Goal: Contribute content: Contribute content

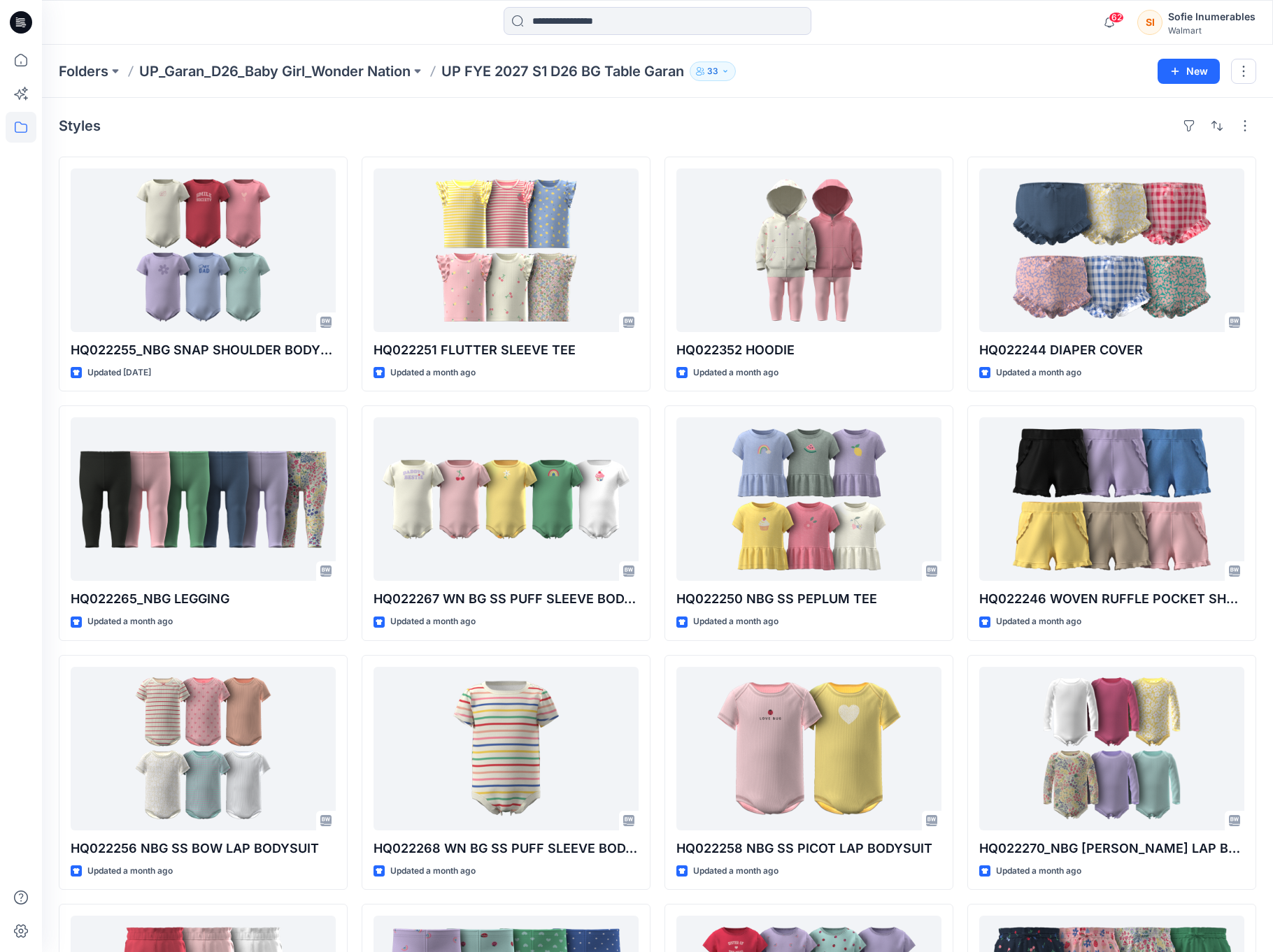
scroll to position [674, 0]
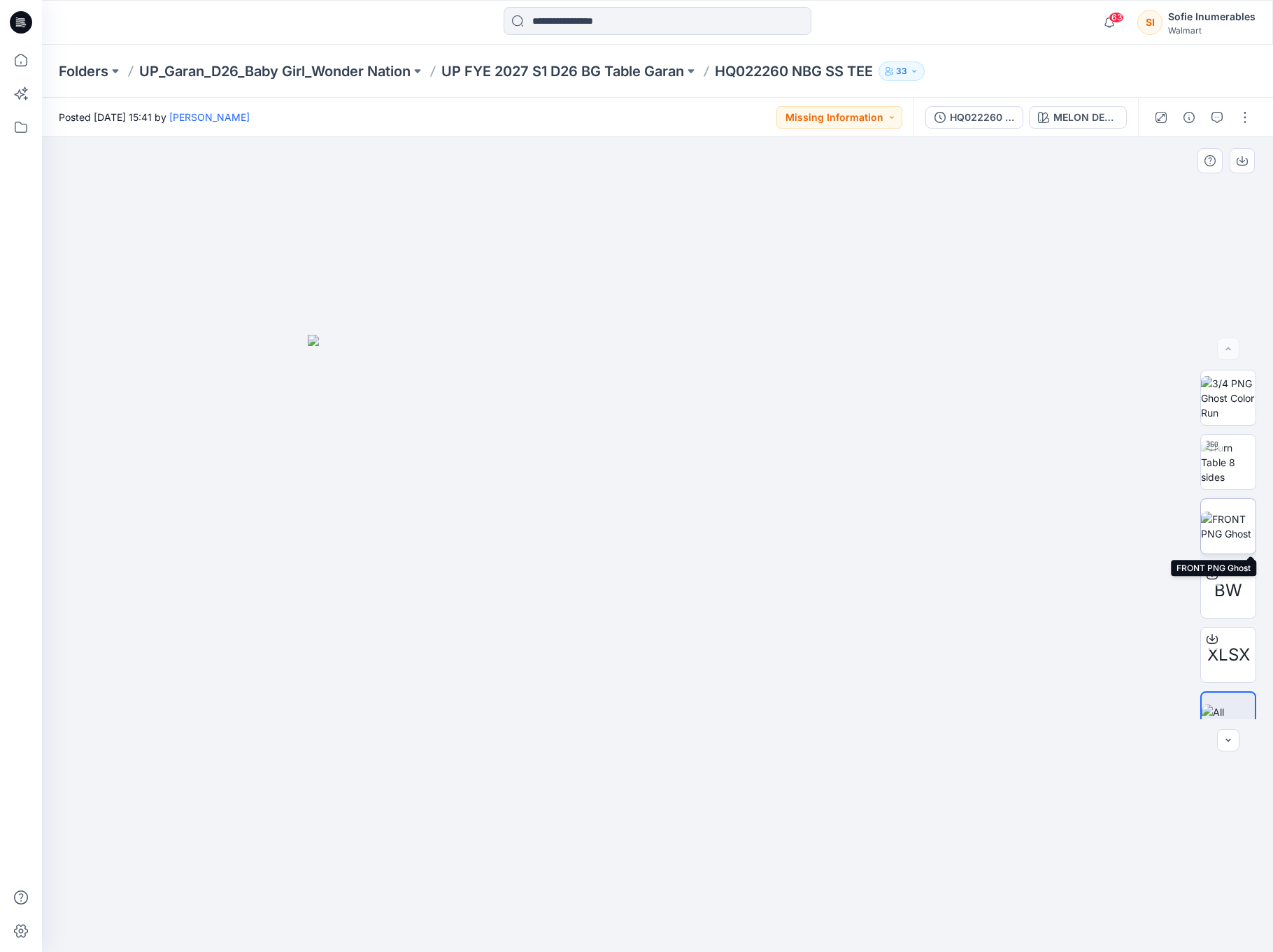
click at [1241, 523] on img at bounding box center [1228, 526] width 54 height 29
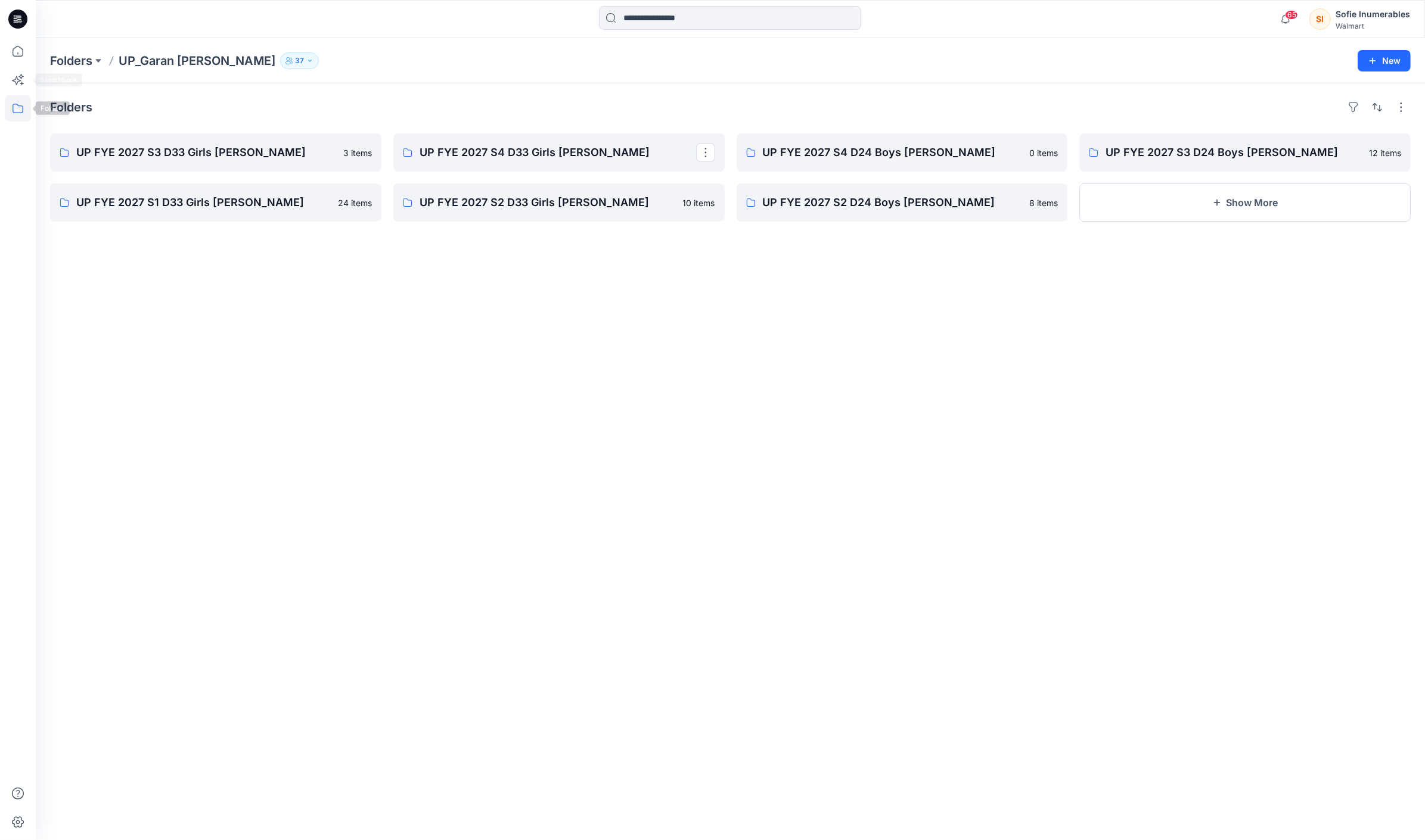
click at [16, 105] on icon at bounding box center [17, 108] width 26 height 26
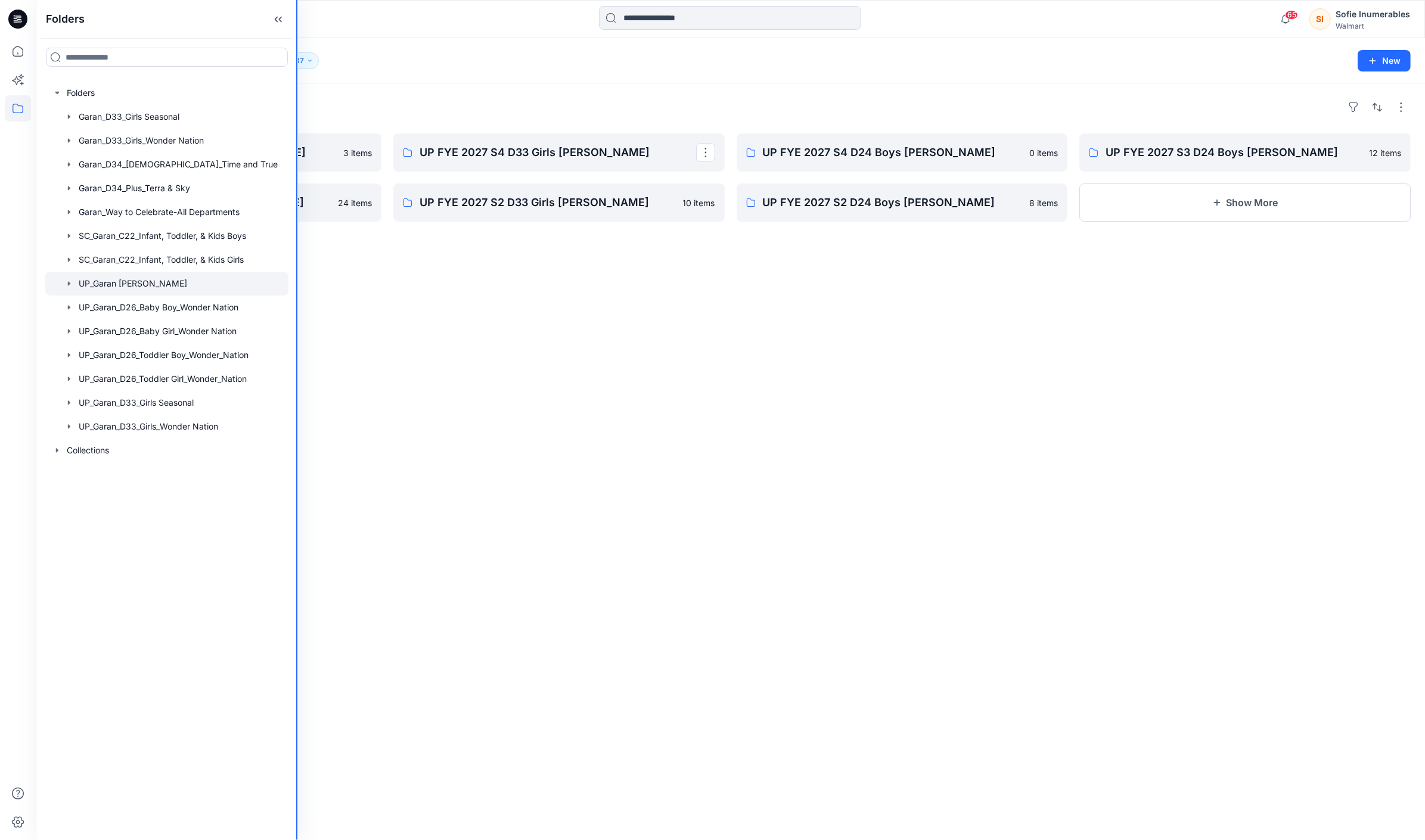
drag, startPoint x: 296, startPoint y: 449, endPoint x: 320, endPoint y: 457, distance: 25.3
click at [320, 457] on div "Folders Folders Garan_D33_Girls Seasonal Garan_D33_Girls_Wonder Nation Garan_D3…" at bounding box center [712, 420] width 1425 height 840
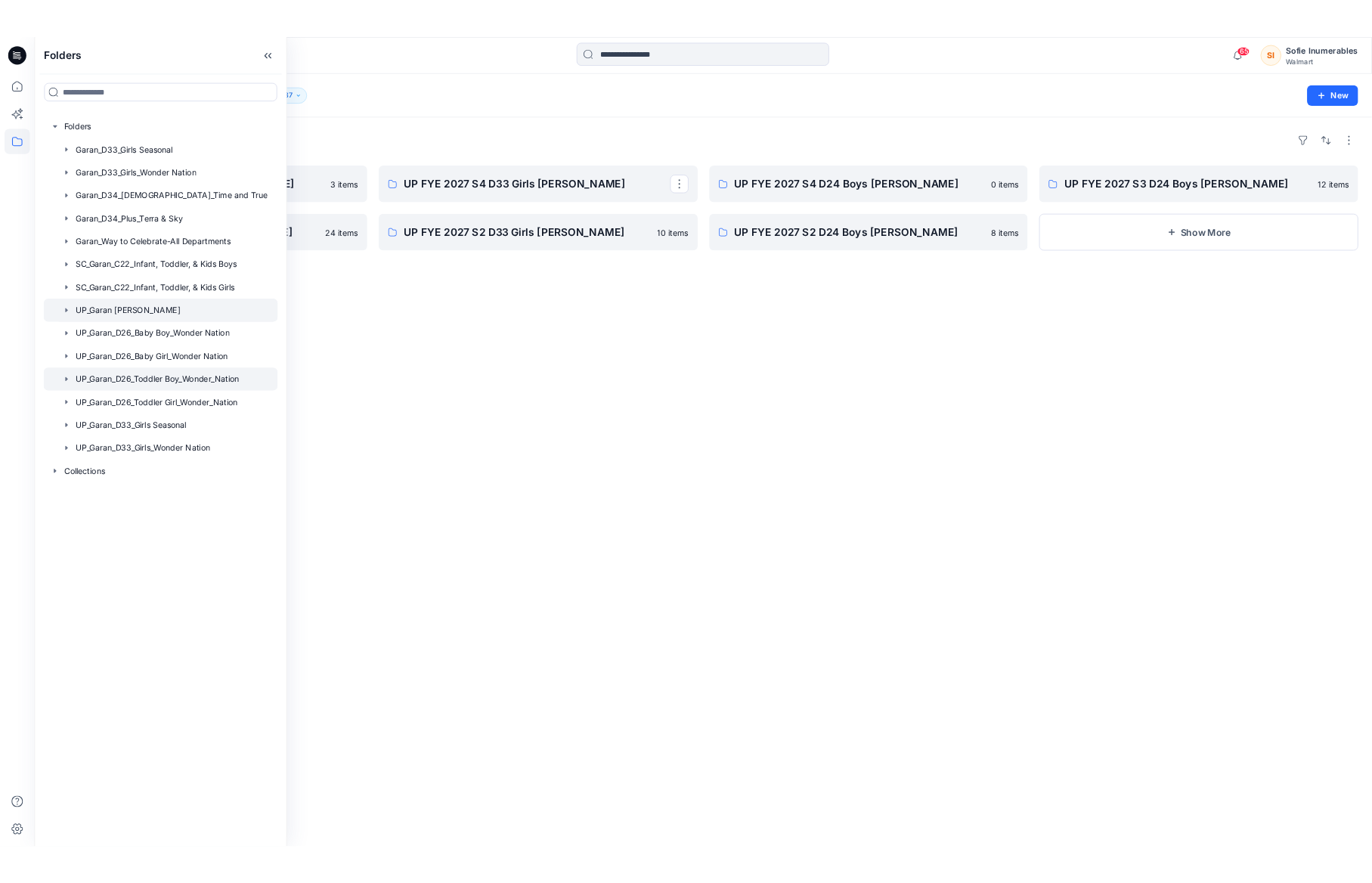
scroll to position [0, 30]
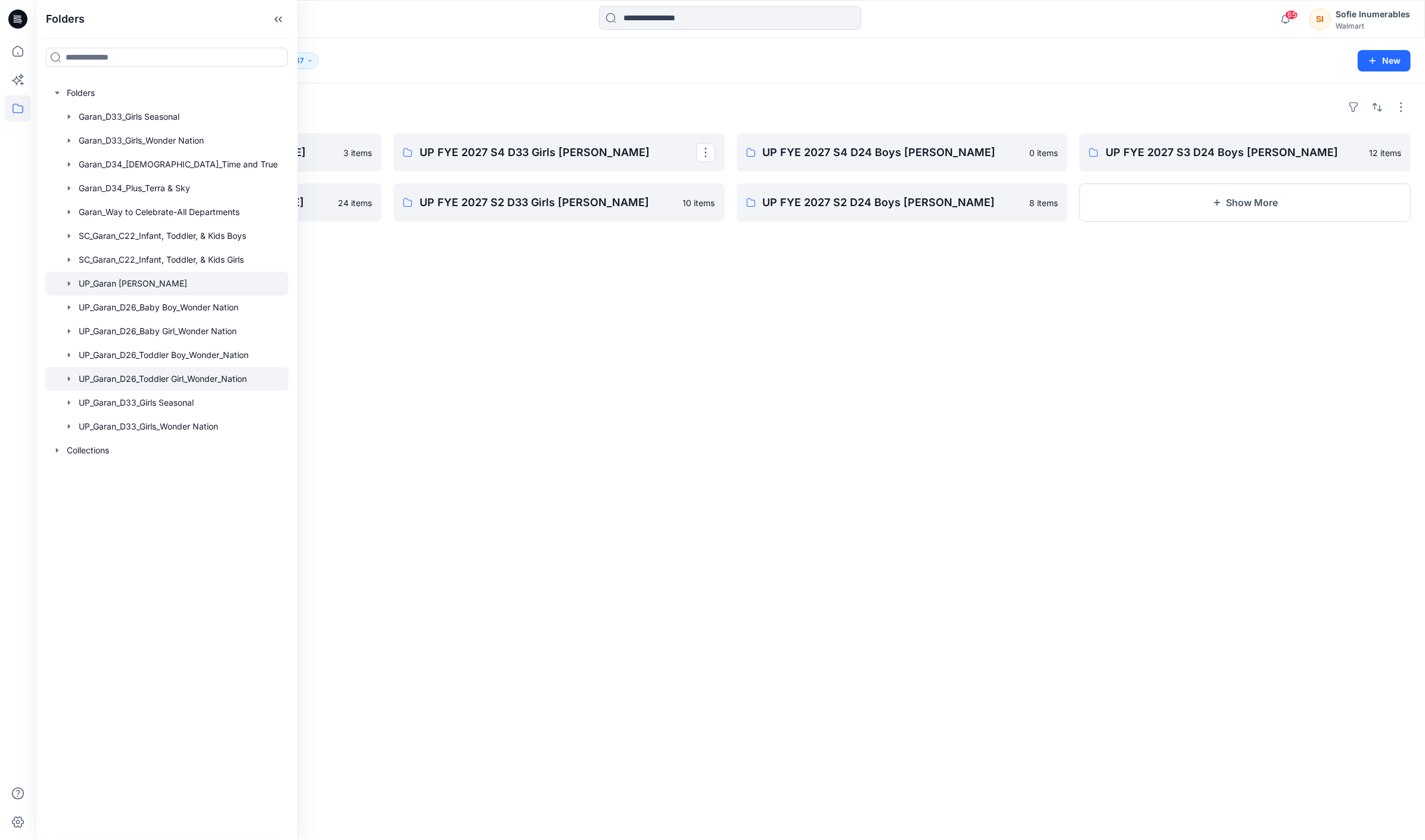
click at [207, 391] on div at bounding box center [167, 378] width 243 height 24
click at [64, 336] on icon "button" at bounding box center [69, 331] width 10 height 10
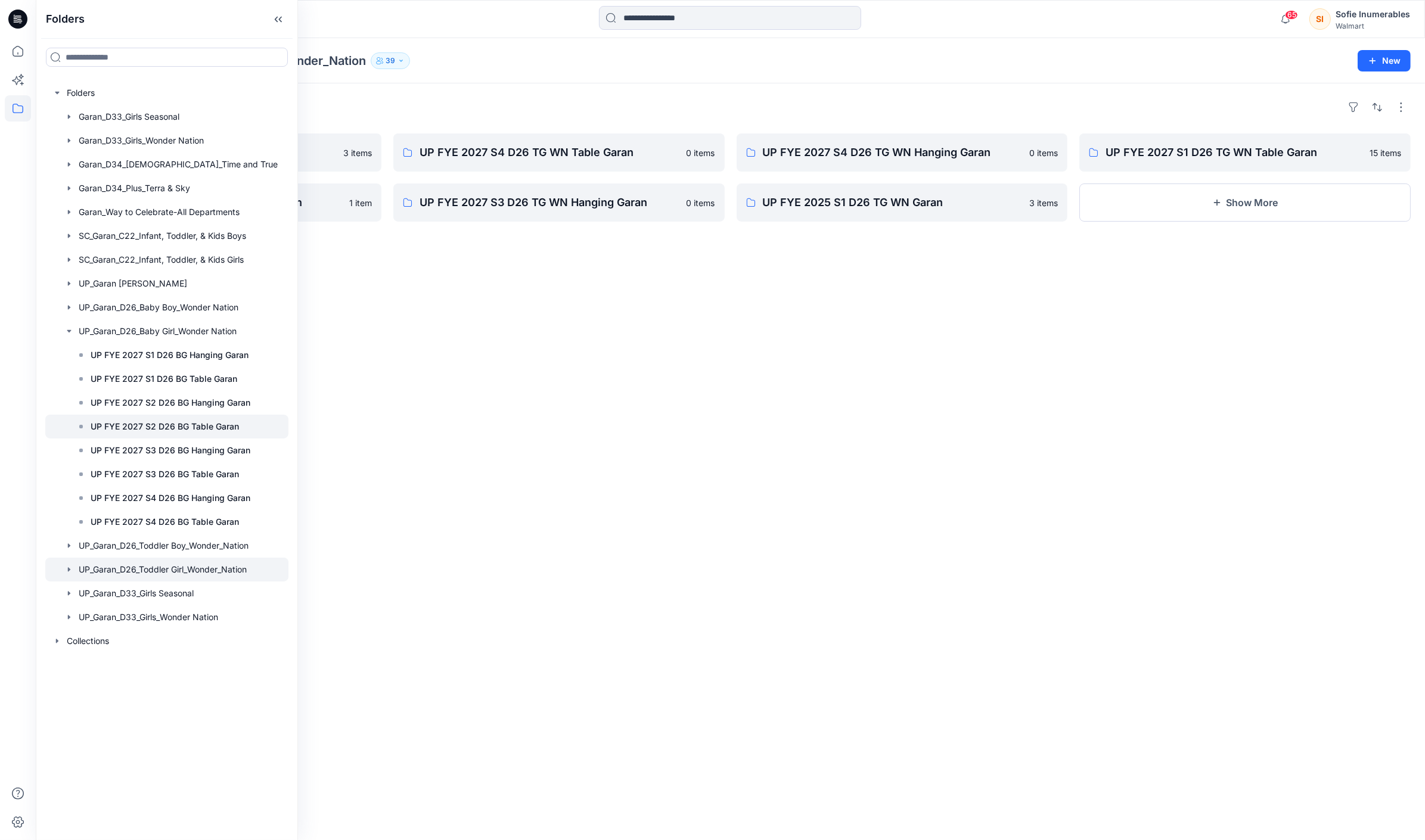
click at [168, 433] on p "UP FYE 2027 S2 D26 BG Table Garan" at bounding box center [164, 426] width 148 height 14
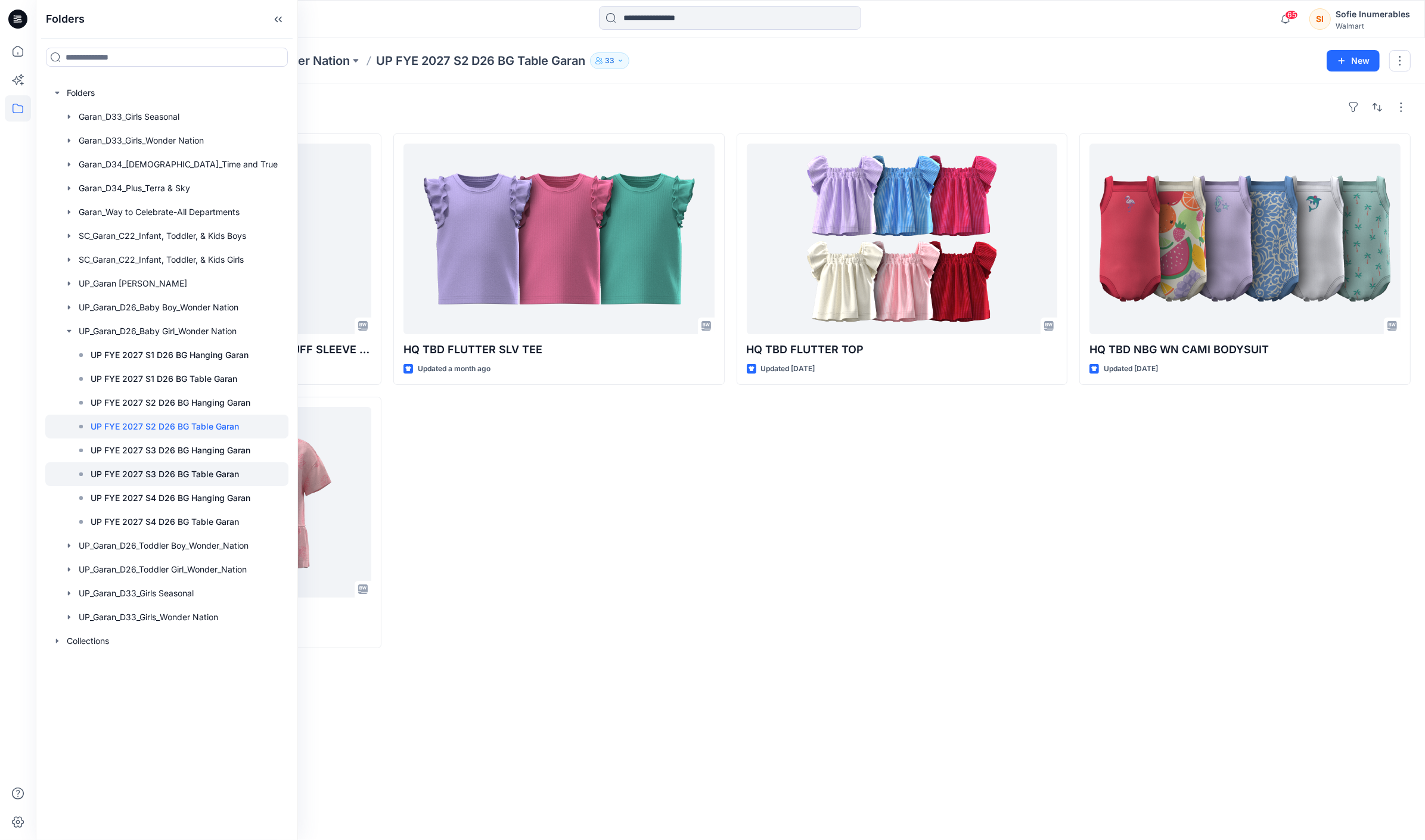
click at [180, 482] on p "UP FYE 2027 S3 D26 BG Table Garan" at bounding box center [164, 474] width 148 height 14
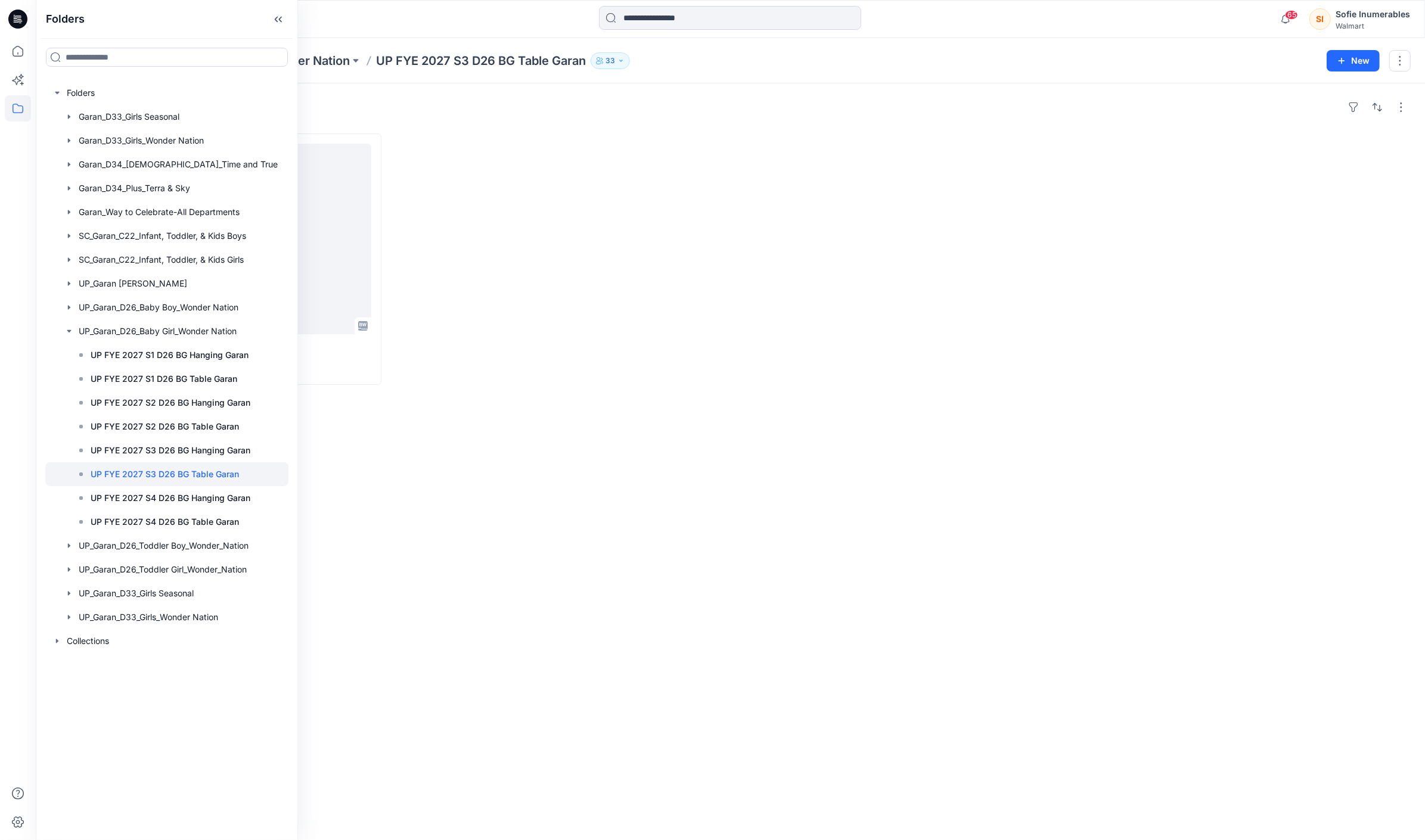
click at [485, 117] on div "Styles" at bounding box center [730, 107] width 1361 height 19
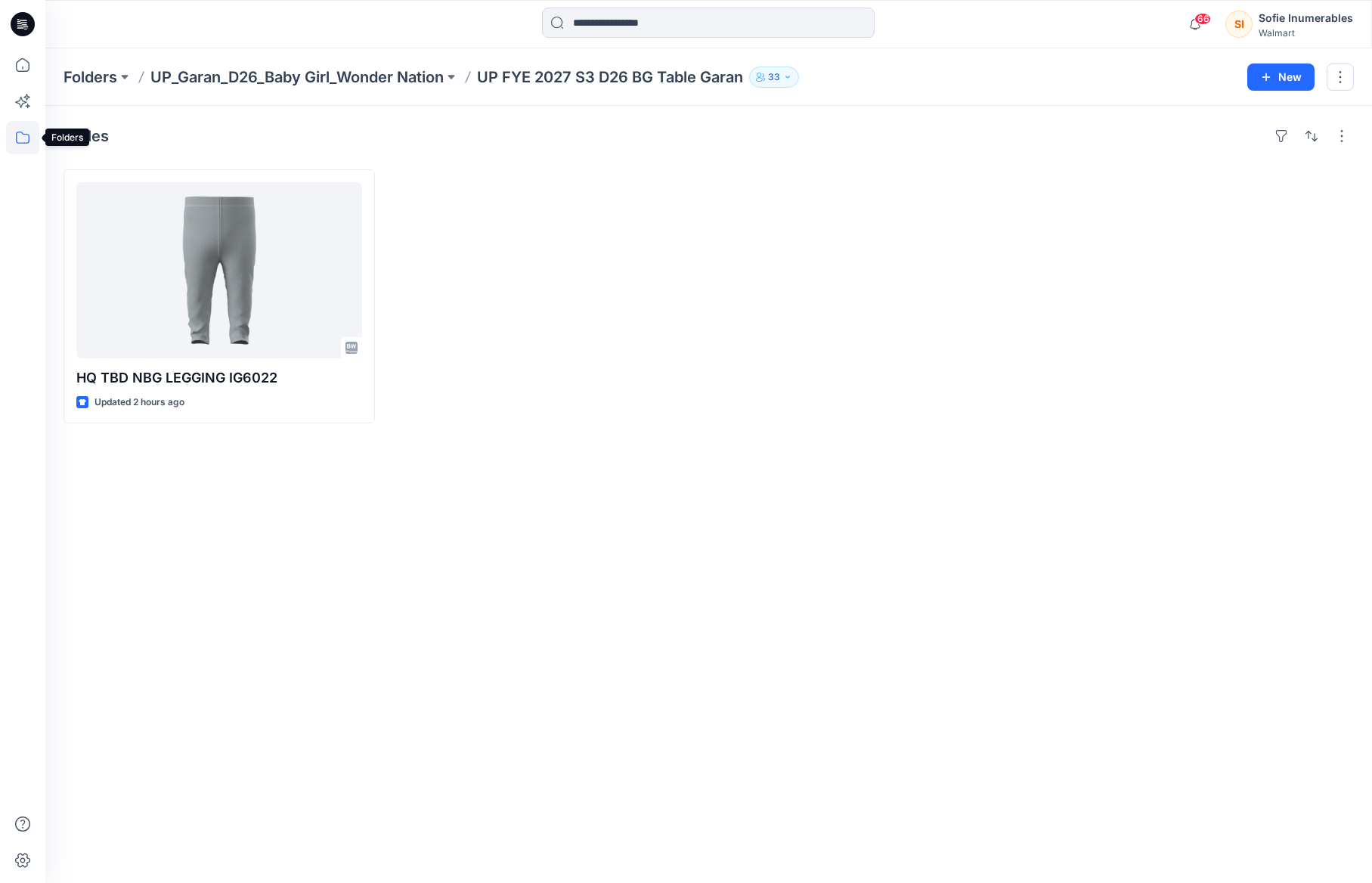
click at [24, 133] on icon at bounding box center [22, 138] width 33 height 33
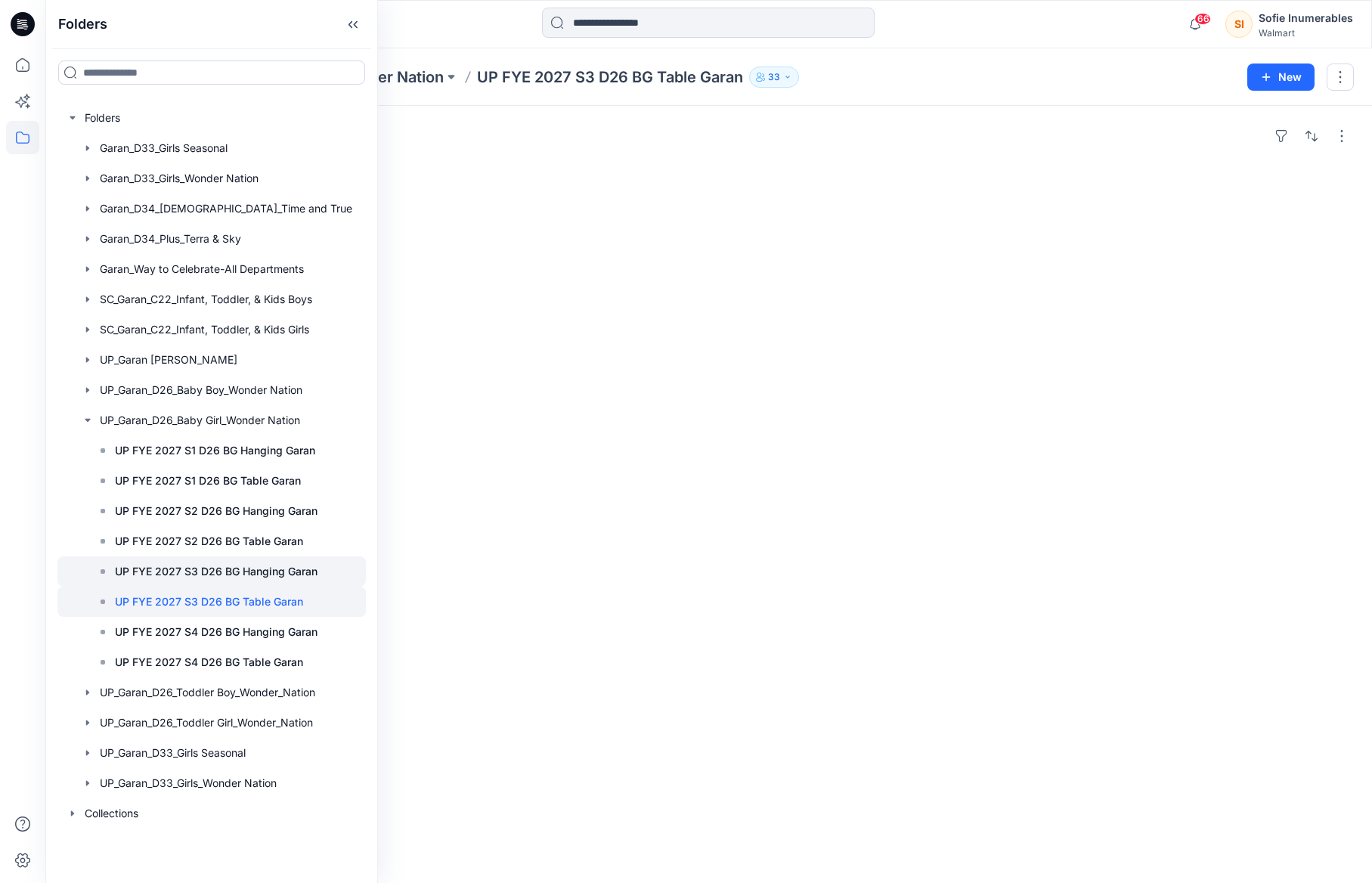
scroll to position [28, 33]
click at [81, 396] on icon "button" at bounding box center [87, 390] width 12 height 12
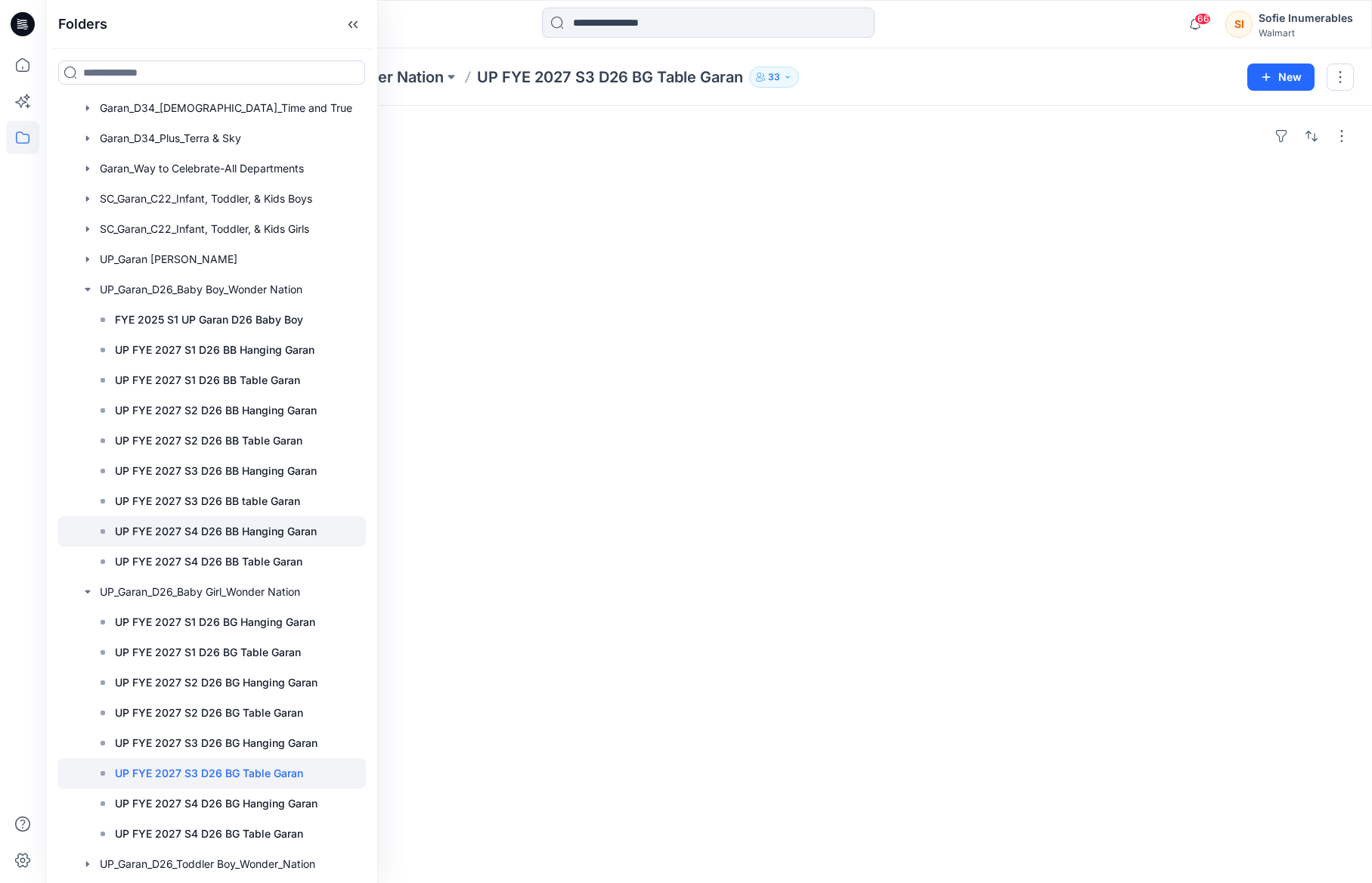
scroll to position [115, 33]
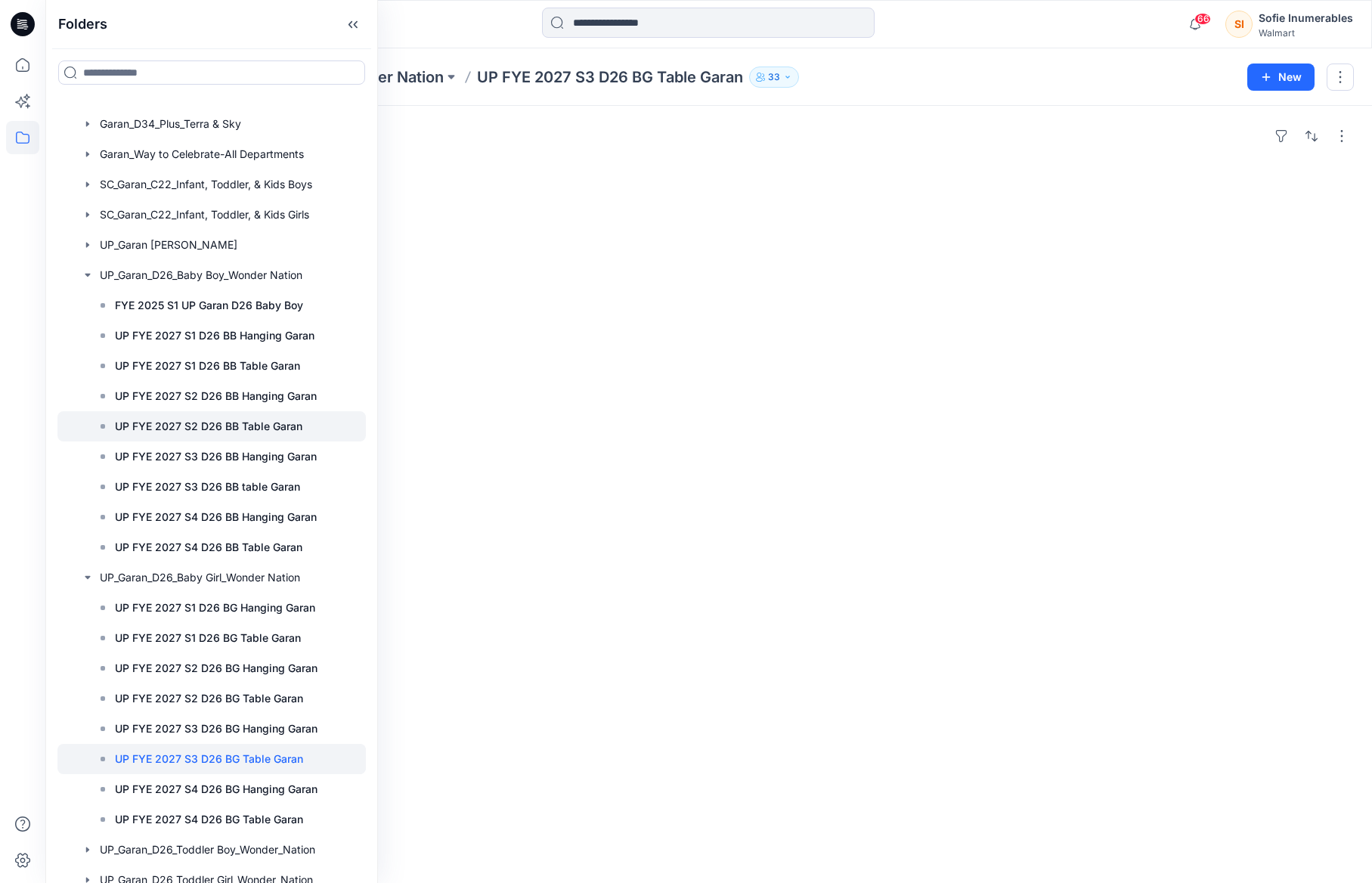
click at [261, 435] on p "UP FYE 2027 S2 D26 BB Table Garan" at bounding box center [208, 426] width 187 height 18
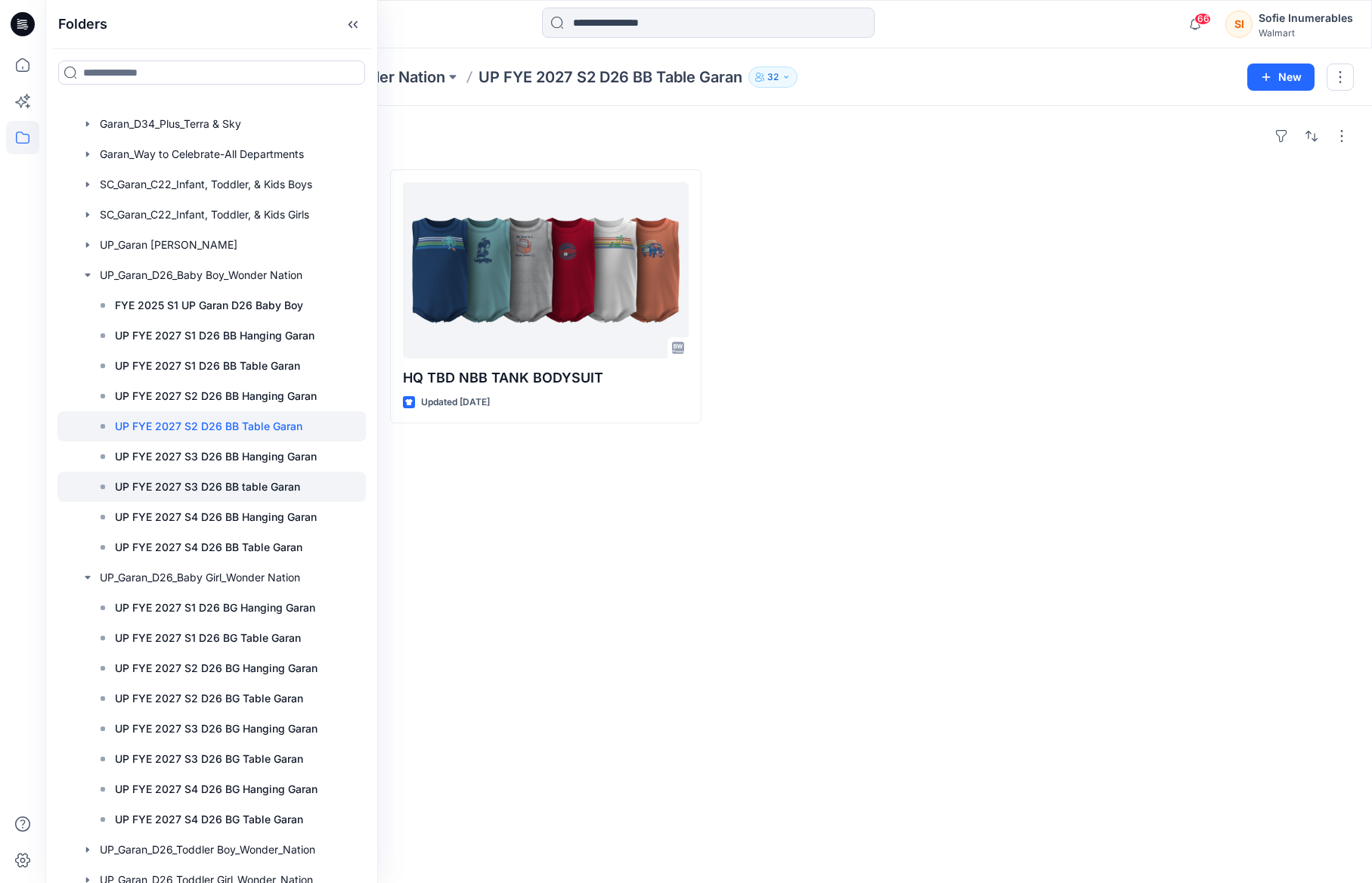
click at [273, 496] on p "UP FYE 2027 S3 D26 BB table Garan" at bounding box center [208, 487] width 186 height 18
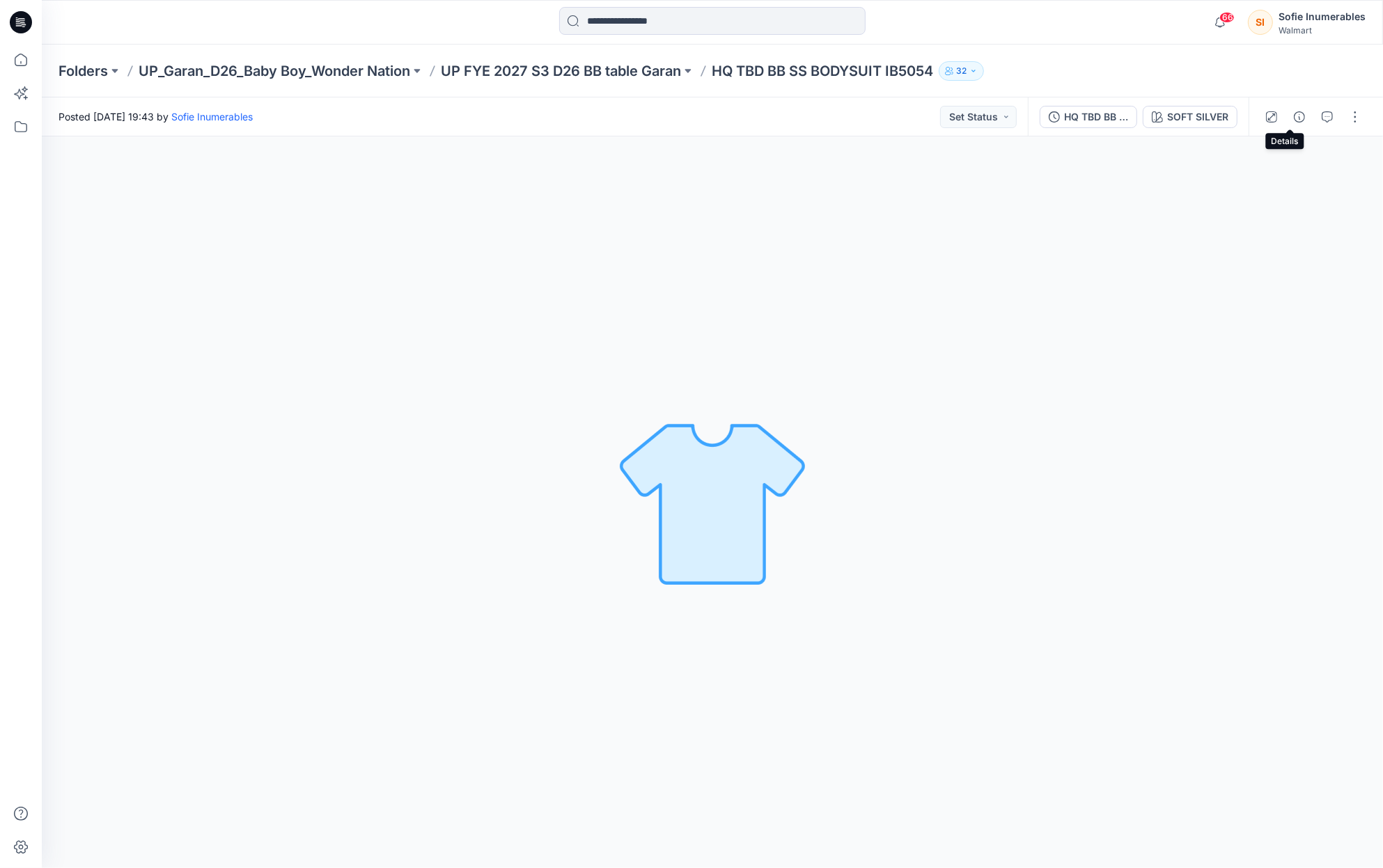
click at [1294, 121] on icon "button" at bounding box center [1299, 117] width 11 height 11
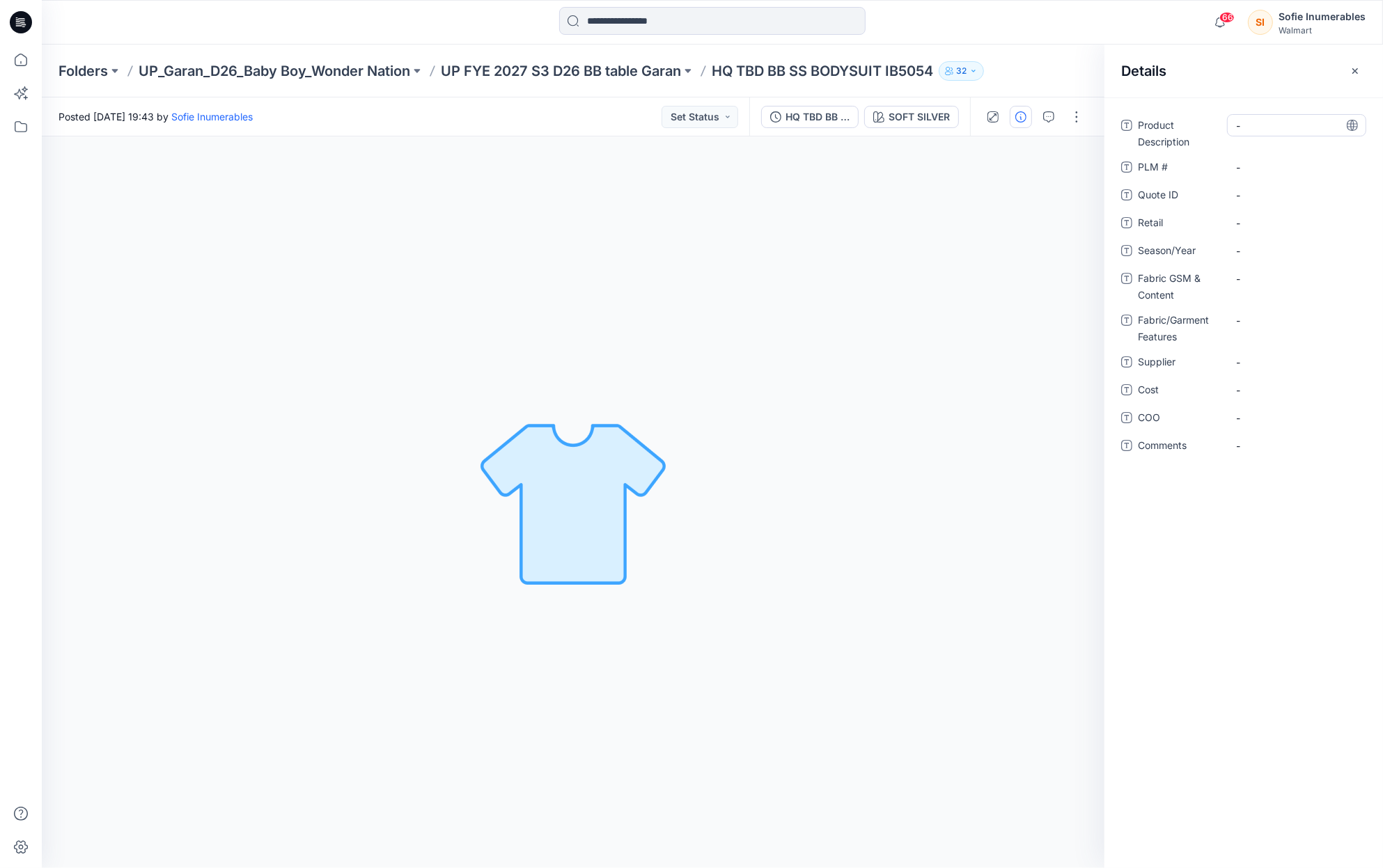
click at [1265, 127] on Description "-" at bounding box center [1297, 126] width 121 height 15
type textarea "**********"
click at [1259, 252] on span "-" at bounding box center [1297, 251] width 121 height 15
type textarea "**********"
click at [1249, 280] on Content "-" at bounding box center [1297, 279] width 121 height 15
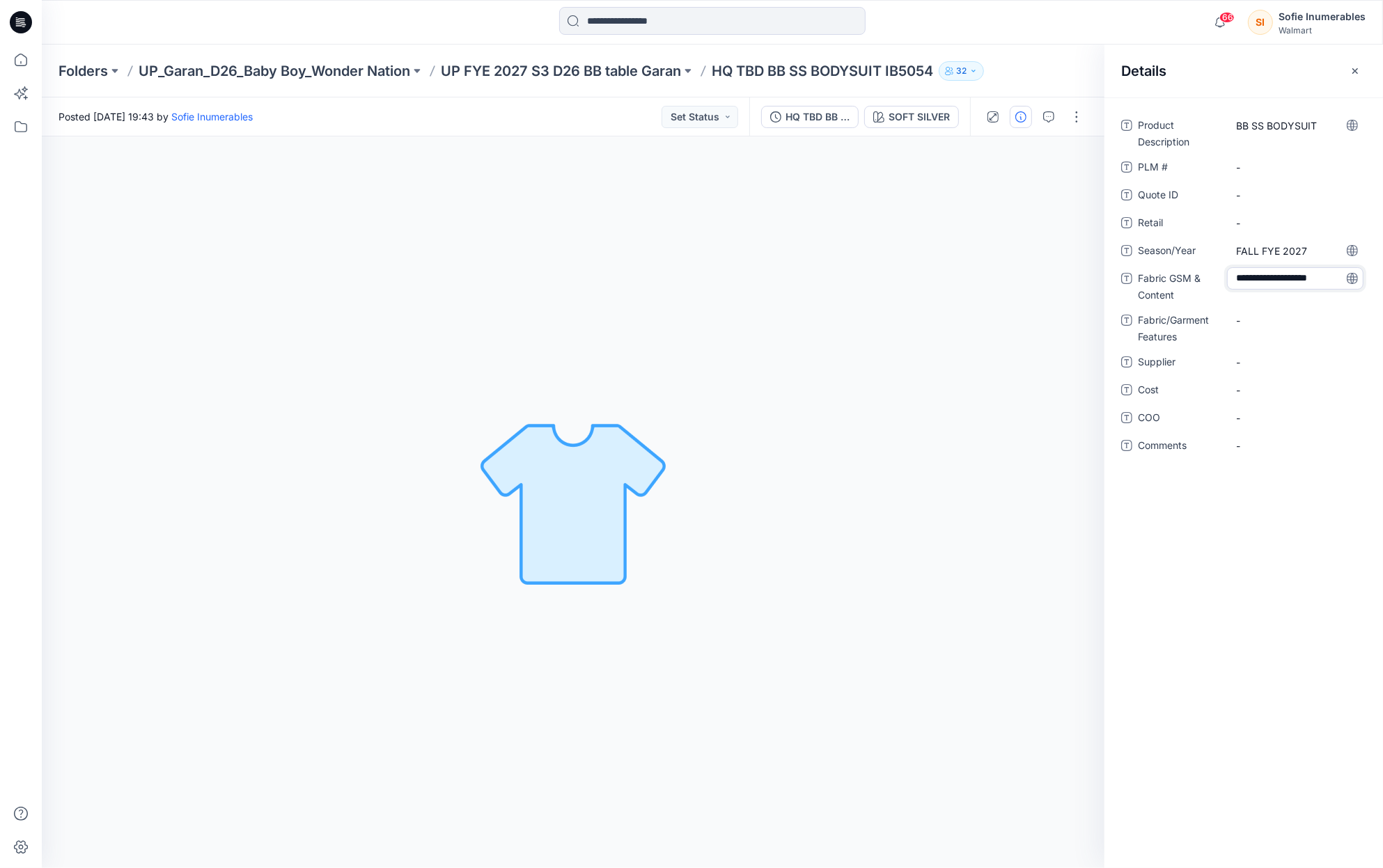
click at [1336, 280] on textarea "**********" at bounding box center [1295, 279] width 136 height 22
type textarea "**********"
click at [1304, 278] on Content "100% COTTON 1x1 RIB, 210GSM" at bounding box center [1297, 283] width 121 height 29
click at [1316, 278] on textarea "**********" at bounding box center [1295, 282] width 136 height 29
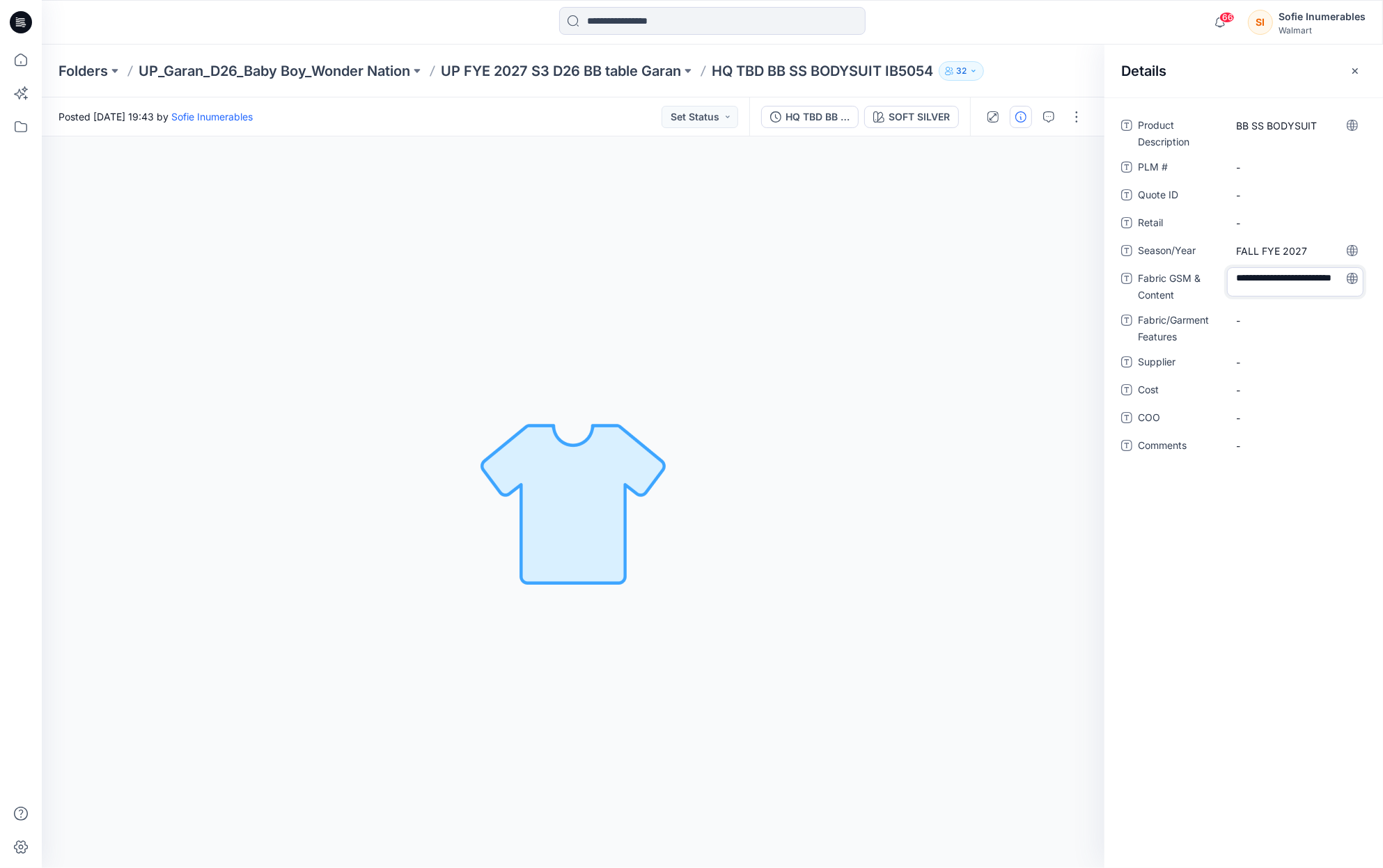
type textarea "**********"
click at [1267, 360] on span "-" at bounding box center [1297, 363] width 121 height 15
type textarea "*****"
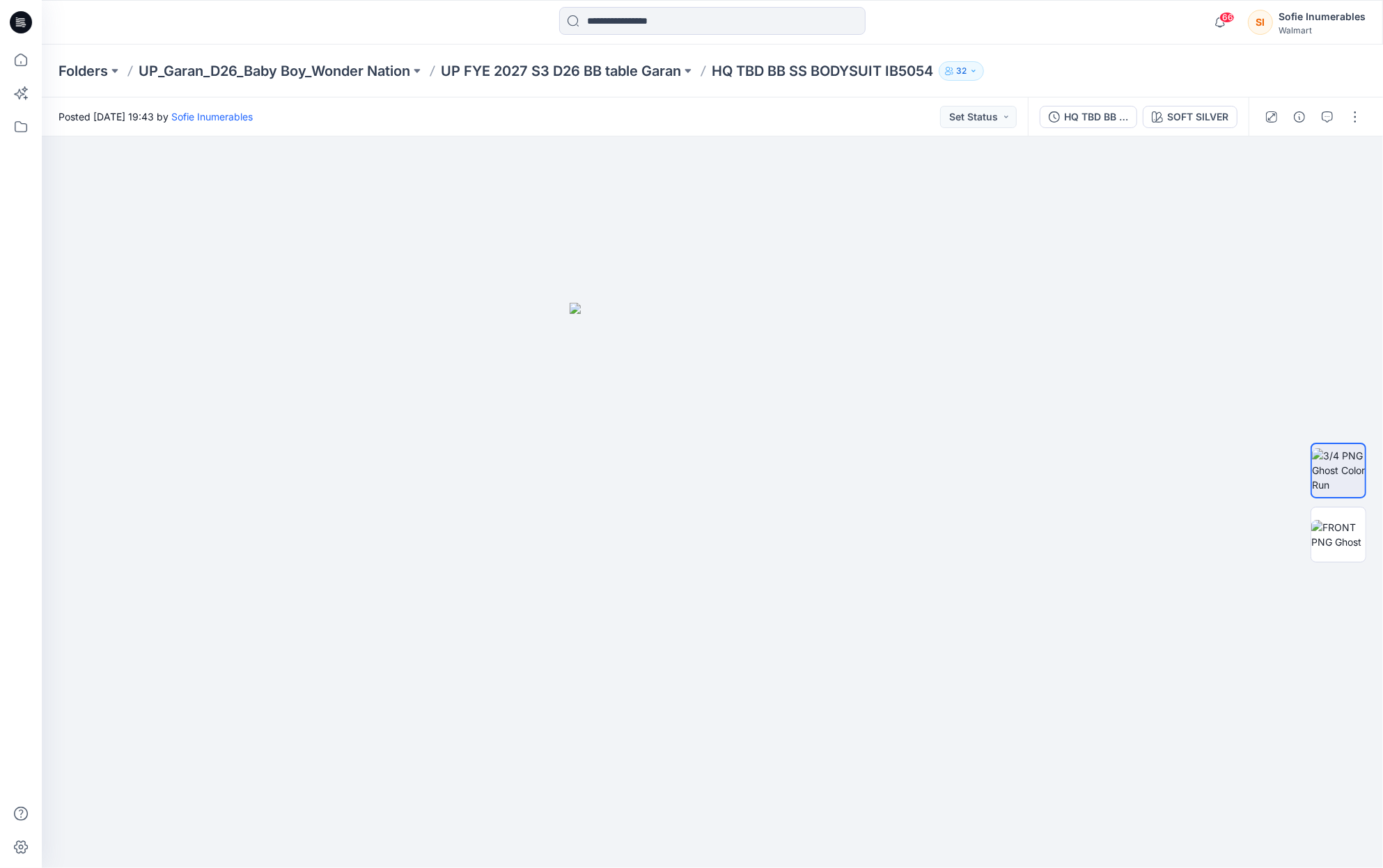
drag, startPoint x: 1358, startPoint y: 115, endPoint x: 1336, endPoint y: 124, distance: 23.8
click at [1359, 116] on button "button" at bounding box center [1355, 117] width 22 height 22
click at [1263, 195] on p "Edit" at bounding box center [1264, 188] width 17 height 15
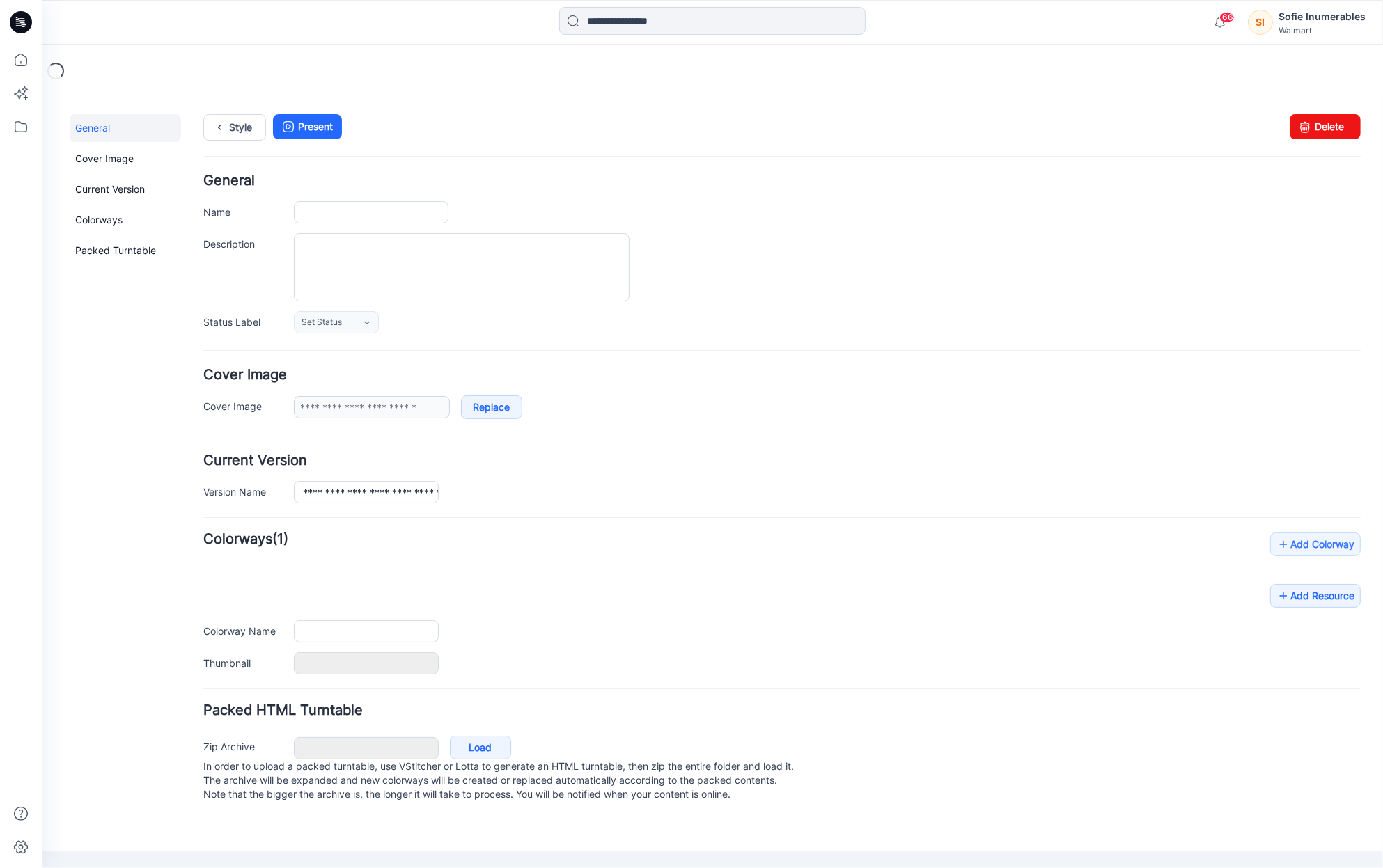
type input "**********"
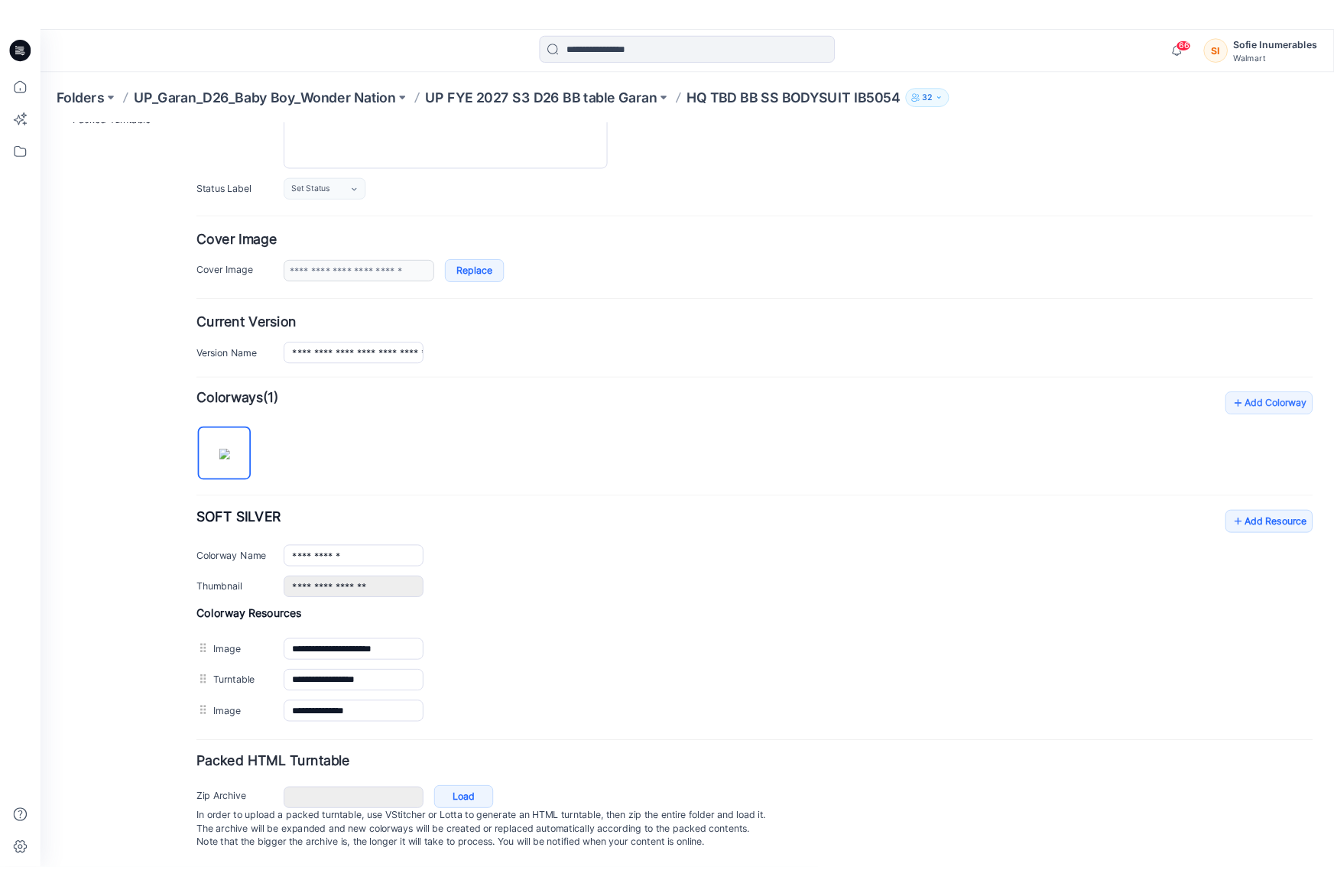
scroll to position [193, 0]
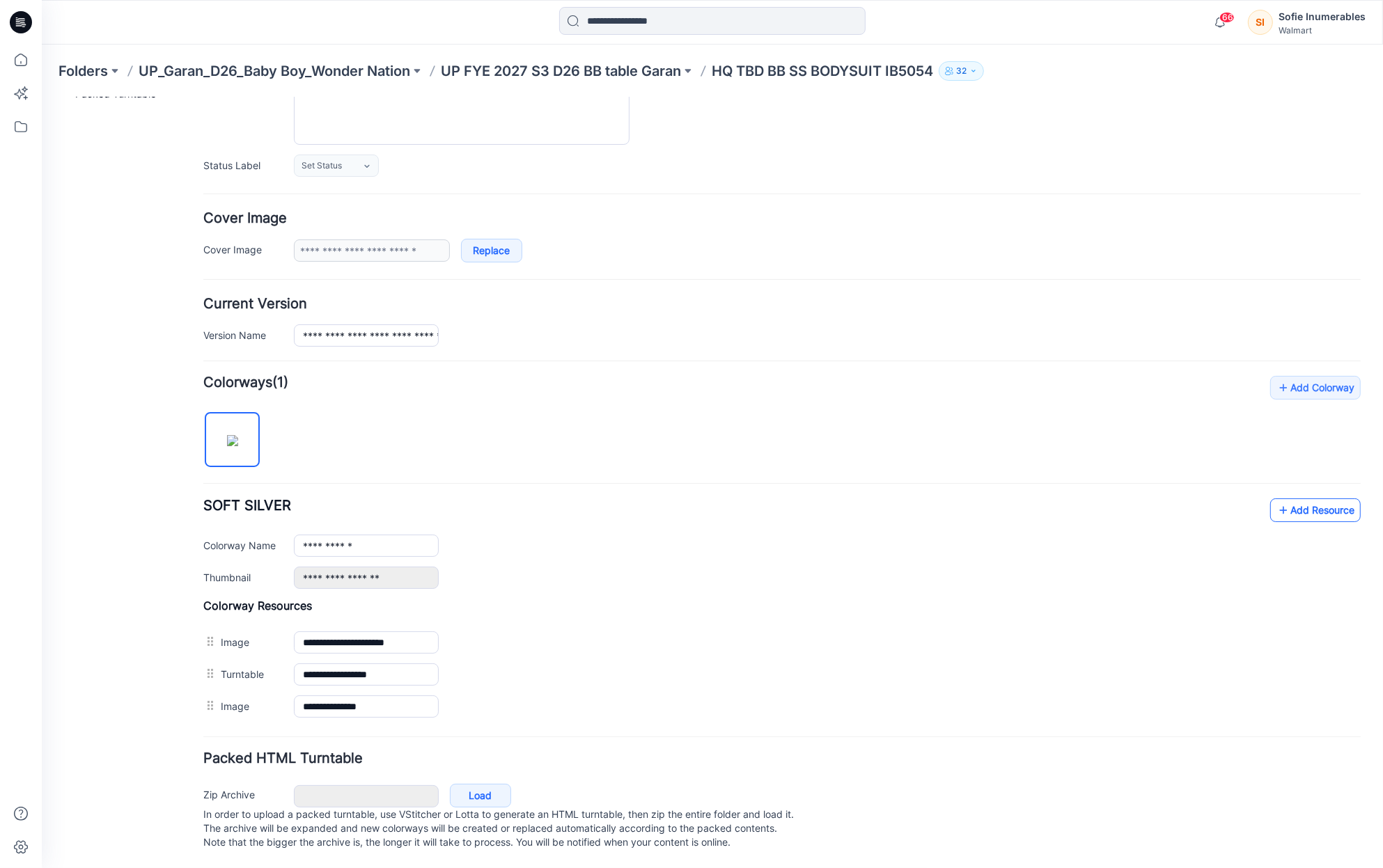
click at [1327, 498] on link "Add Resource" at bounding box center [1315, 510] width 91 height 24
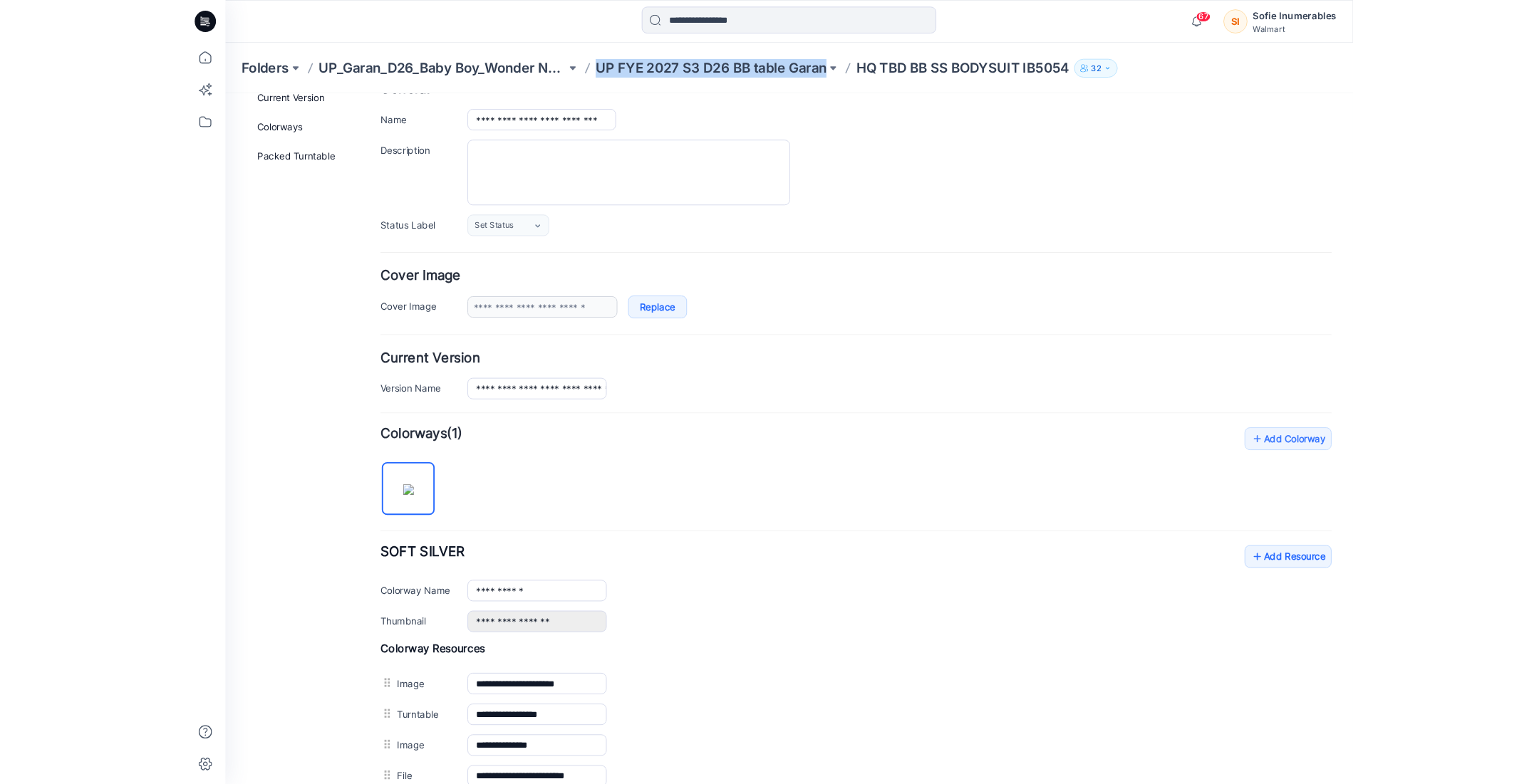
scroll to position [0, 0]
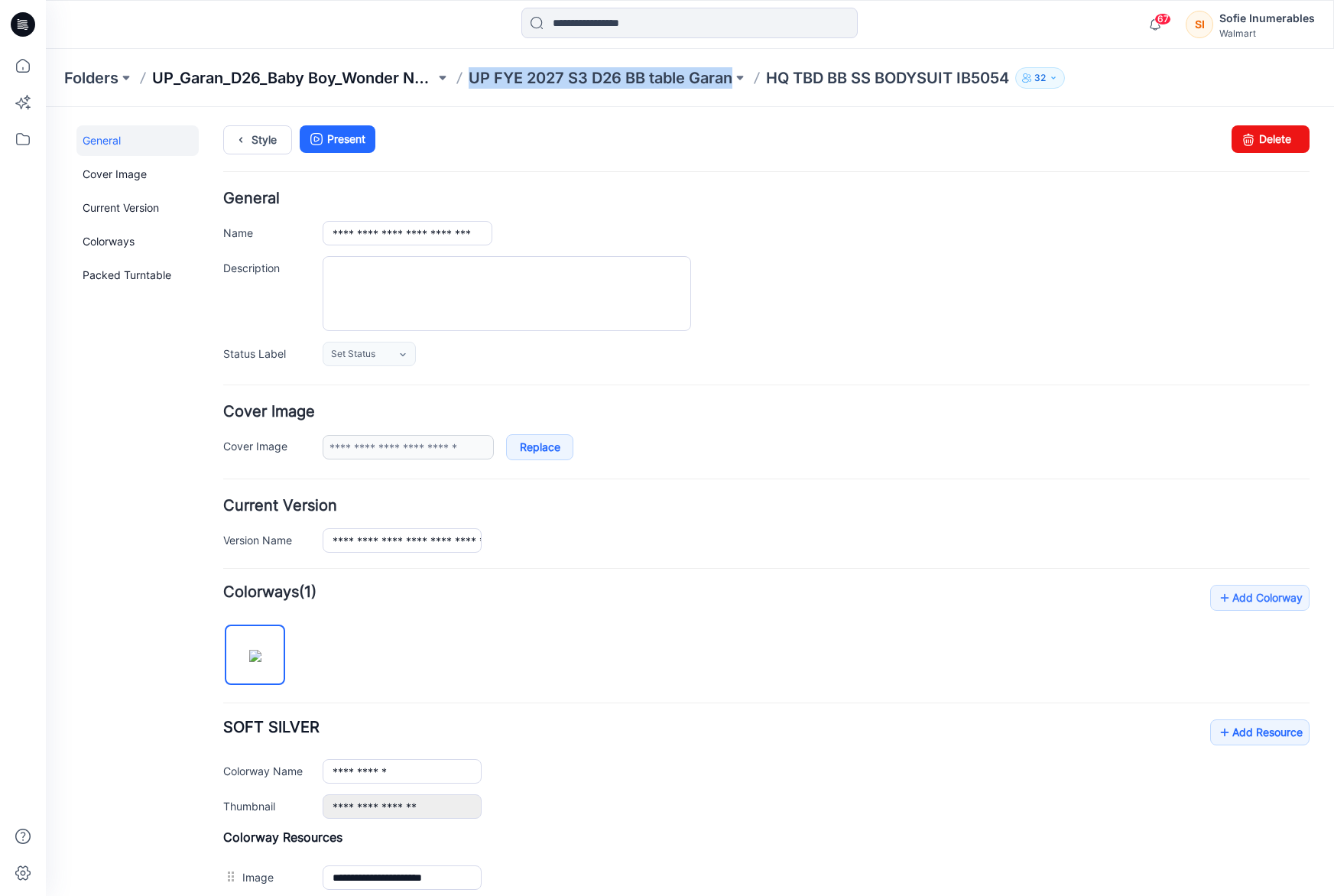
click at [422, 79] on p "UP_Garan_D26_Baby Boy_Wonder Nation" at bounding box center [294, 78] width 283 height 21
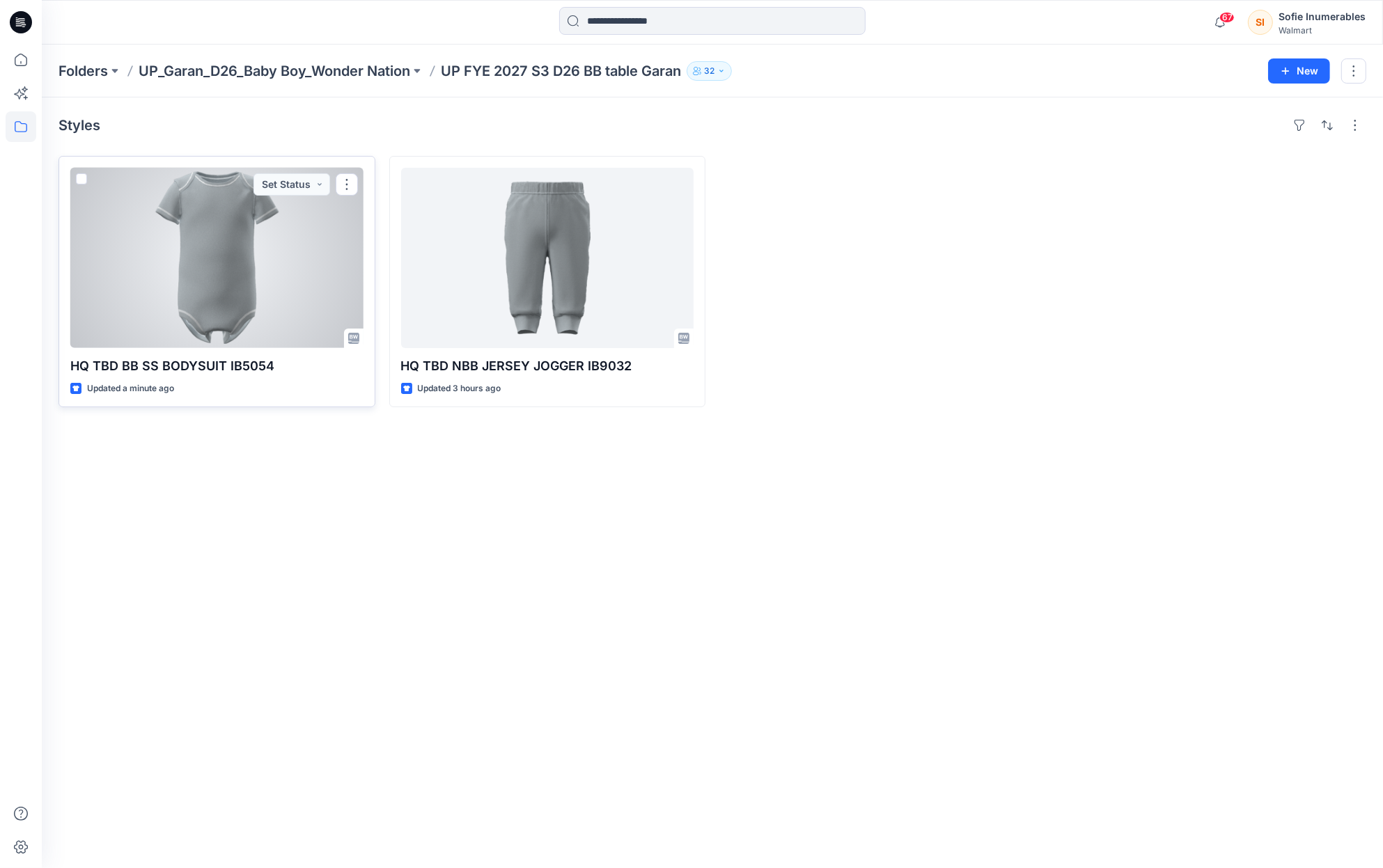
click at [257, 258] on div at bounding box center [217, 258] width 293 height 181
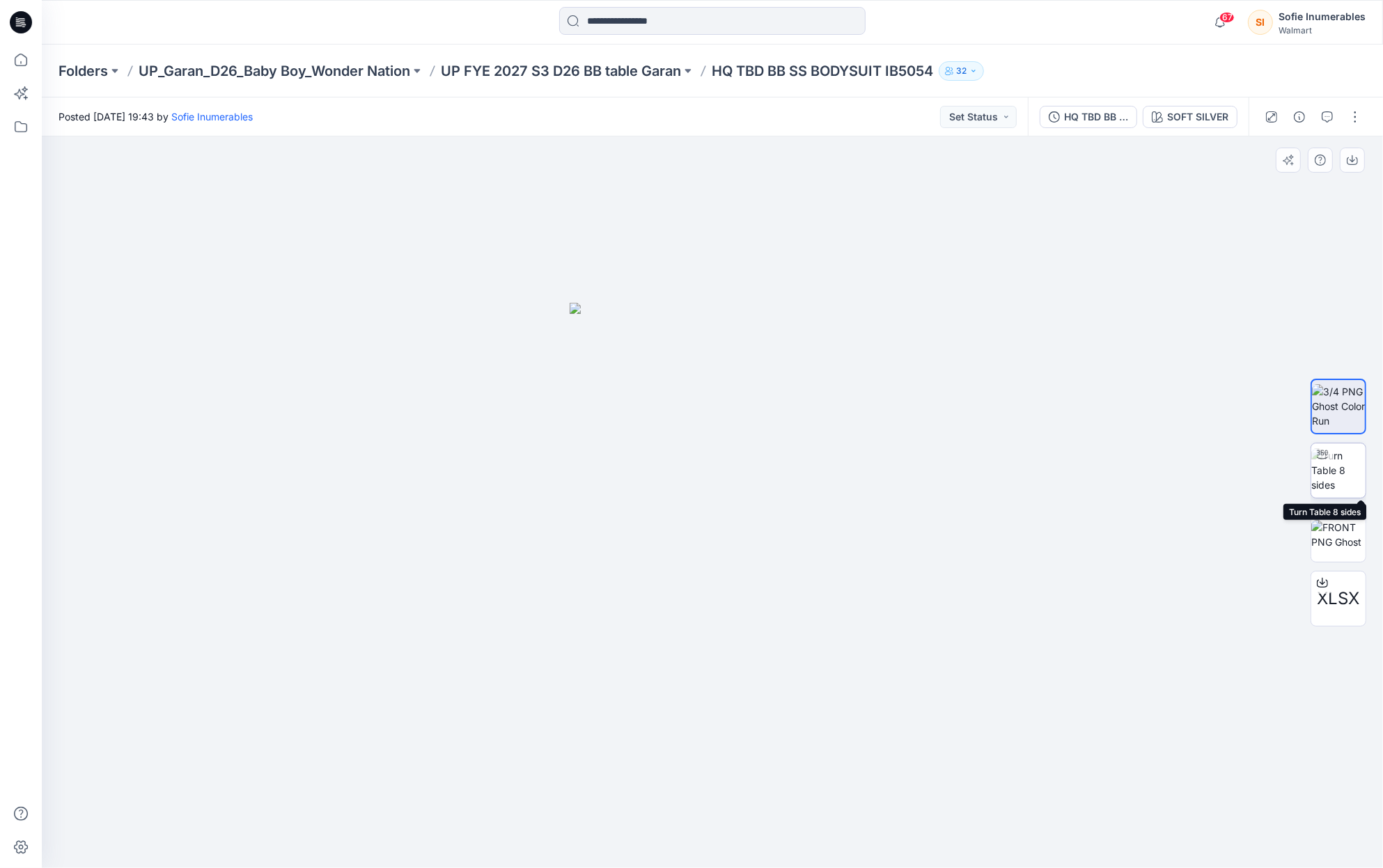
click at [1333, 475] on img at bounding box center [1338, 470] width 54 height 44
click at [825, 343] on img at bounding box center [712, 399] width 1295 height 938
click at [1349, 545] on img at bounding box center [1338, 534] width 54 height 29
drag, startPoint x: 901, startPoint y: 73, endPoint x: 950, endPoint y: 72, distance: 49.0
click at [953, 73] on div "Folders UP_Garan_D26_Baby Boy_Wonder Nation UP FYE 2027 S3 D26 BB table Garan H…" at bounding box center [658, 71] width 1199 height 19
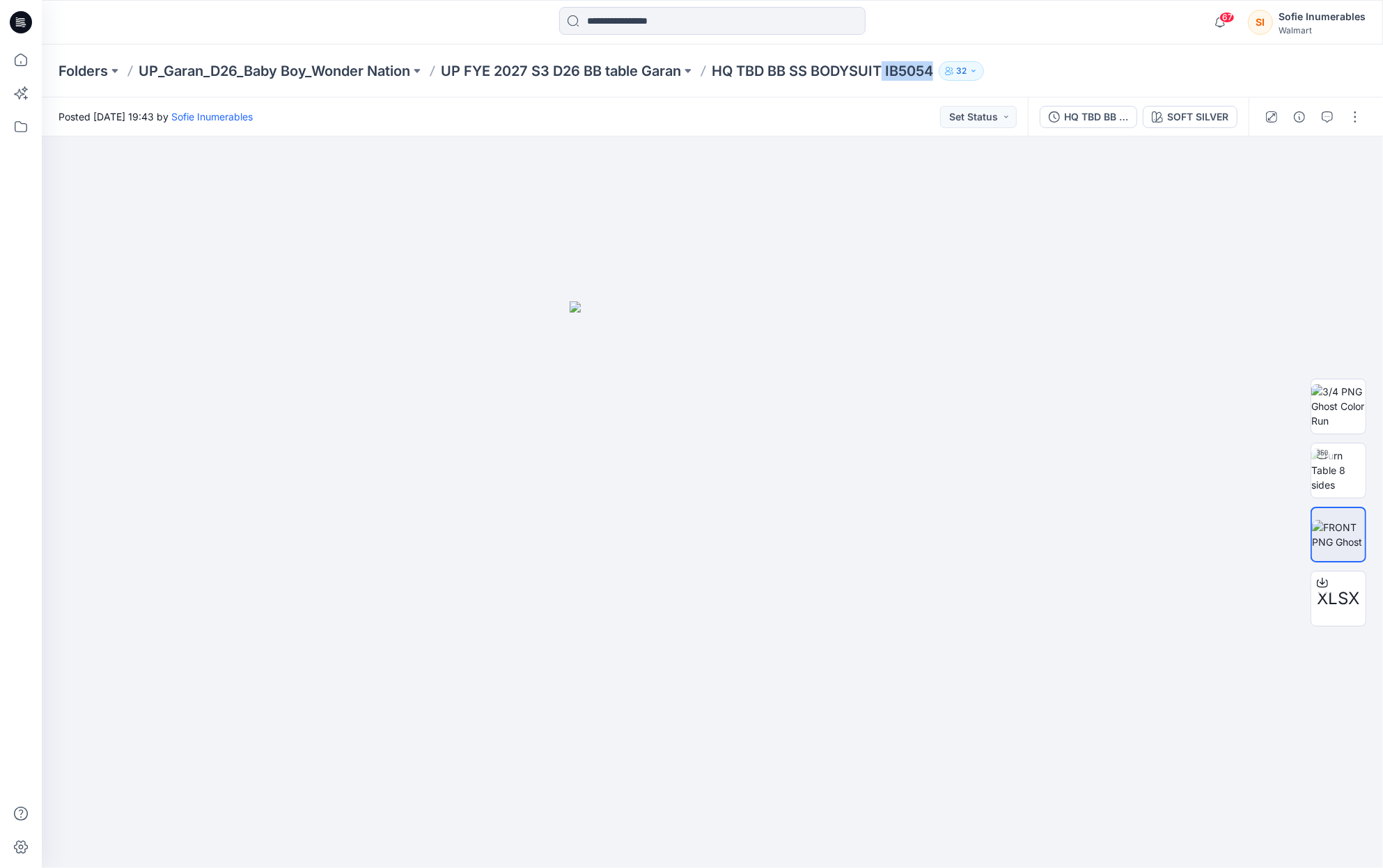
copy p "IB5054"
click at [1357, 115] on button "button" at bounding box center [1355, 117] width 22 height 22
click at [1273, 195] on p "Edit" at bounding box center [1264, 188] width 17 height 15
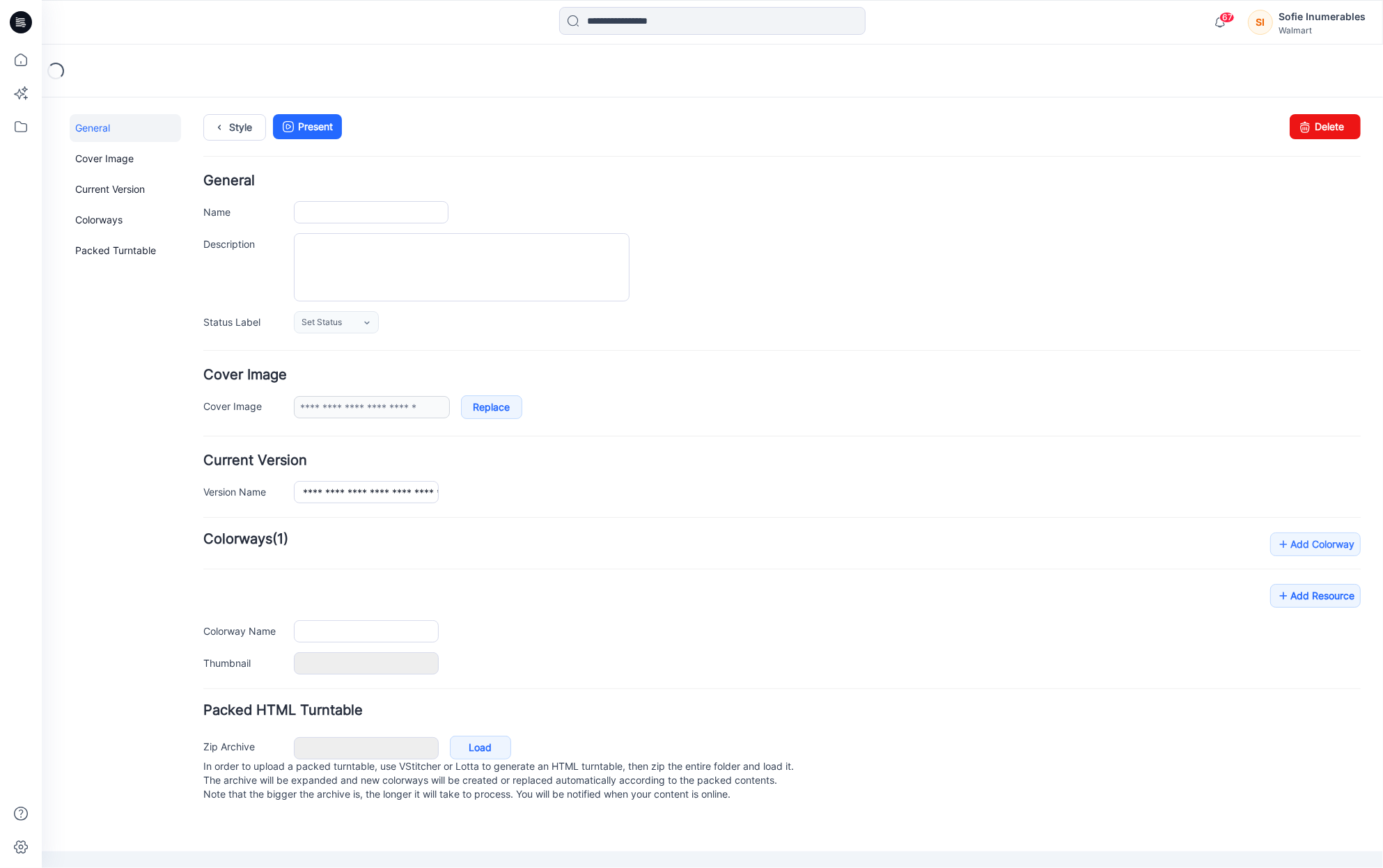
type input "**********"
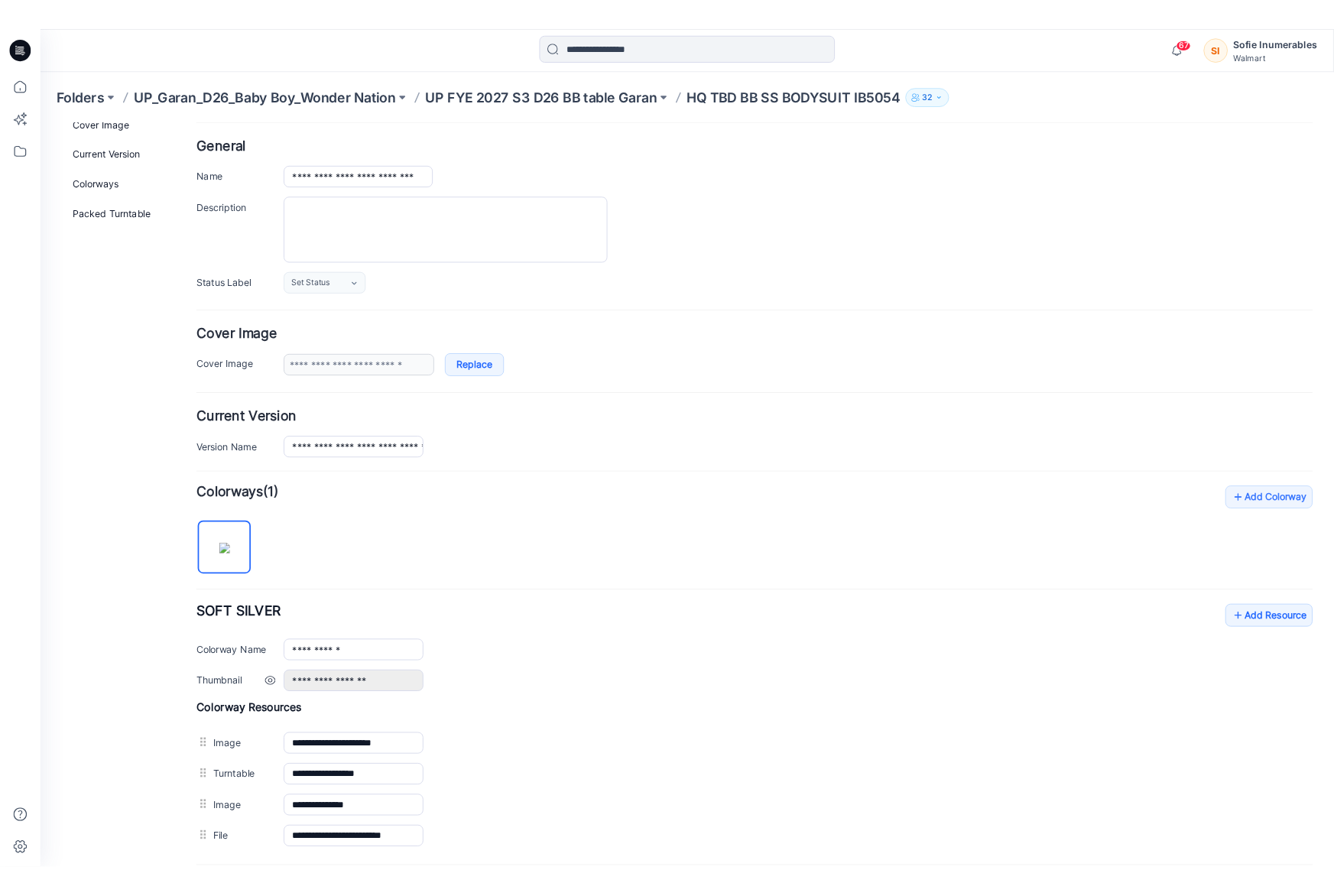
scroll to position [107, 0]
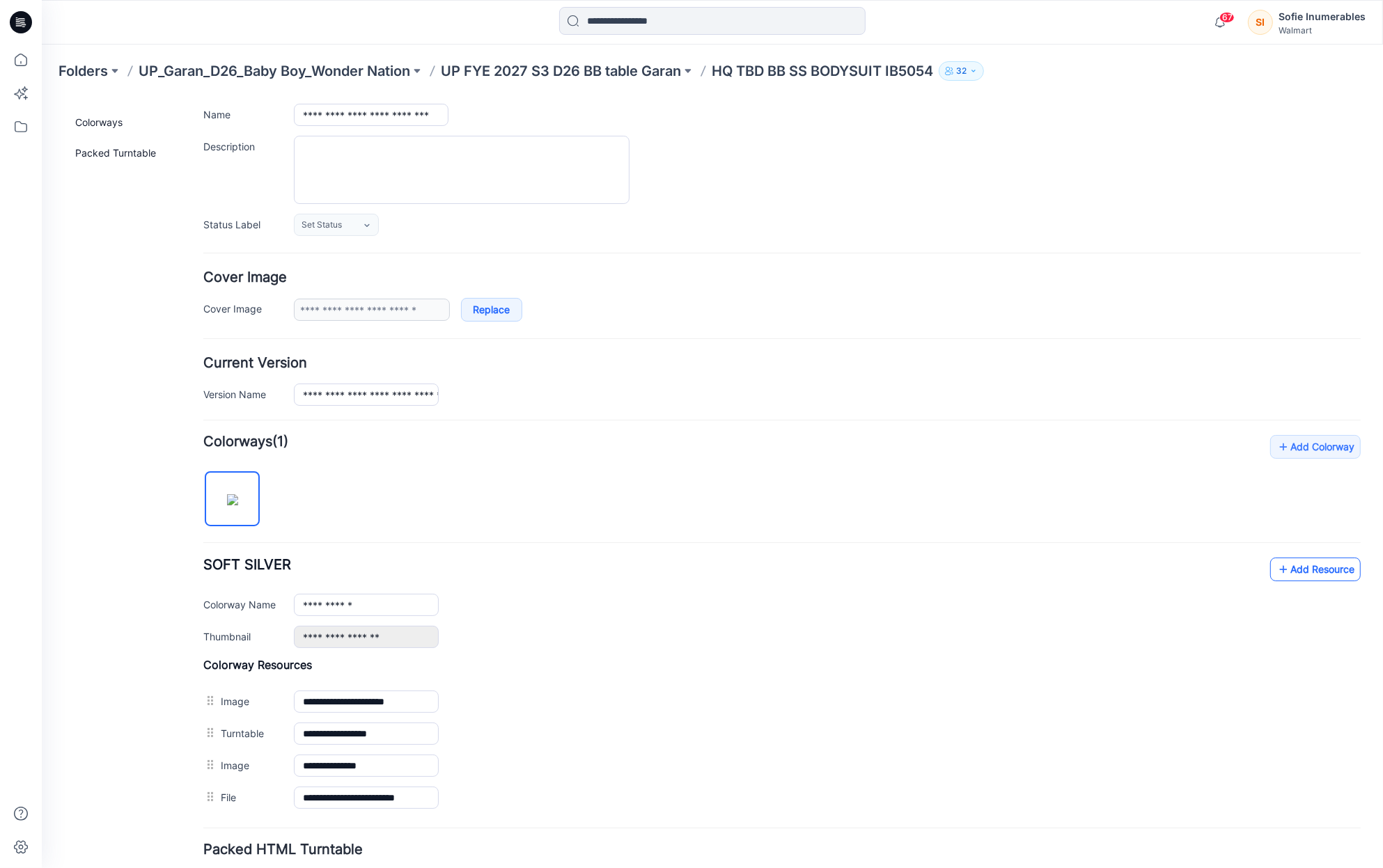
click at [1319, 570] on link "Add Resource" at bounding box center [1315, 569] width 91 height 24
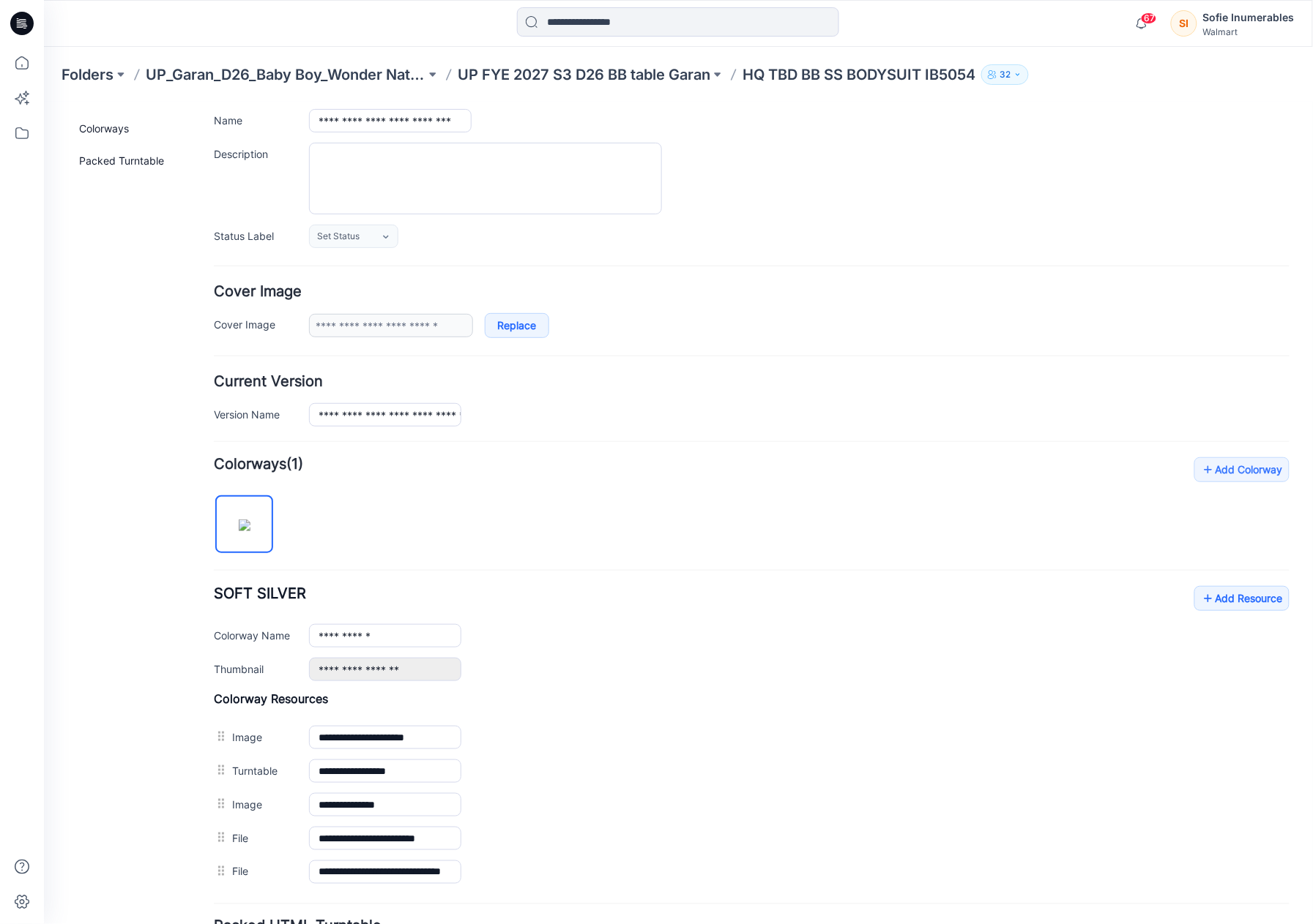
click at [641, 73] on p "UP FYE 2027 S3 D26 BB table Garan" at bounding box center [584, 75] width 252 height 20
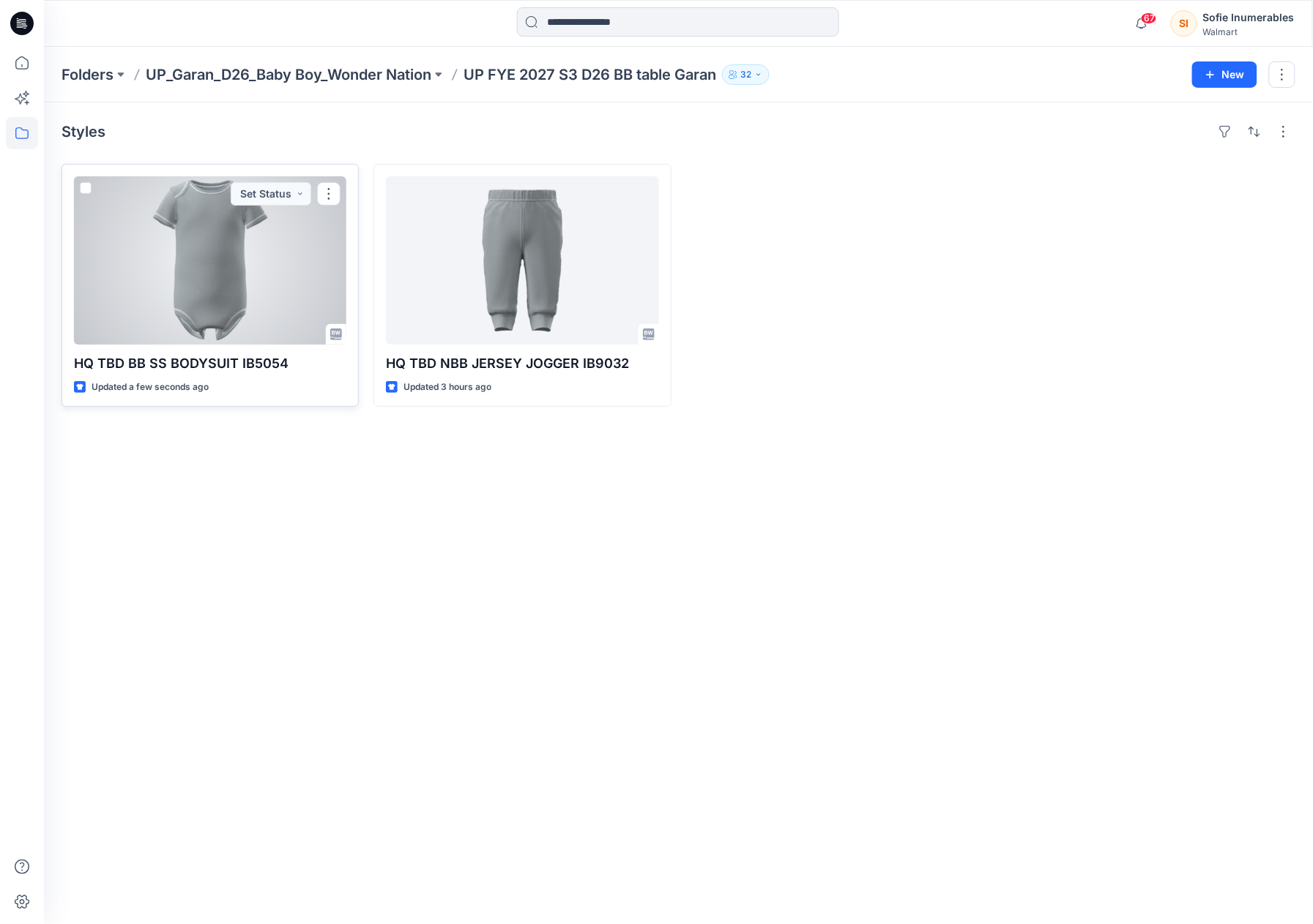
click at [160, 273] on div at bounding box center [210, 261] width 273 height 169
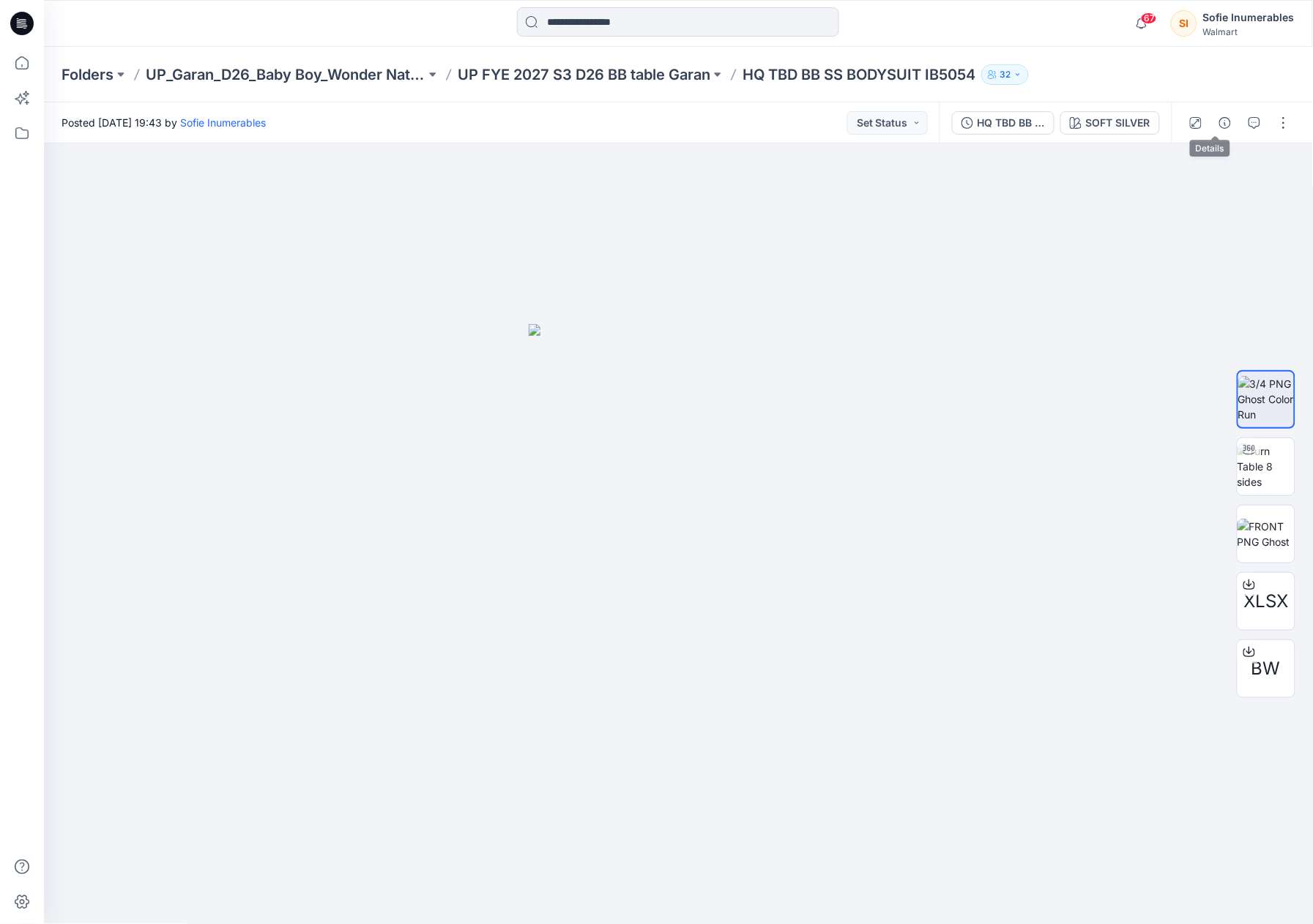
click at [1222, 125] on button "button" at bounding box center [1225, 123] width 24 height 24
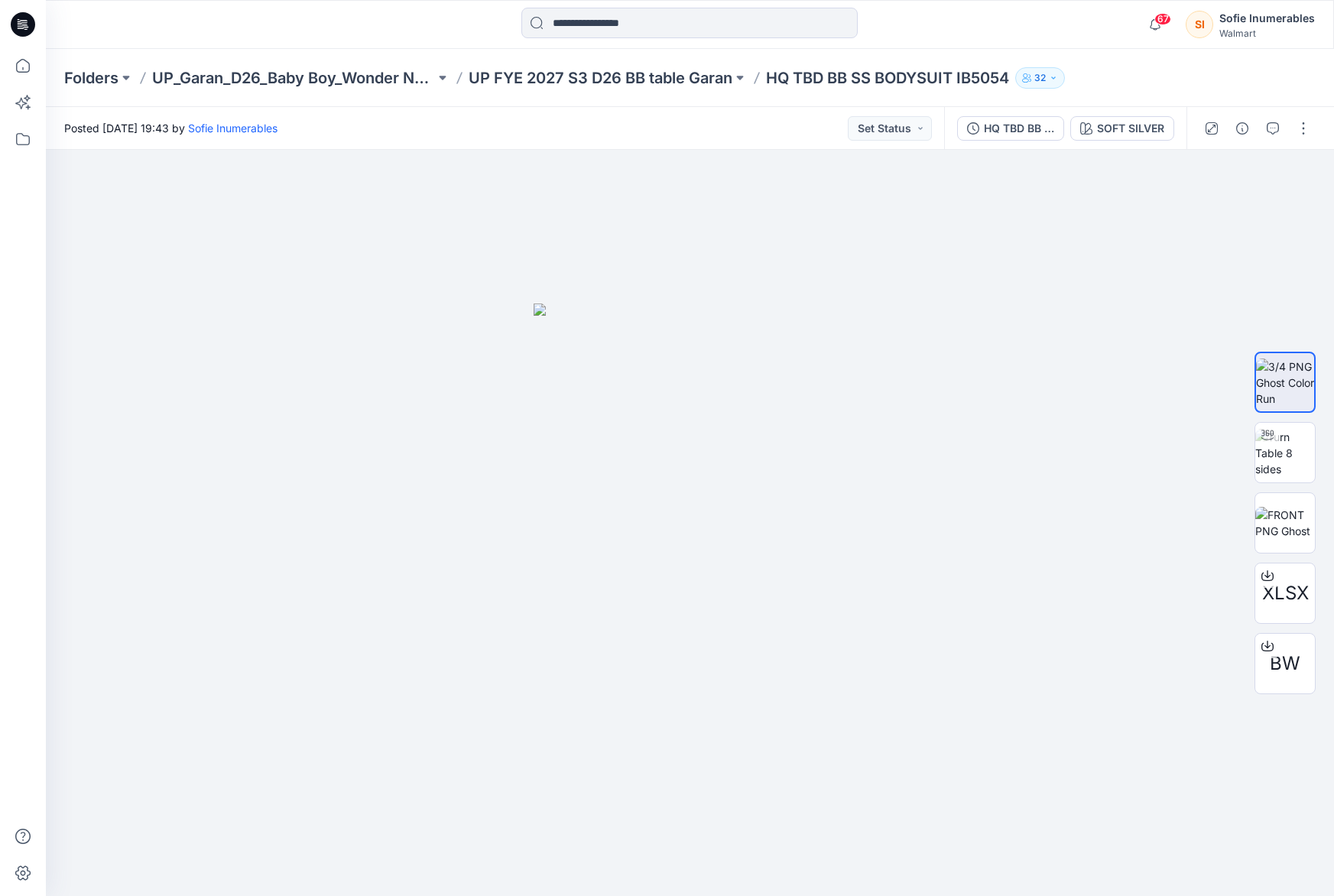
click at [1213, 122] on div at bounding box center [1257, 128] width 142 height 43
click at [1236, 129] on icon "button" at bounding box center [1242, 128] width 12 height 12
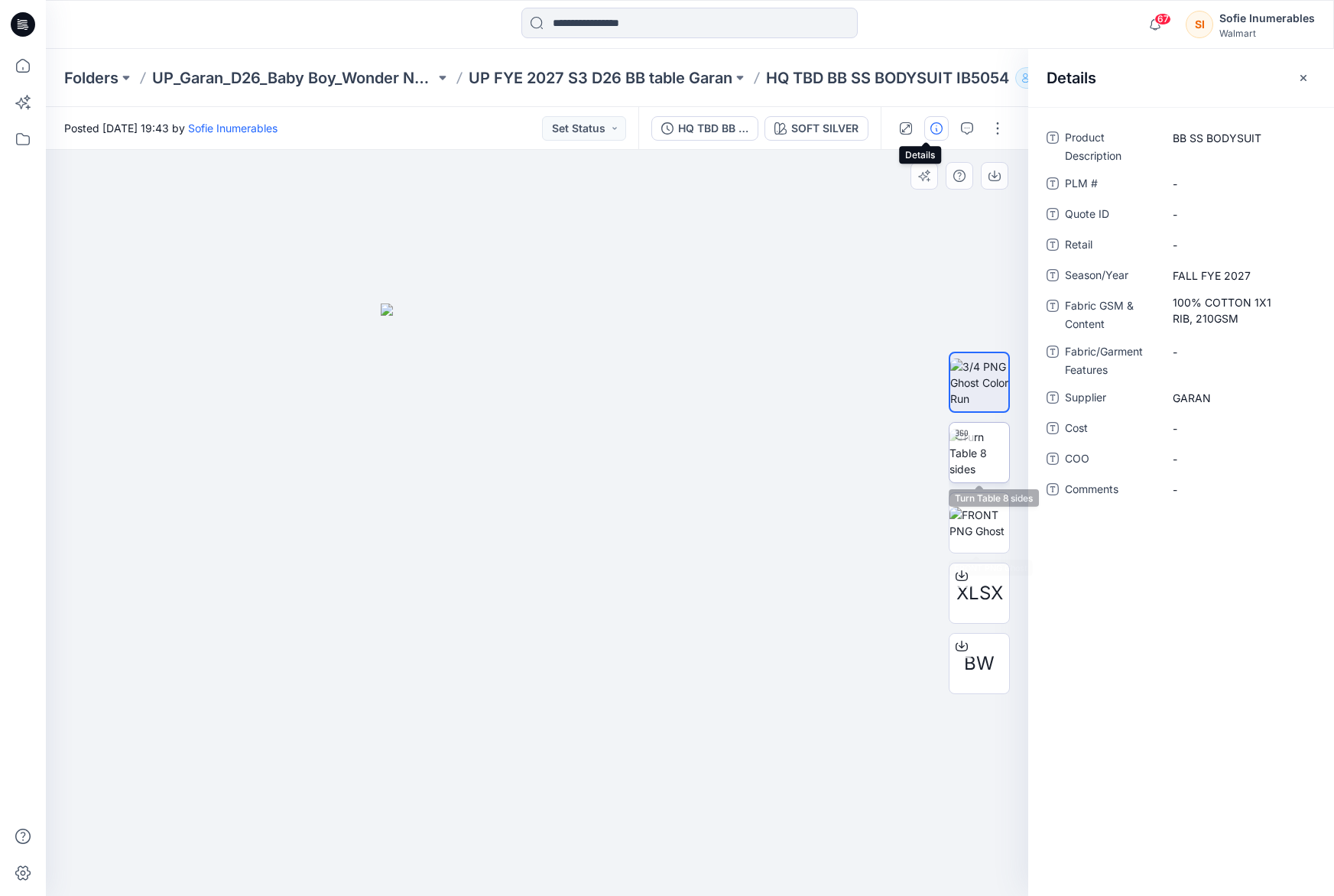
click at [972, 462] on img at bounding box center [979, 453] width 59 height 49
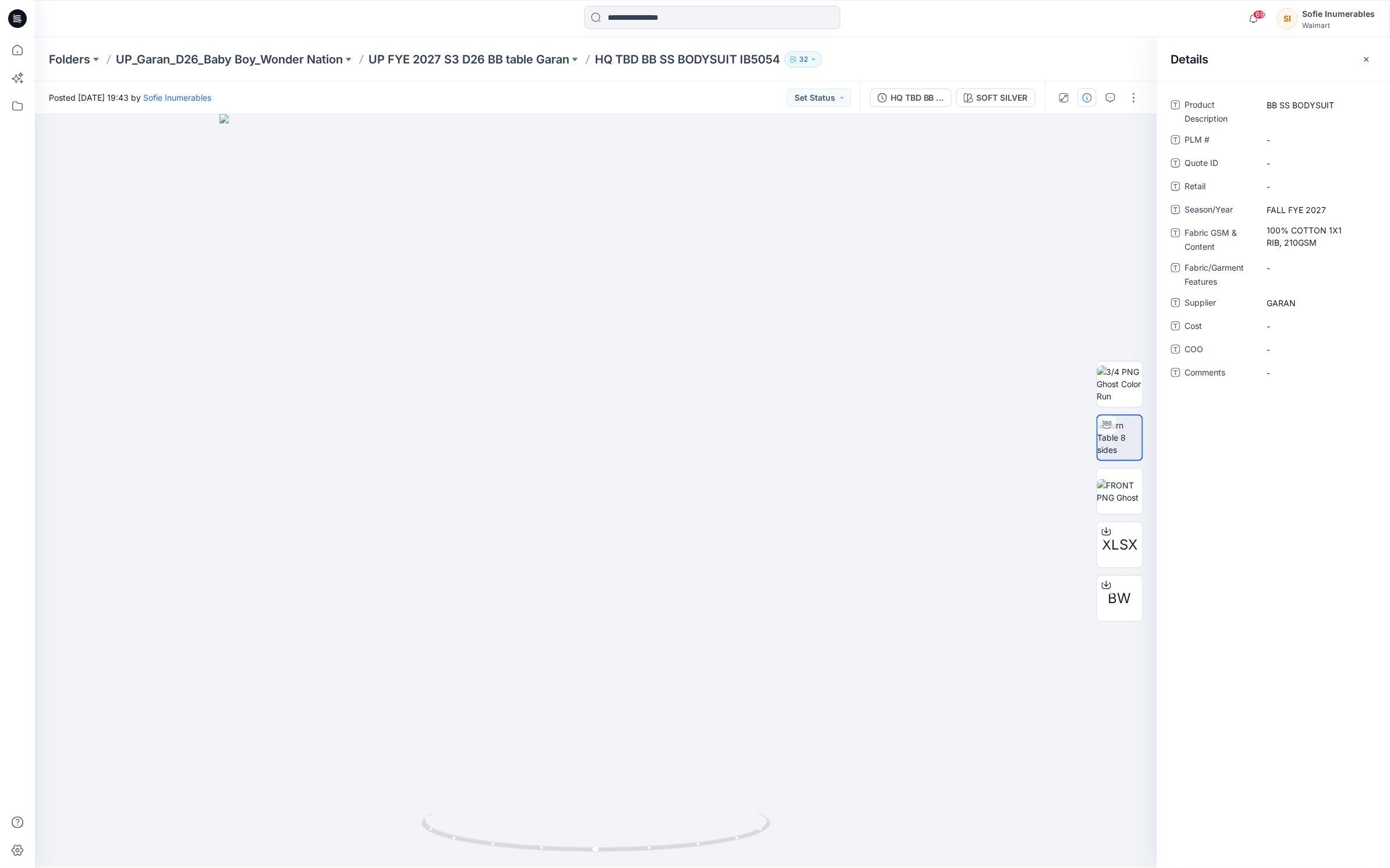
click at [432, 53] on p "UP FYE 2027 S3 D26 BB table Garan" at bounding box center [469, 60] width 201 height 16
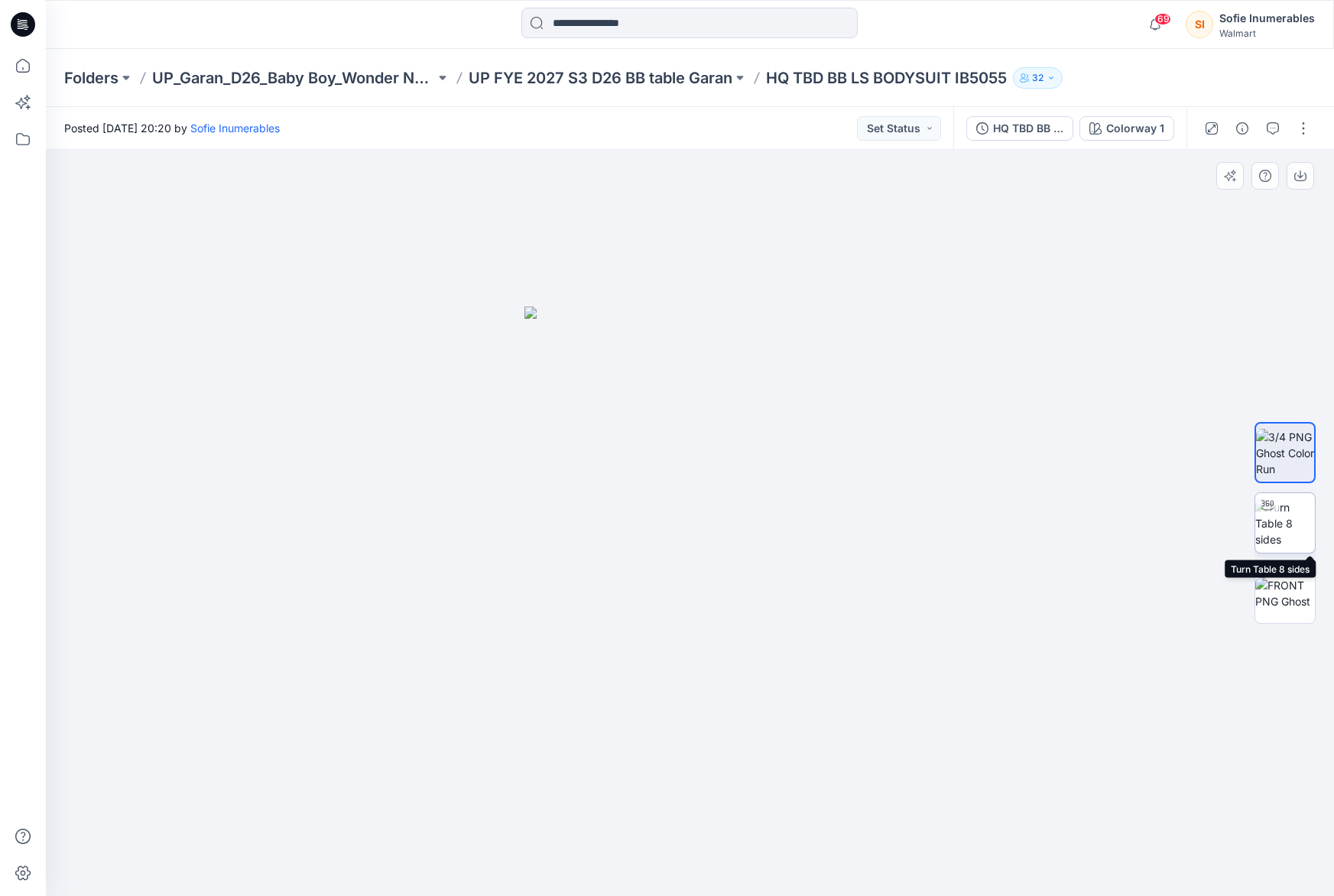
click at [1296, 527] on img at bounding box center [1285, 523] width 59 height 49
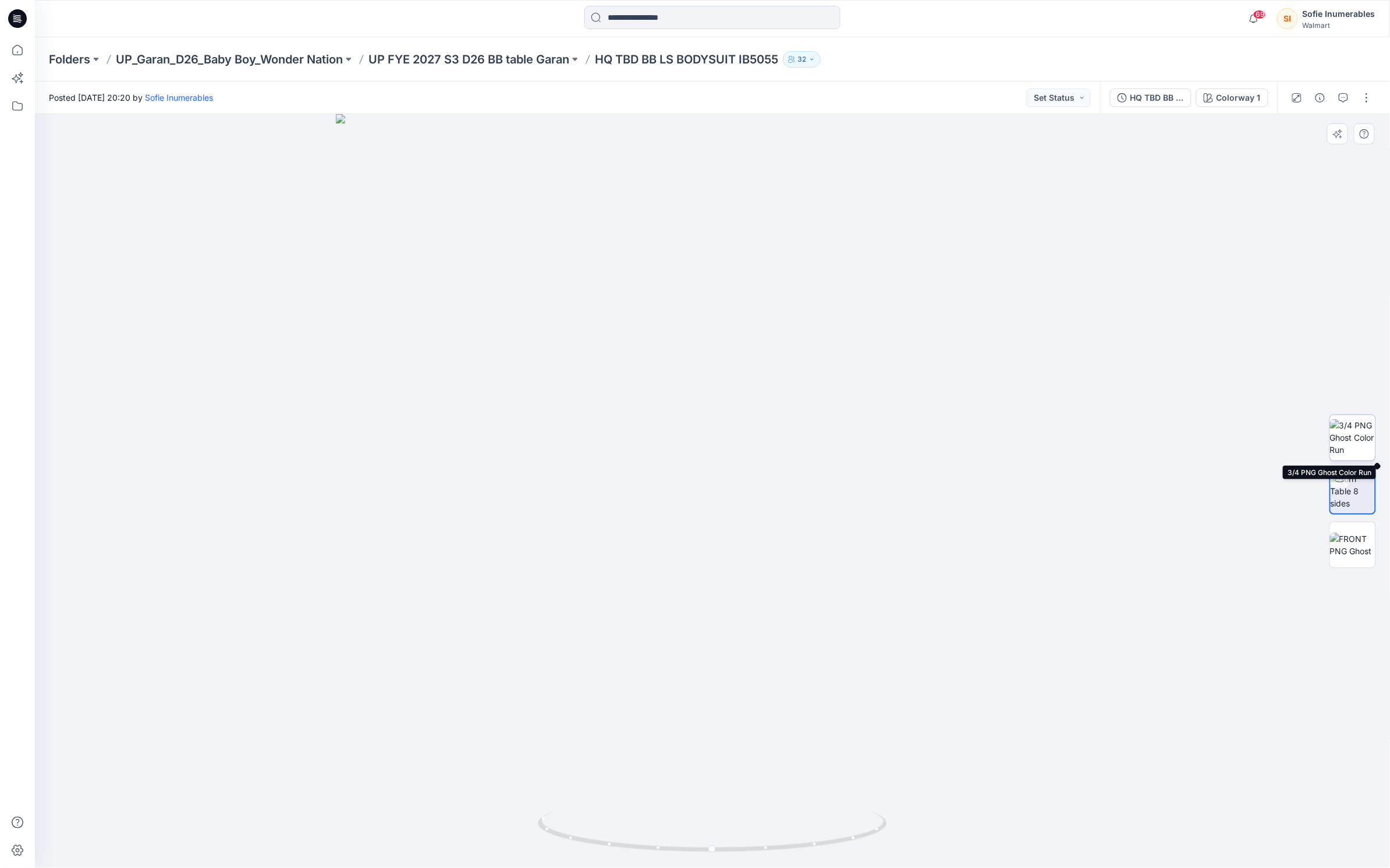
click at [1015, 440] on img at bounding box center [1353, 437] width 45 height 37
click at [1015, 492] on img at bounding box center [1353, 491] width 45 height 37
click at [1015, 439] on img at bounding box center [1353, 437] width 45 height 37
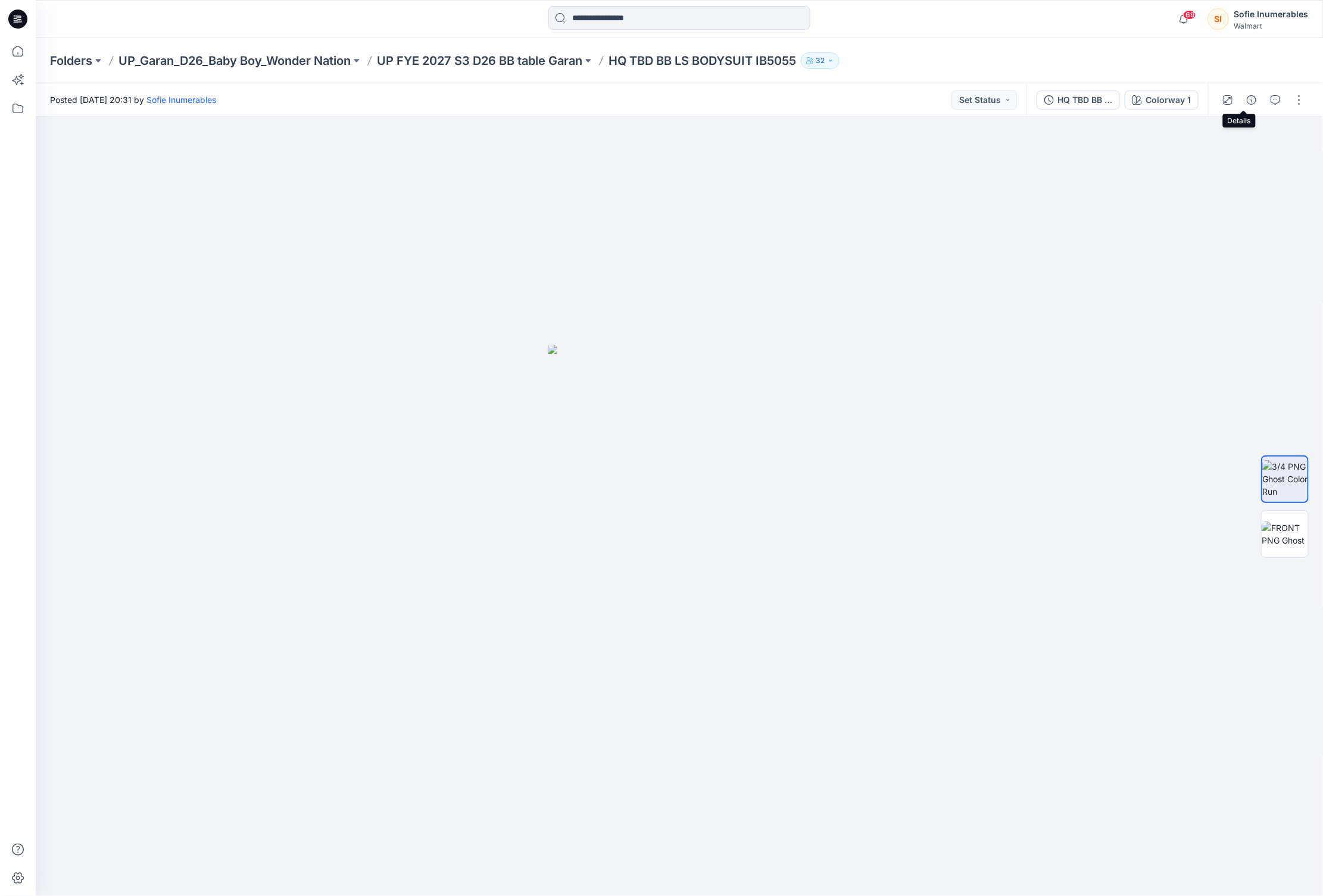
click at [1247, 103] on icon "button" at bounding box center [1251, 100] width 10 height 10
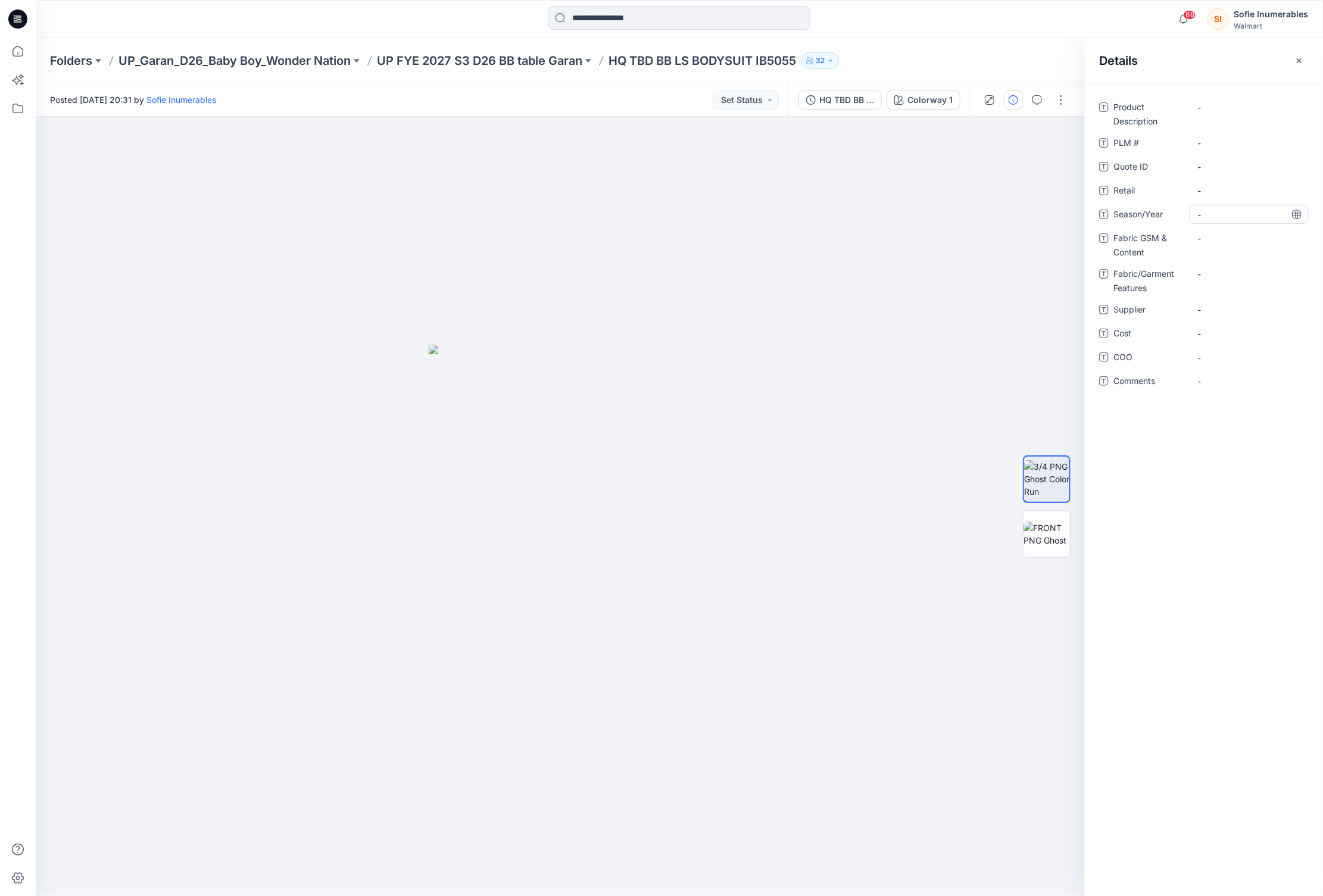
click at [1213, 215] on span "-" at bounding box center [1249, 215] width 104 height 13
type textarea "*"
type textarea "**********"
click at [1219, 311] on span "-" at bounding box center [1249, 310] width 104 height 13
type textarea "*****"
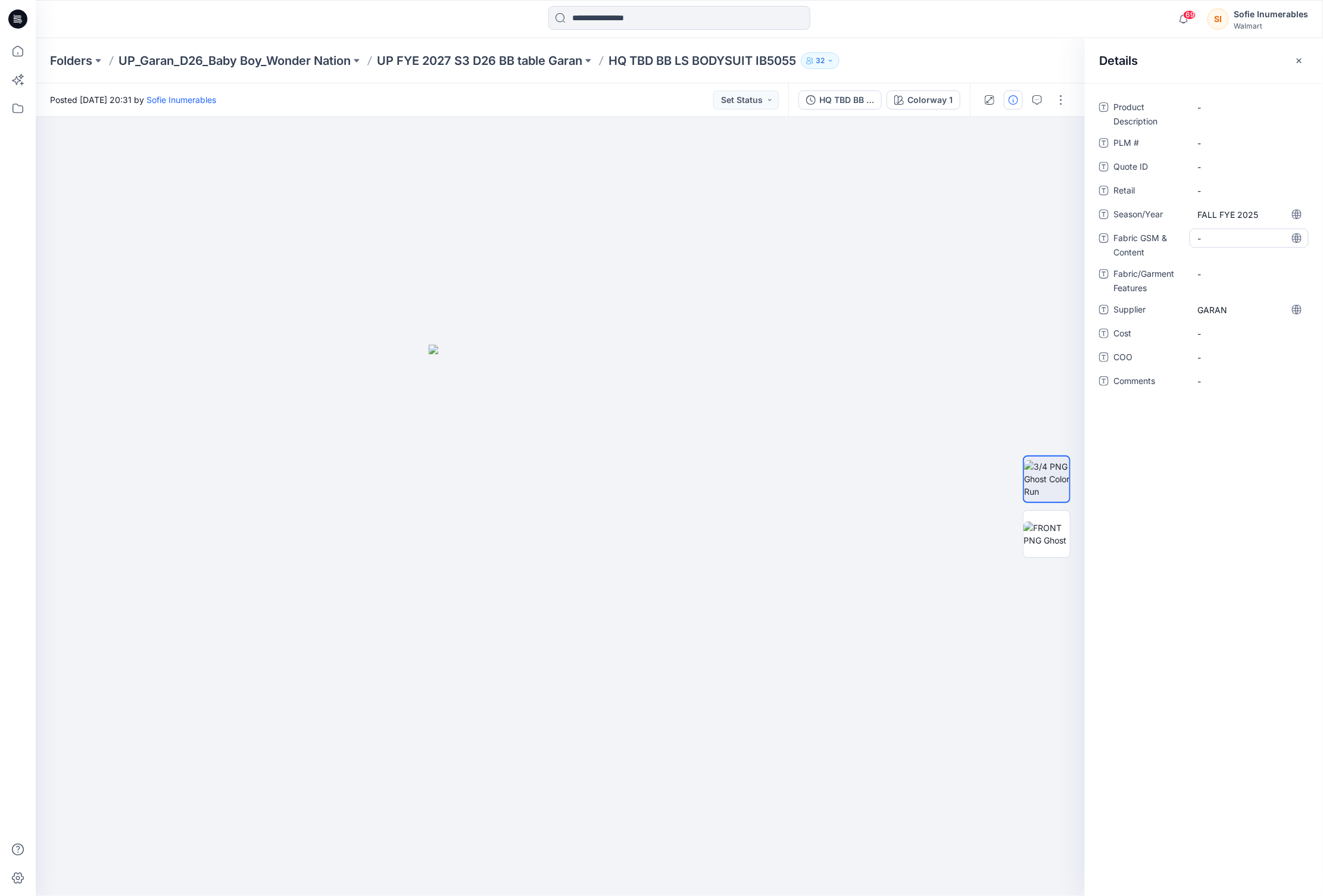
click at [1203, 242] on Content "-" at bounding box center [1249, 238] width 104 height 13
type textarea "**********"
click at [1206, 107] on Description "-" at bounding box center [1249, 108] width 104 height 13
type textarea "*"
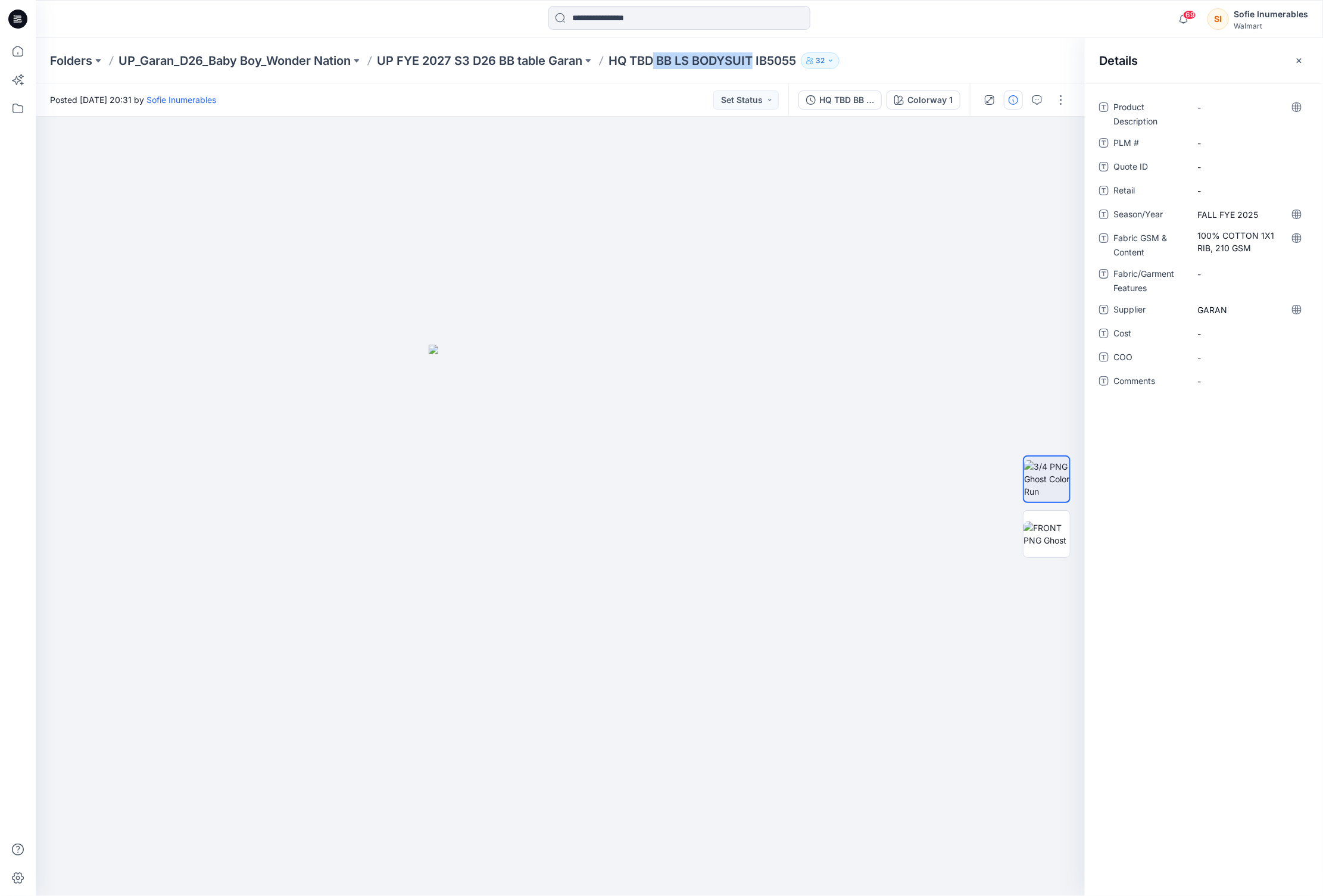
drag, startPoint x: 678, startPoint y: 58, endPoint x: 763, endPoint y: 64, distance: 85.2
click at [766, 65] on p "HQ TBD BB LS BODYSUIT IB5055" at bounding box center [702, 61] width 188 height 17
copy p "BB LS BODYSUIT"
drag, startPoint x: 1195, startPoint y: 116, endPoint x: 1232, endPoint y: 122, distance: 37.5
click at [1195, 116] on div "-" at bounding box center [1249, 107] width 119 height 19
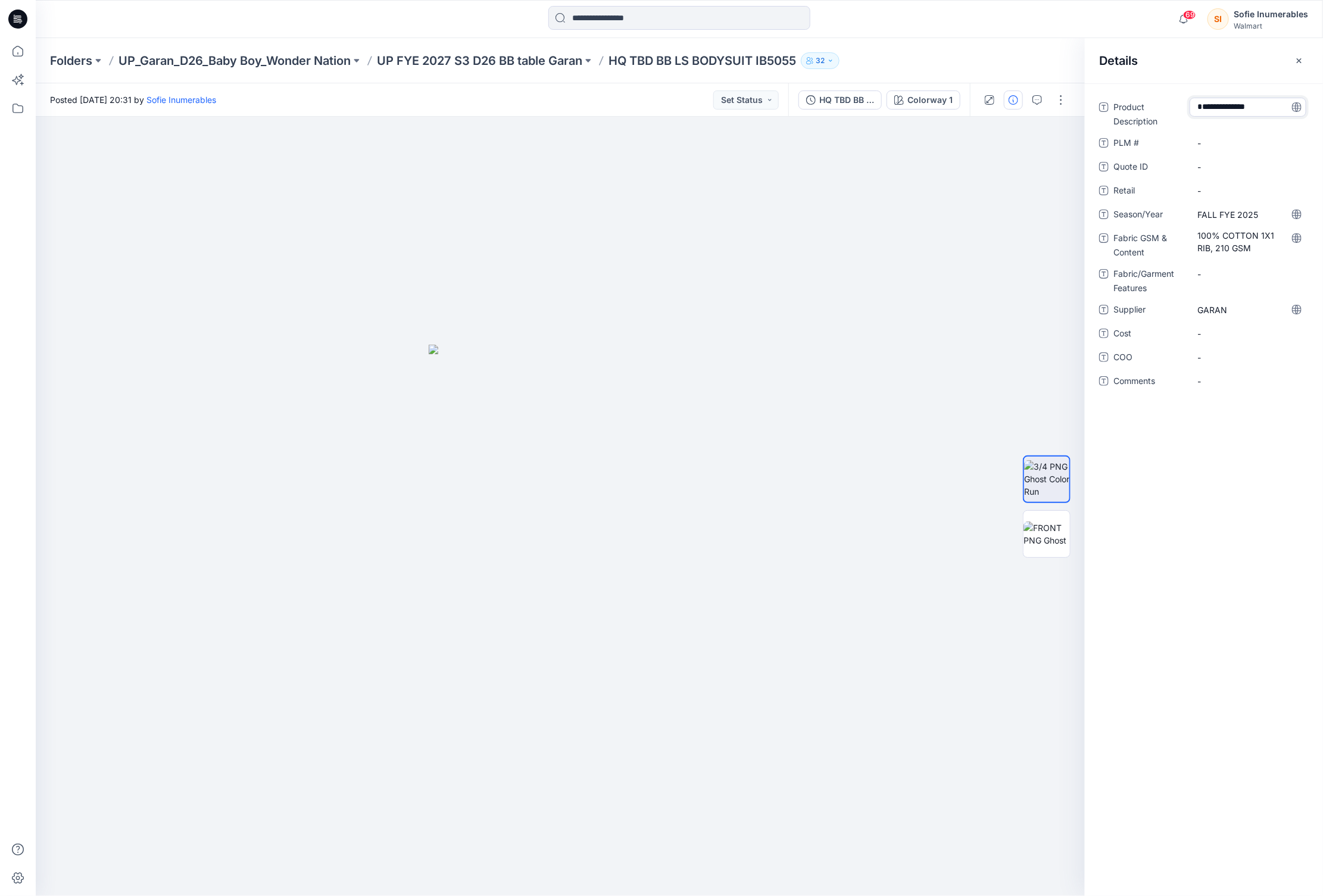
type textarea "**********"
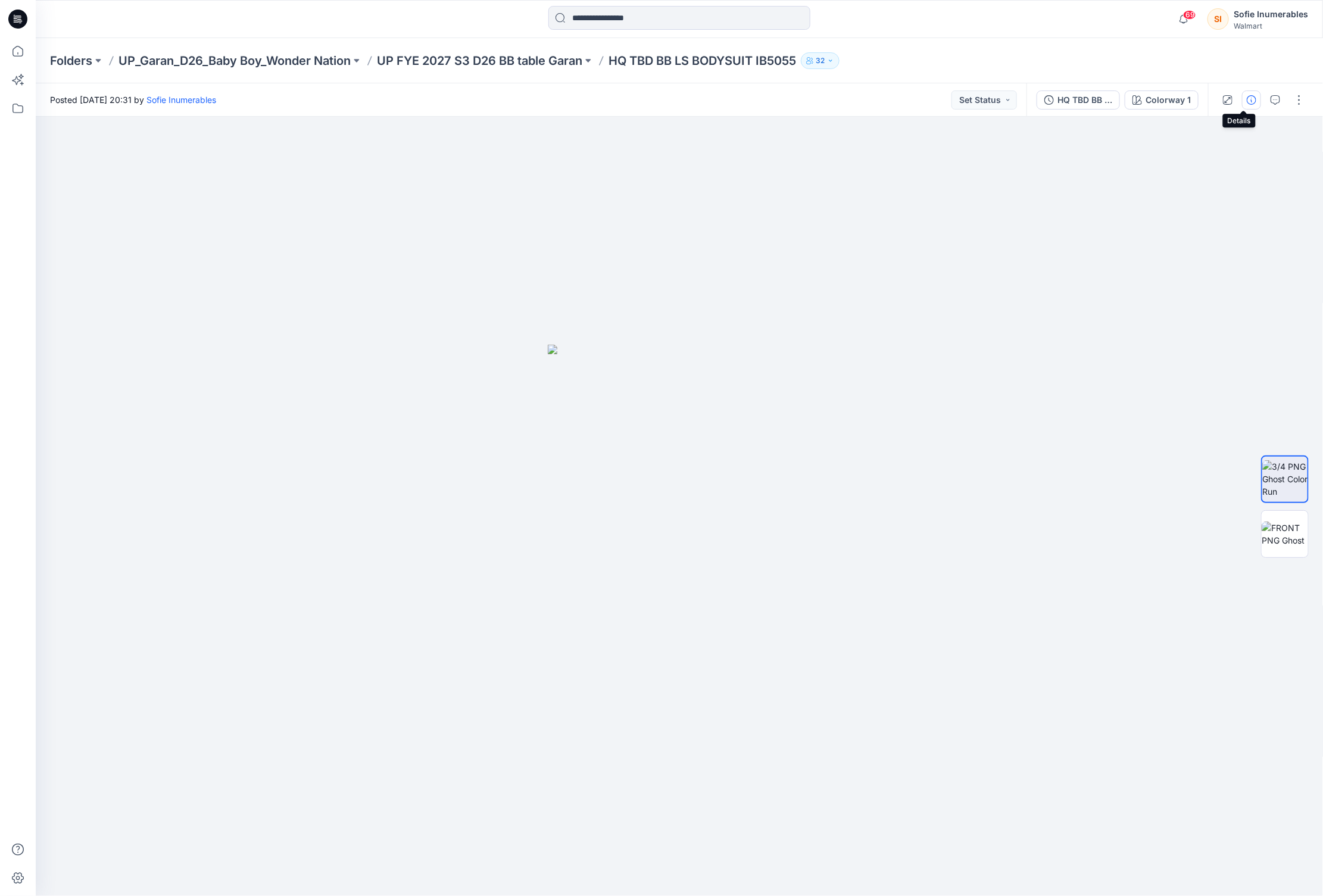
click at [1247, 101] on icon "button" at bounding box center [1251, 100] width 10 height 10
click at [256, 205] on div at bounding box center [679, 506] width 1288 height 779
click at [1288, 523] on img at bounding box center [1285, 534] width 46 height 25
click at [1270, 475] on img at bounding box center [1285, 479] width 46 height 38
click at [1283, 526] on img at bounding box center [1285, 534] width 46 height 25
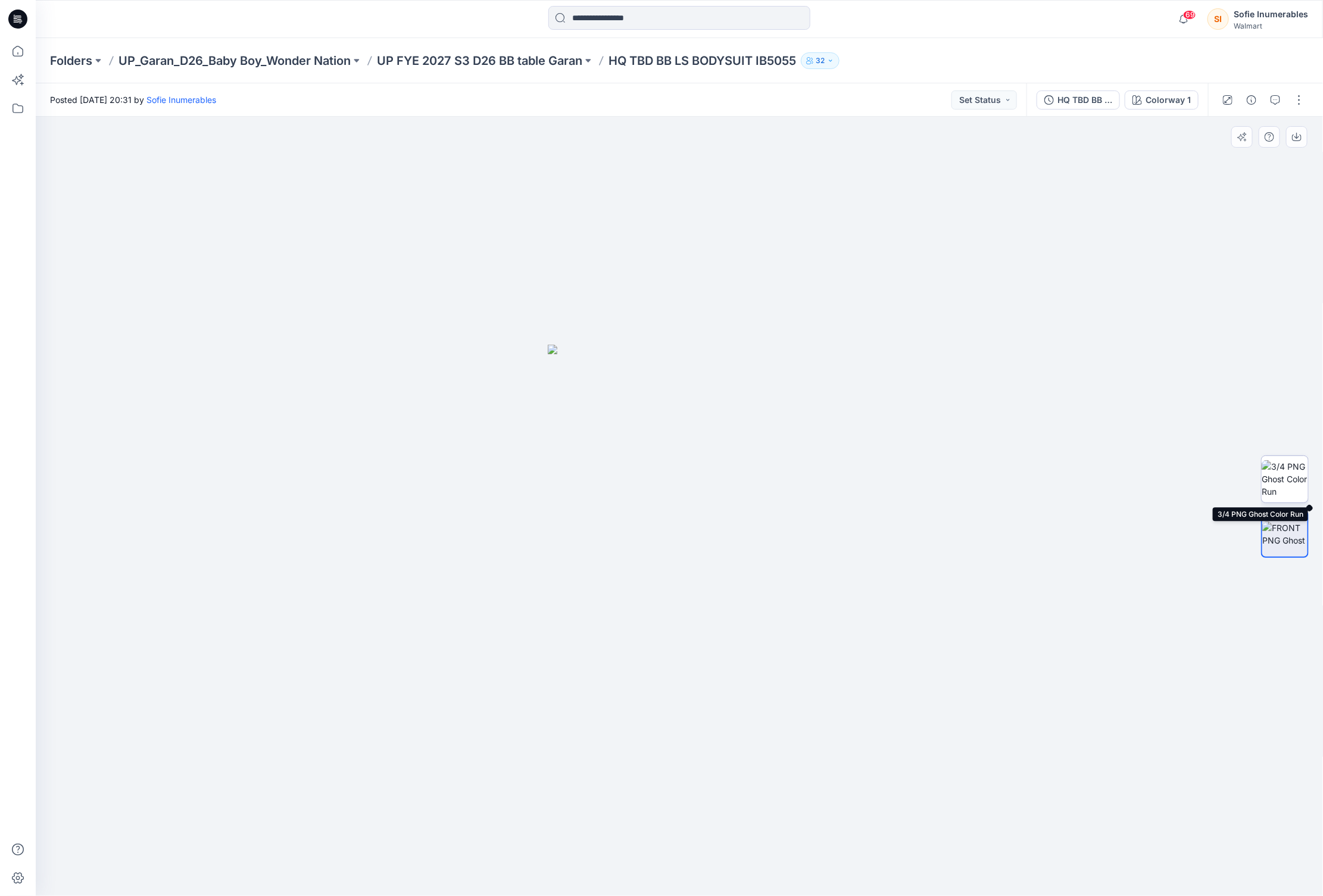
click at [1279, 487] on img at bounding box center [1285, 479] width 46 height 38
click at [1283, 524] on img at bounding box center [1285, 534] width 46 height 25
click at [1279, 480] on img at bounding box center [1285, 479] width 46 height 38
click at [1247, 95] on icon "button" at bounding box center [1251, 100] width 10 height 10
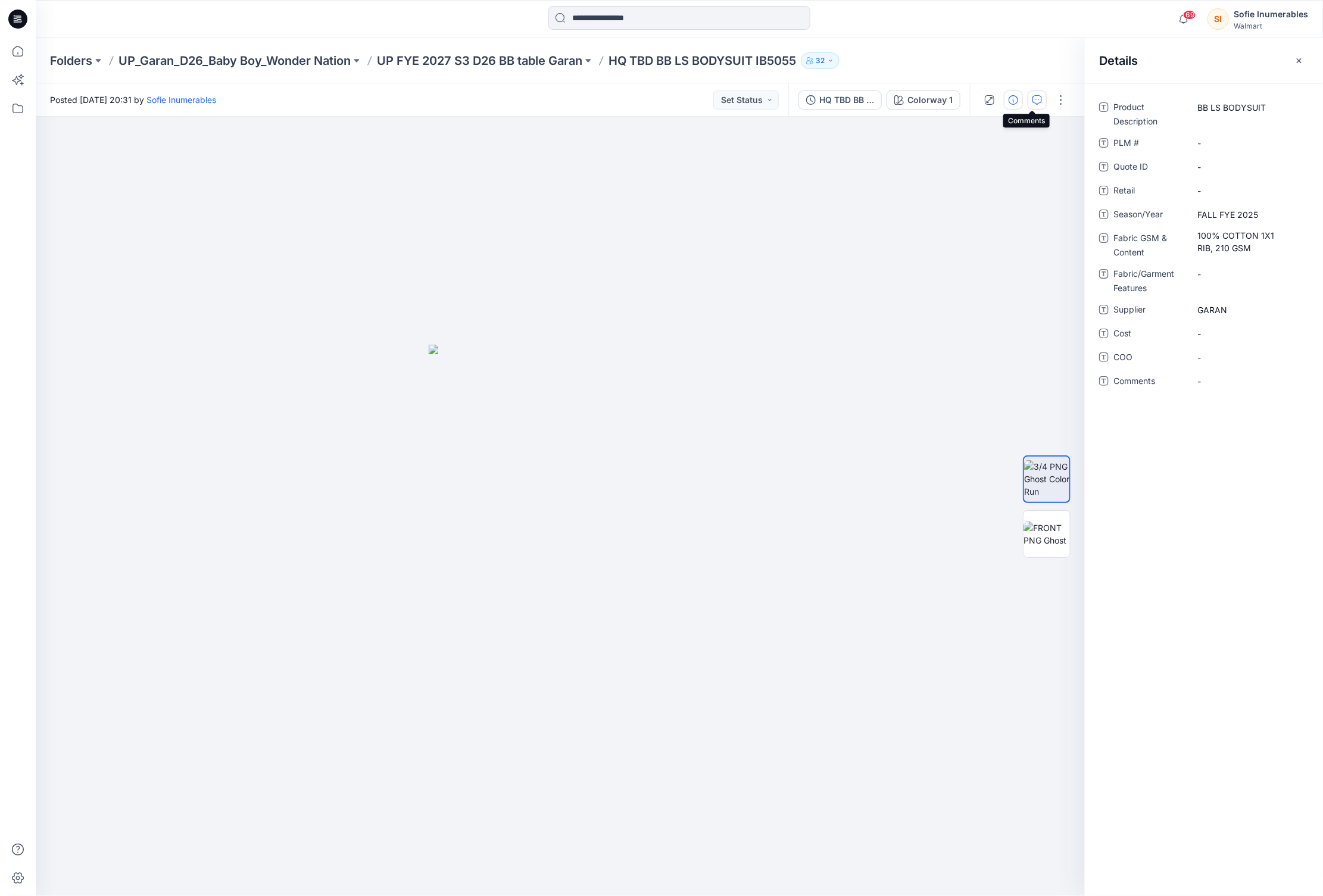
click at [1036, 97] on icon "button" at bounding box center [1037, 100] width 10 height 10
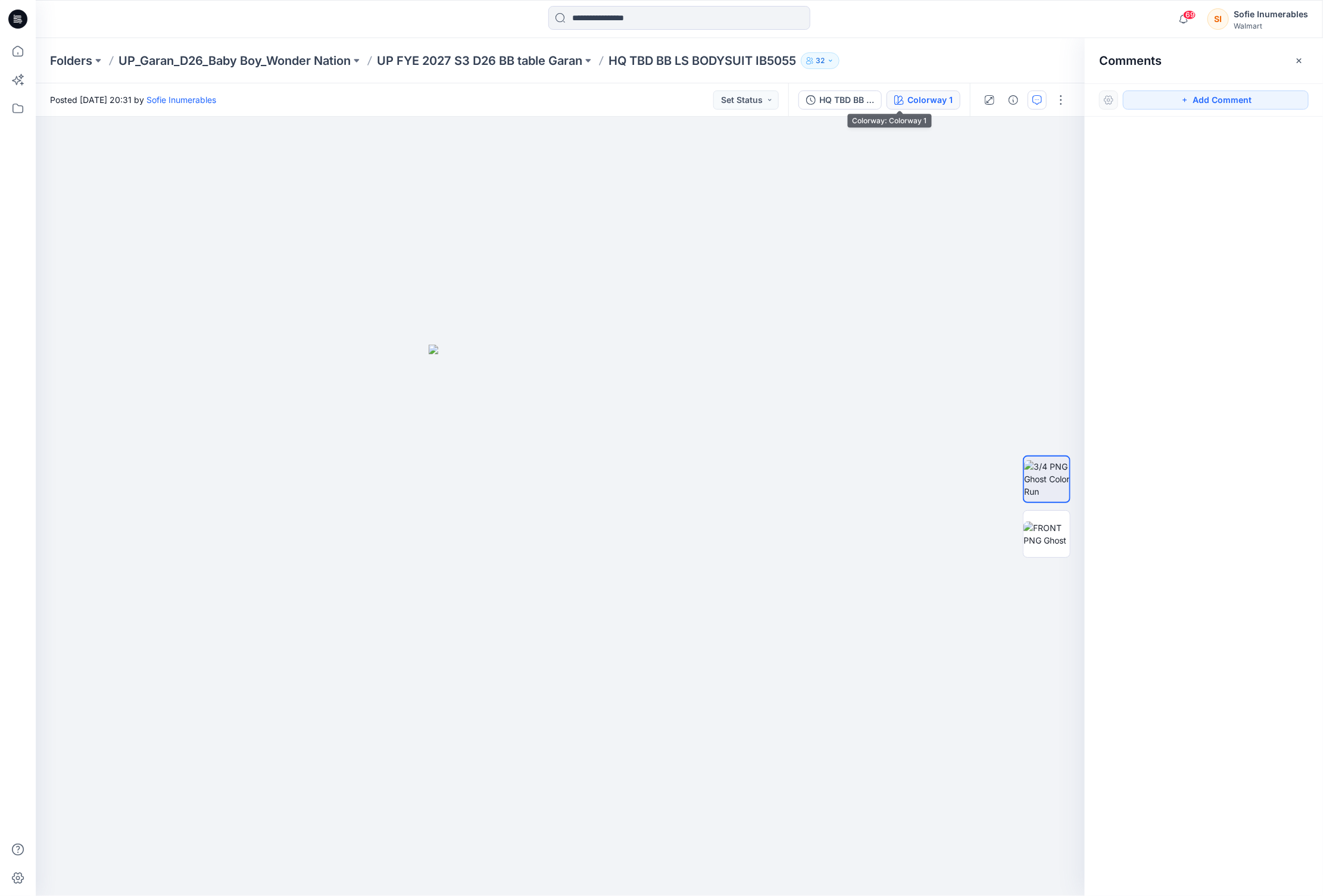
click at [908, 104] on div "Colorway 1" at bounding box center [930, 100] width 46 height 13
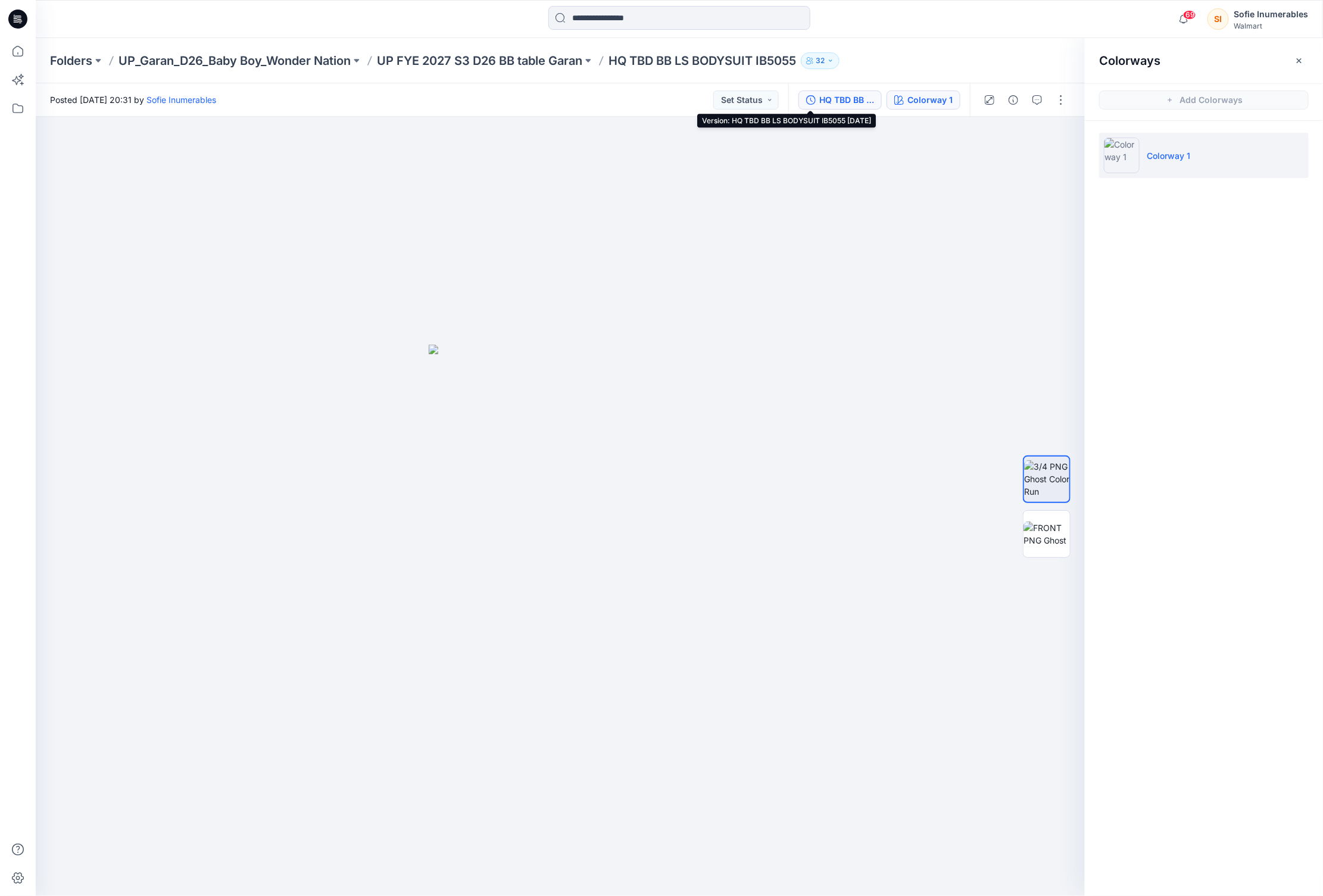
click at [830, 102] on div "HQ TBD BB LS BODYSUIT IB5055 [DATE]" at bounding box center [846, 100] width 54 height 13
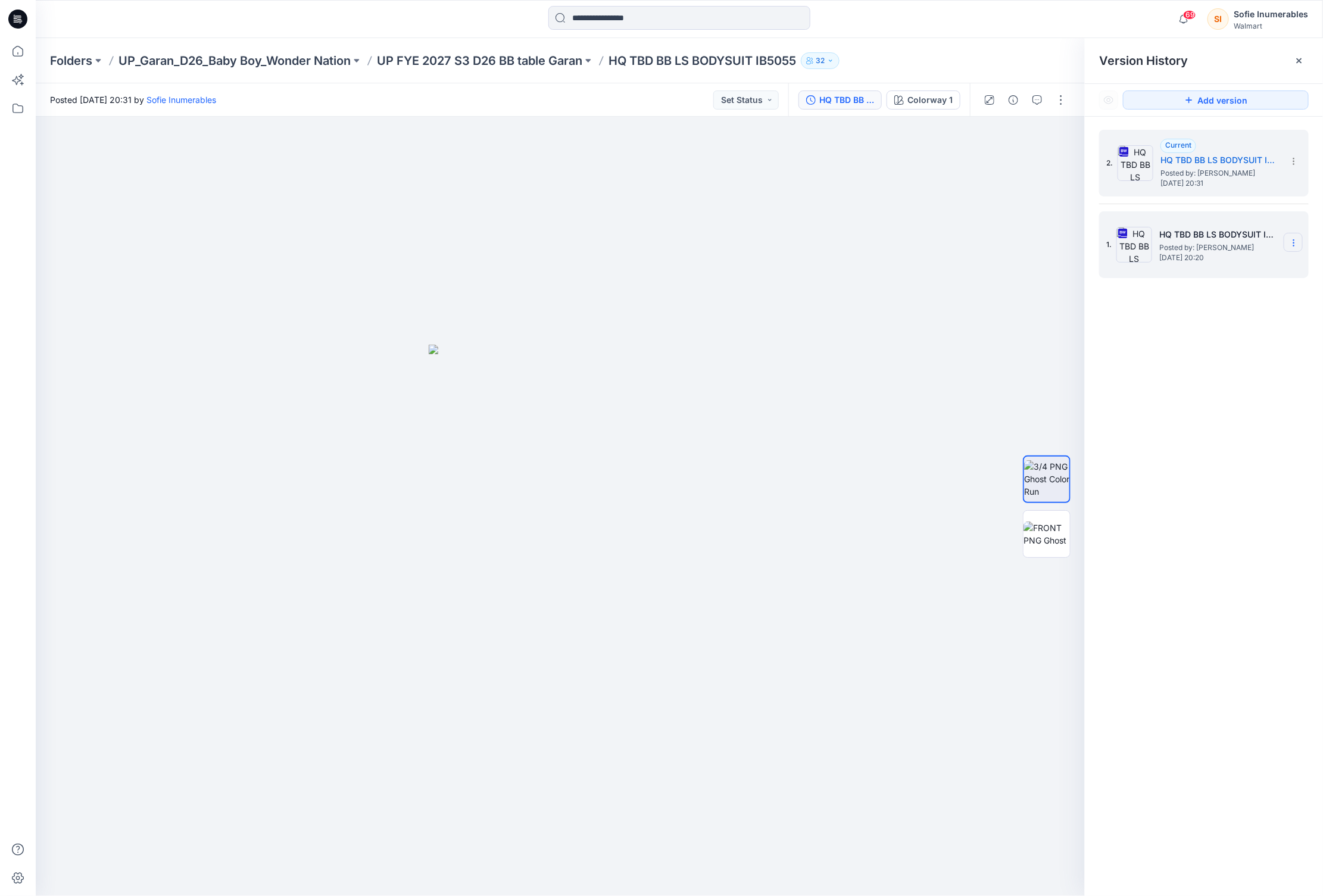
click at [1293, 242] on icon at bounding box center [1294, 243] width 10 height 10
click at [1206, 364] on span "Delete Version" at bounding box center [1211, 367] width 56 height 14
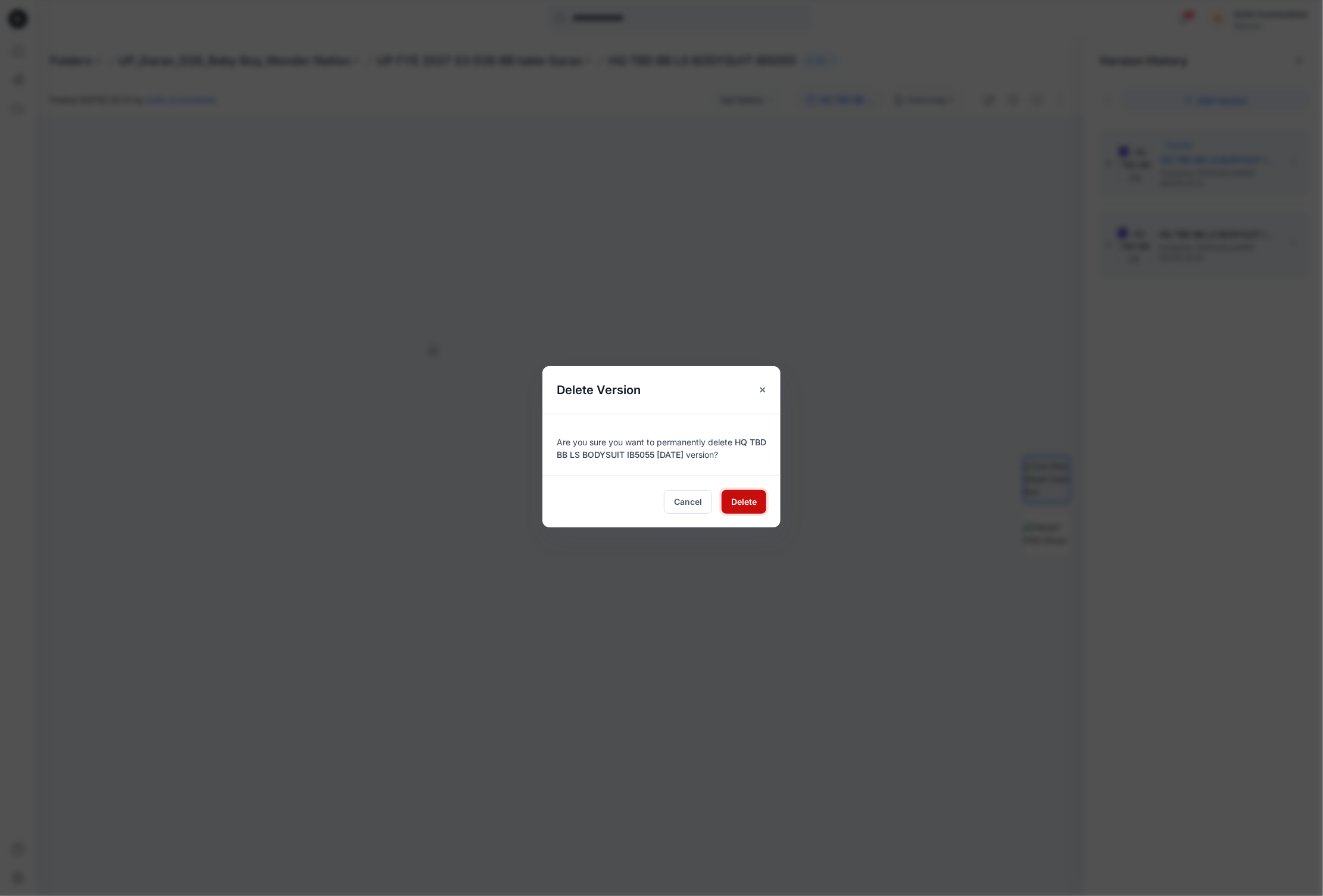
click at [744, 497] on button "Delete" at bounding box center [744, 502] width 45 height 24
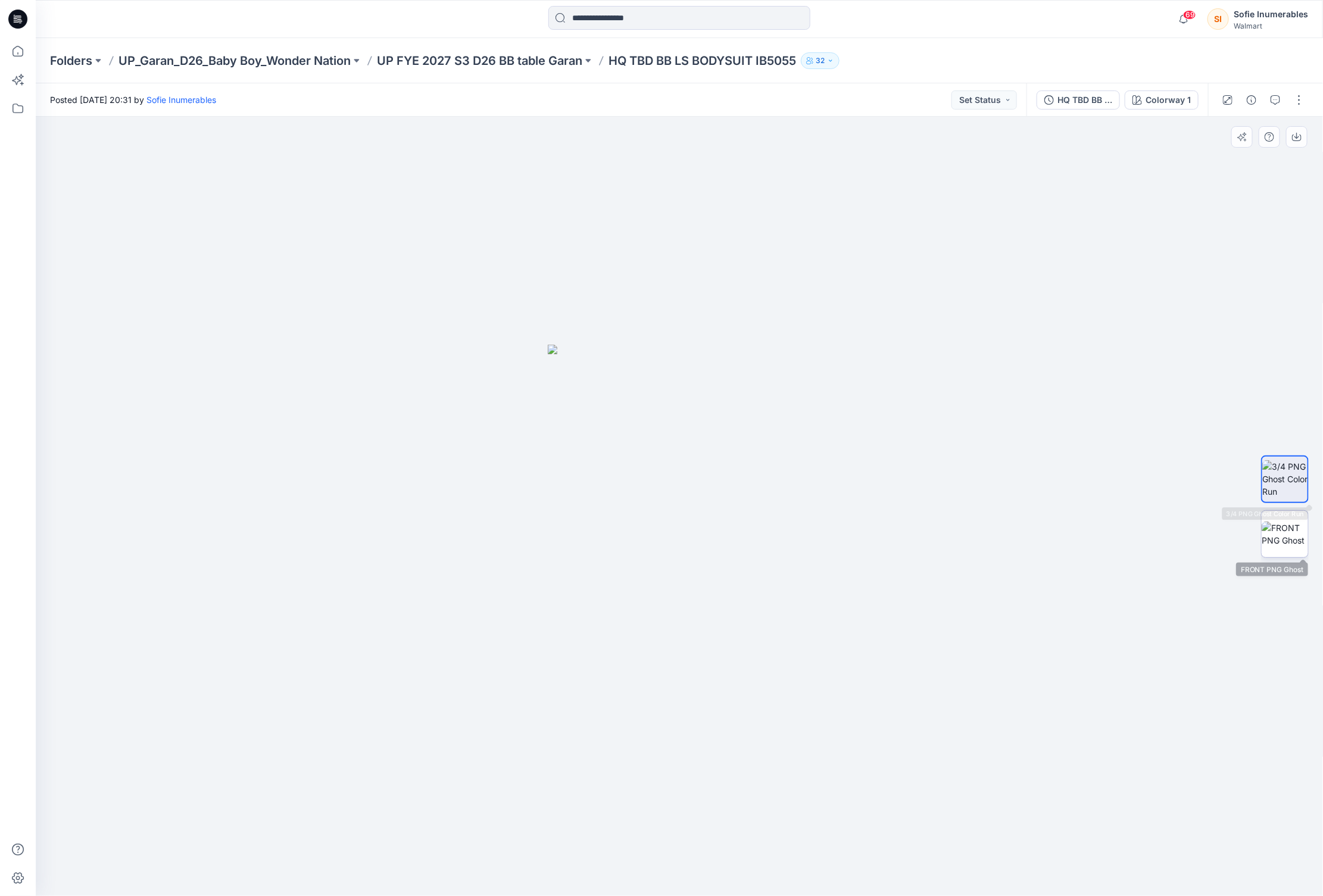
click at [1290, 533] on img at bounding box center [1285, 534] width 46 height 25
drag, startPoint x: 1288, startPoint y: 491, endPoint x: 1288, endPoint y: 381, distance: 110.0
click at [1288, 491] on img at bounding box center [1285, 479] width 46 height 38
click at [1294, 99] on button "button" at bounding box center [1299, 100] width 19 height 19
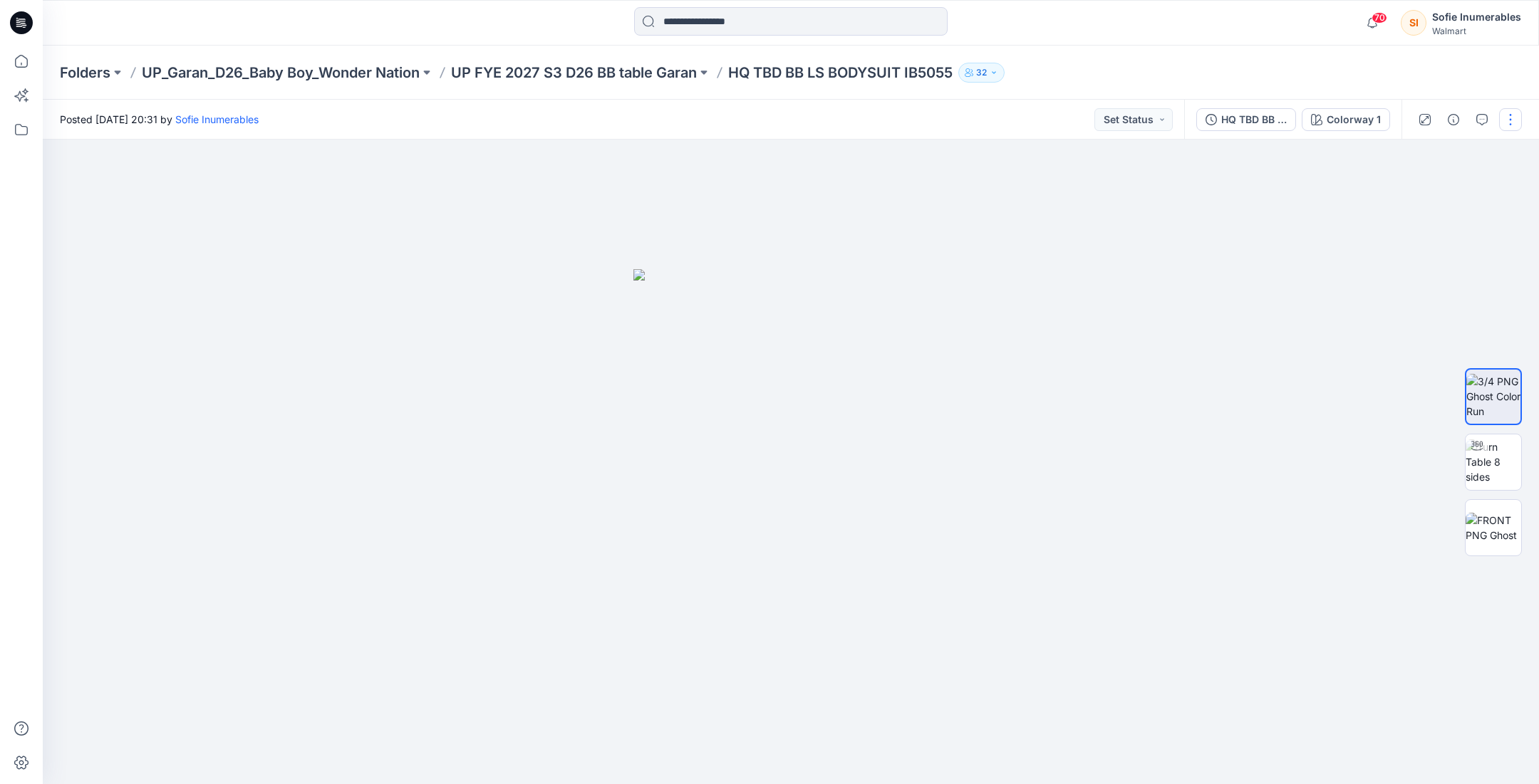
click at [1499, 115] on button "button" at bounding box center [1511, 120] width 23 height 23
click at [1426, 199] on p "Edit" at bounding box center [1416, 193] width 18 height 15
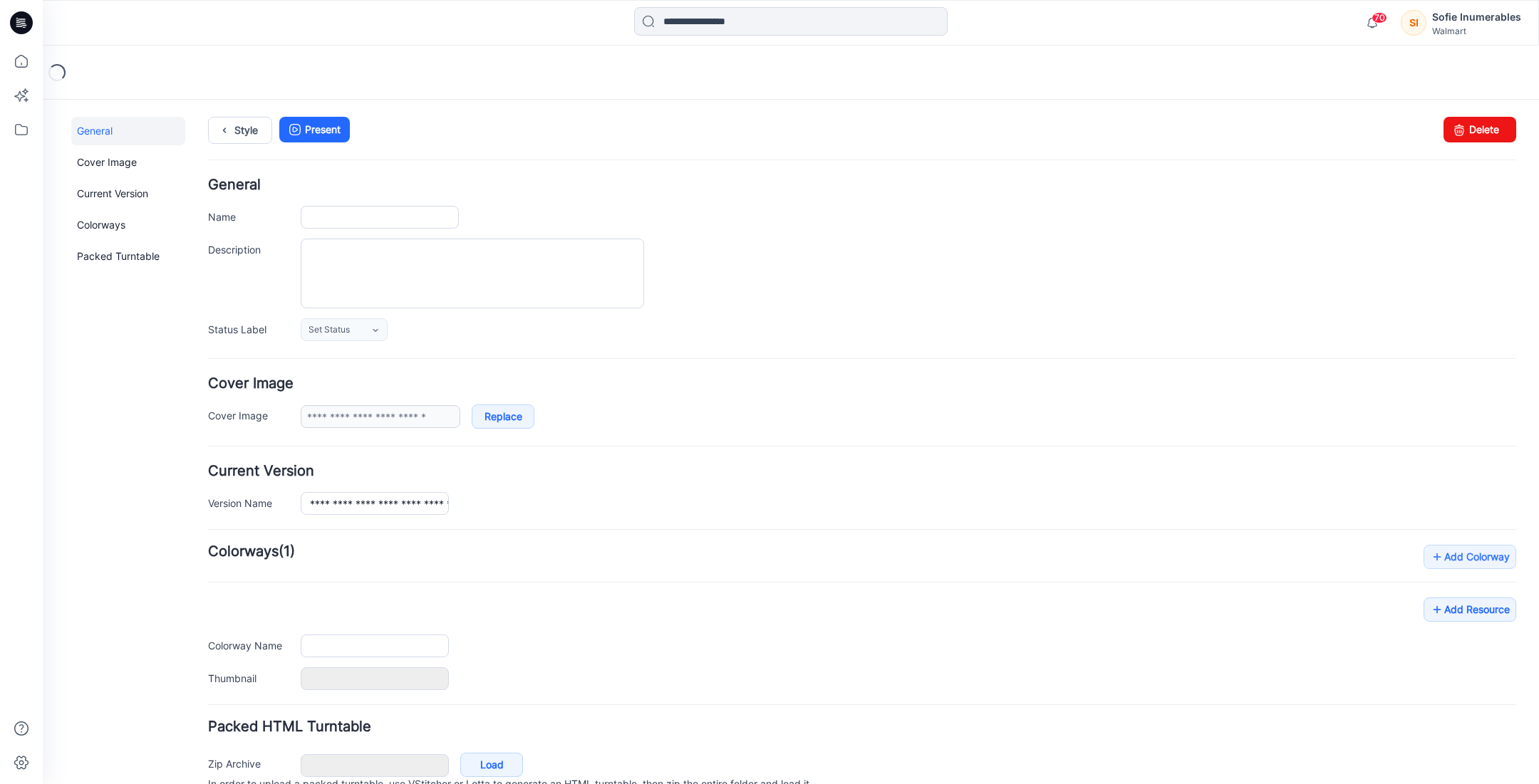
type input "**********"
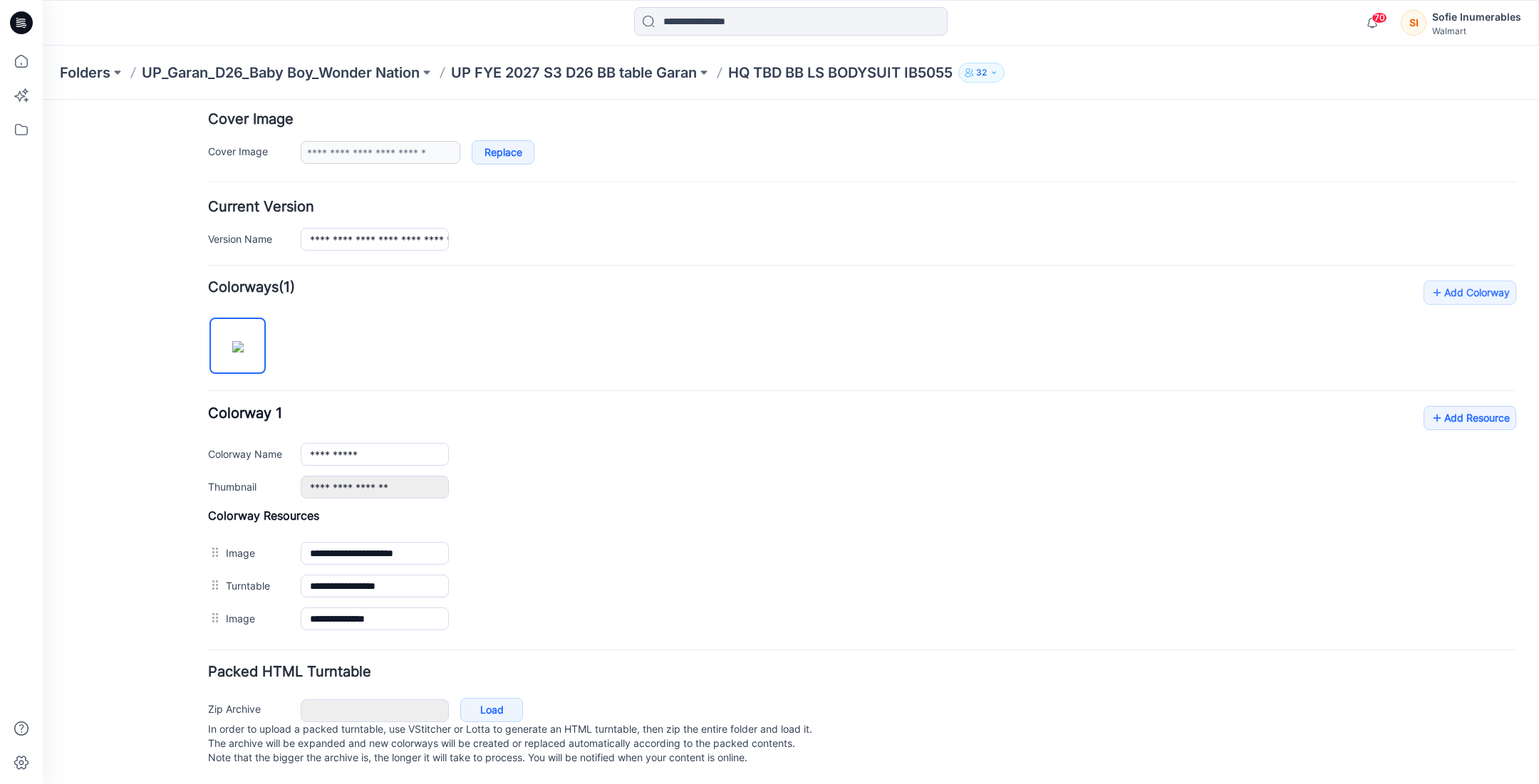
scroll to position [271, 0]
click at [1439, 406] on icon at bounding box center [1436, 418] width 15 height 23
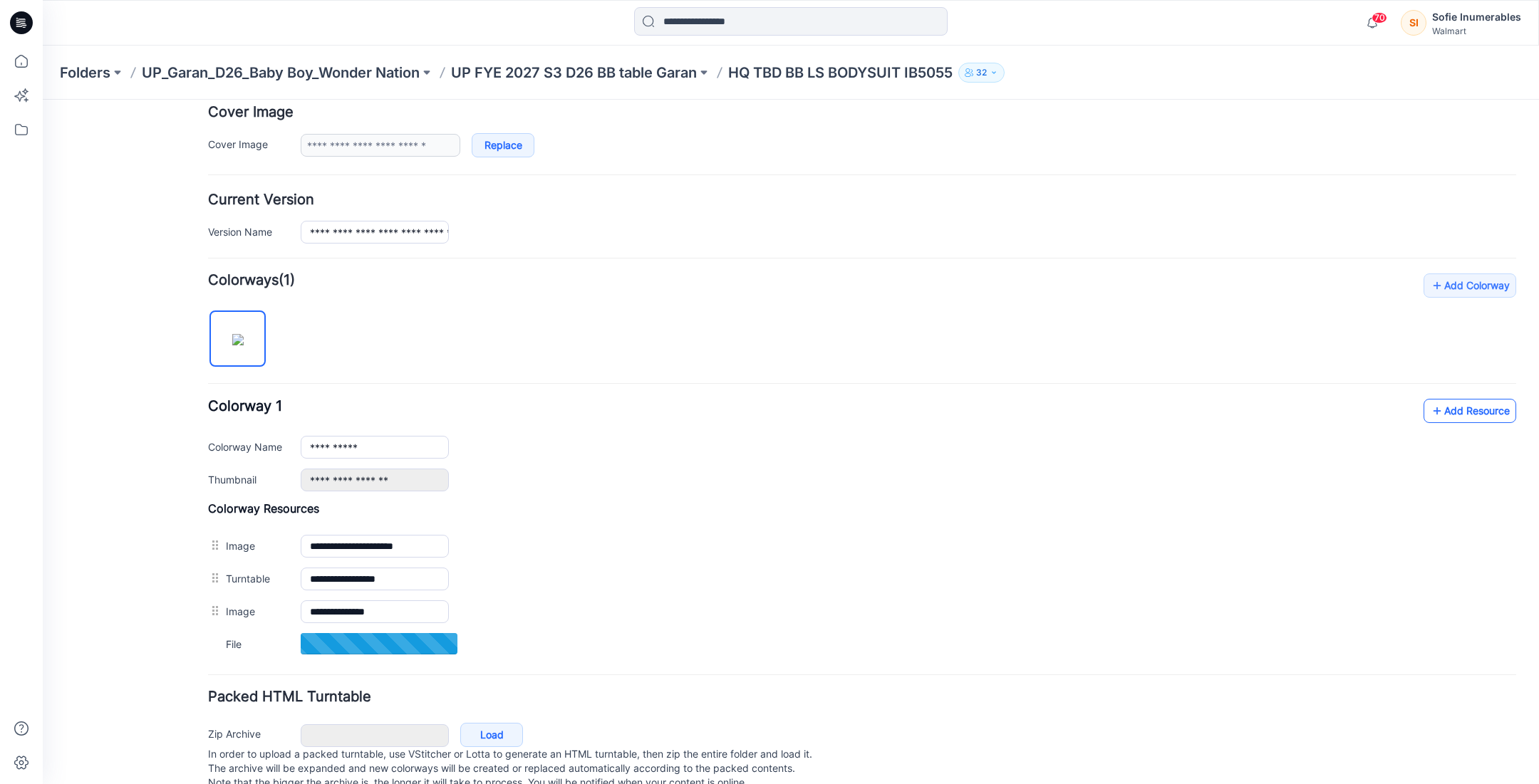
click at [1450, 406] on link "Add Resource" at bounding box center [1469, 411] width 93 height 25
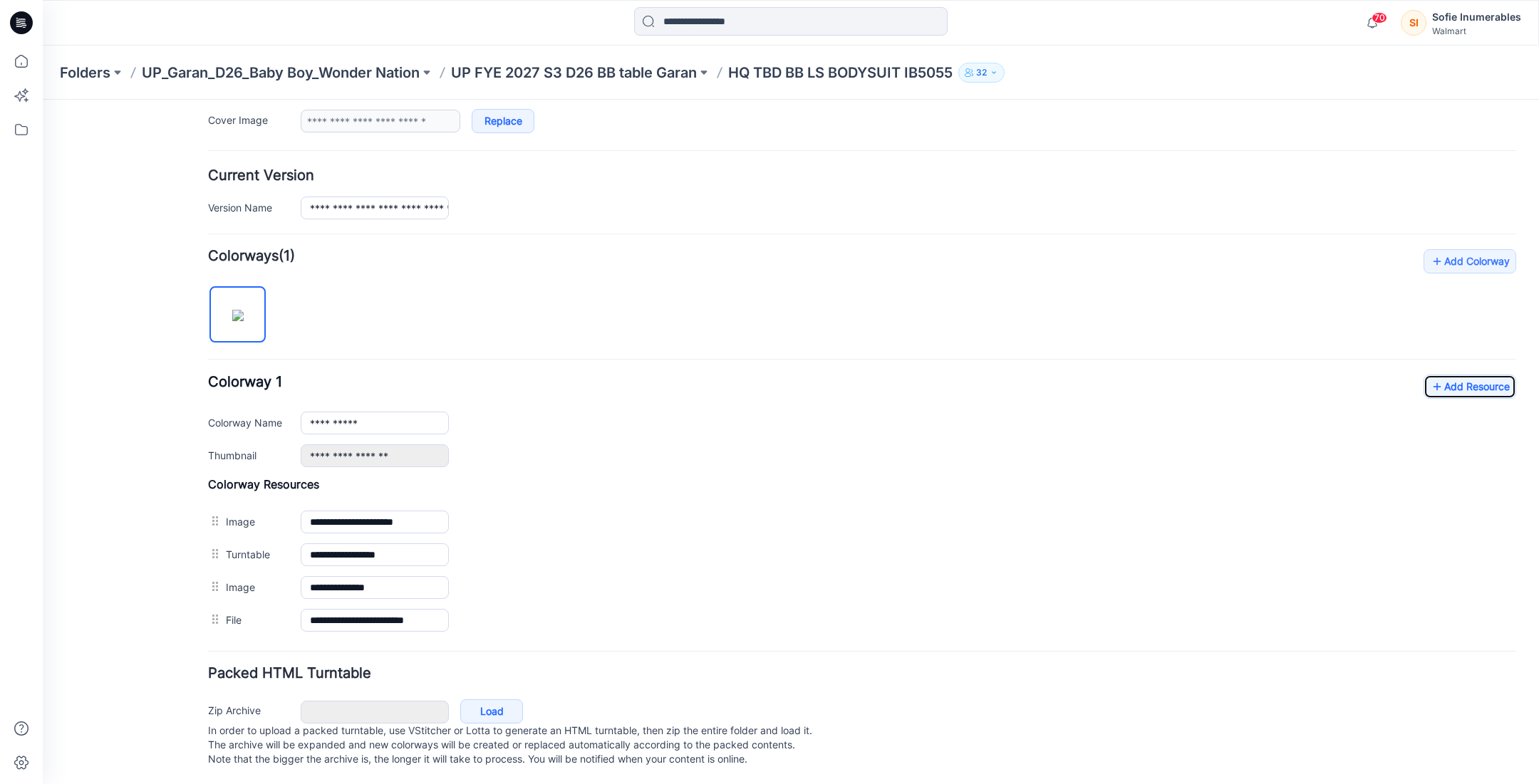
scroll to position [303, 0]
click at [926, 443] on div "**********" at bounding box center [908, 454] width 1215 height 23
click at [1448, 373] on link "Add Resource" at bounding box center [1469, 385] width 93 height 25
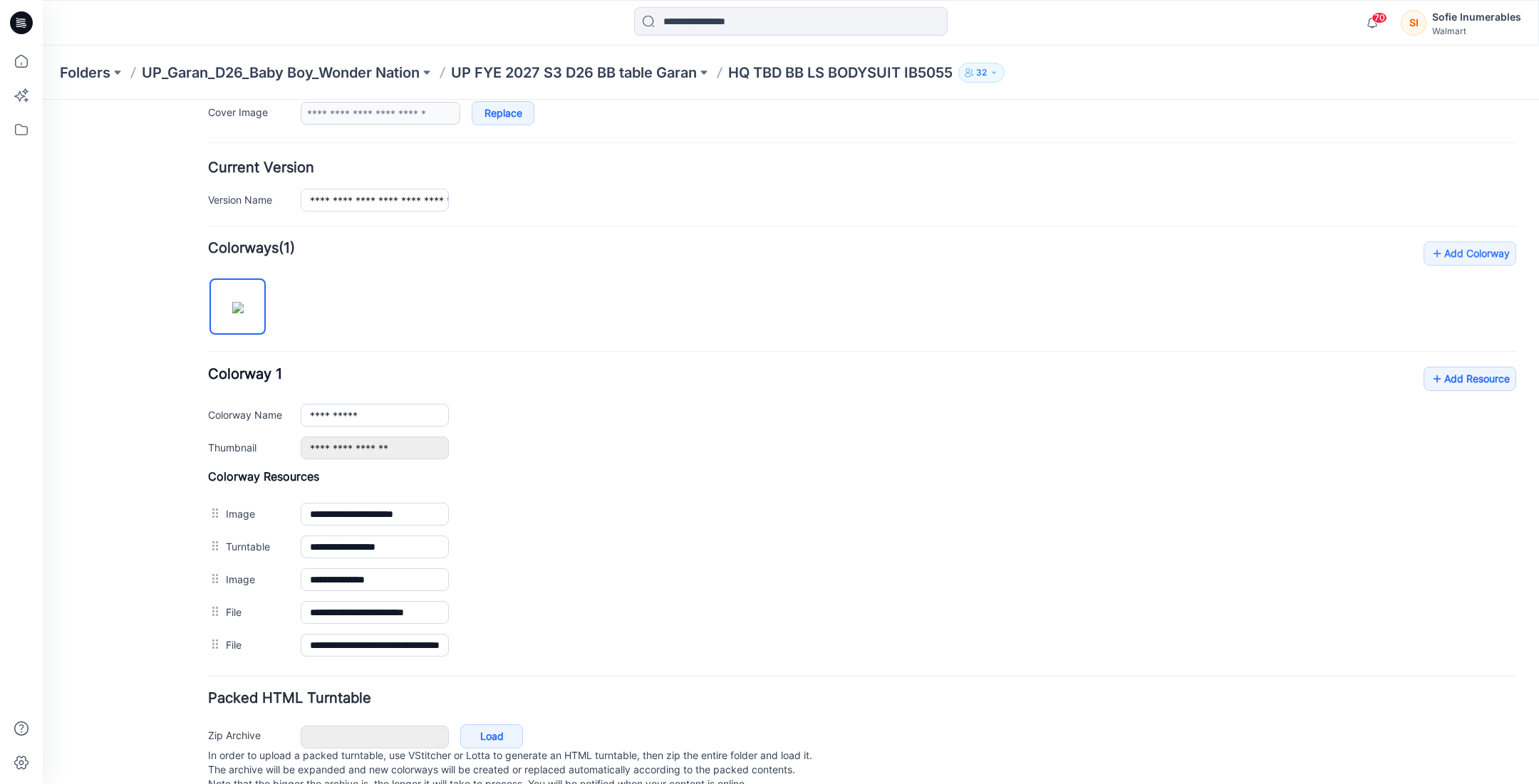
click at [687, 77] on p "UP FYE 2027 S3 D26 BB table Garan" at bounding box center [574, 73] width 245 height 20
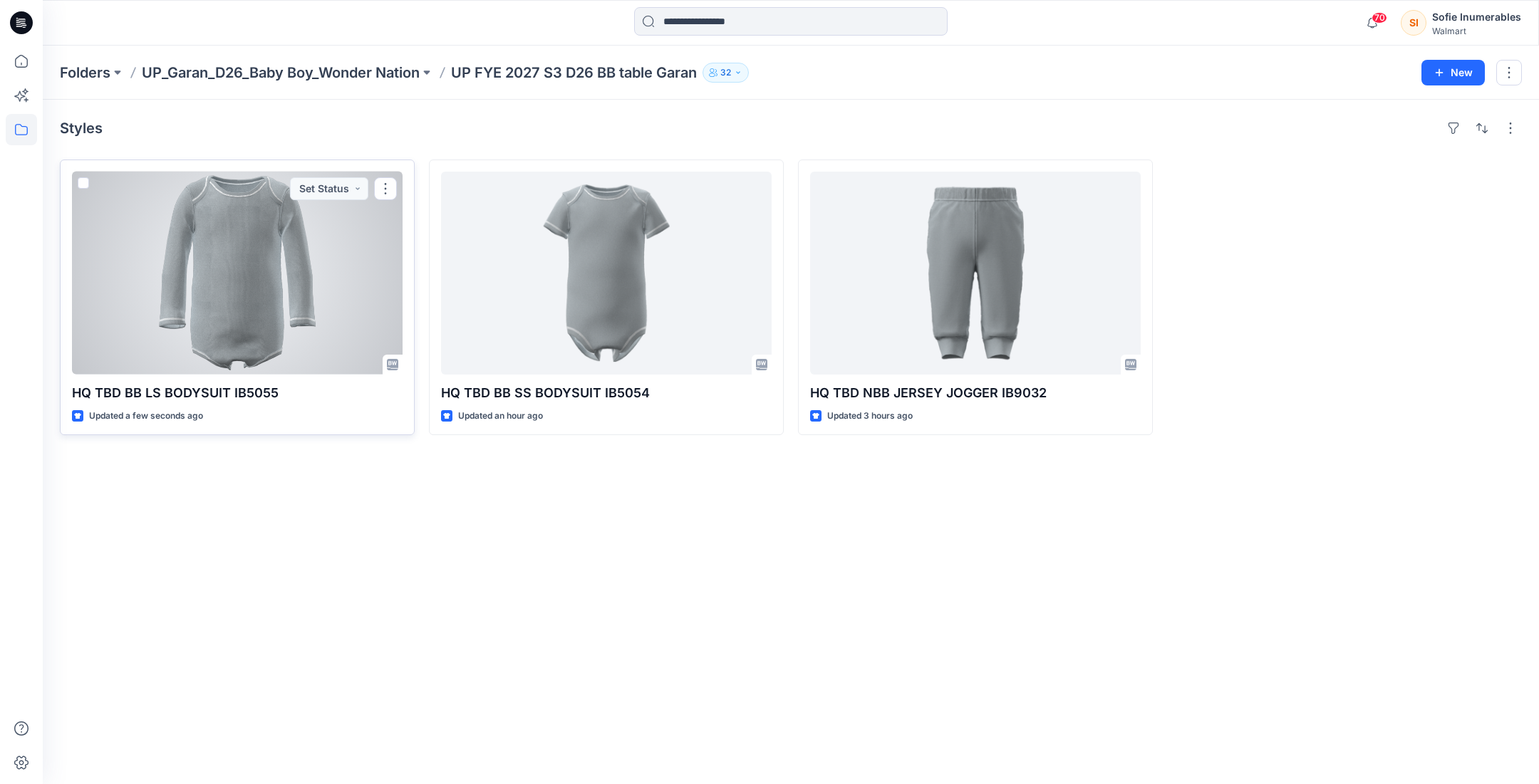
click at [361, 329] on div at bounding box center [237, 273] width 330 height 203
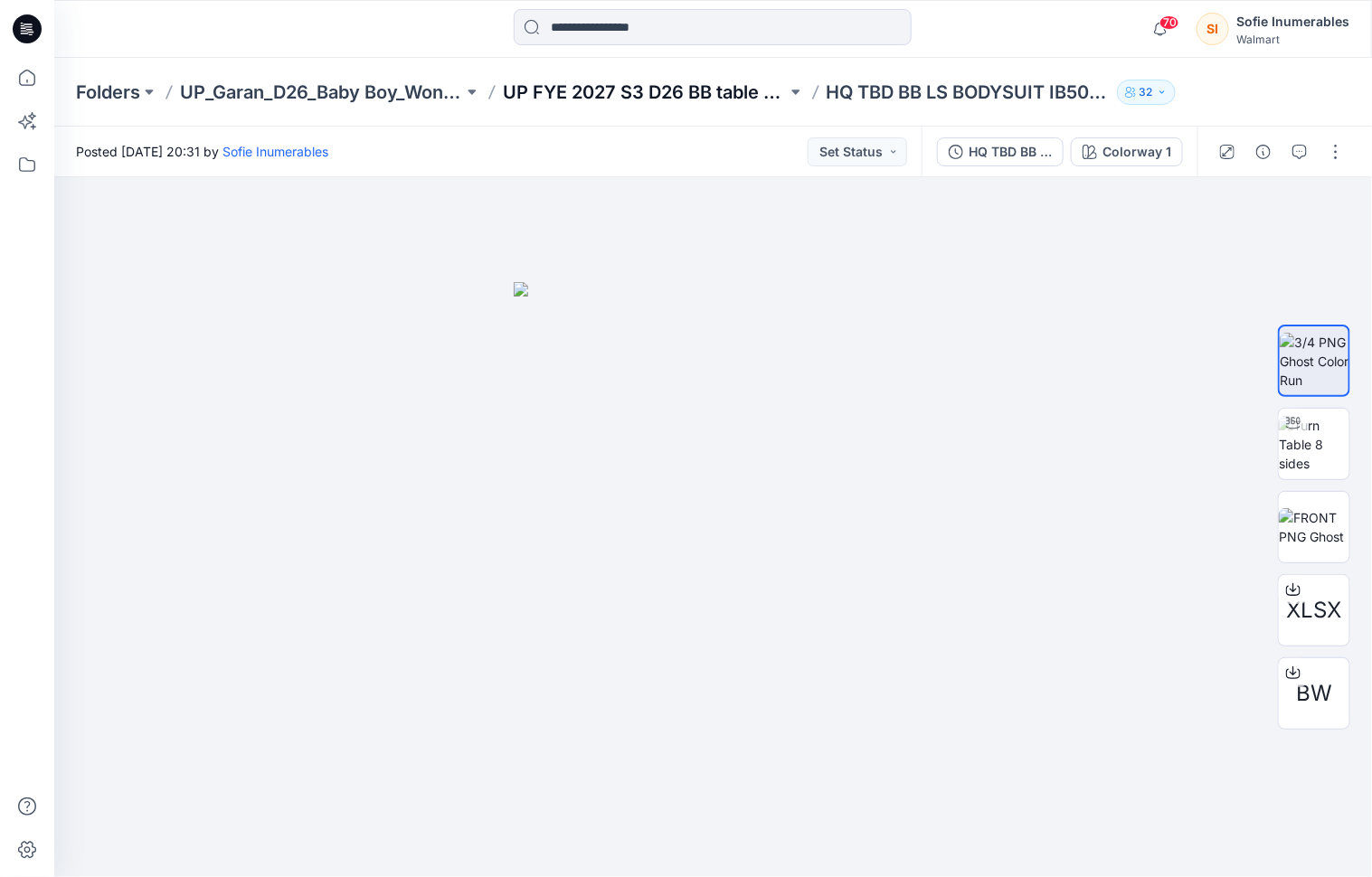
click at [659, 87] on p "UP FYE 2027 S3 D26 BB table Garan" at bounding box center [645, 92] width 283 height 25
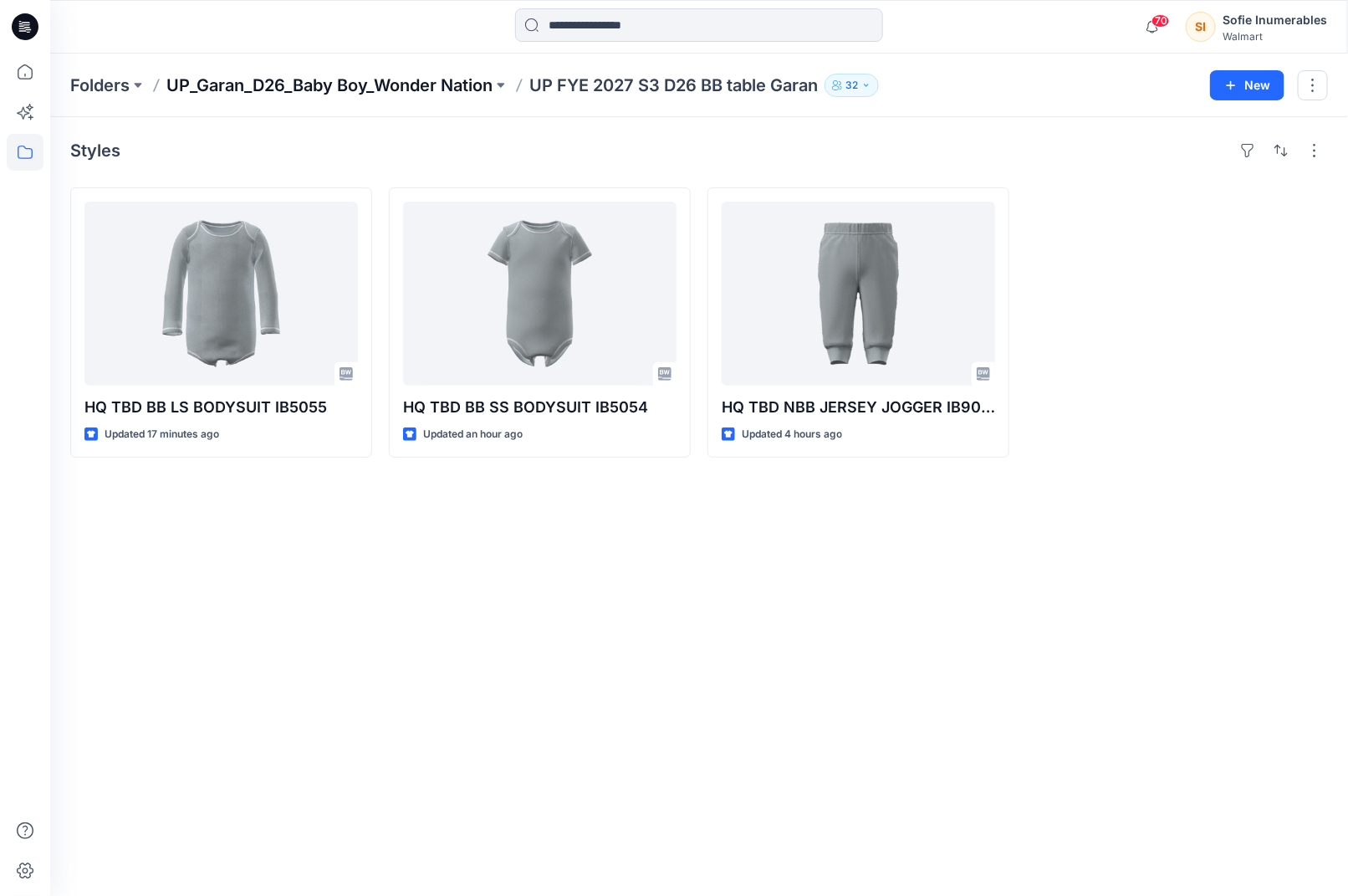
click at [403, 83] on p "UP_Garan_D26_Baby Boy_Wonder Nation" at bounding box center [330, 86] width 326 height 23
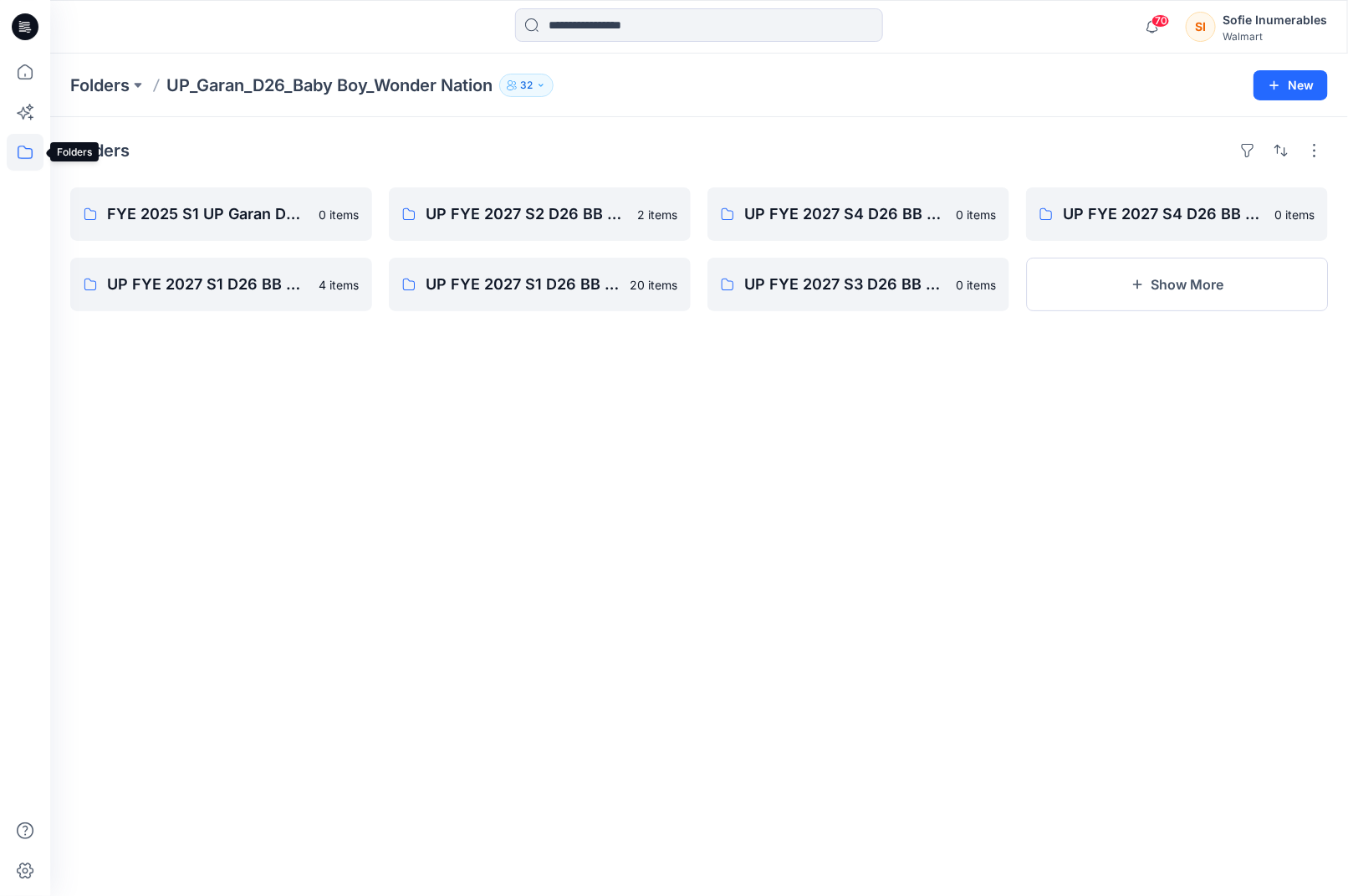
click at [28, 149] on icon at bounding box center [24, 152] width 37 height 37
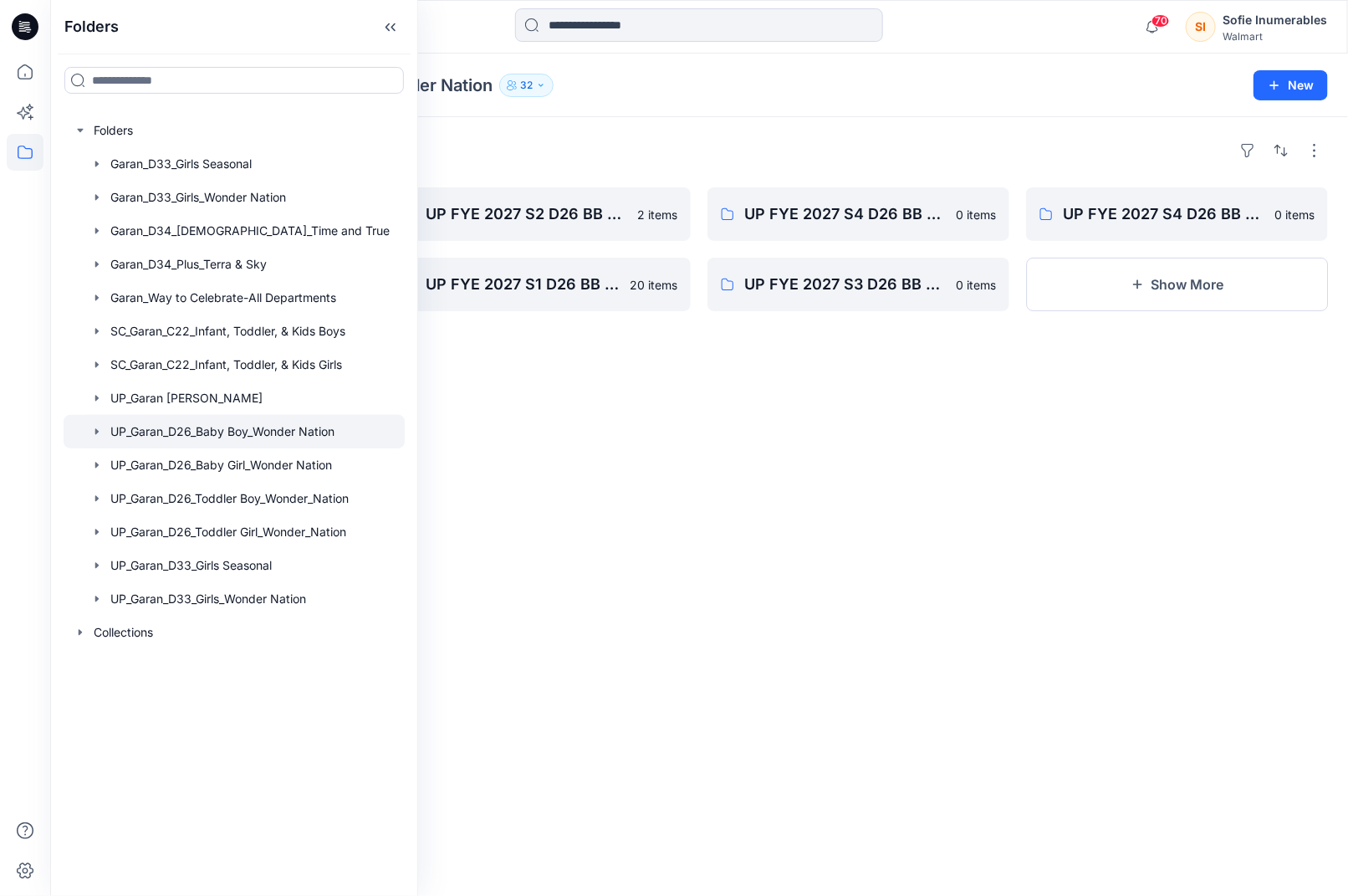
scroll to position [0, 32]
click at [90, 539] on icon "button" at bounding box center [96, 531] width 14 height 14
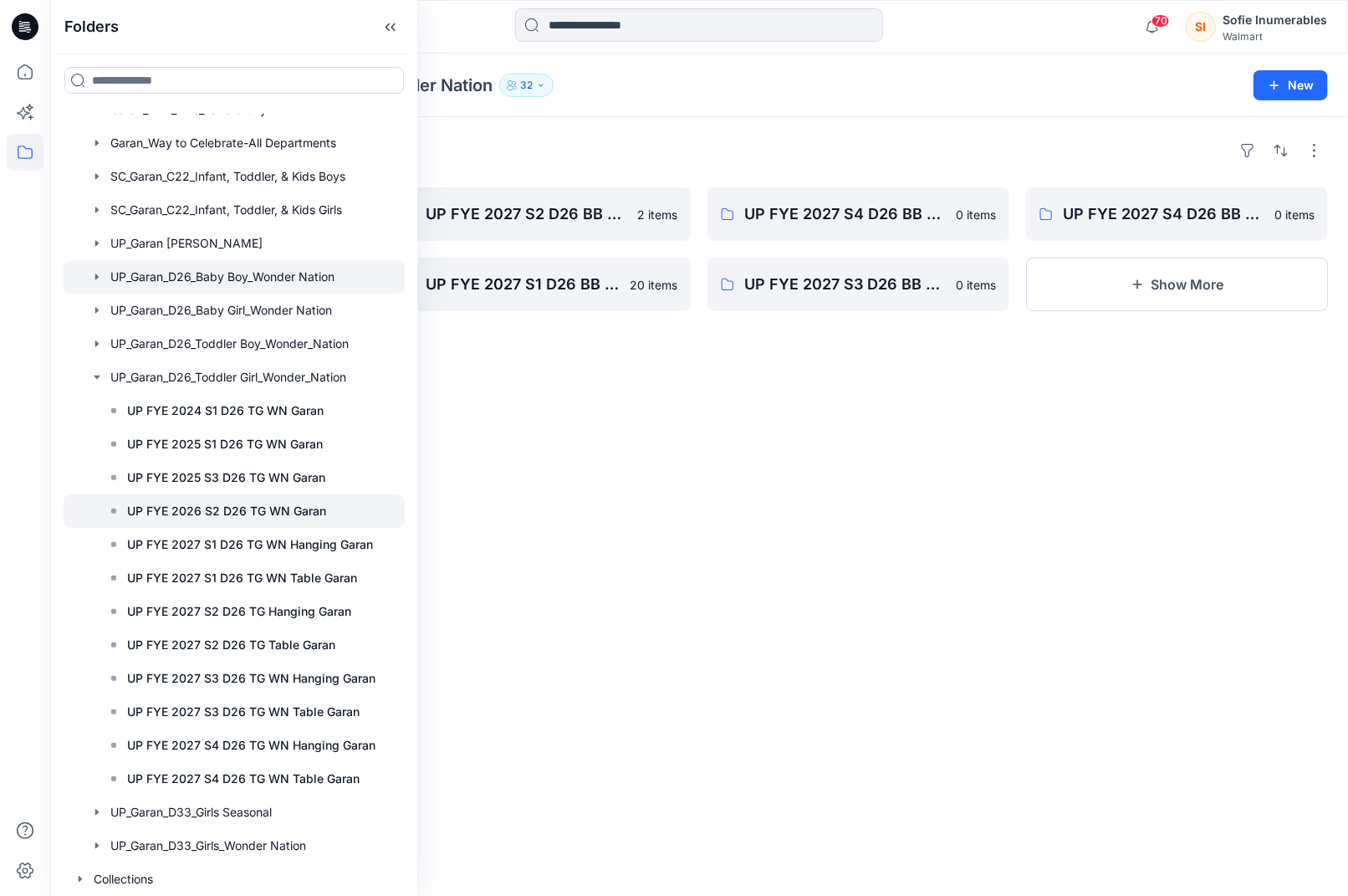
scroll to position [259, 32]
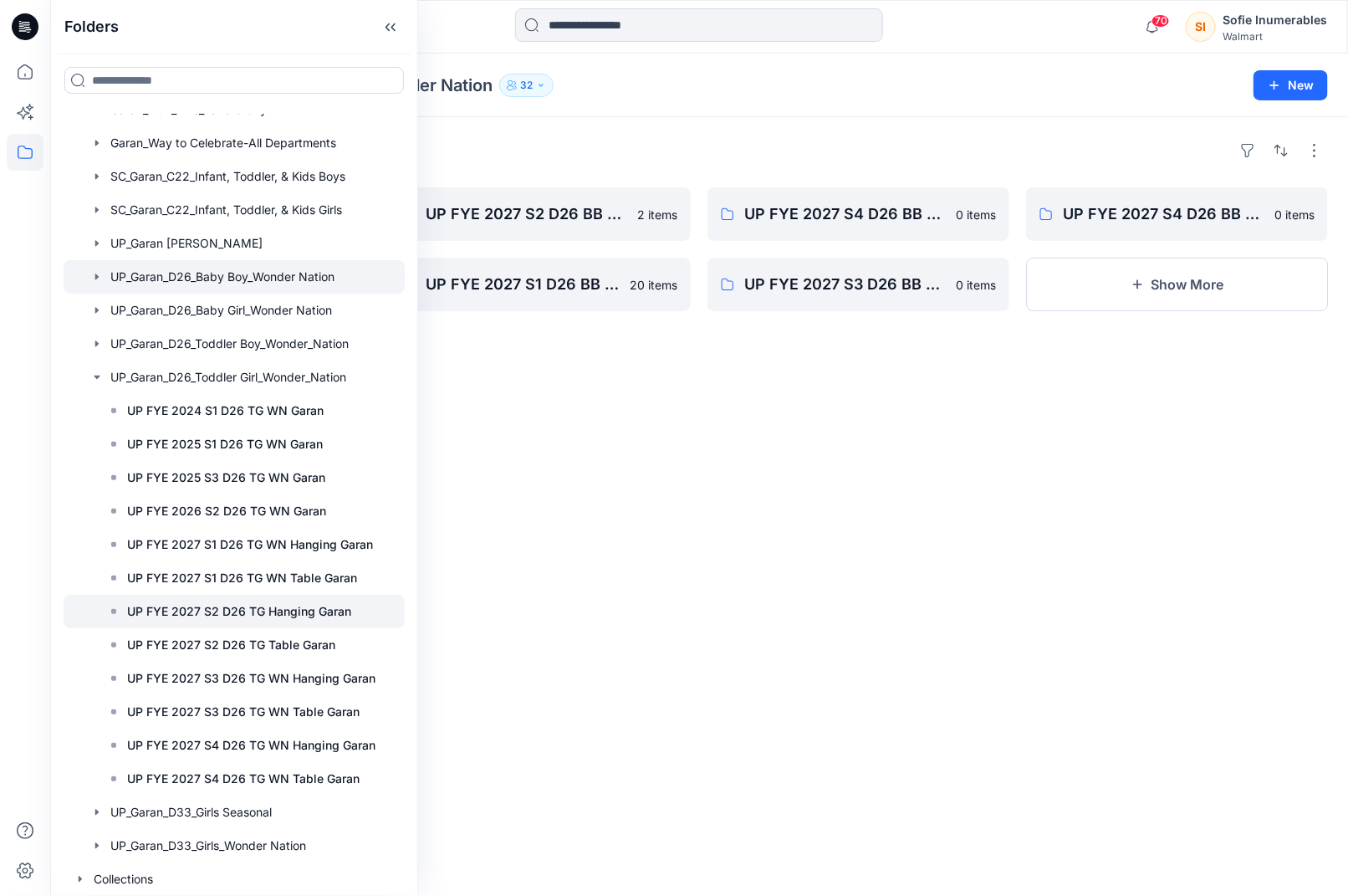
click at [269, 602] on p "UP FYE 2027 S2 D26 TG Hanging Garan" at bounding box center [239, 611] width 224 height 20
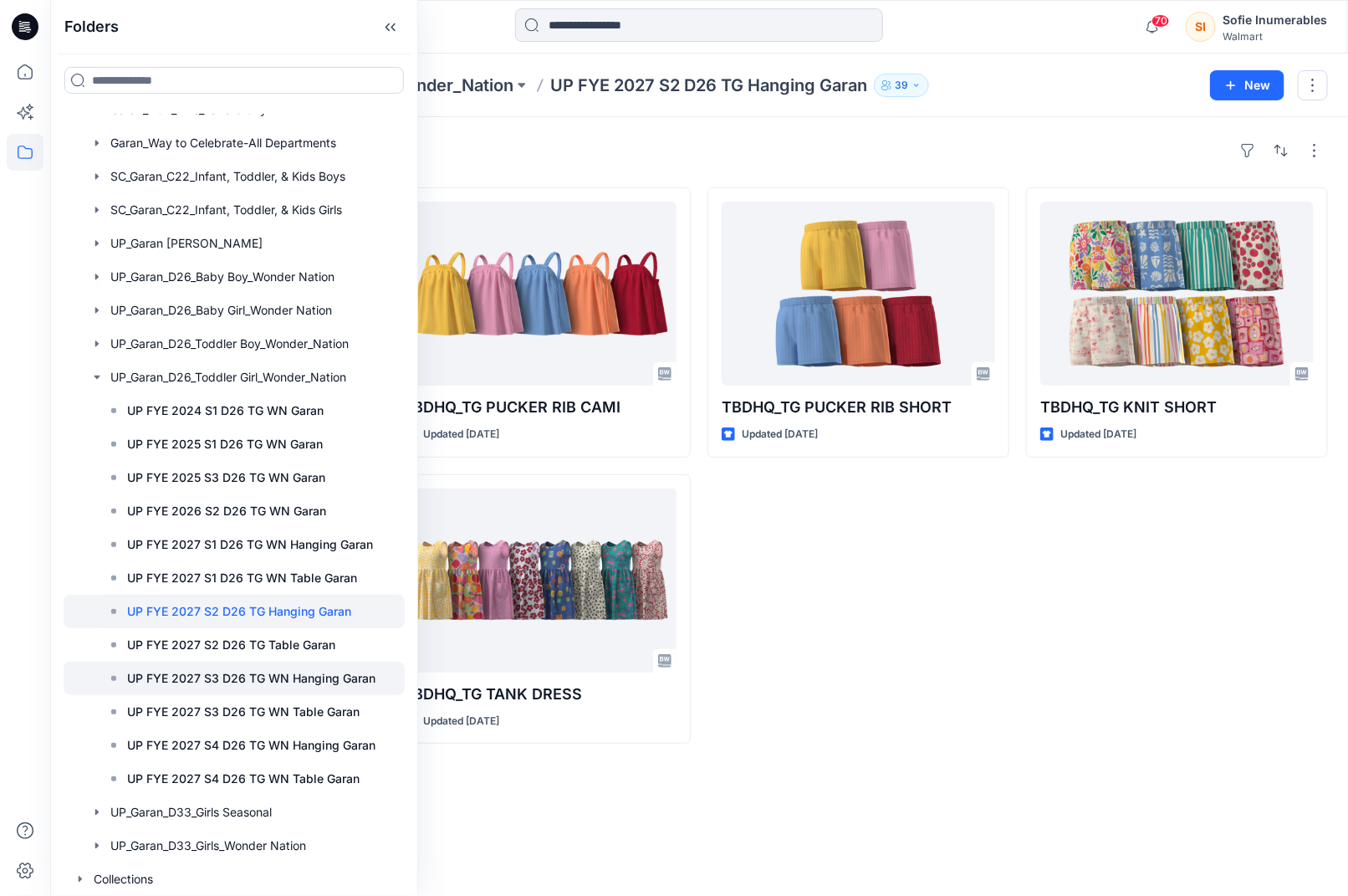
click at [265, 668] on p "UP FYE 2027 S3 D26 TG WN Hanging Garan" at bounding box center [251, 678] width 249 height 20
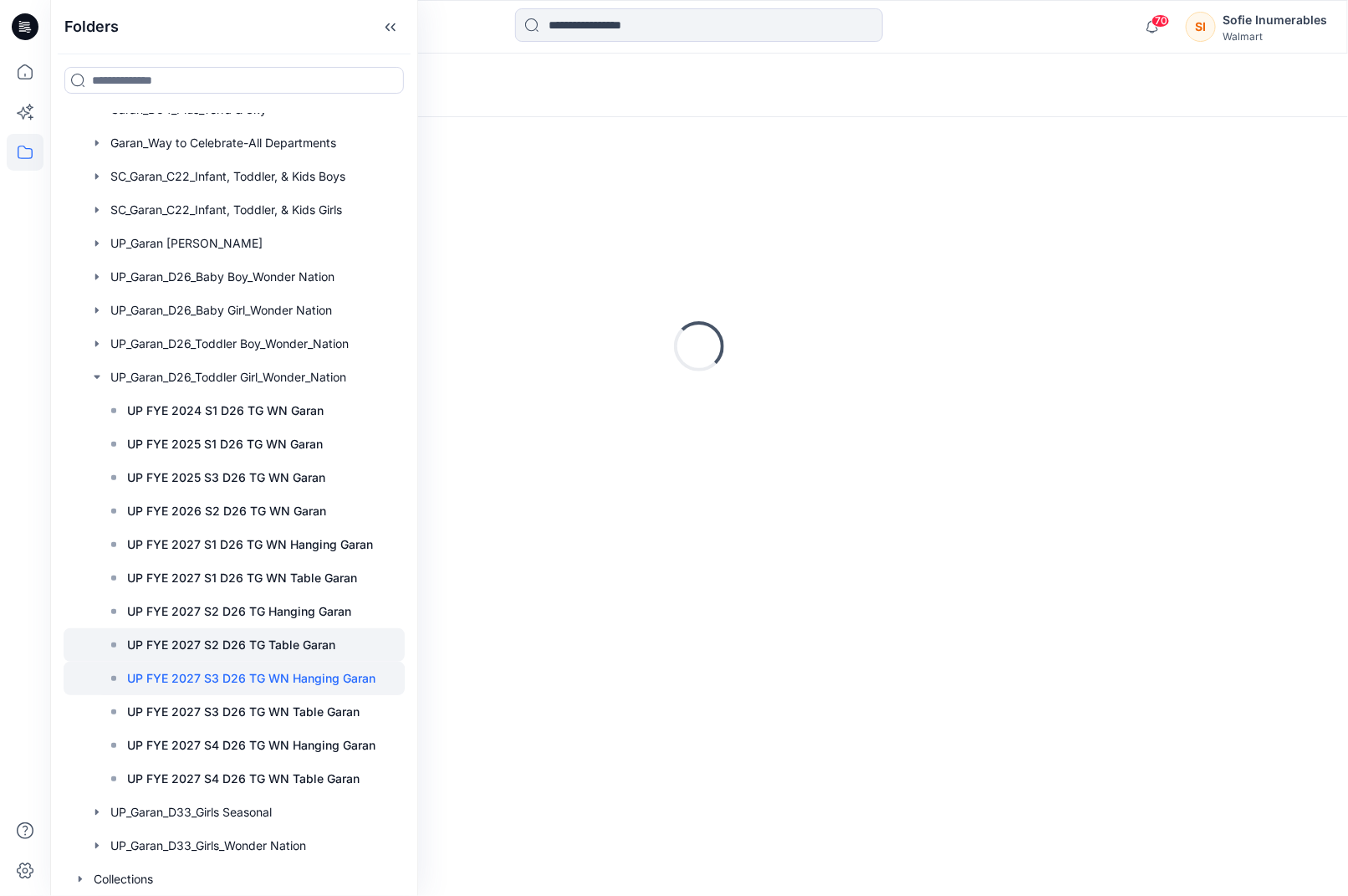
click at [280, 635] on p "UP FYE 2027 S2 D26 TG Table Garan" at bounding box center [231, 645] width 208 height 20
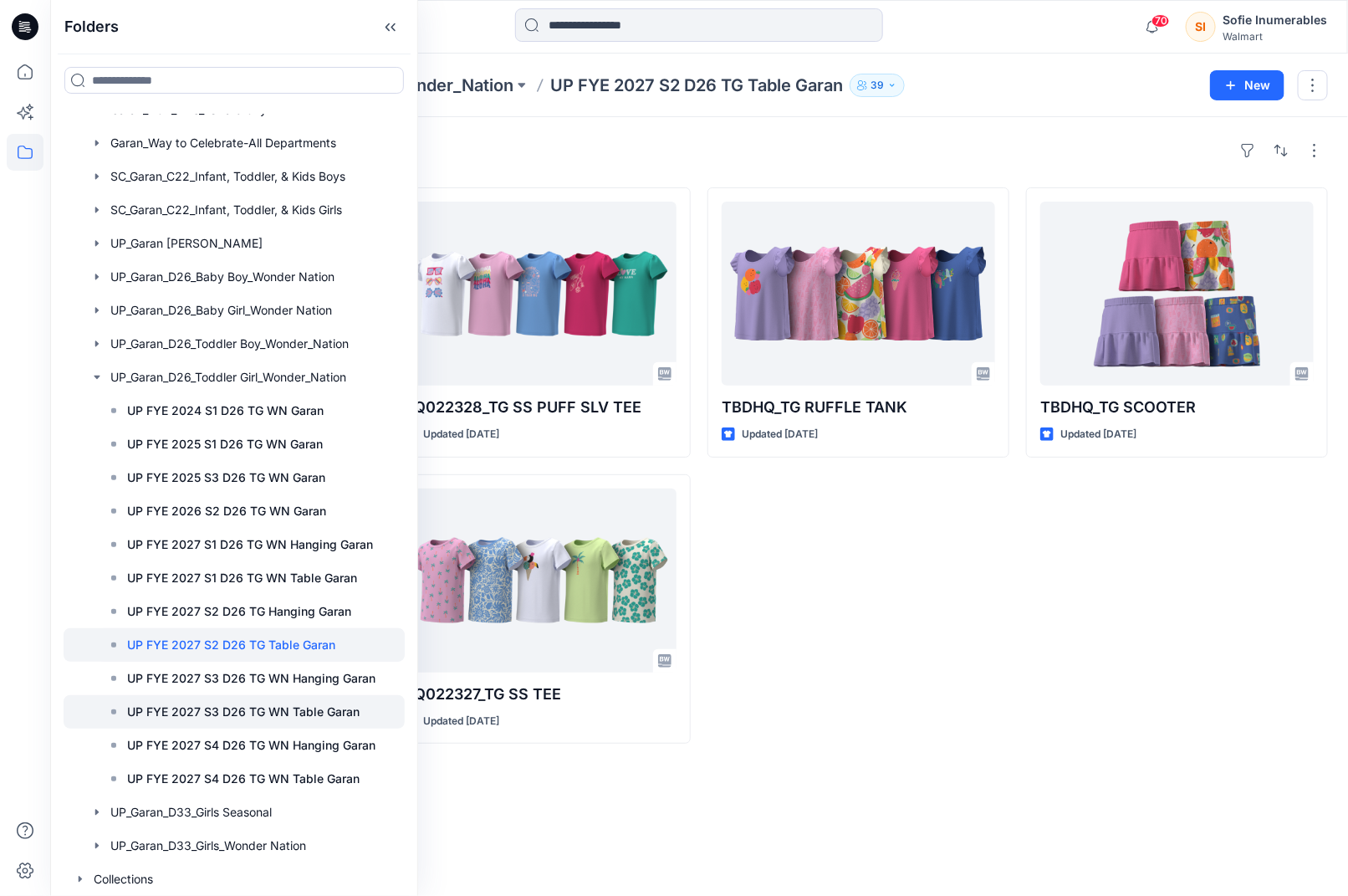
click at [266, 701] on p "UP FYE 2027 S3 D26 TG WN Table Garan" at bounding box center [243, 711] width 232 height 20
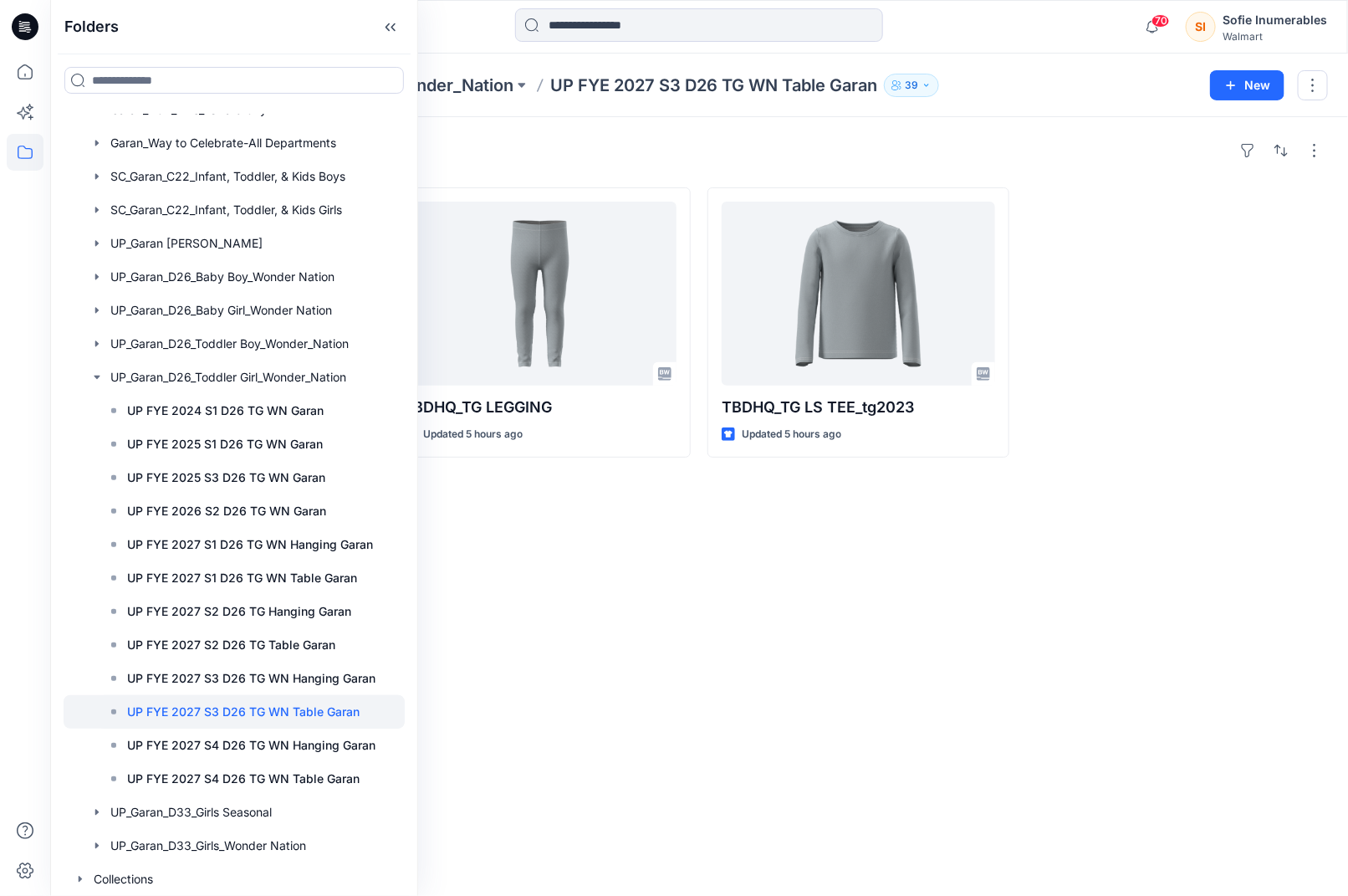
click at [628, 643] on div "Styles TBDHQ_TG SS TEE Updated 5 hours ago TBDHQ_TG LEGGING Updated 5 hours ago…" at bounding box center [700, 506] width 1298 height 779
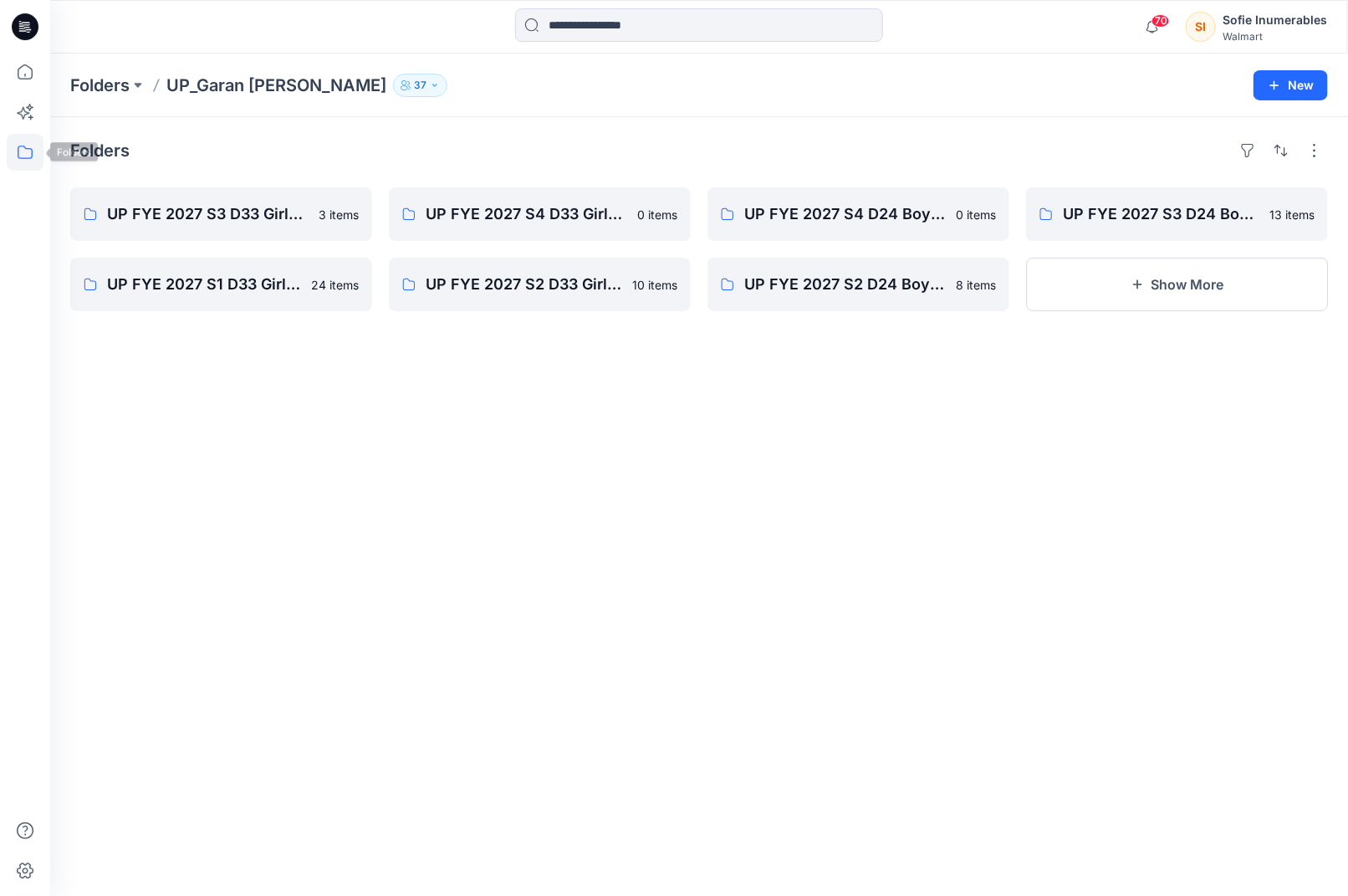
click at [41, 153] on icon at bounding box center [24, 152] width 37 height 37
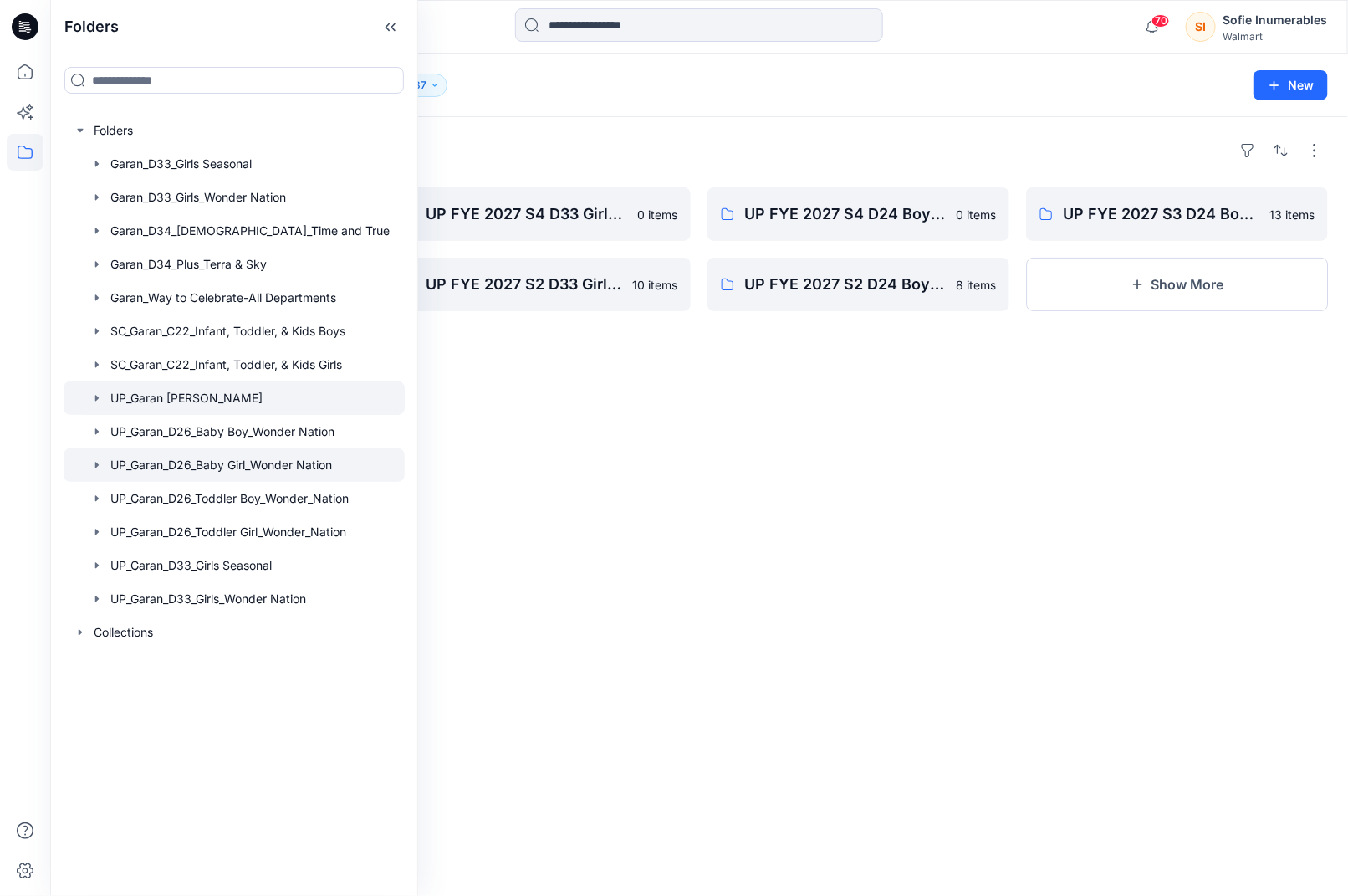
scroll to position [0, 32]
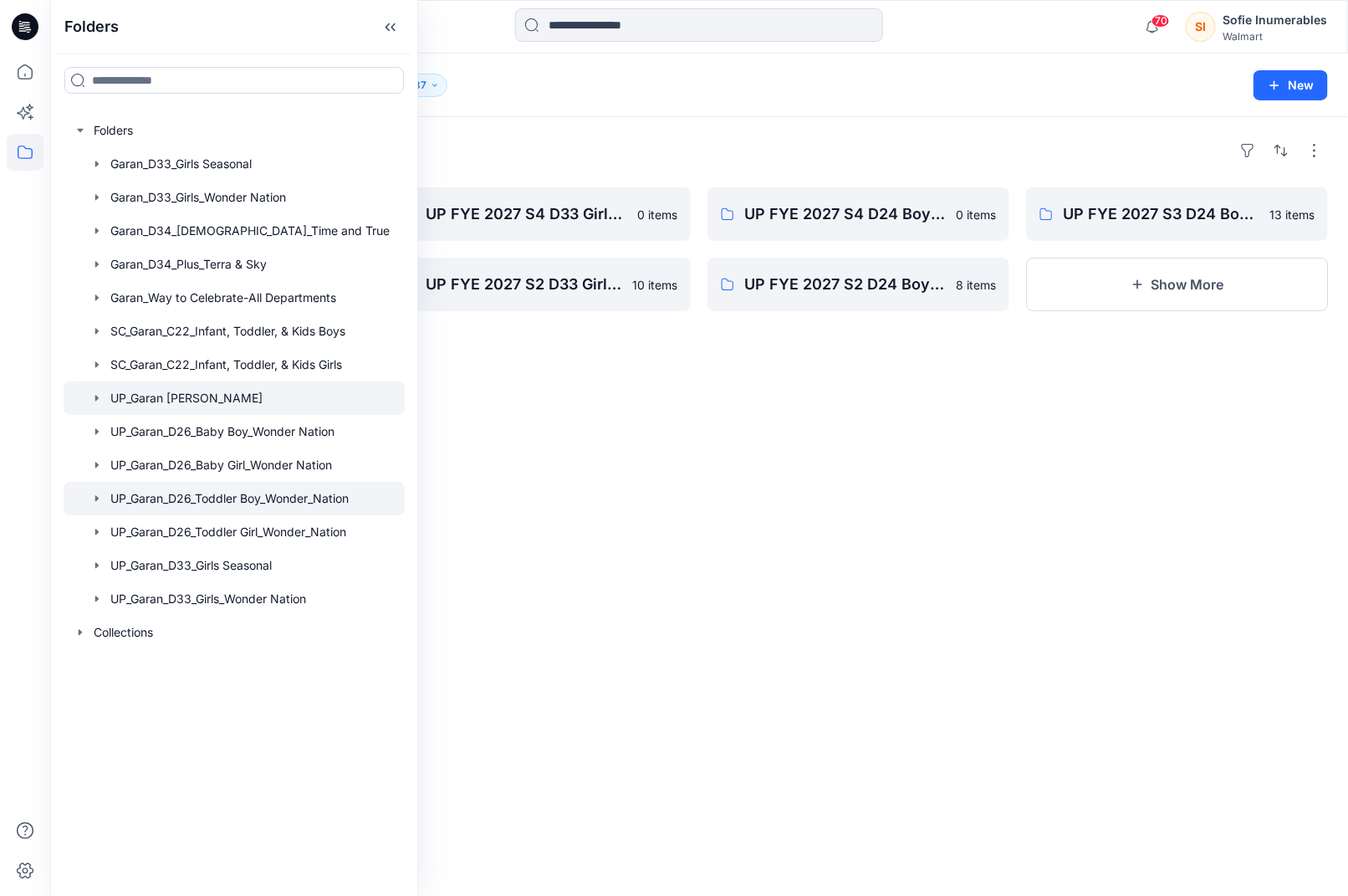
click at [90, 505] on icon "button" at bounding box center [96, 498] width 14 height 14
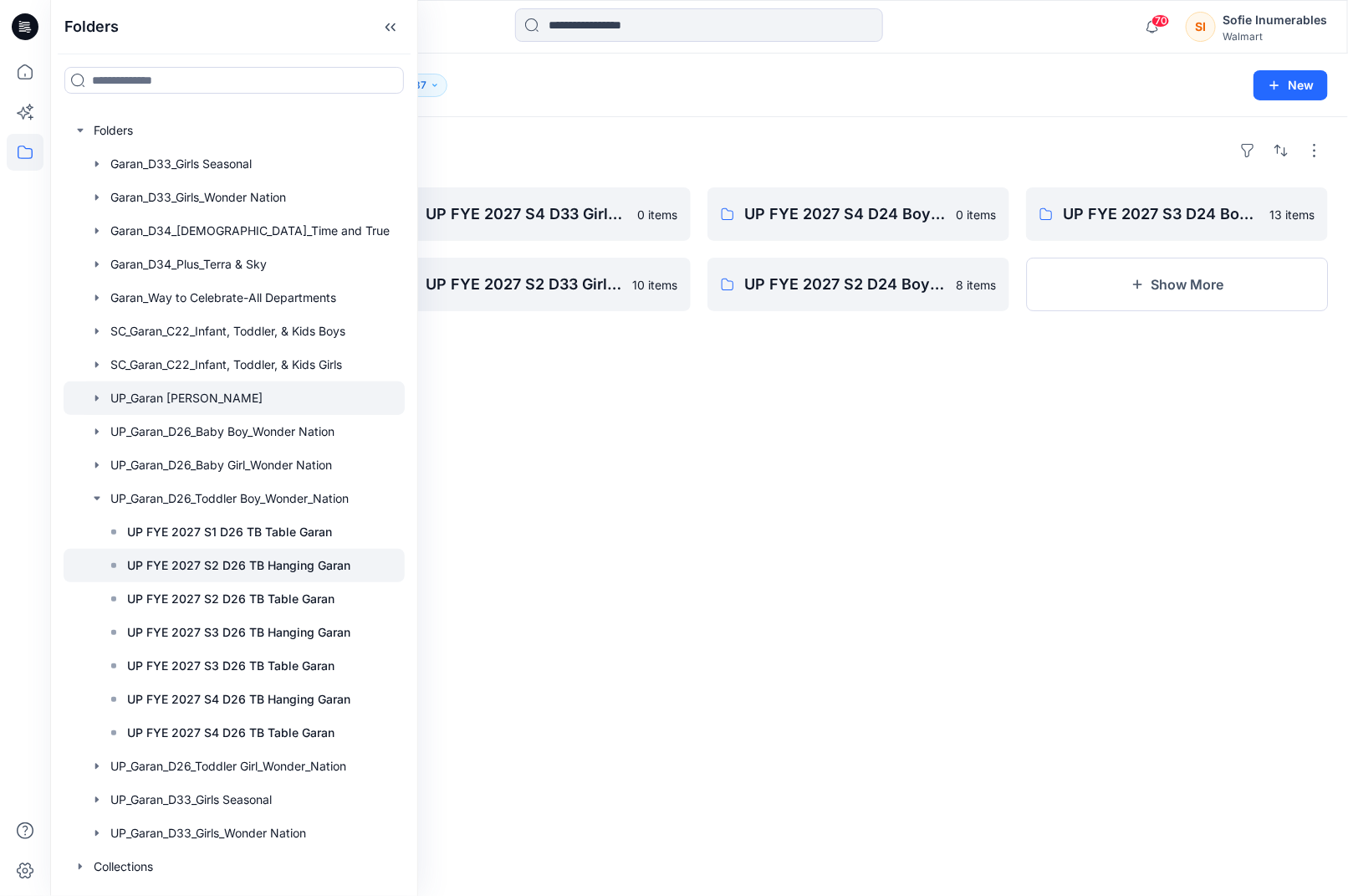
scroll to position [76, 32]
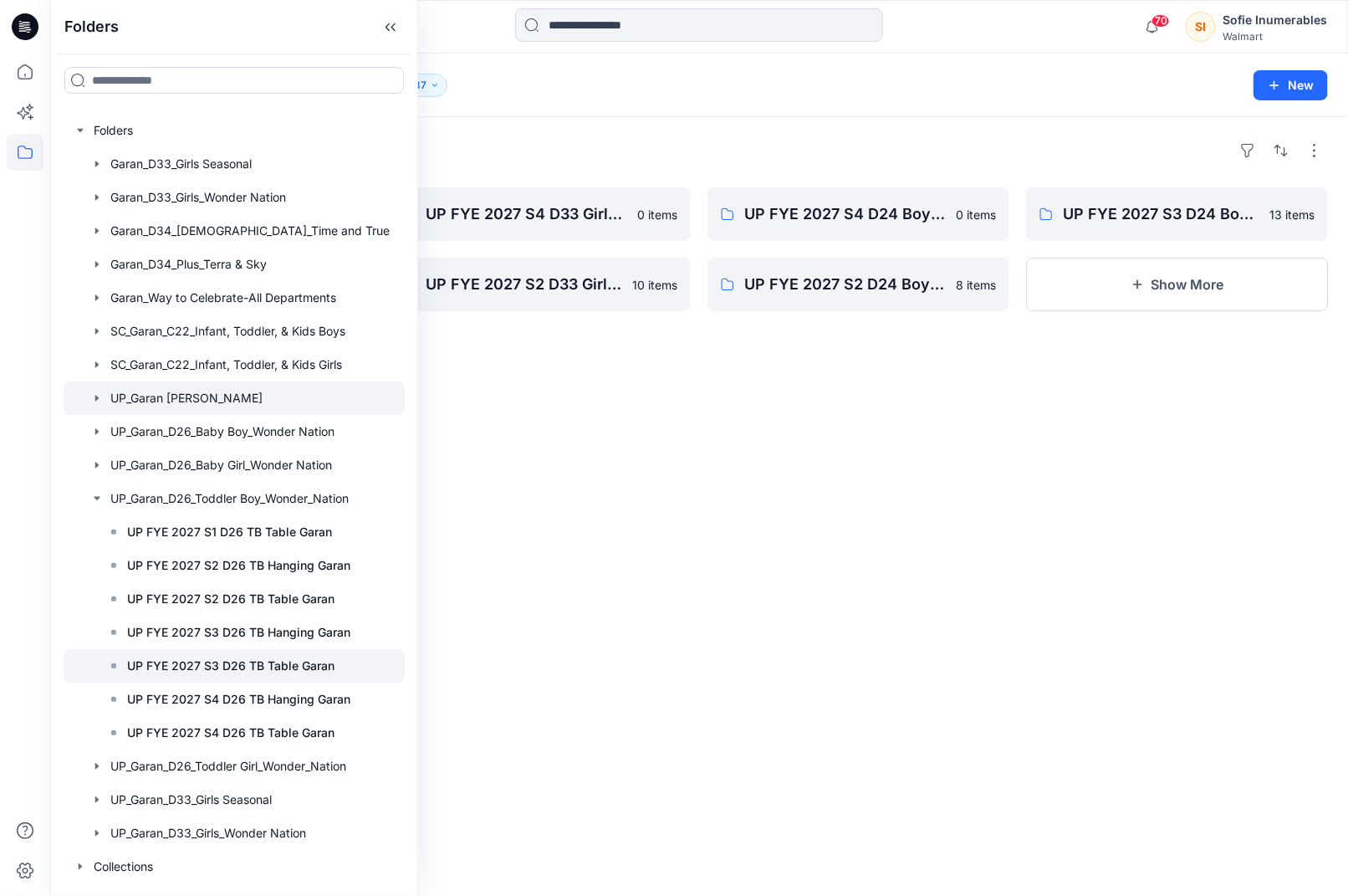
click at [335, 658] on p "UP FYE 2027 S3 D26 TB Table Garan" at bounding box center [231, 665] width 207 height 20
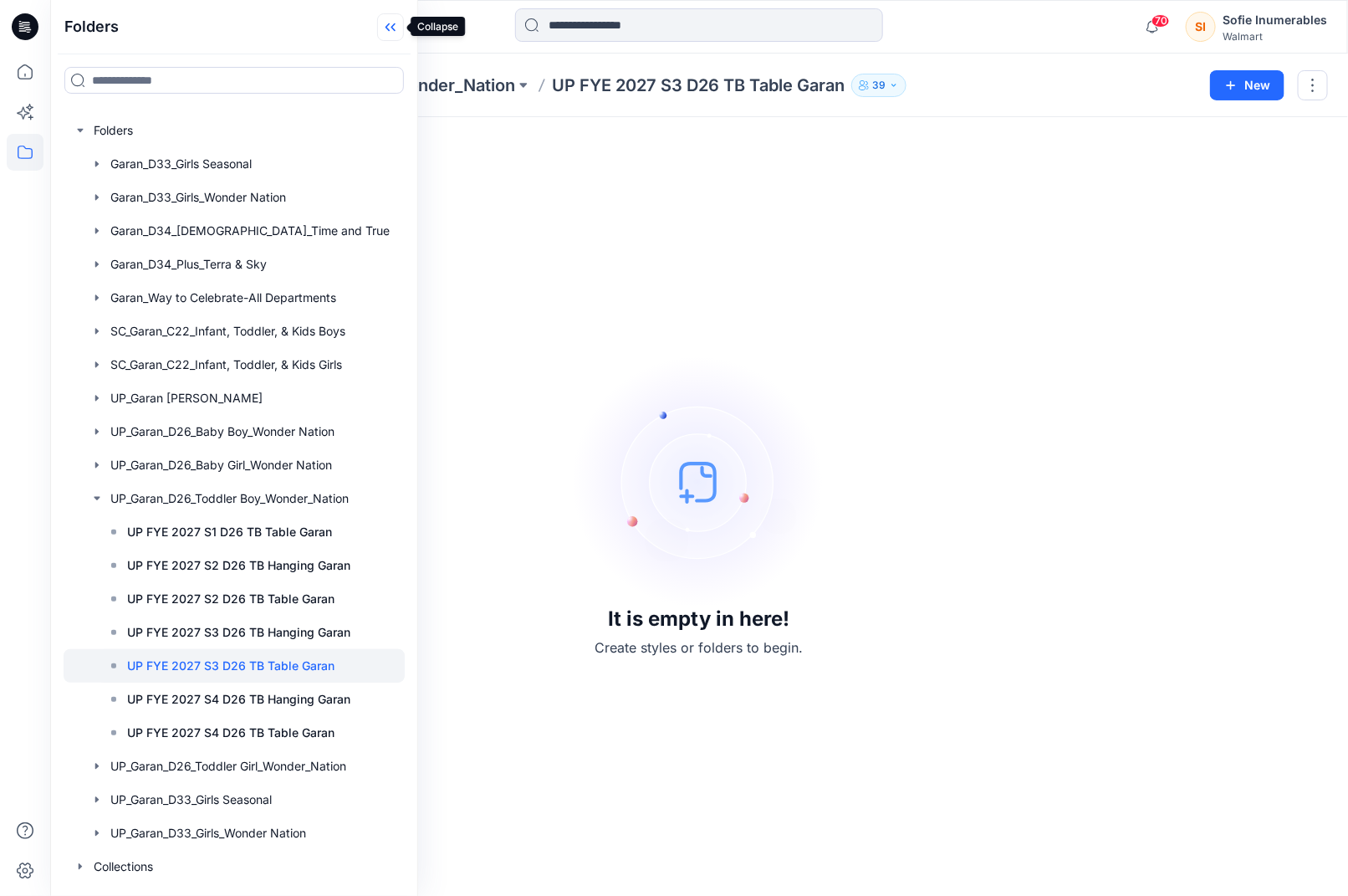
click at [388, 27] on icon at bounding box center [391, 27] width 27 height 28
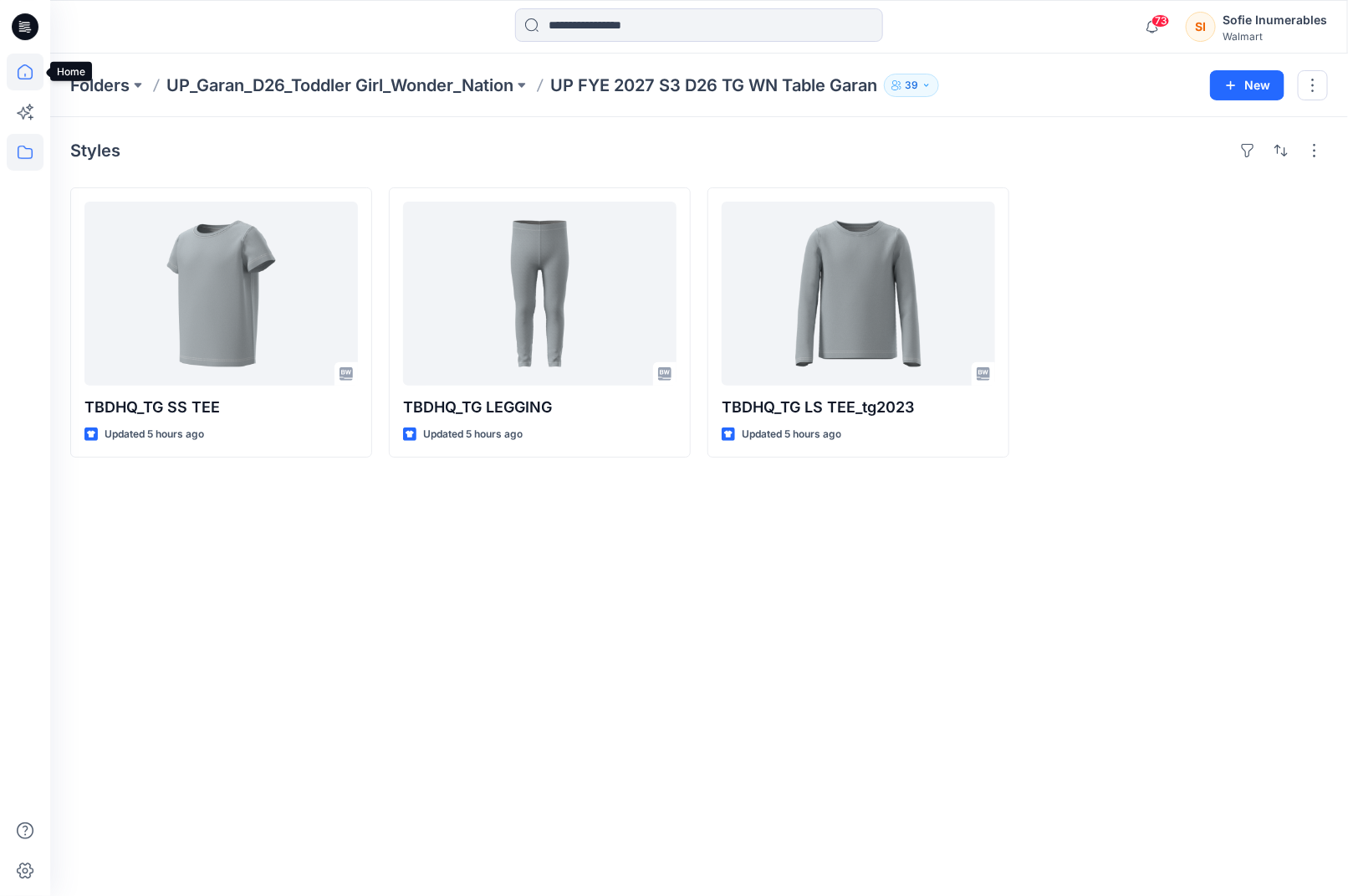
click at [24, 68] on icon at bounding box center [24, 71] width 37 height 37
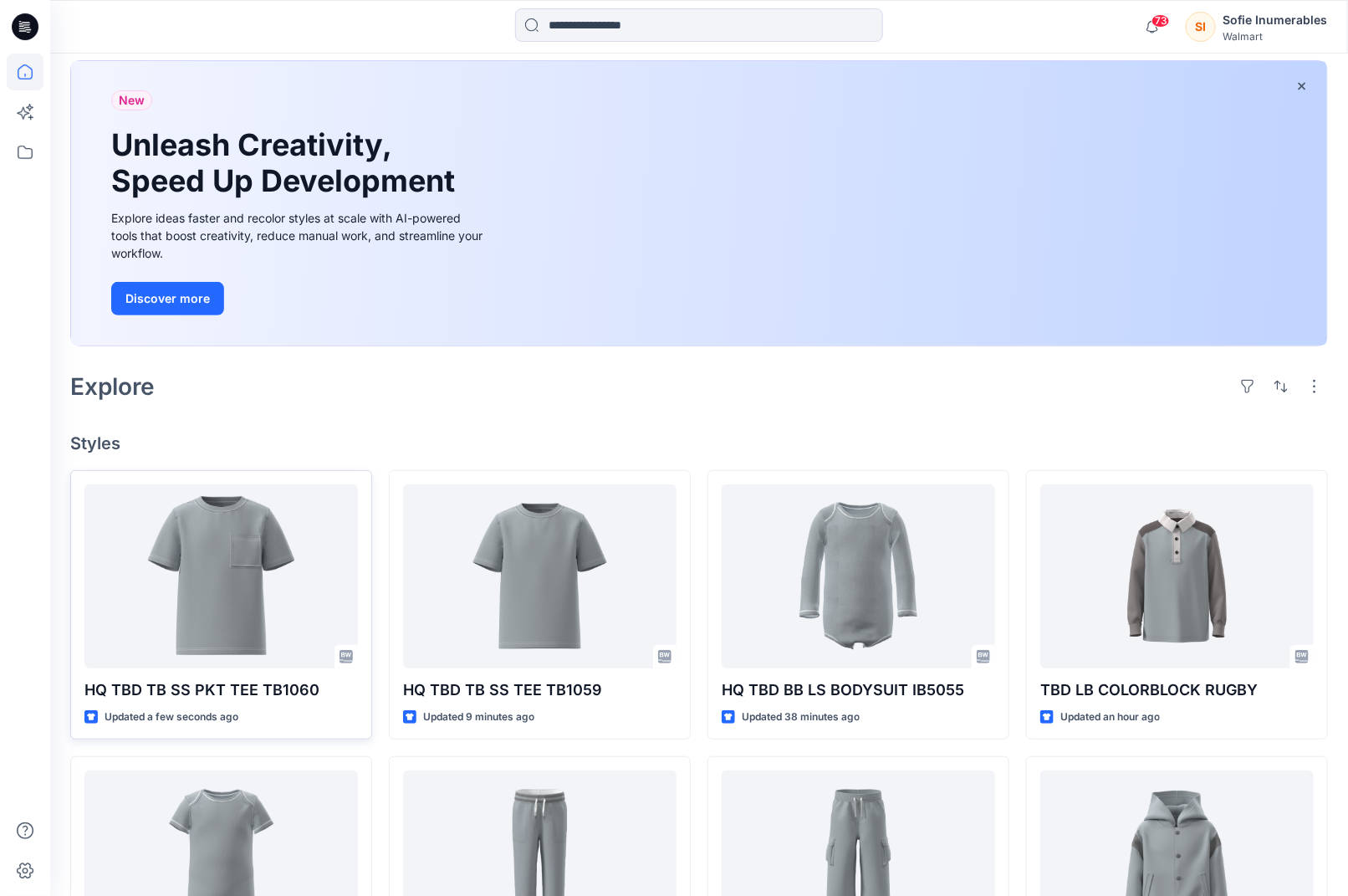
scroll to position [117, 0]
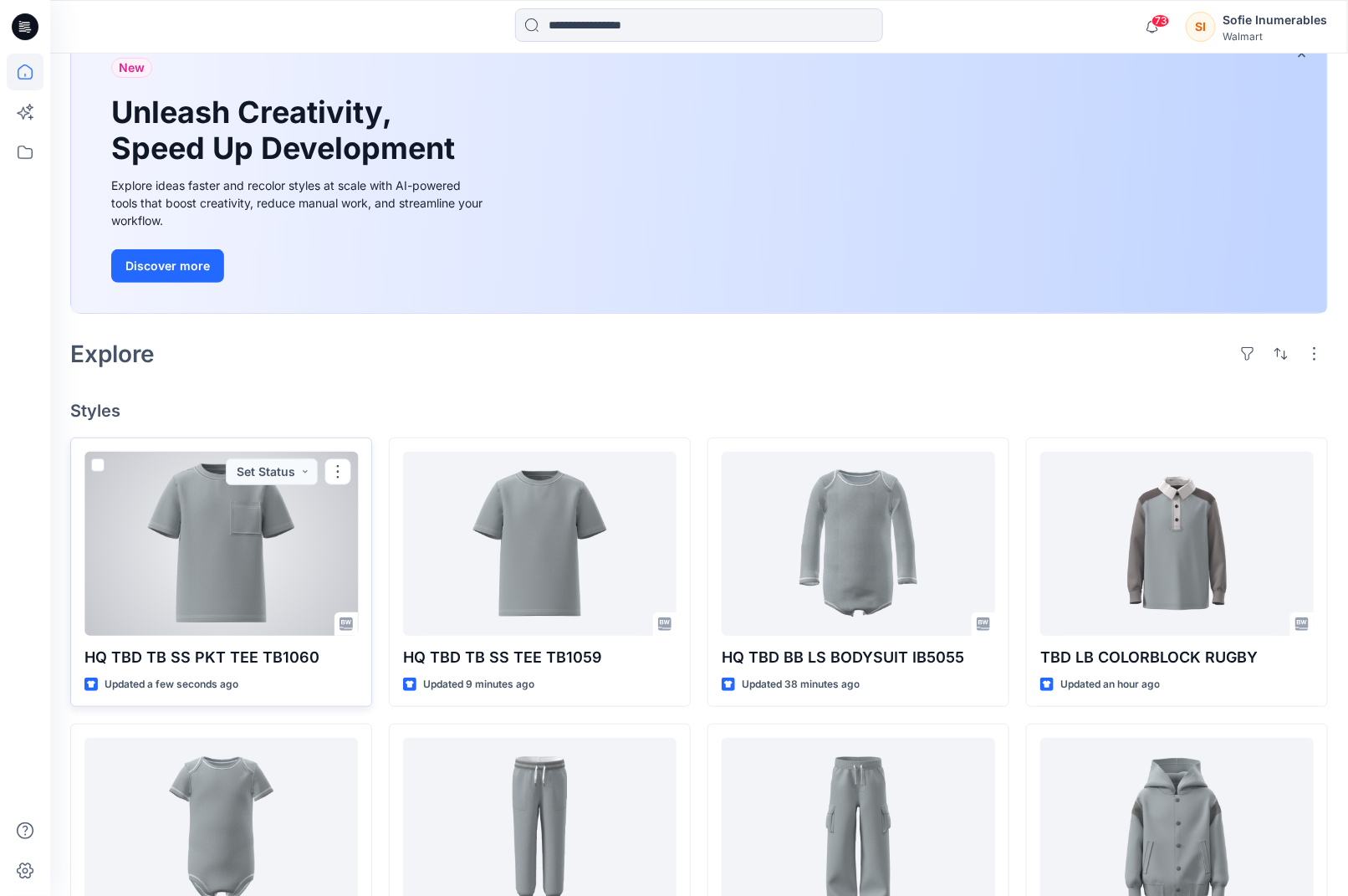
click at [187, 617] on div at bounding box center [222, 544] width 274 height 184
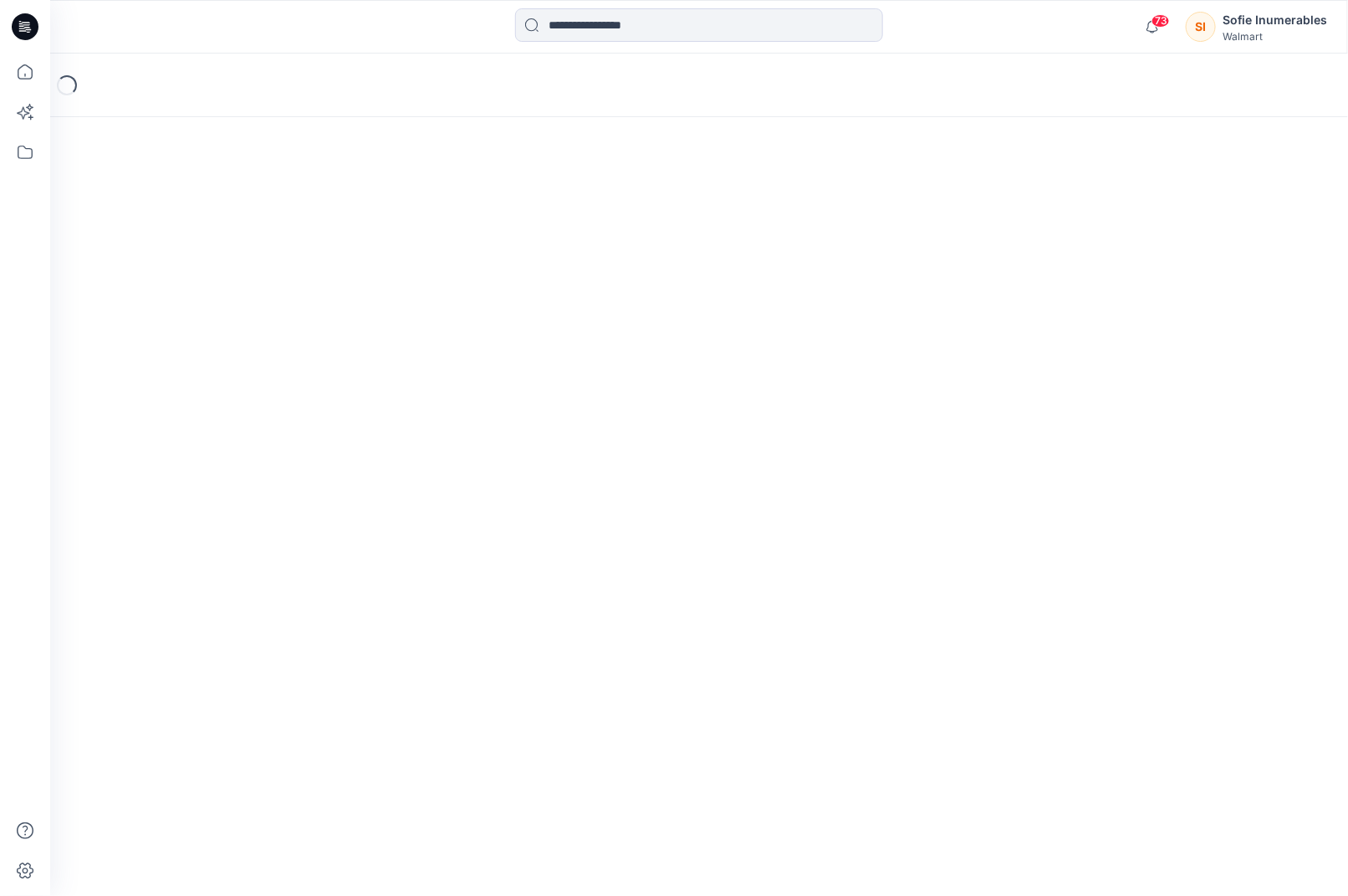
drag, startPoint x: 187, startPoint y: 617, endPoint x: 197, endPoint y: 620, distance: 10.4
click at [187, 617] on div "Loading..." at bounding box center [700, 474] width 1298 height 842
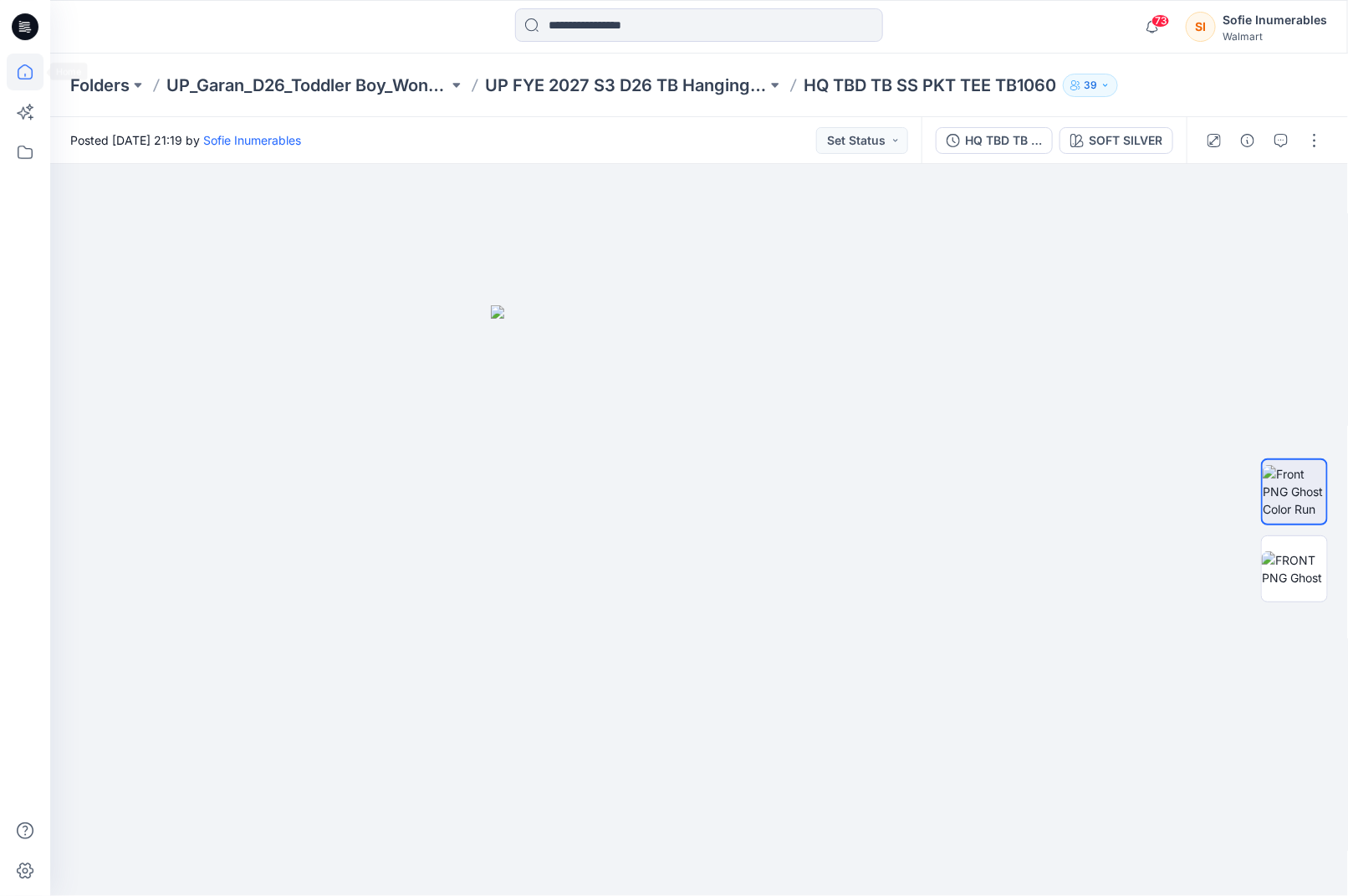
click at [30, 63] on icon at bounding box center [24, 71] width 37 height 37
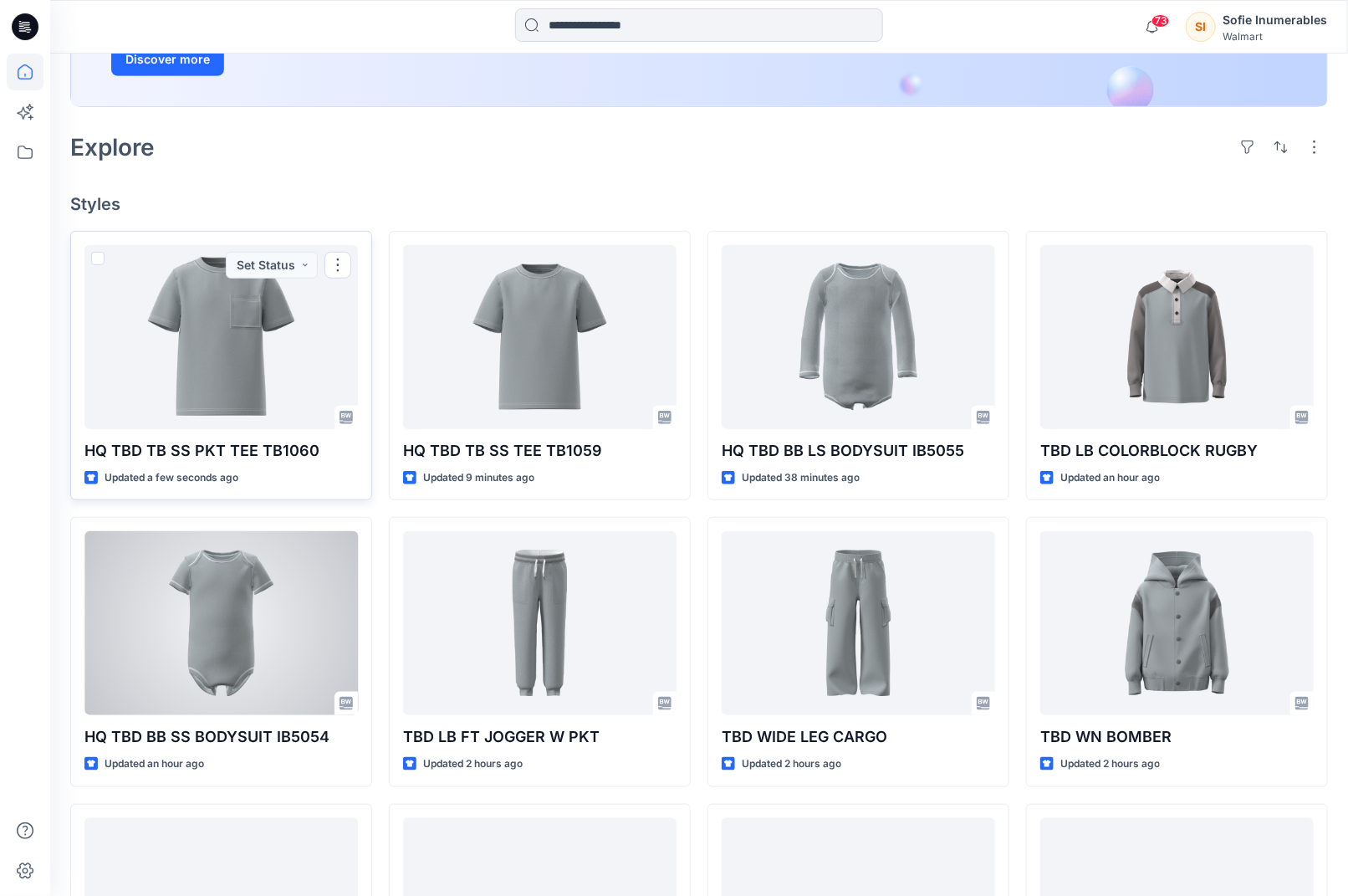
scroll to position [326, 0]
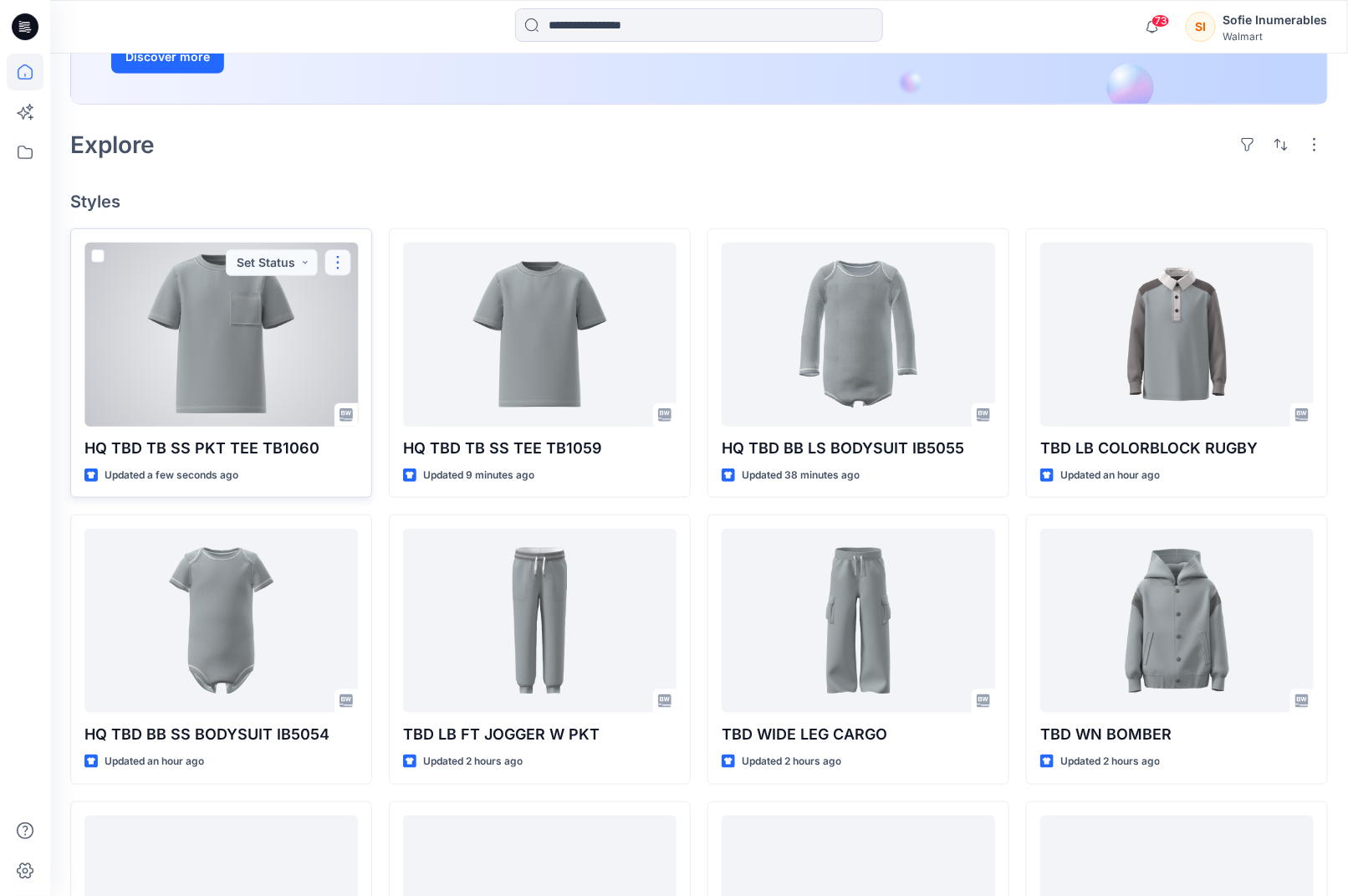
click at [338, 276] on button "button" at bounding box center [338, 263] width 27 height 27
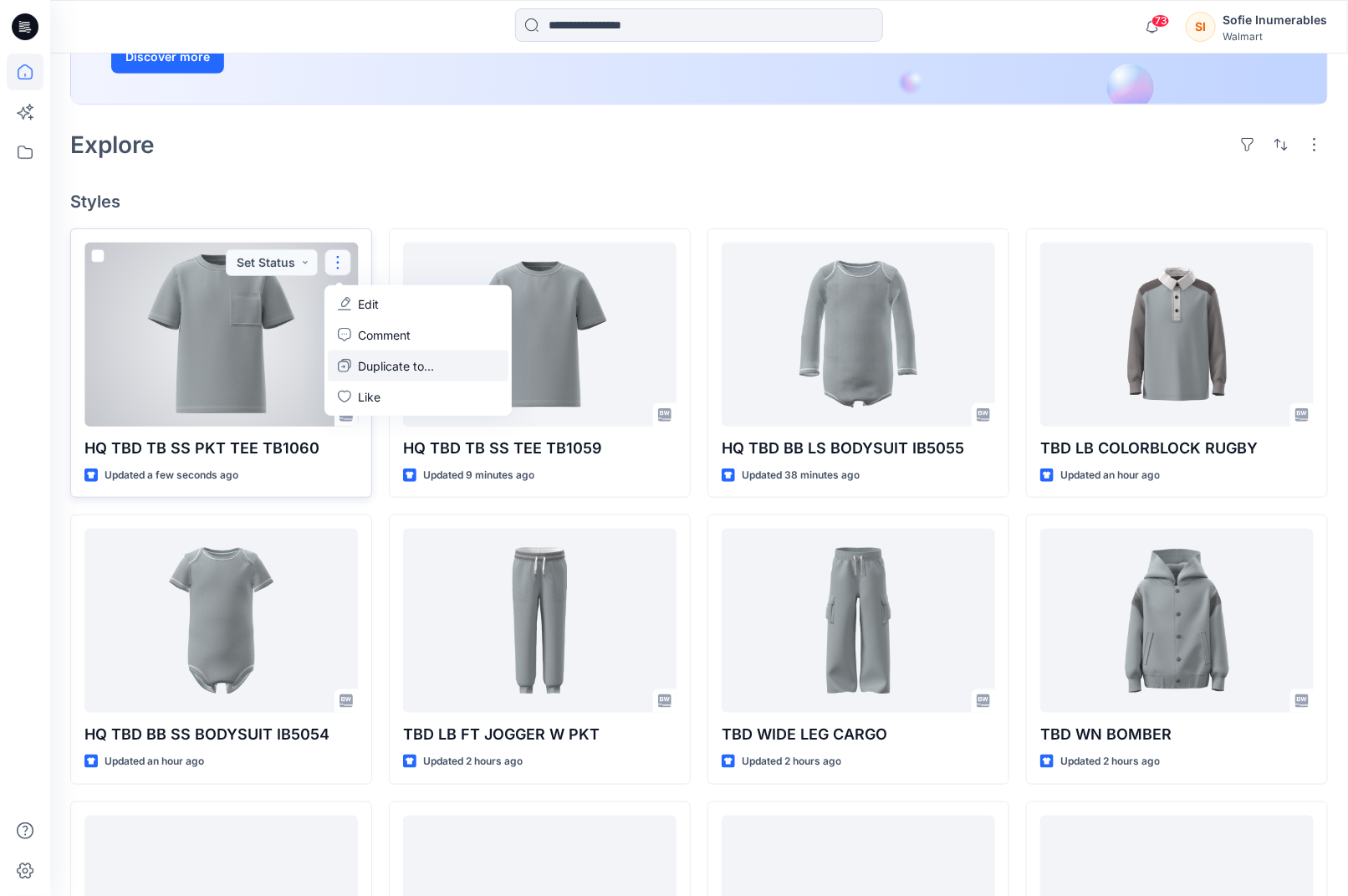
click at [383, 375] on p "Duplicate to..." at bounding box center [396, 367] width 77 height 18
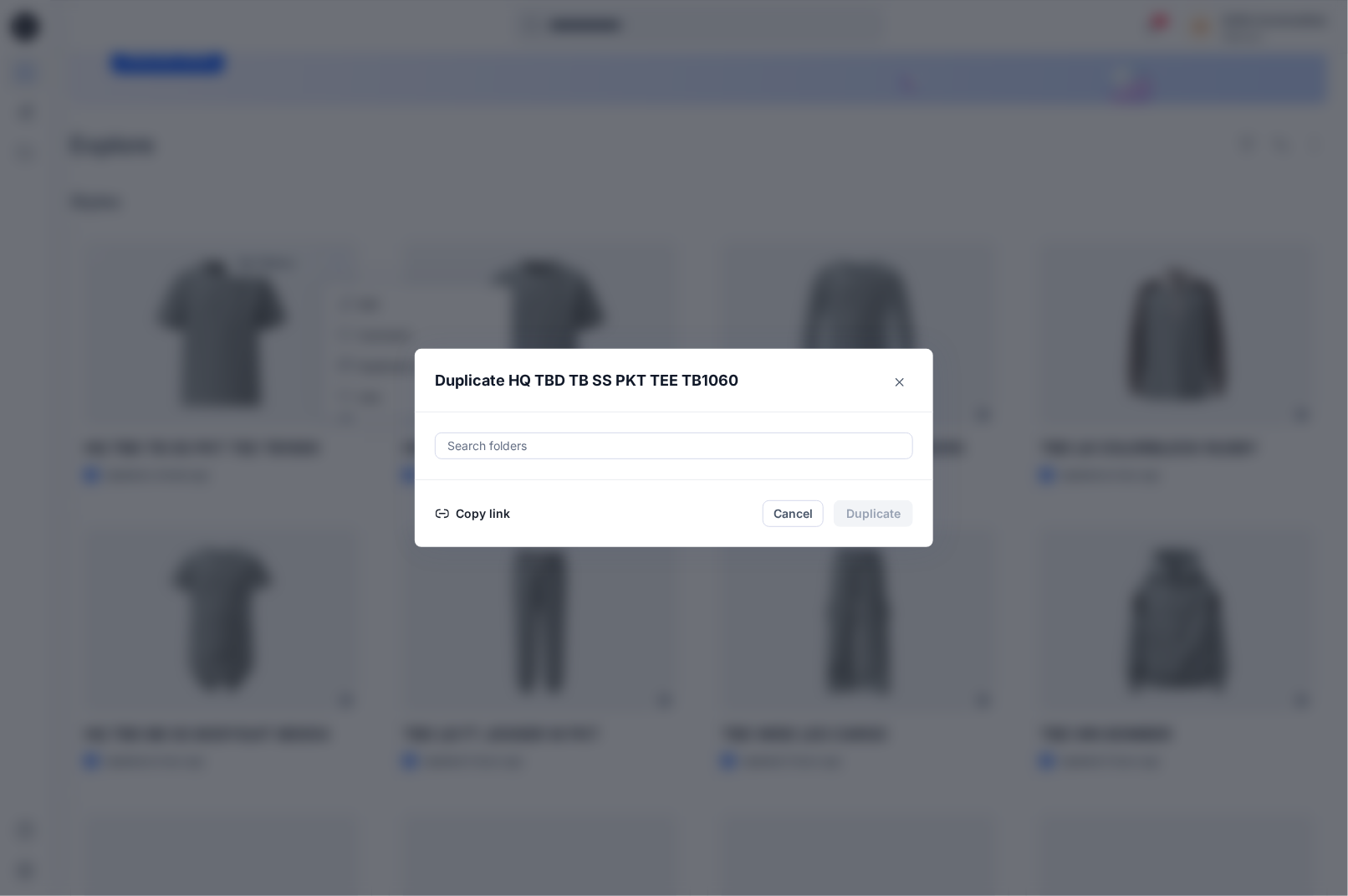
click at [511, 439] on div at bounding box center [674, 446] width 457 height 20
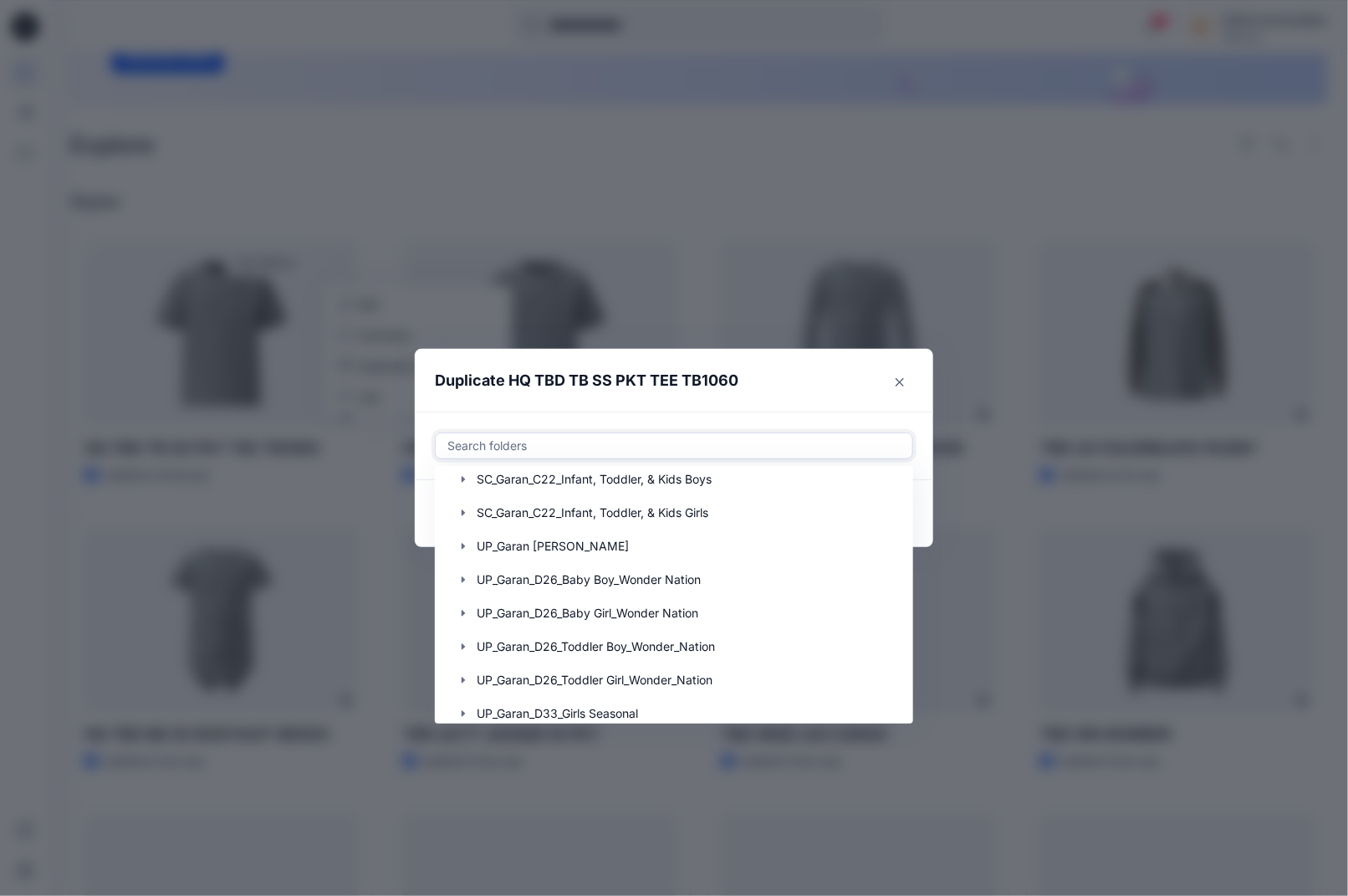
scroll to position [318, 0]
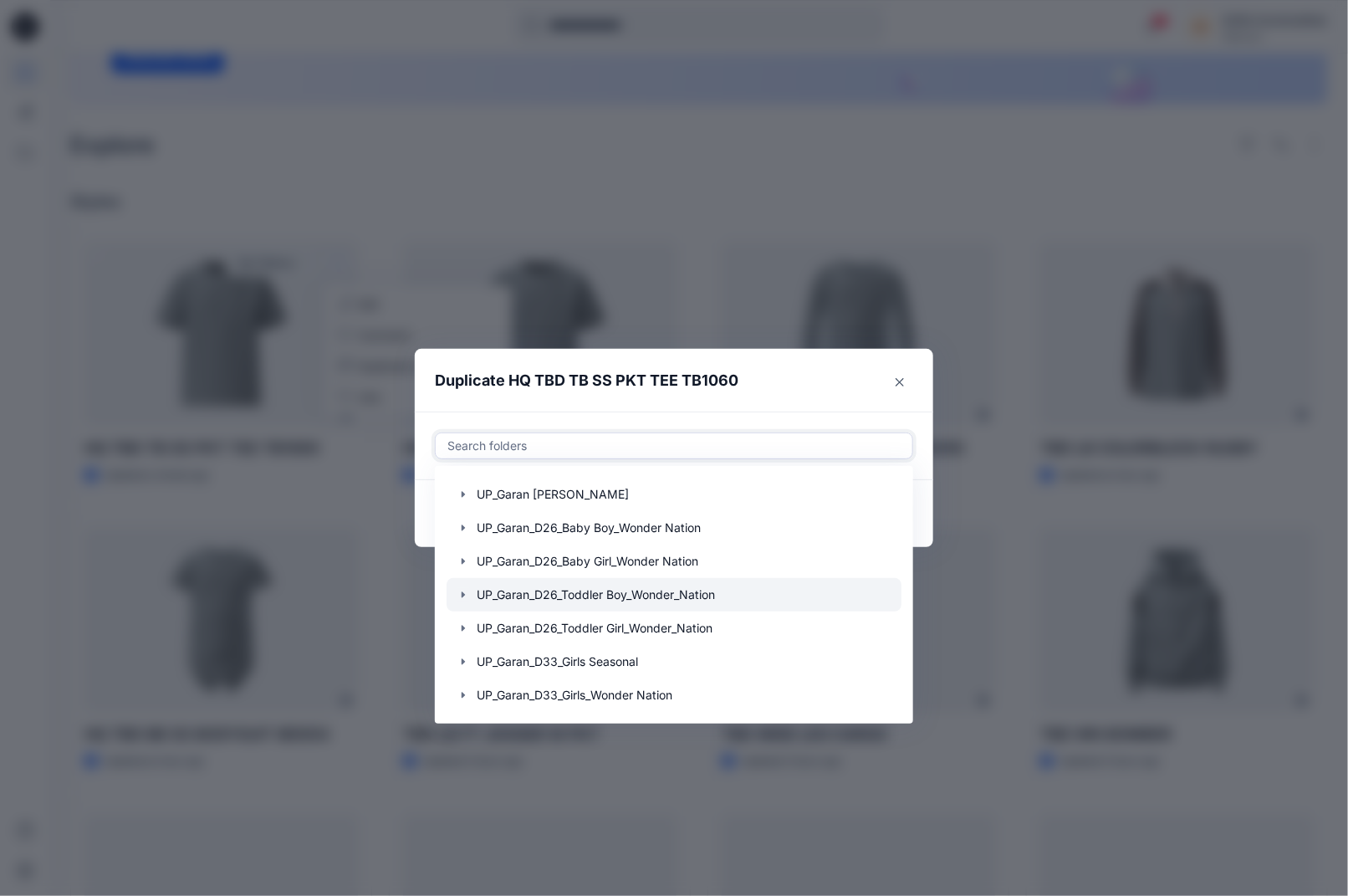
click at [470, 588] on icon "button" at bounding box center [463, 594] width 14 height 14
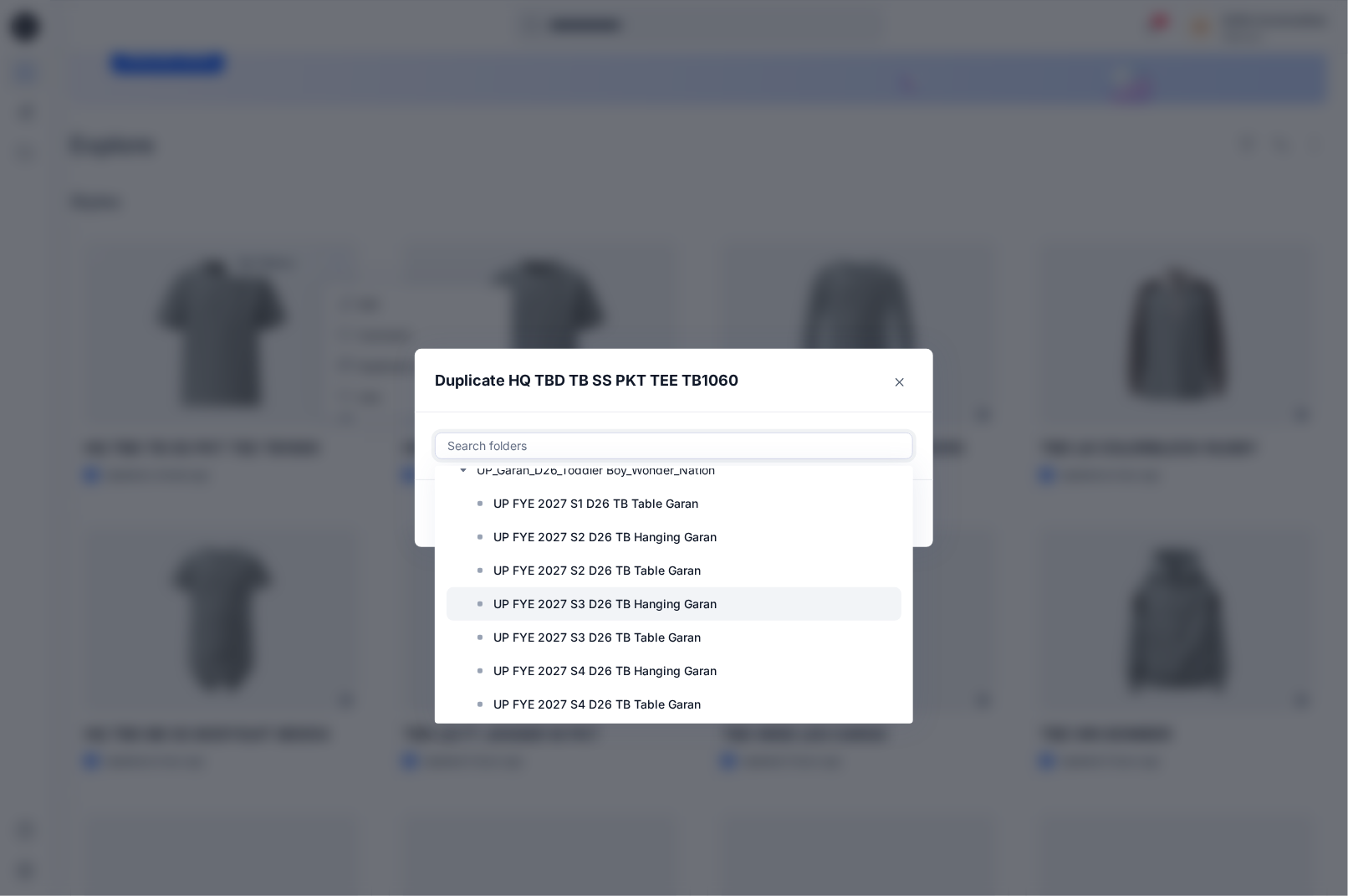
scroll to position [394, 0]
click at [614, 647] on p "UP FYE 2027 S3 D26 TB Table Garan" at bounding box center [597, 637] width 207 height 20
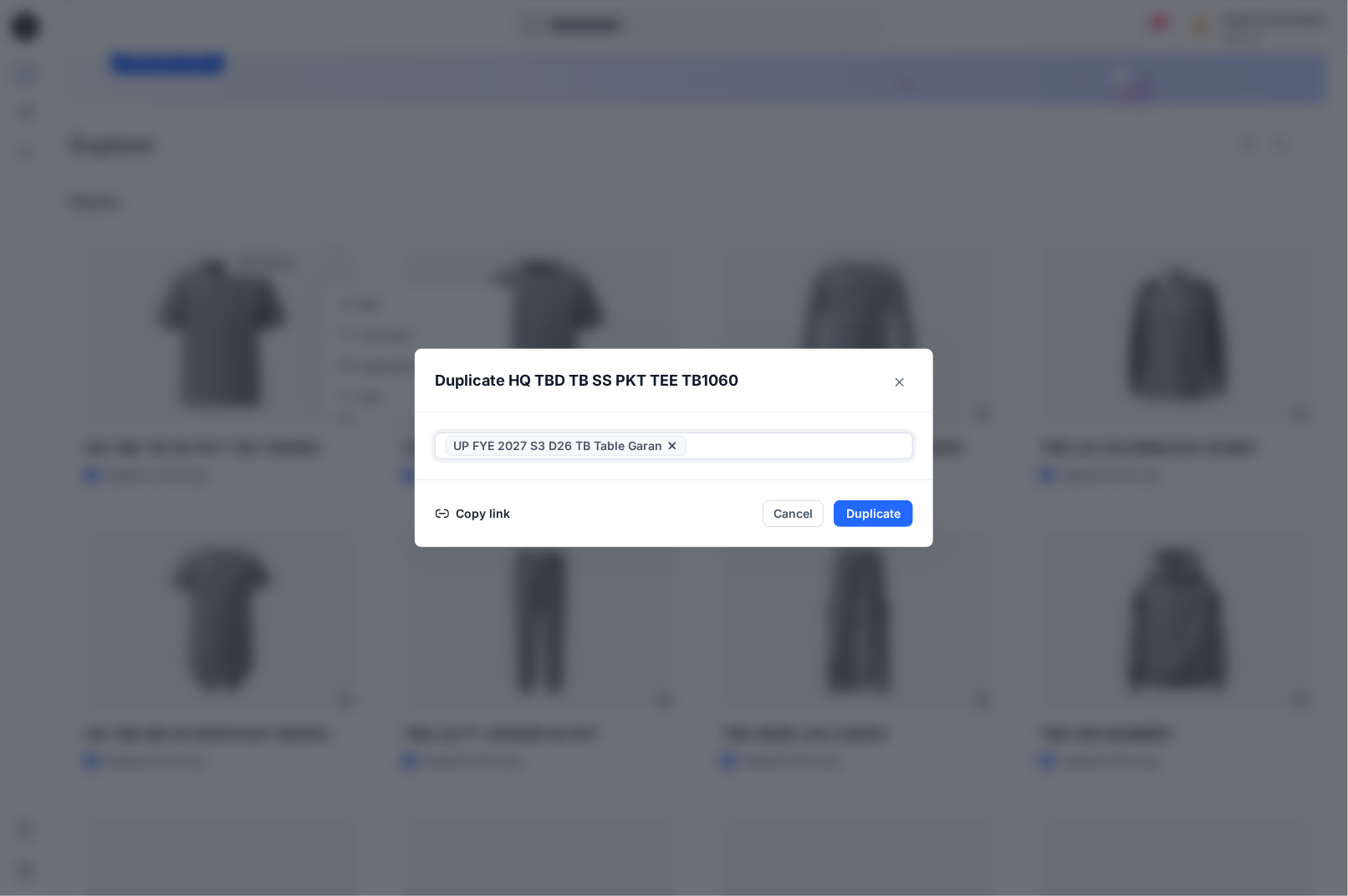
click at [945, 430] on div "Duplicate HQ TBD TB SS PKT TEE TB1060 UP FYE 2027 S3 D26 TB Table Garan Copy li…" at bounding box center [674, 448] width 1348 height 896
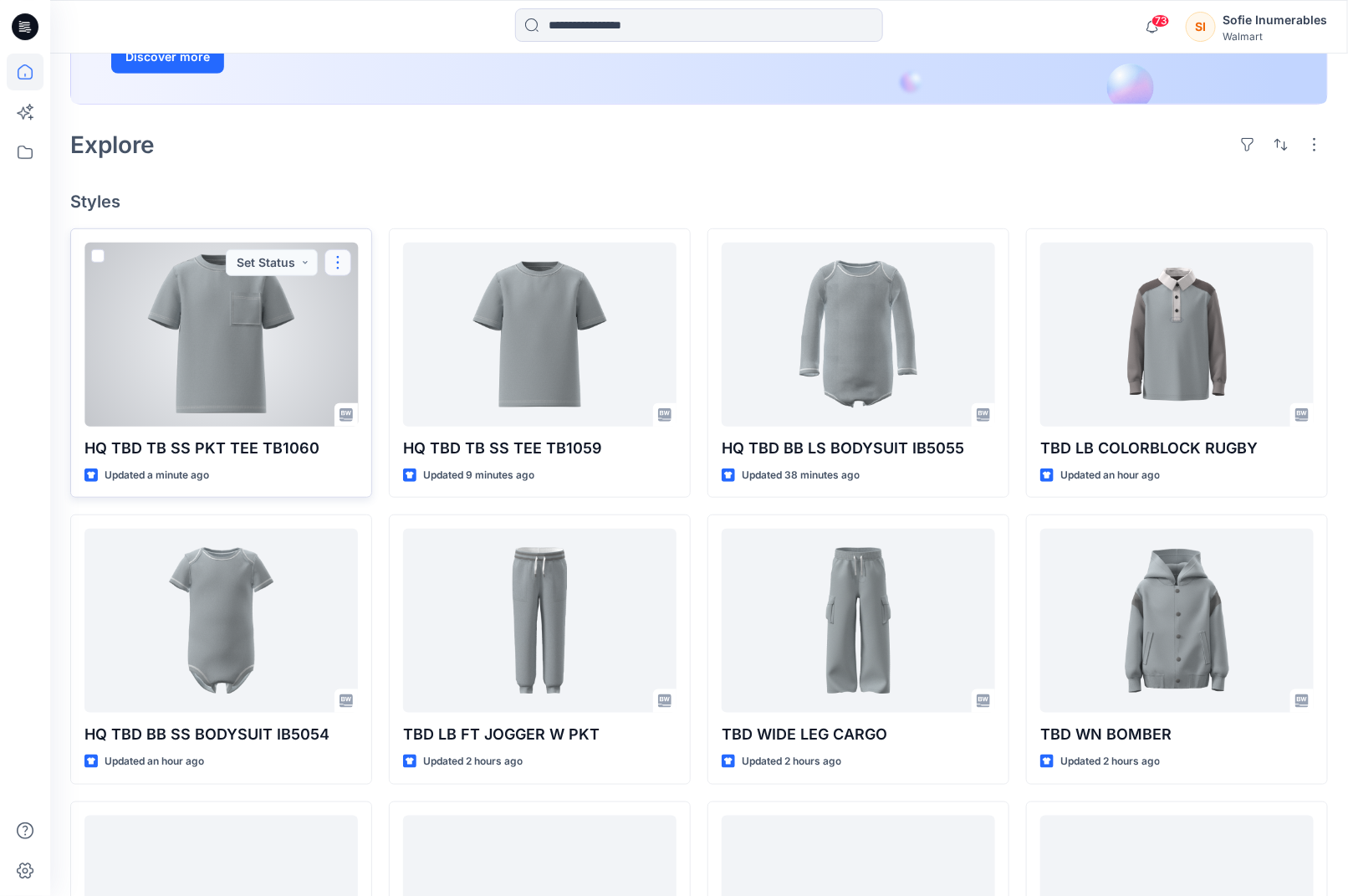
click at [344, 276] on button "button" at bounding box center [338, 263] width 27 height 27
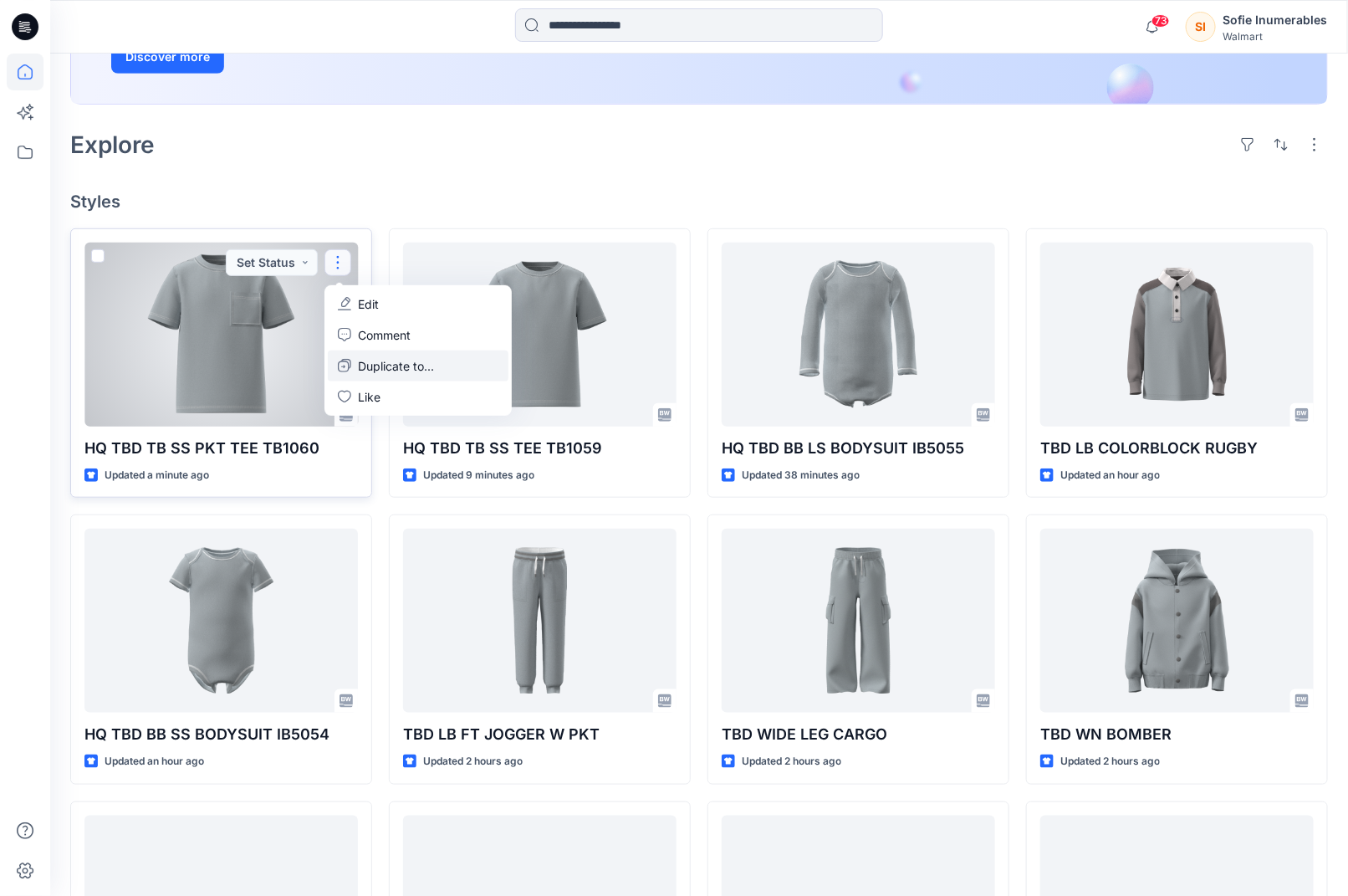
click at [392, 375] on p "Duplicate to..." at bounding box center [396, 367] width 77 height 18
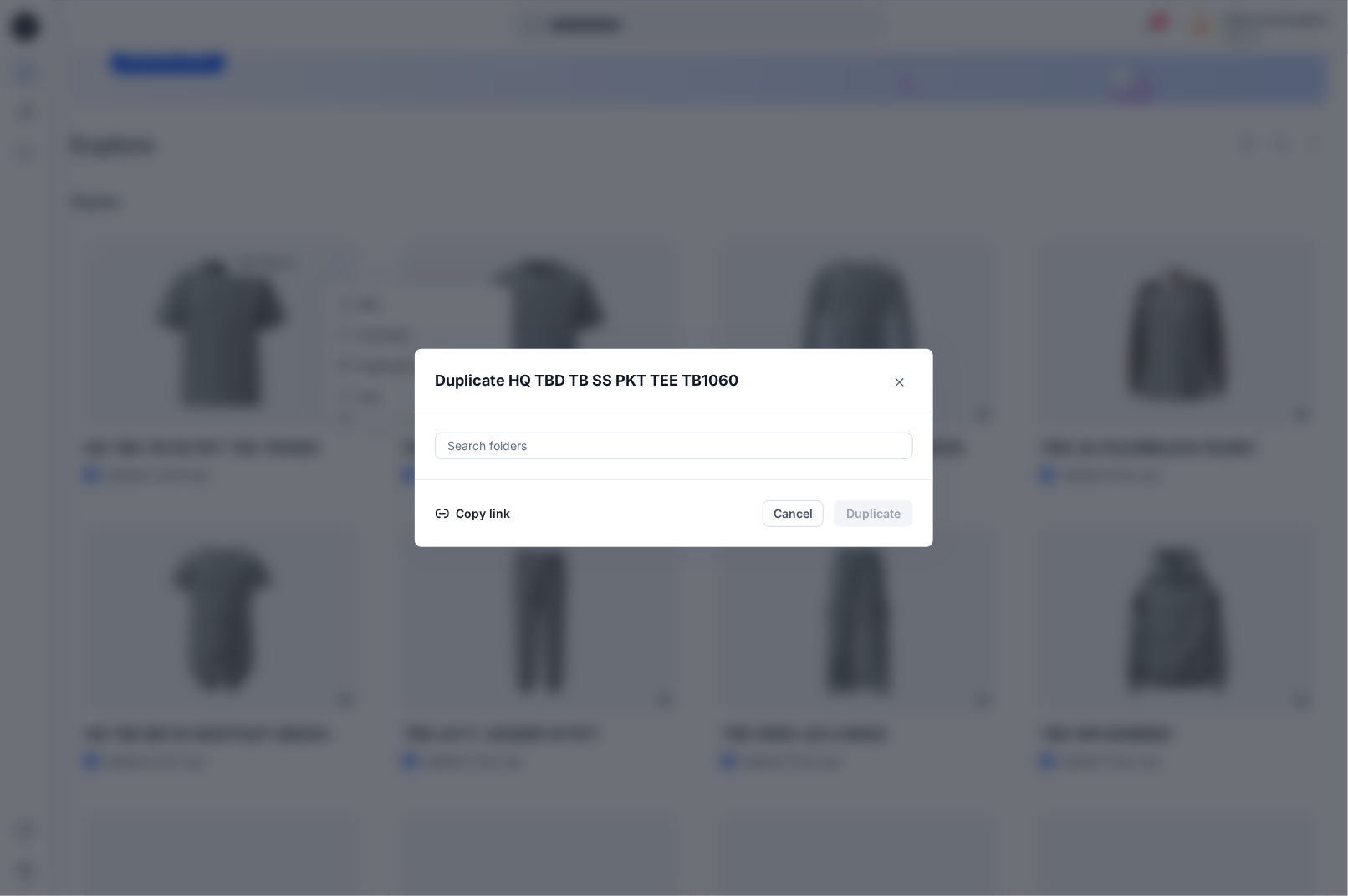
click at [693, 435] on div "Search folders" at bounding box center [674, 446] width 519 height 68
click at [656, 452] on div at bounding box center [674, 446] width 457 height 20
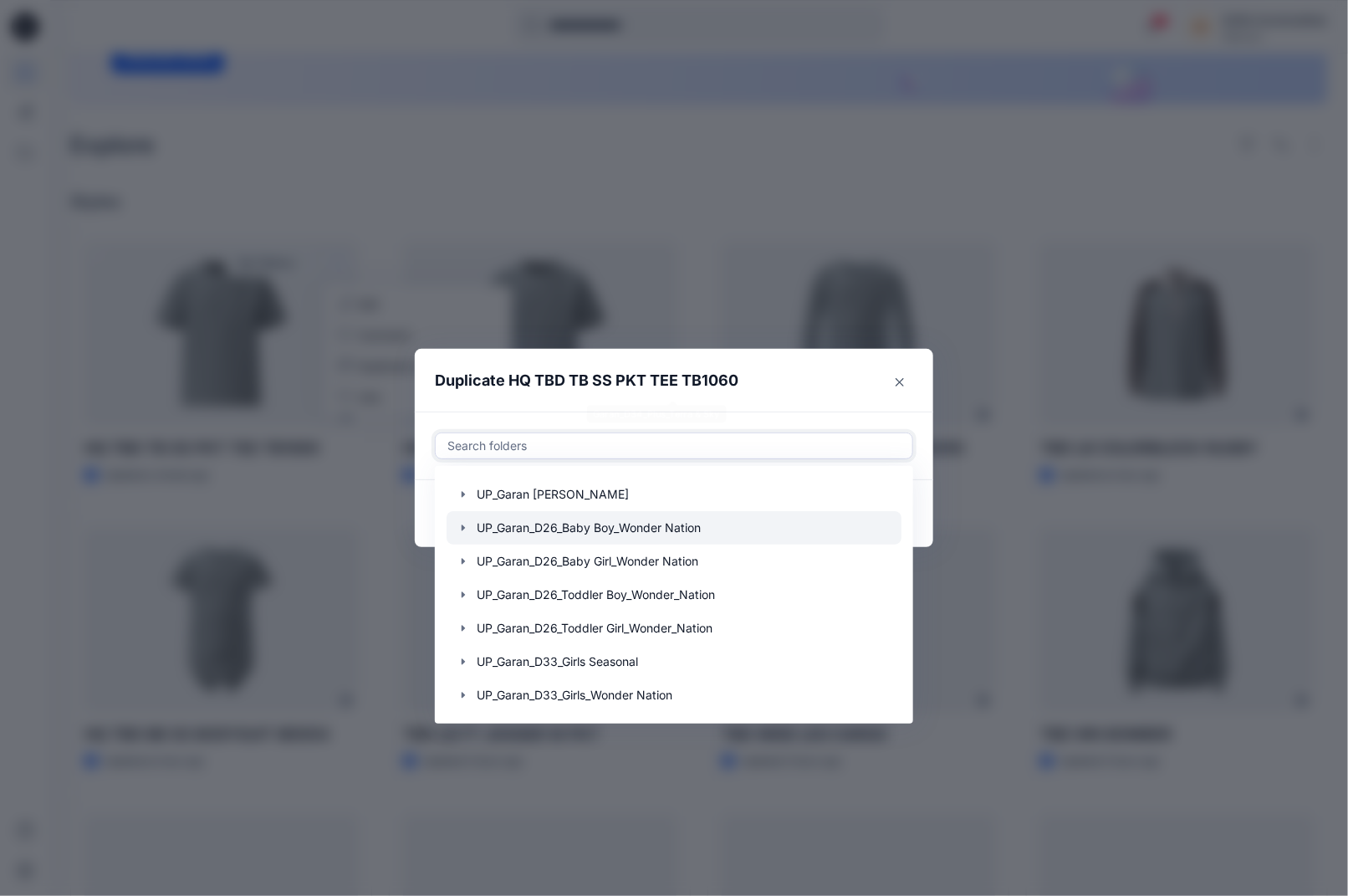
scroll to position [318, 0]
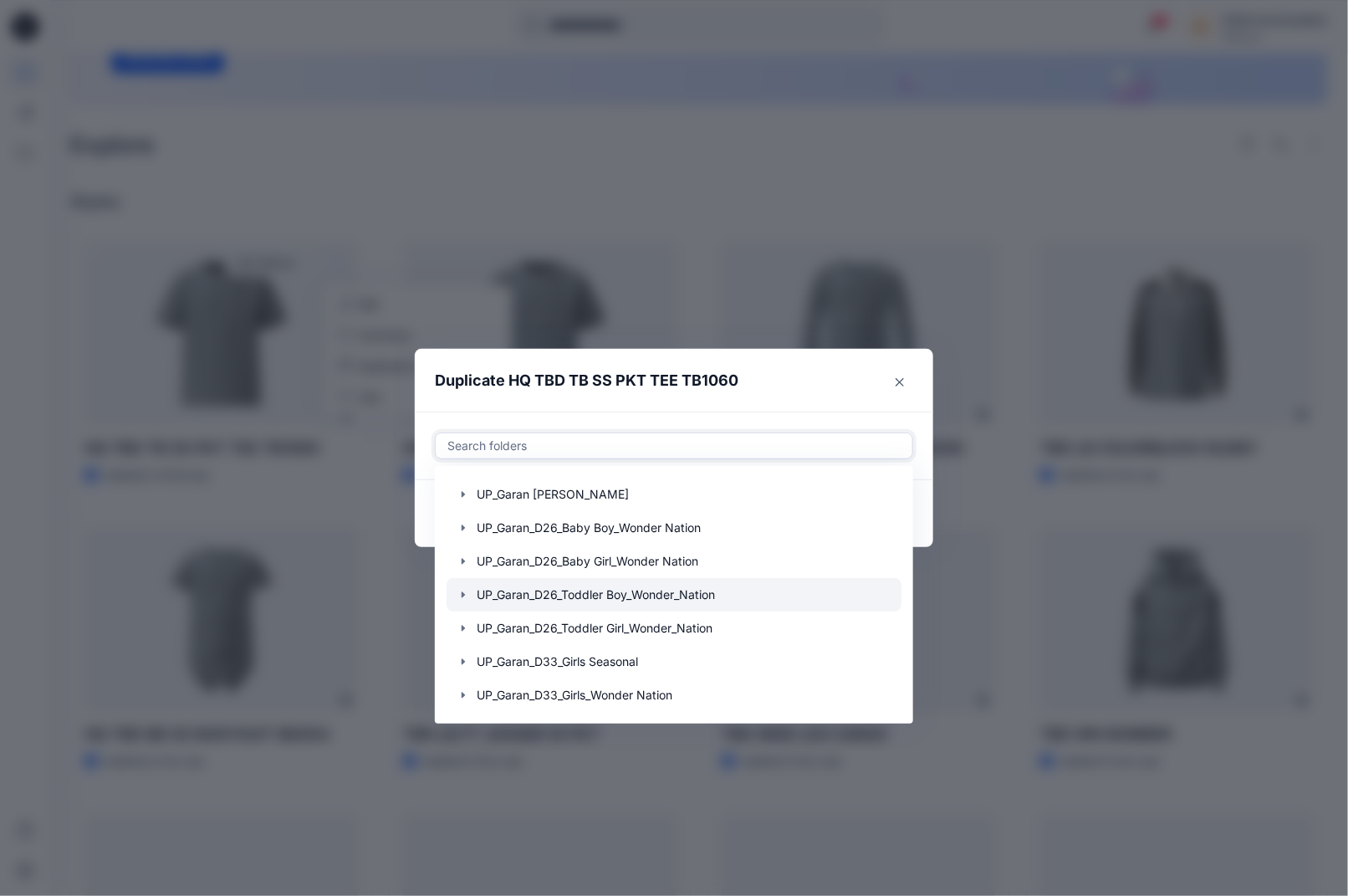
click at [470, 589] on icon "button" at bounding box center [463, 594] width 14 height 14
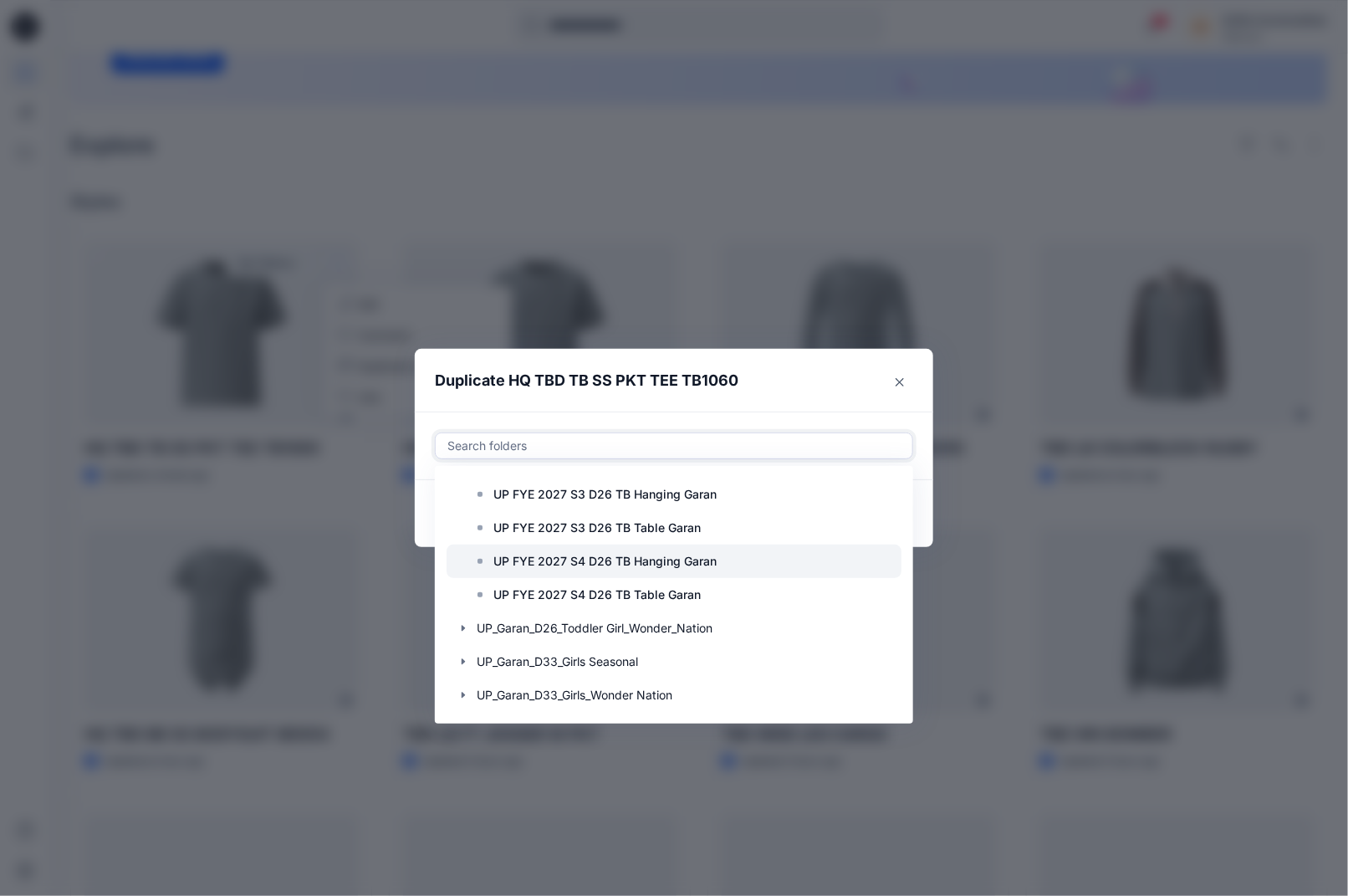
scroll to position [536, 0]
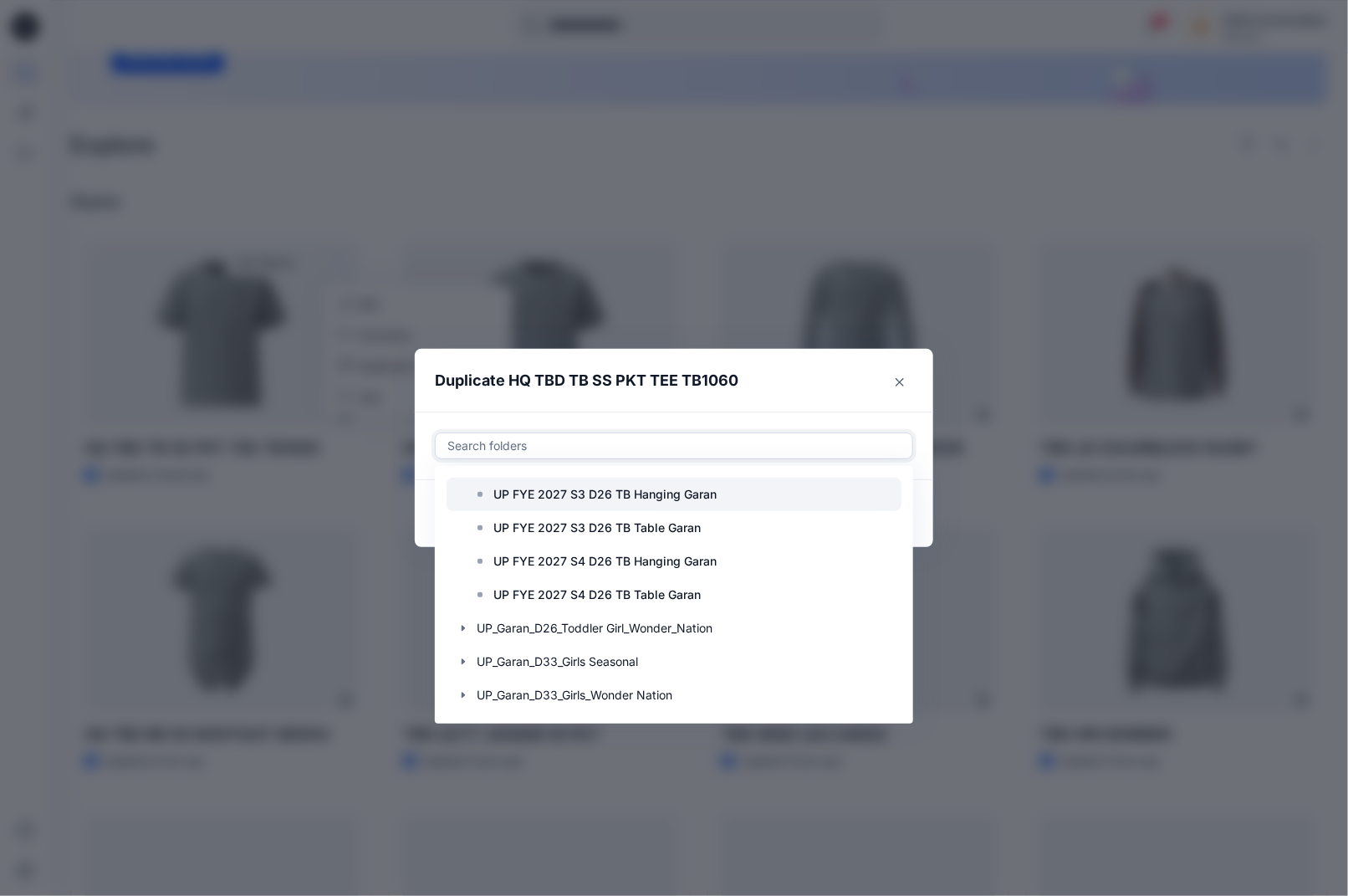
click at [551, 504] on p "UP FYE 2027 S3 D26 TB Hanging Garan" at bounding box center [605, 494] width 223 height 20
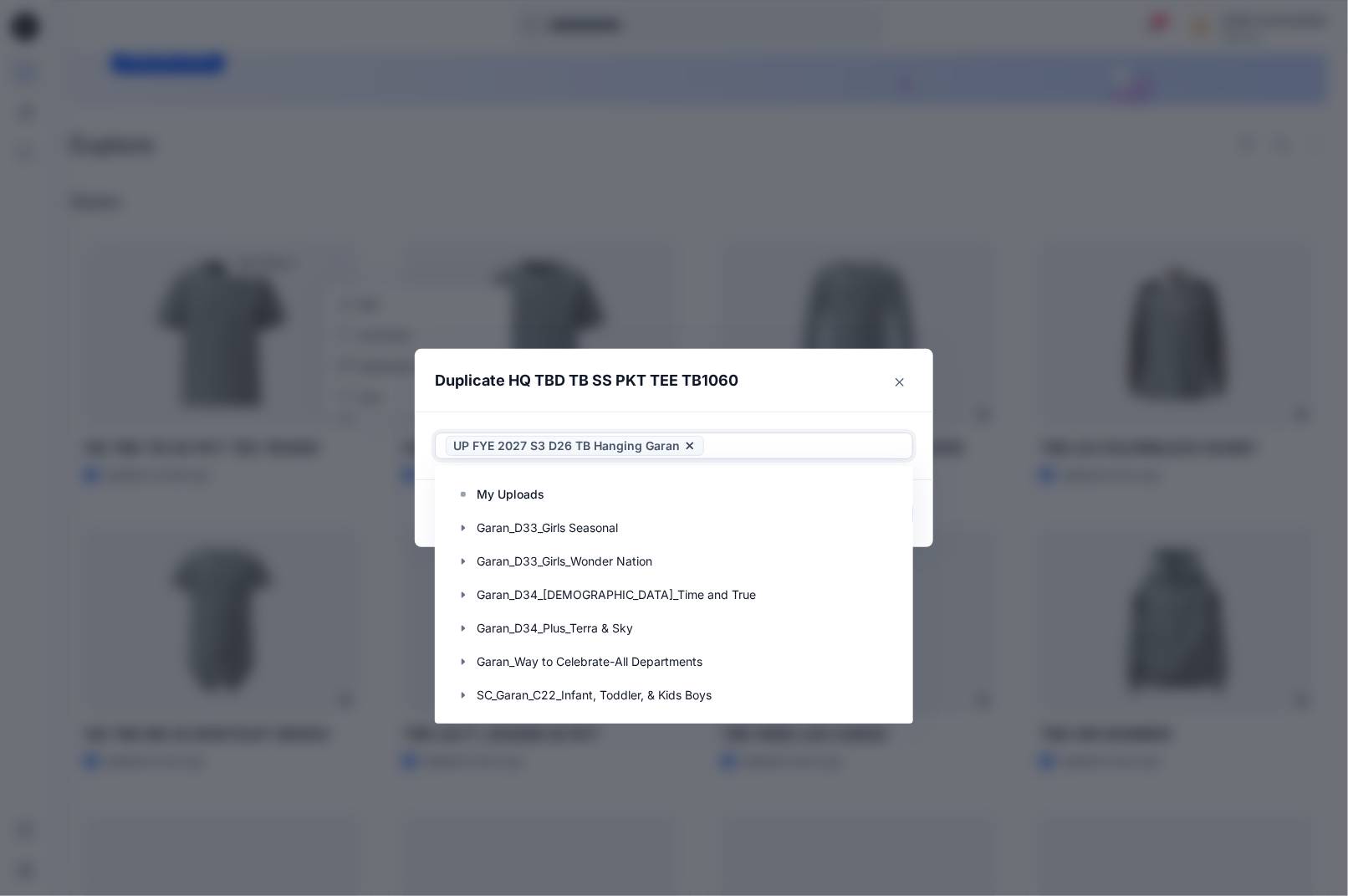
click at [697, 453] on icon at bounding box center [690, 446] width 14 height 14
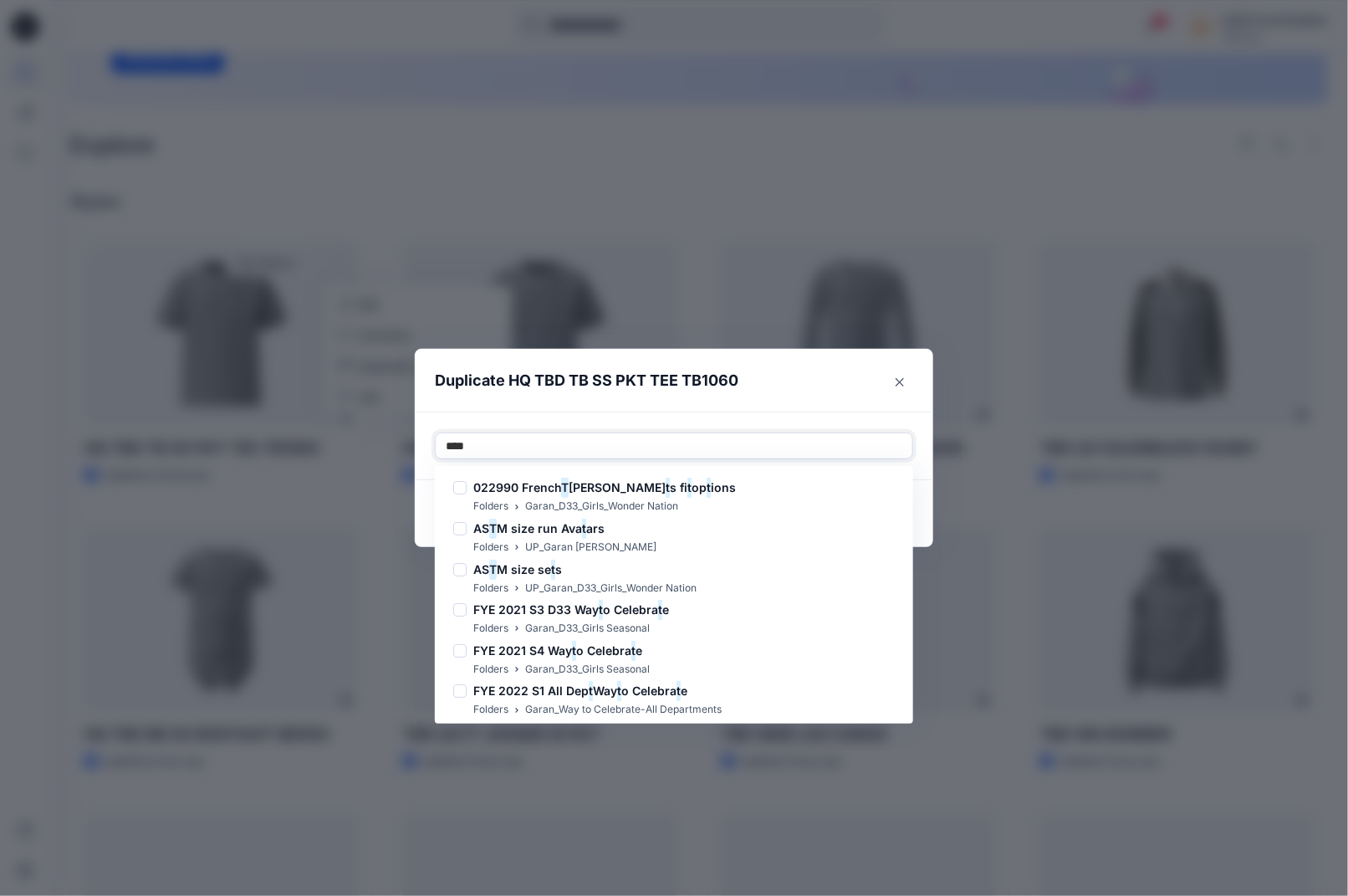
type input "*****"
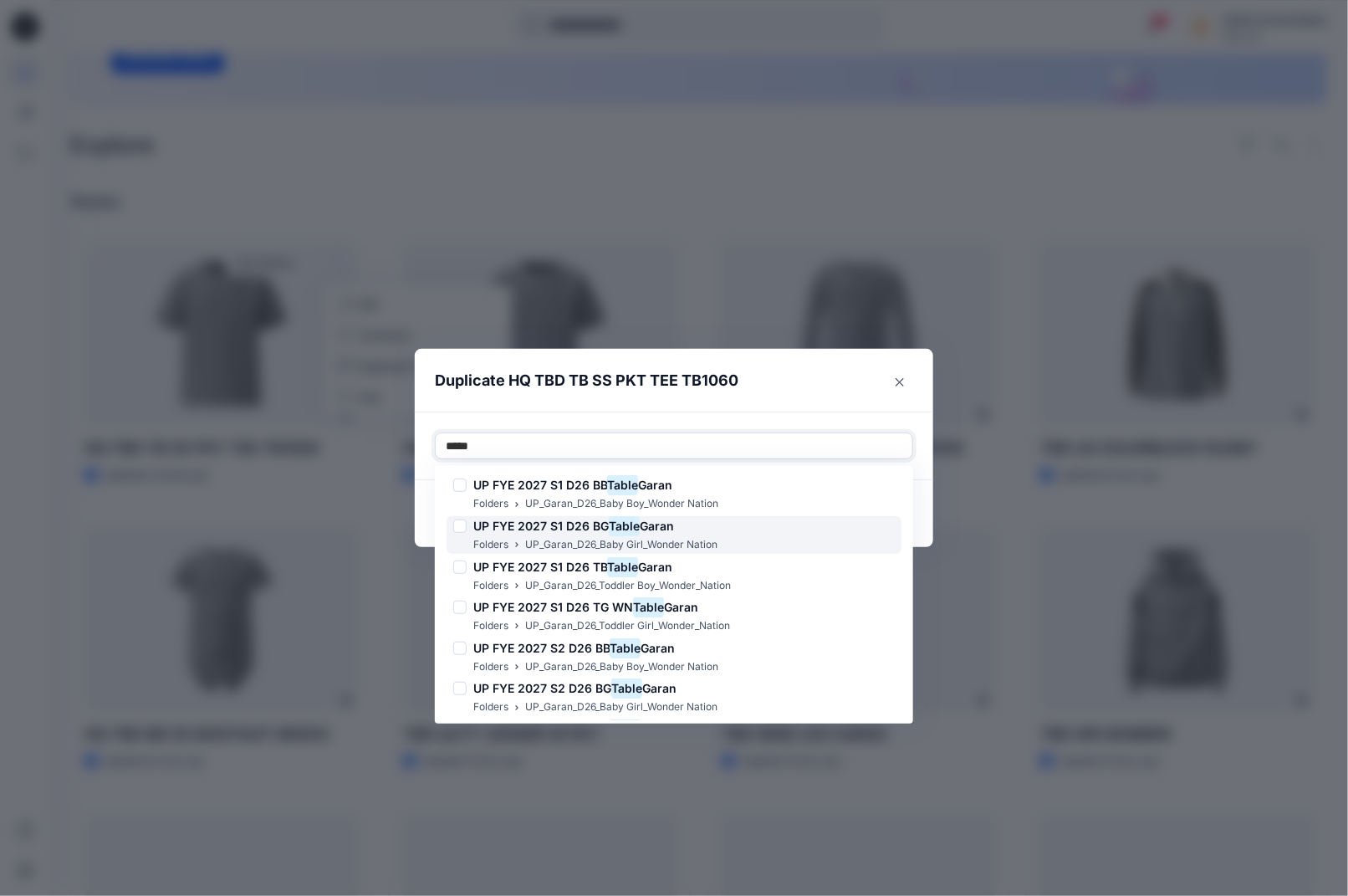
scroll to position [5, 0]
click at [537, 448] on div at bounding box center [674, 446] width 457 height 20
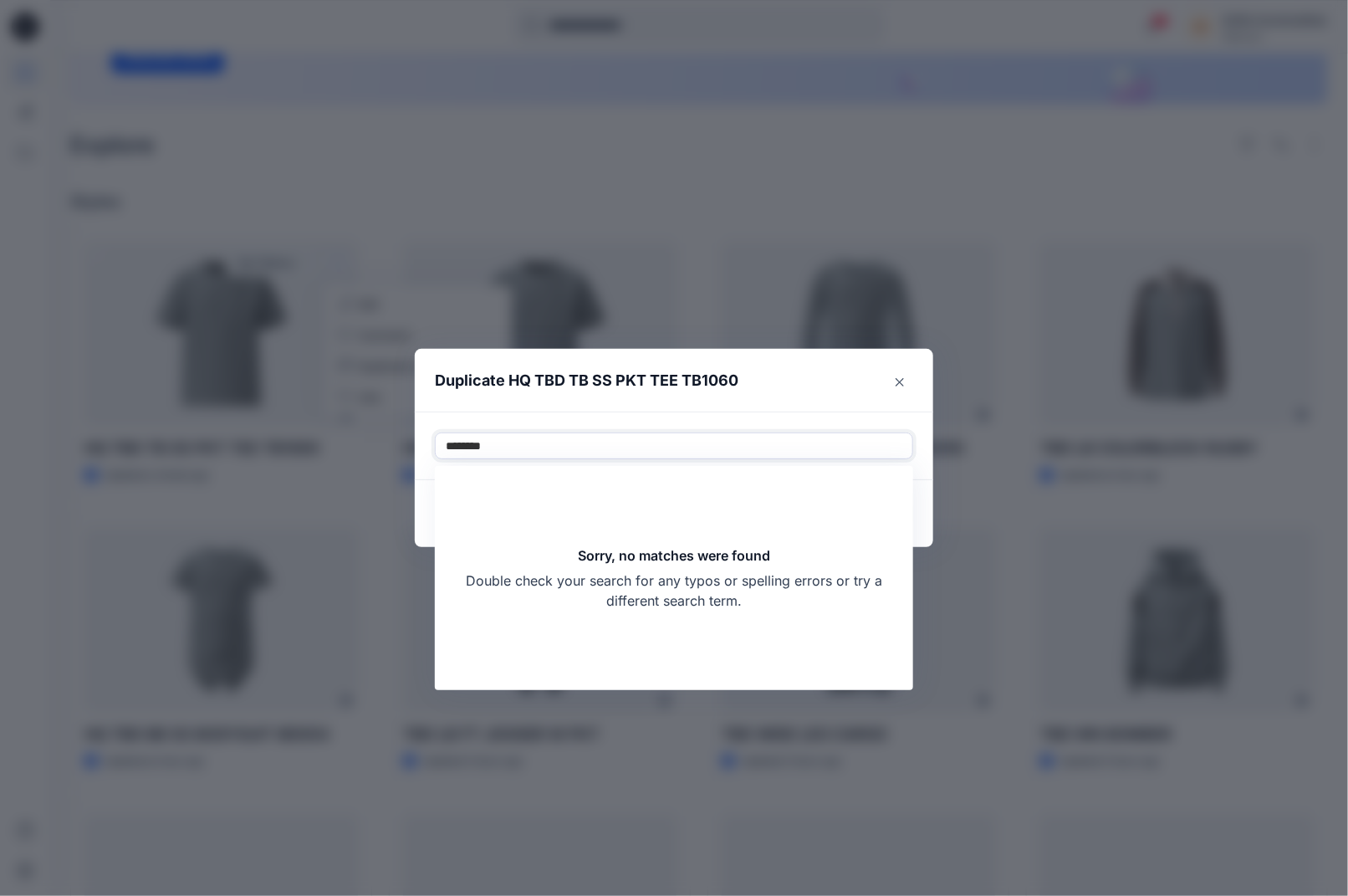
drag, startPoint x: 468, startPoint y: 456, endPoint x: 536, endPoint y: 465, distance: 68.6
click at [536, 465] on div "option UP FYE 2027 S3 D26 TB Hanging Garan, deselected. Use Up and Down to choo…" at bounding box center [674, 446] width 519 height 68
paste input "**********"
type input "**********"
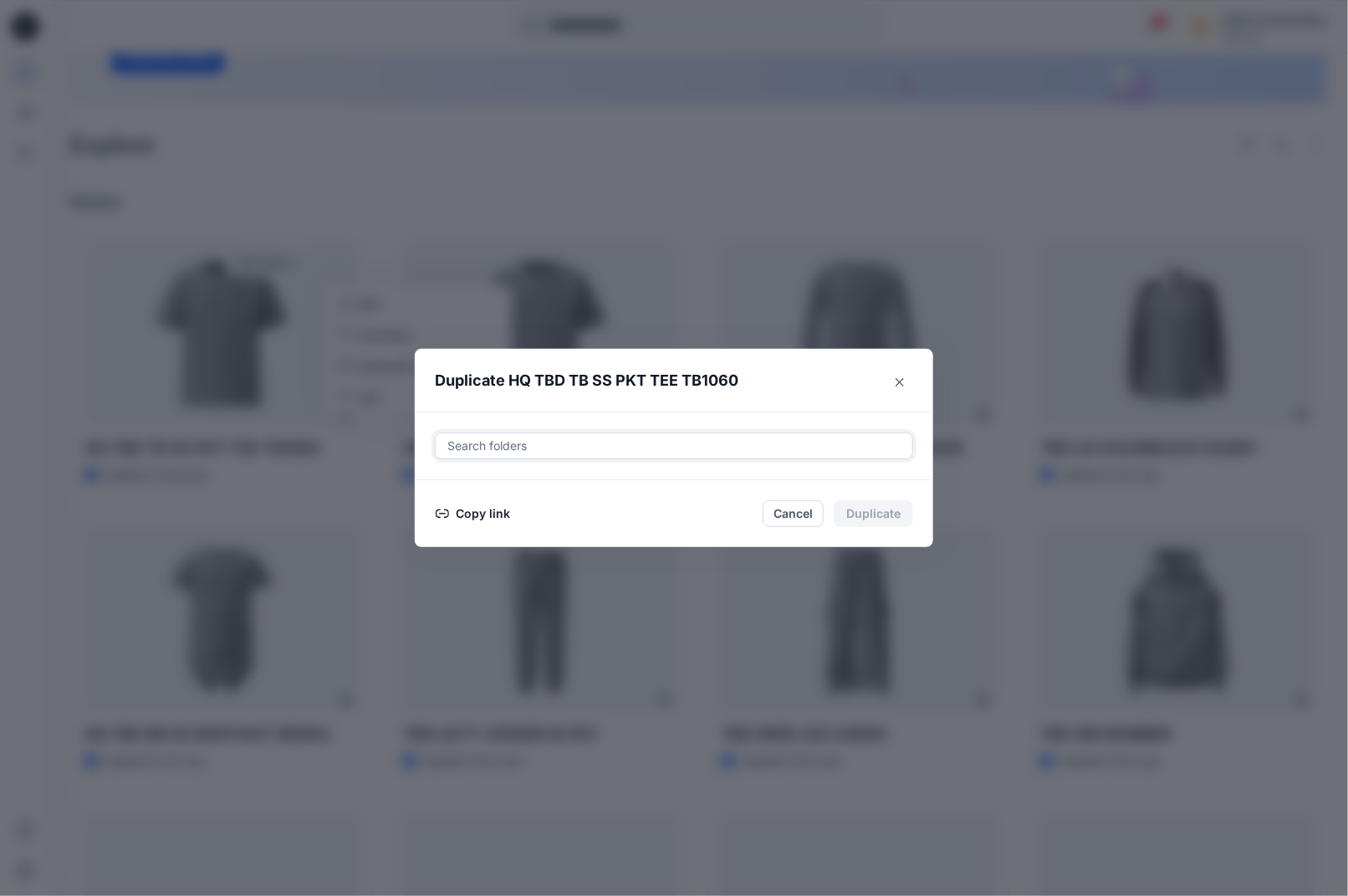
click at [526, 456] on div at bounding box center [674, 446] width 457 height 20
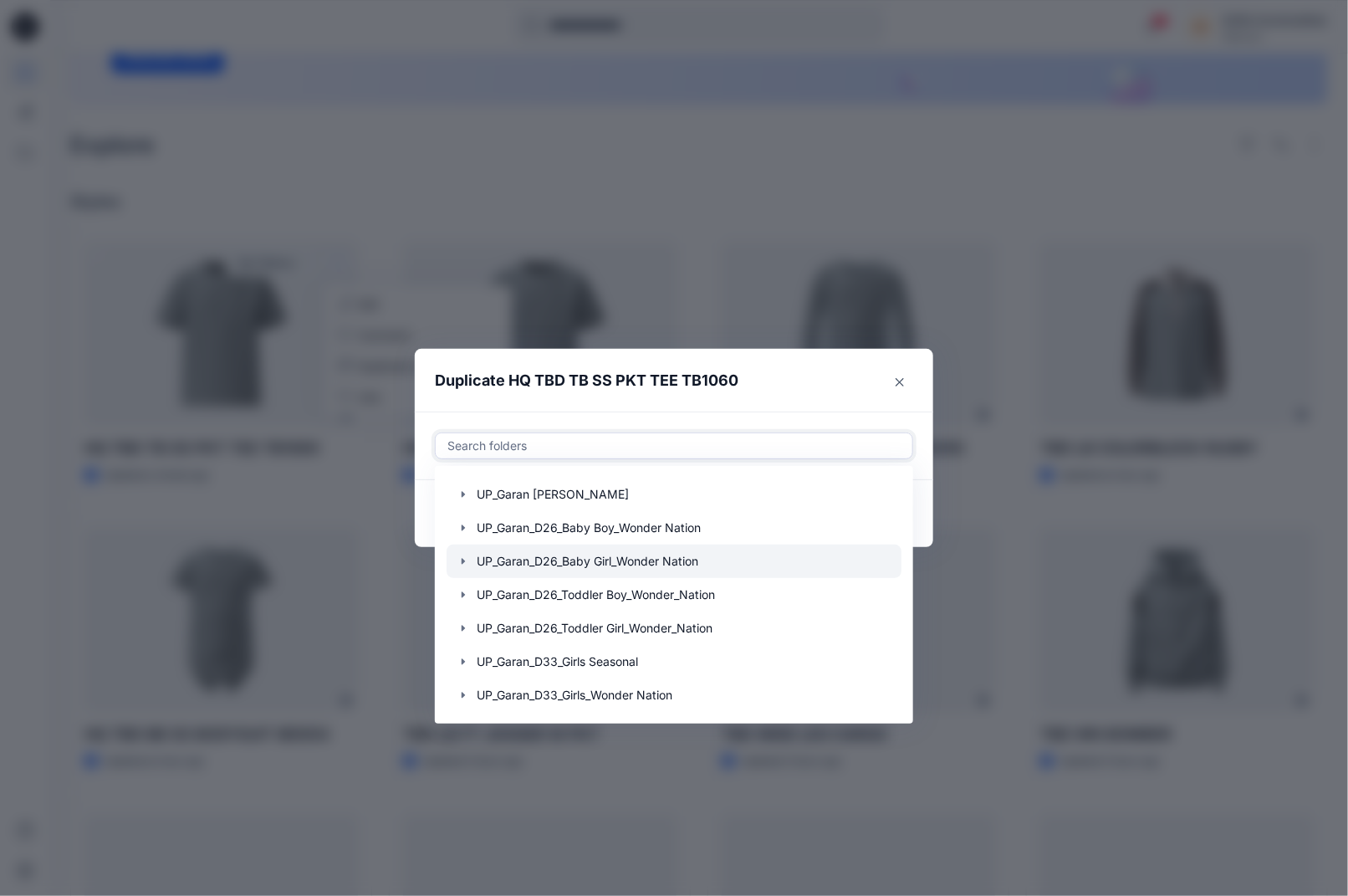
scroll to position [285, 0]
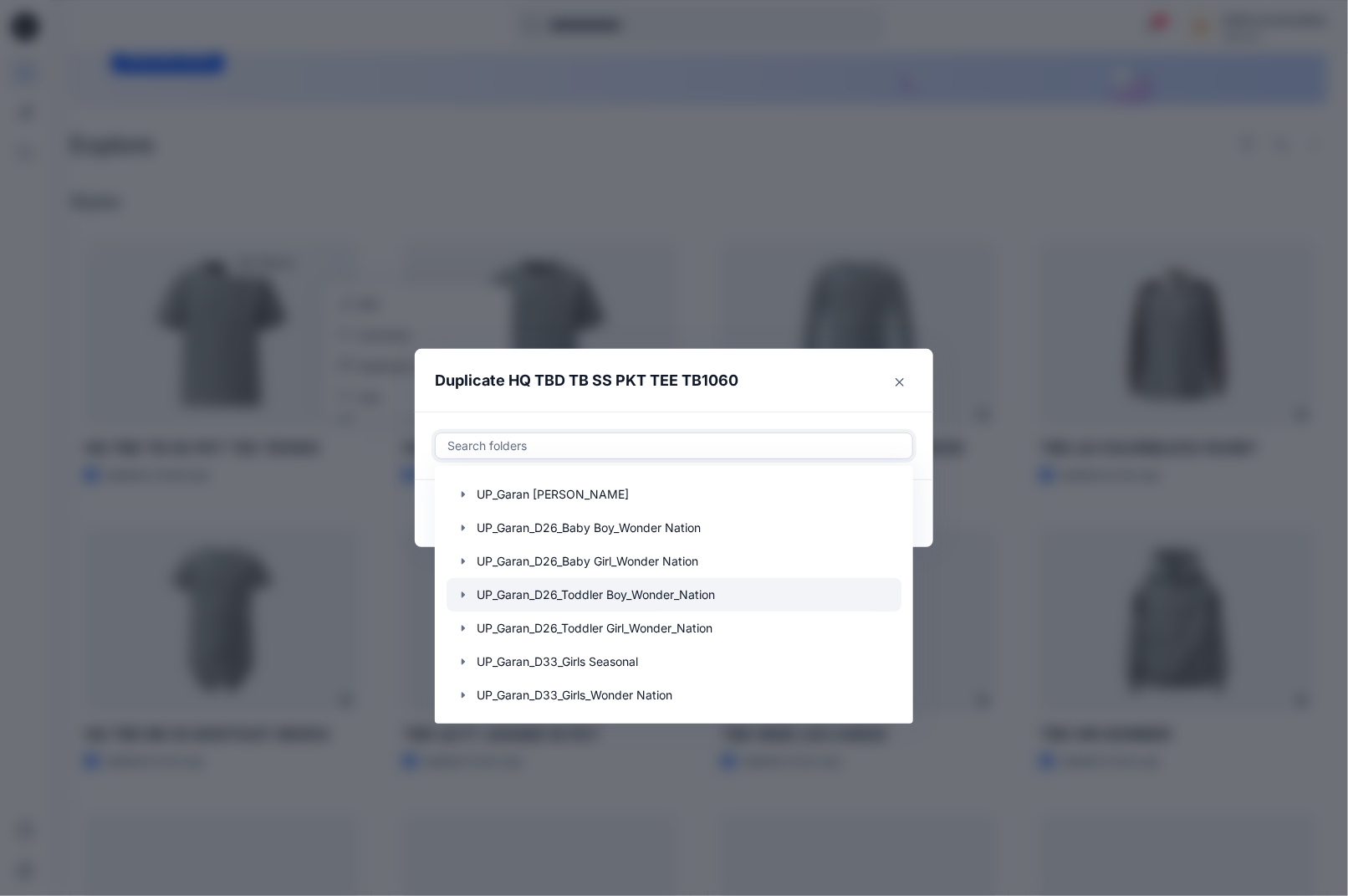
click at [469, 602] on icon "button" at bounding box center [463, 594] width 14 height 14
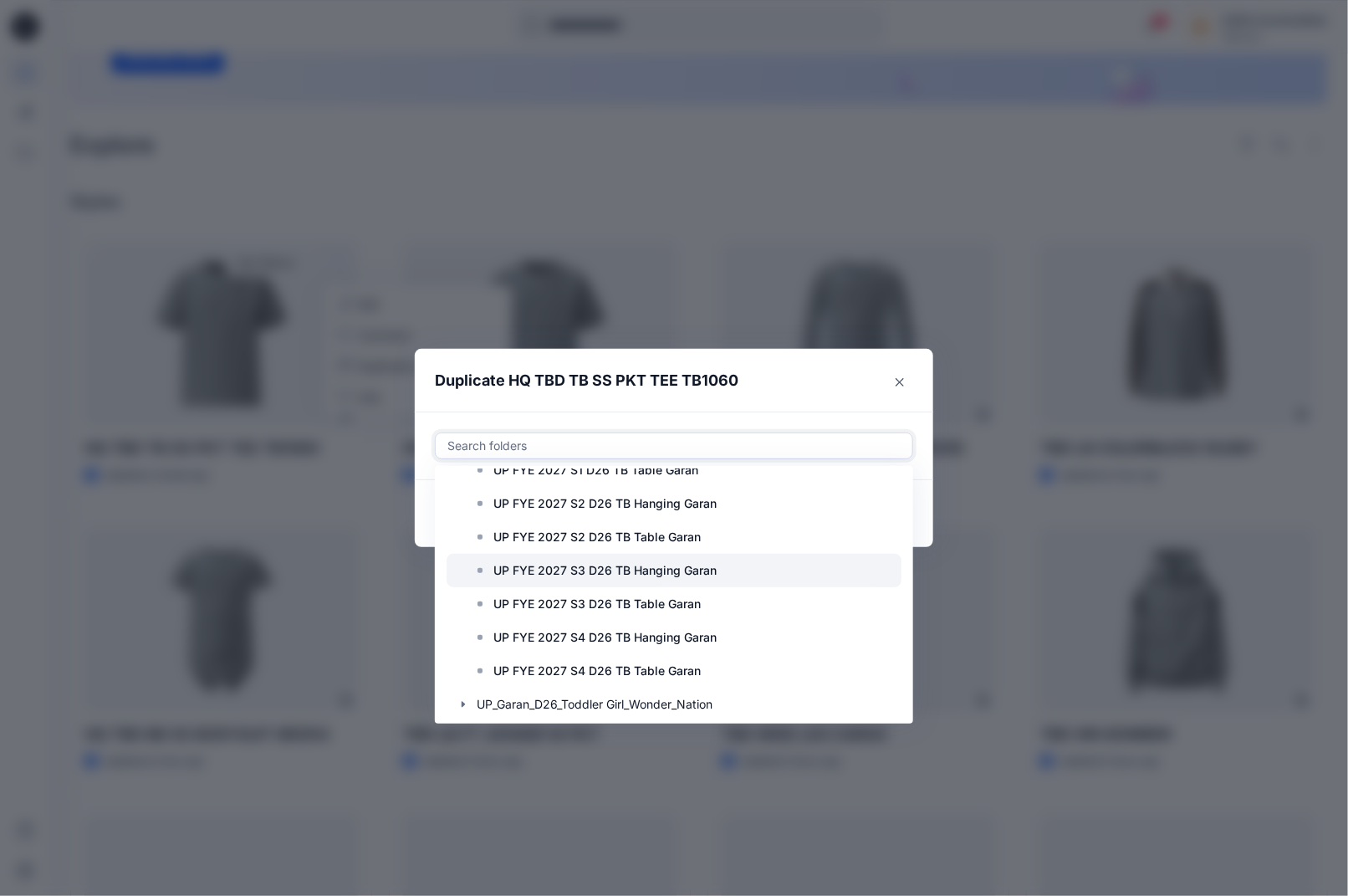
scroll to position [443, 0]
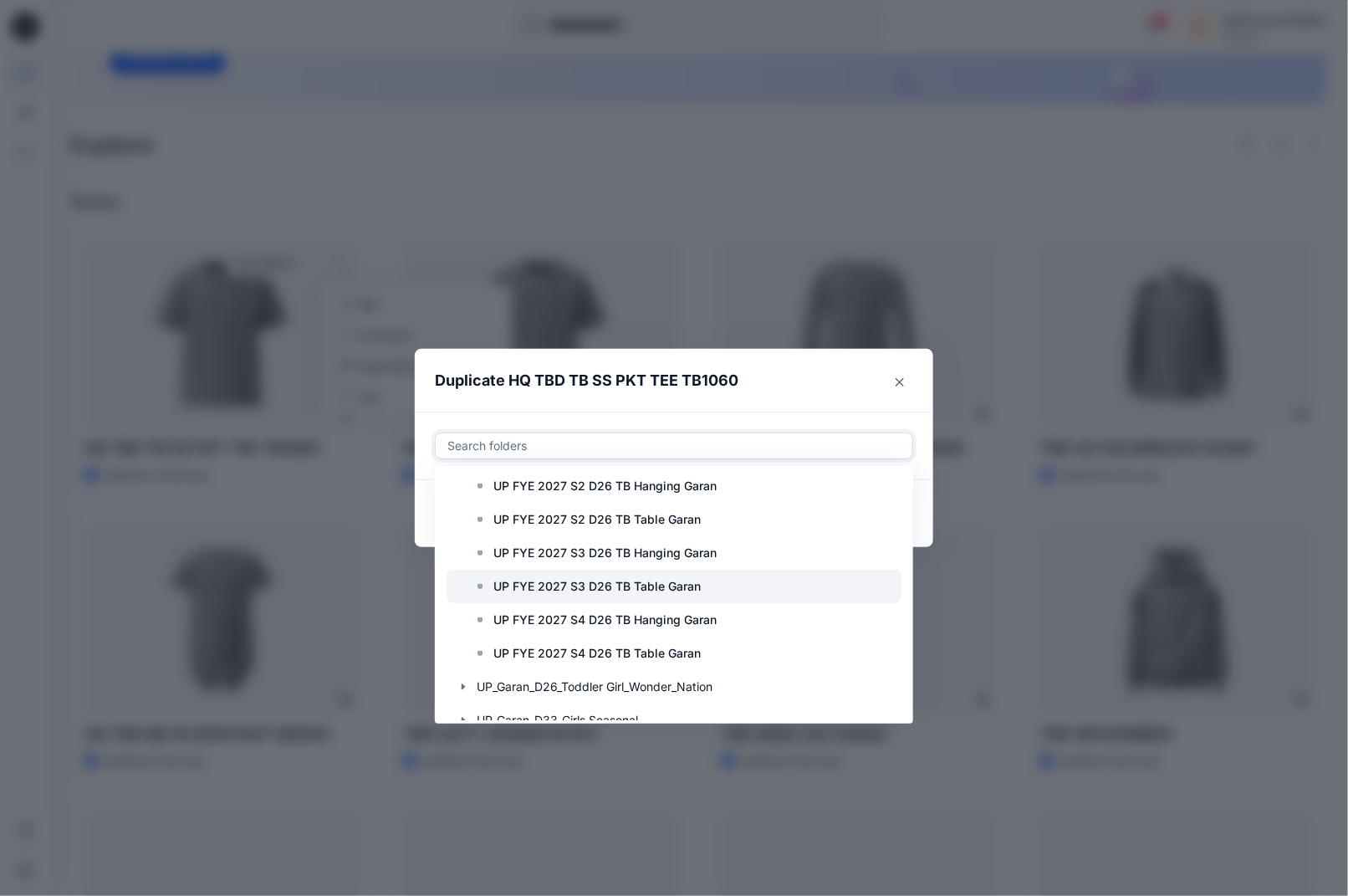
click at [539, 596] on p "UP FYE 2027 S3 D26 TB Table Garan" at bounding box center [597, 586] width 207 height 20
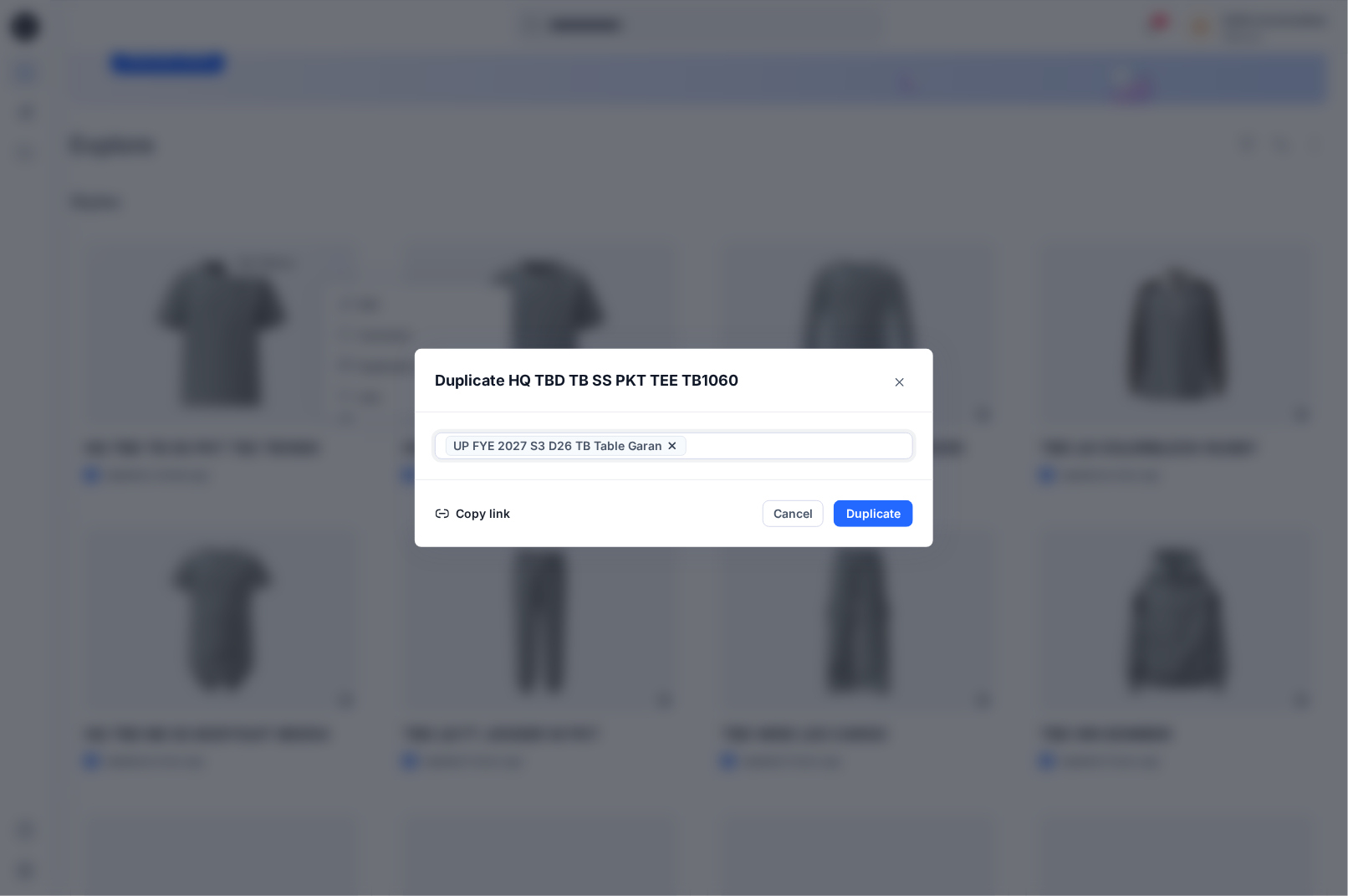
click at [817, 406] on header "Duplicate HQ TBD TB SS PKT TEE TB1060" at bounding box center [657, 380] width 485 height 64
click at [859, 526] on button "Duplicate" at bounding box center [873, 514] width 79 height 27
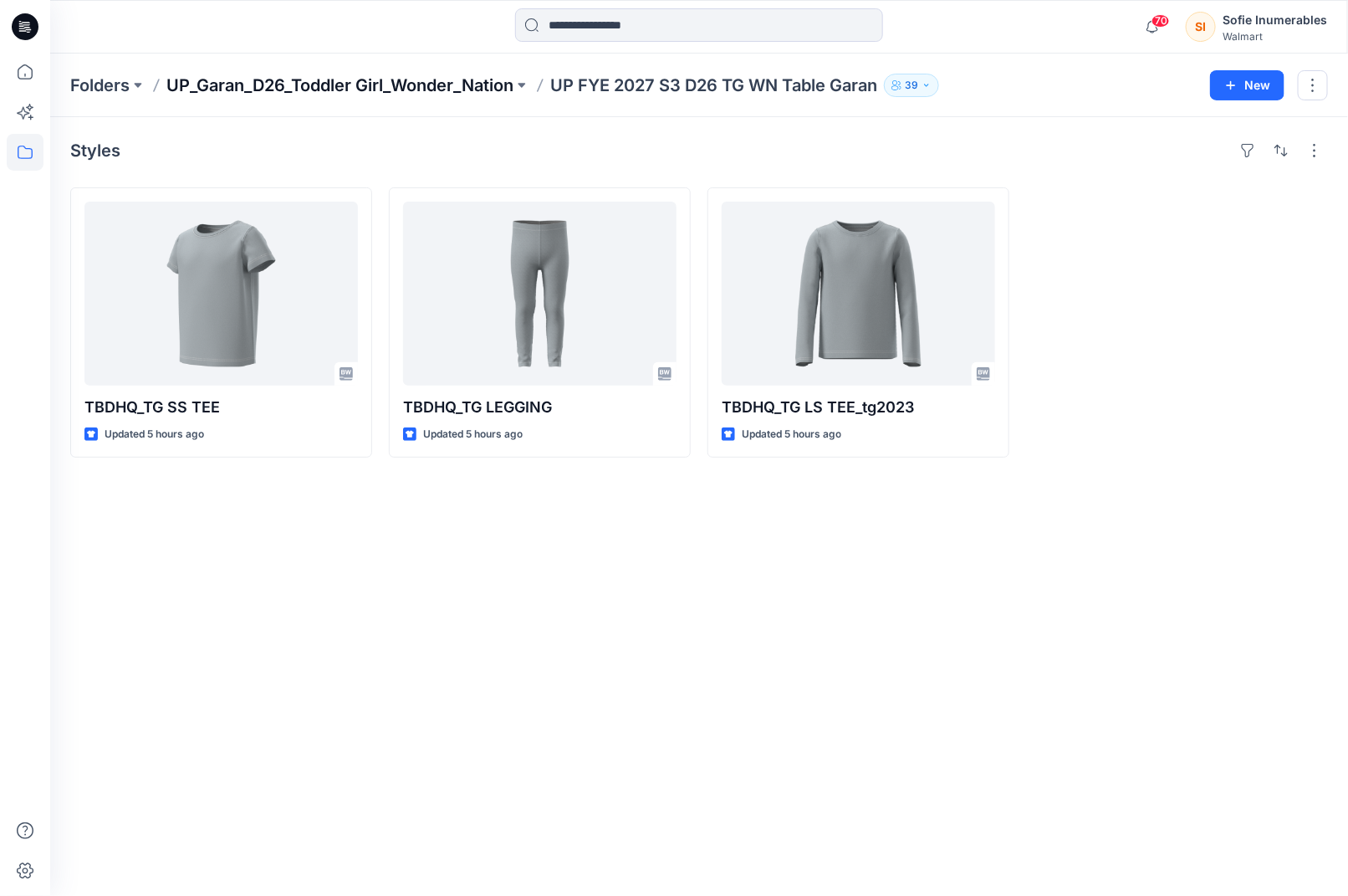
click at [428, 84] on p "UP_Garan_D26_Toddler Girl_Wonder_Nation" at bounding box center [340, 86] width 348 height 23
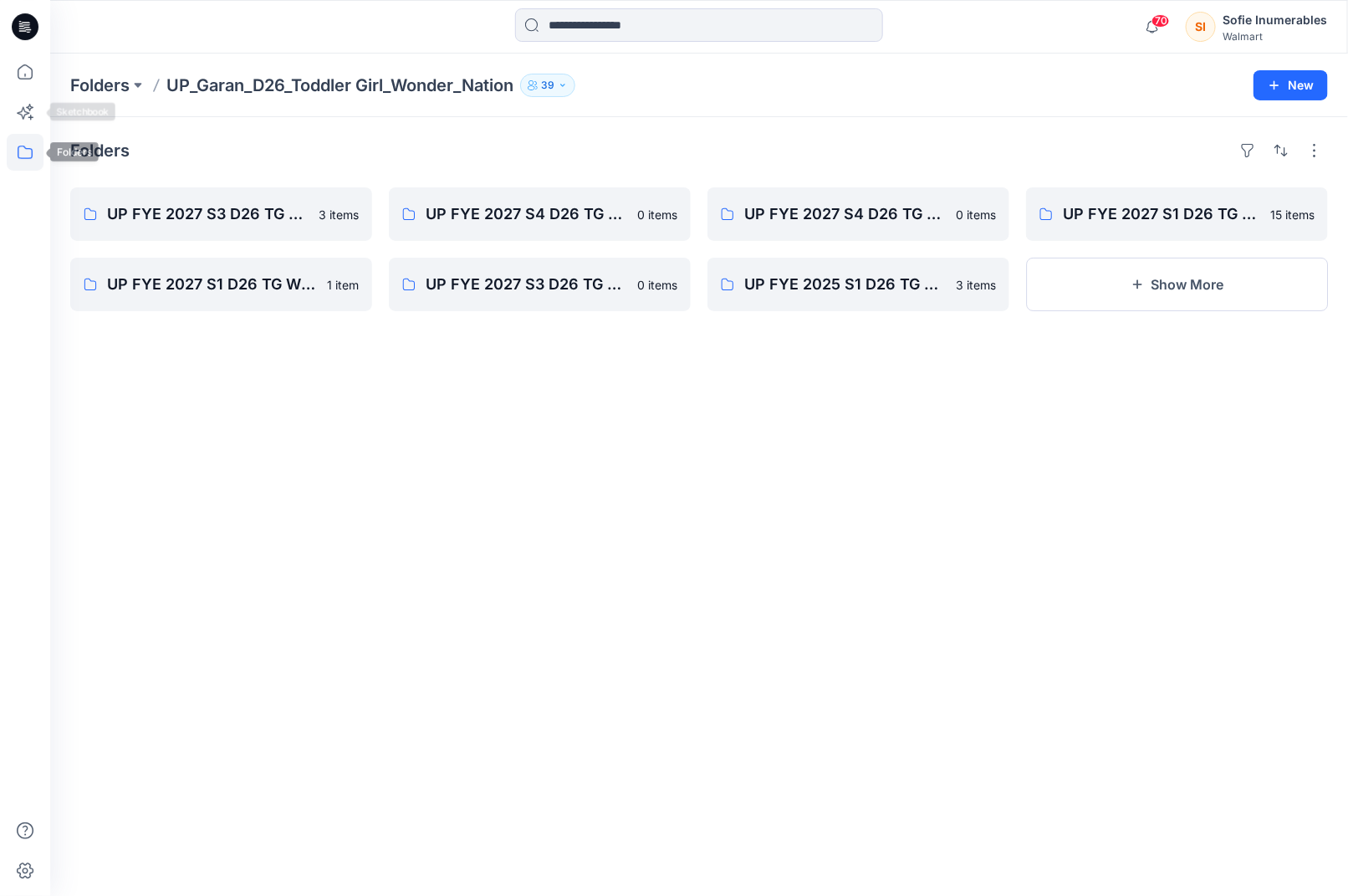
click at [31, 149] on icon at bounding box center [25, 152] width 15 height 14
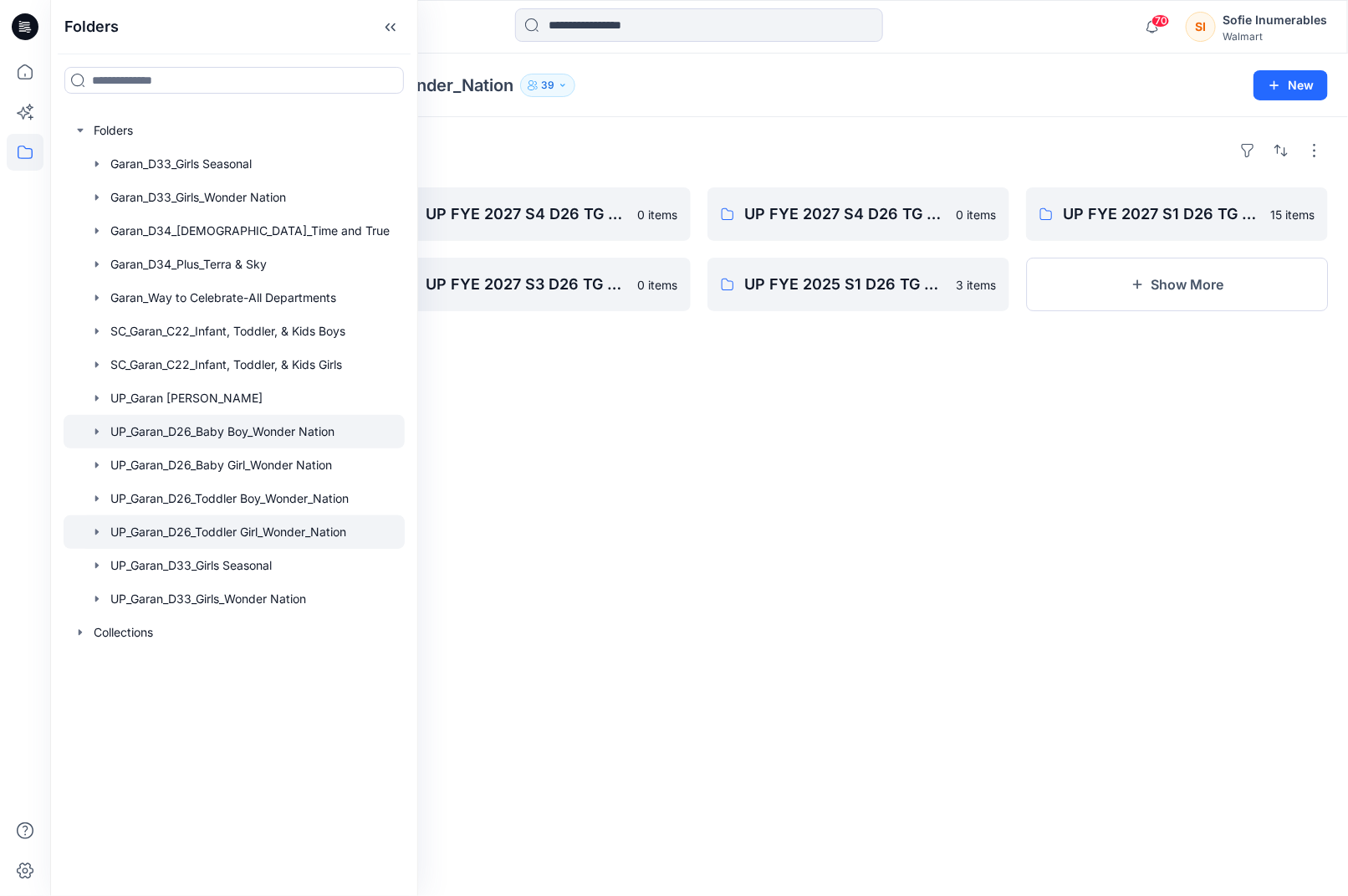
click at [99, 434] on icon "button" at bounding box center [97, 431] width 4 height 6
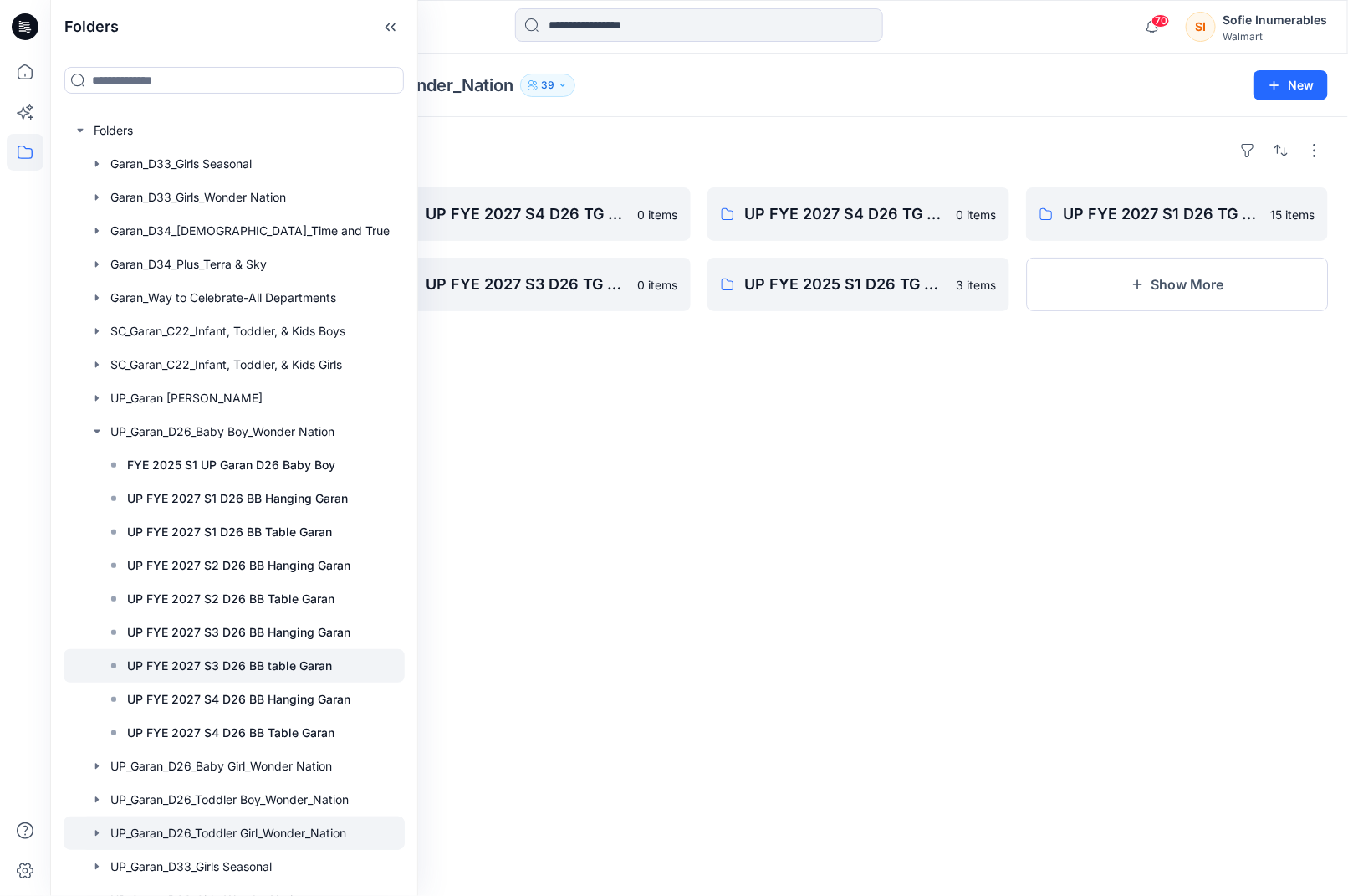
click at [176, 676] on p "UP FYE 2027 S3 D26 BB table Garan" at bounding box center [230, 665] width 205 height 20
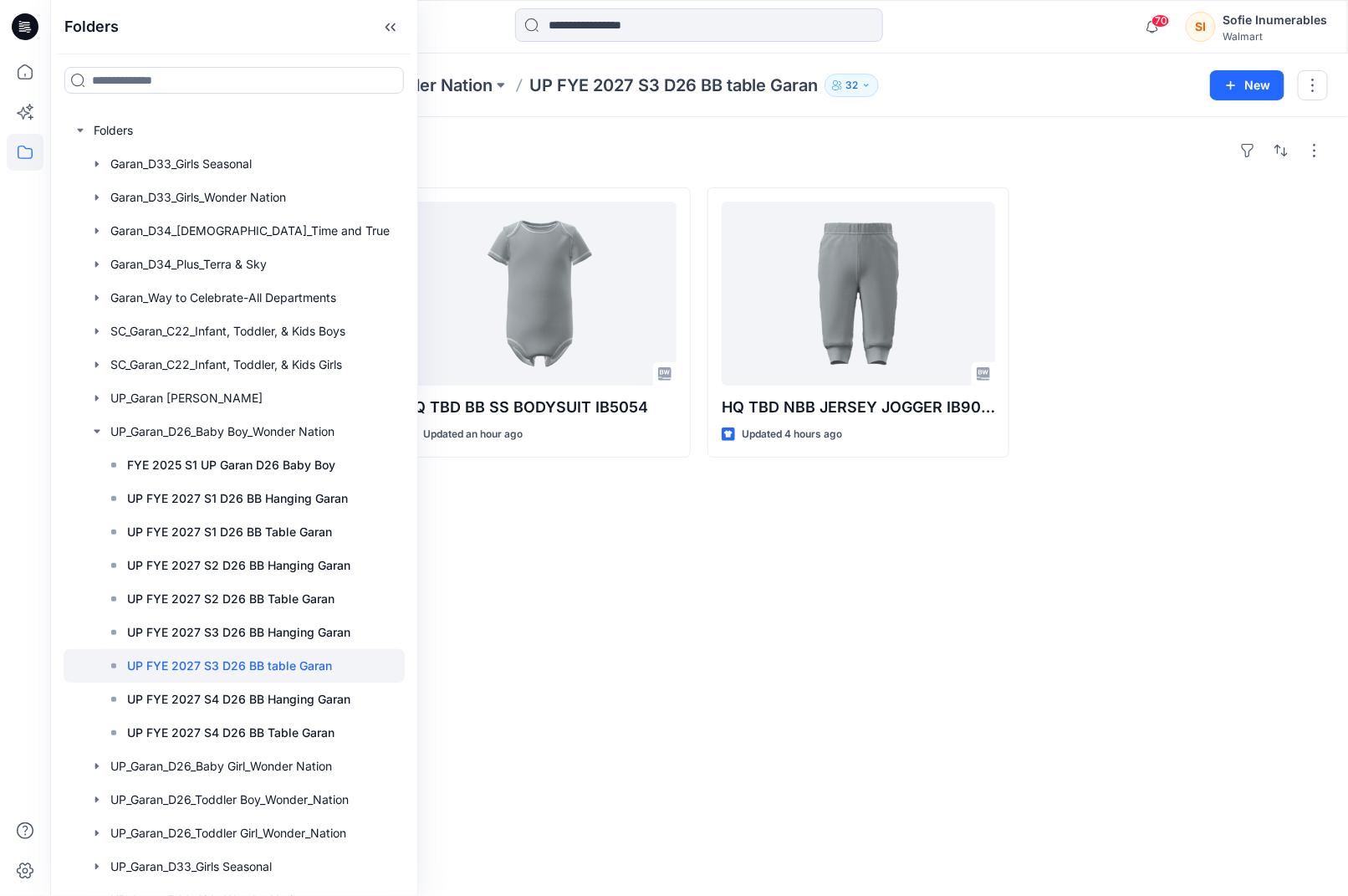
click at [625, 631] on div "Styles HQ TBD BB LS BODYSUIT IB5055 Updated 20 minutes ago HQ TBD BB SS BODYSUI…" at bounding box center [700, 506] width 1298 height 779
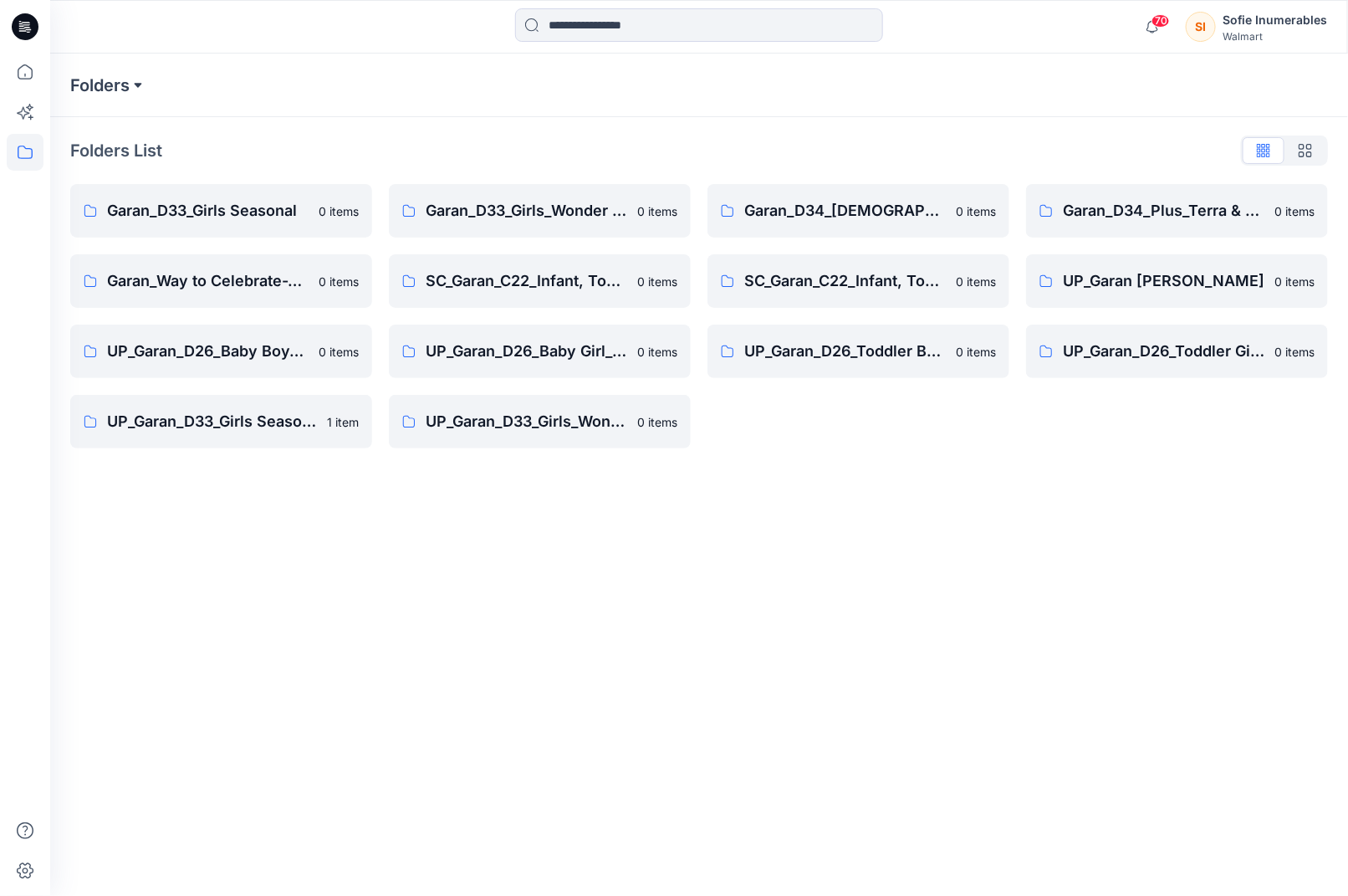
click at [135, 86] on button at bounding box center [138, 86] width 17 height 23
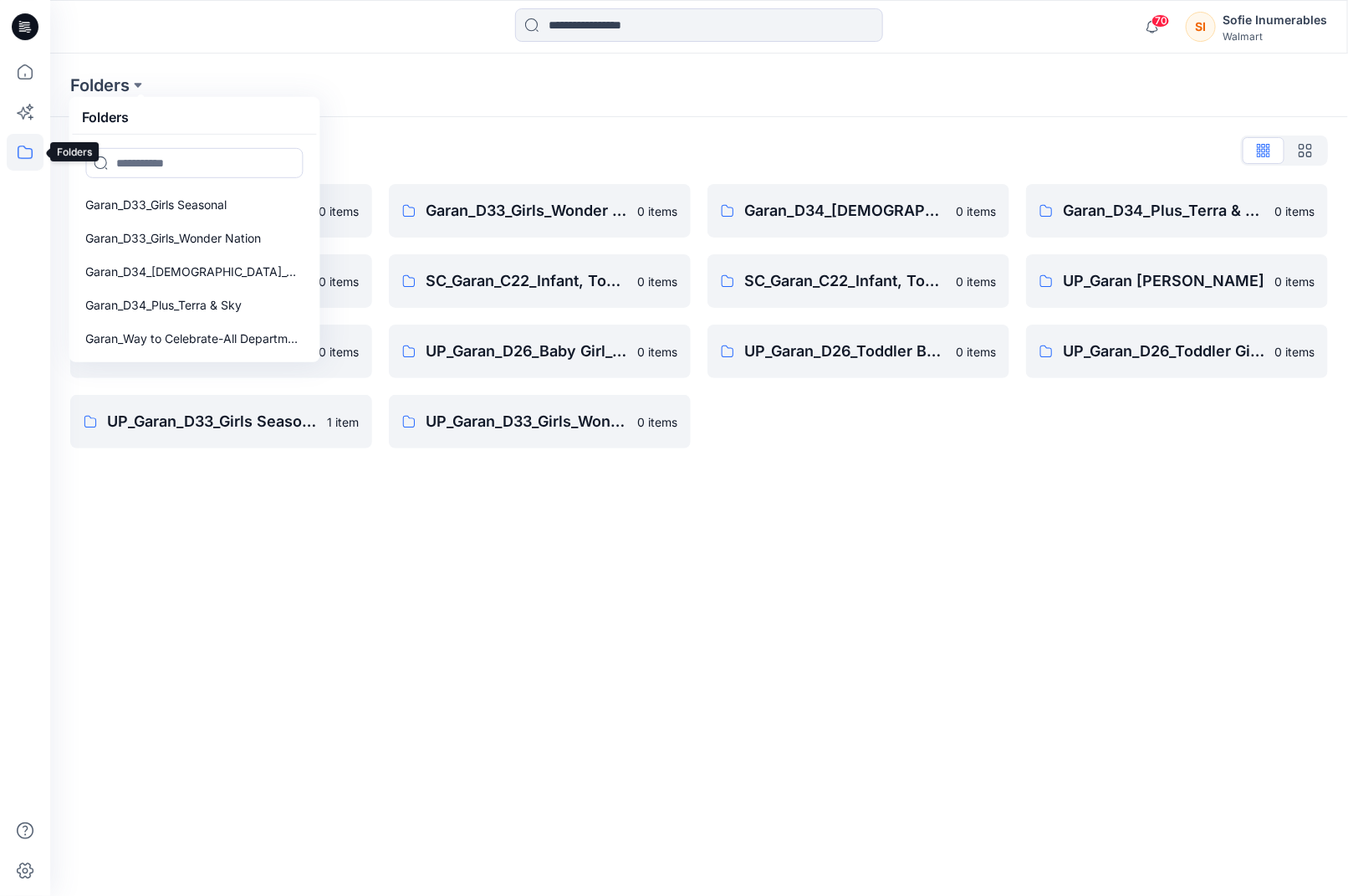
click at [28, 149] on icon at bounding box center [24, 152] width 37 height 37
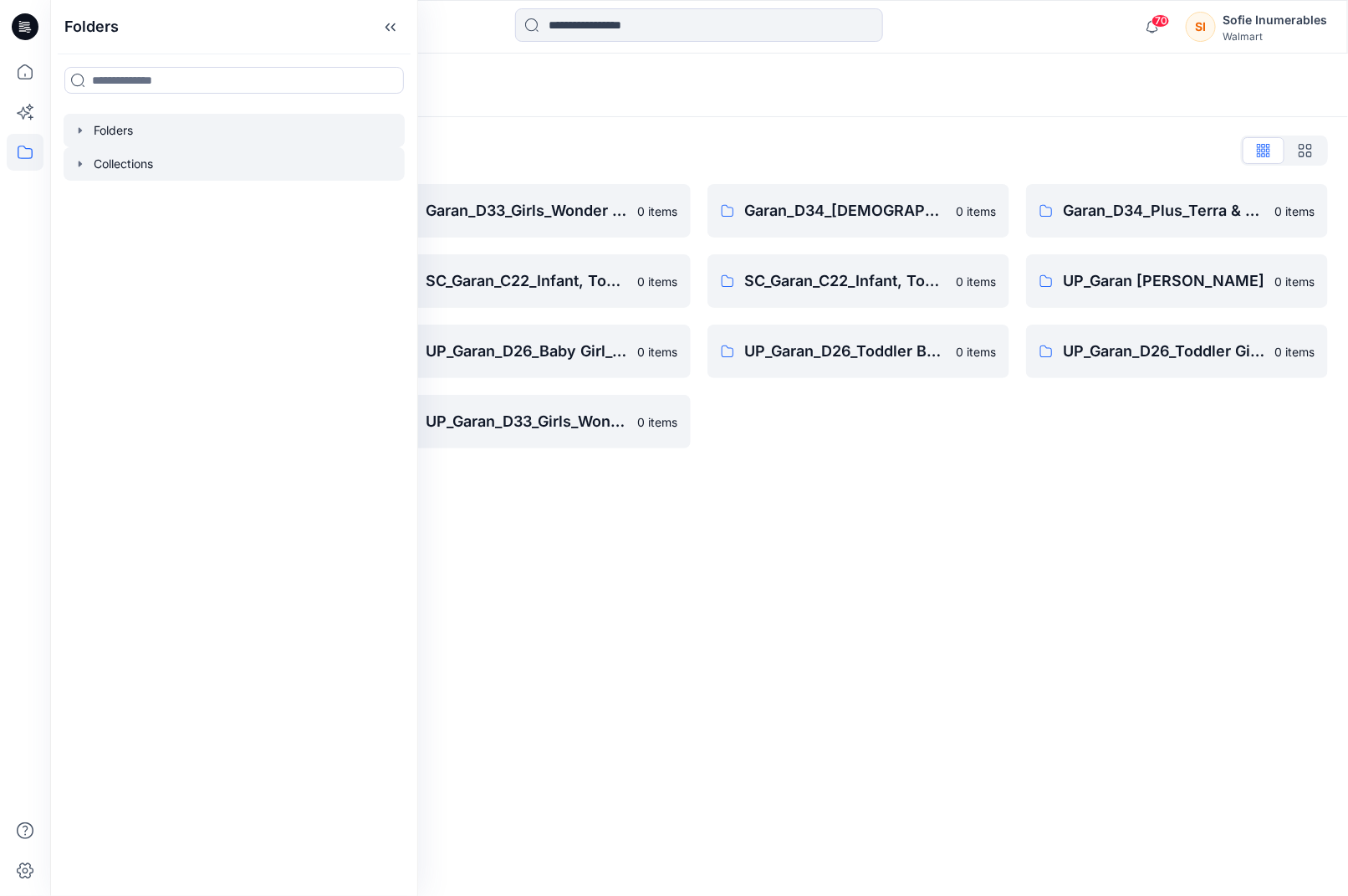
click at [97, 181] on div at bounding box center [234, 163] width 341 height 33
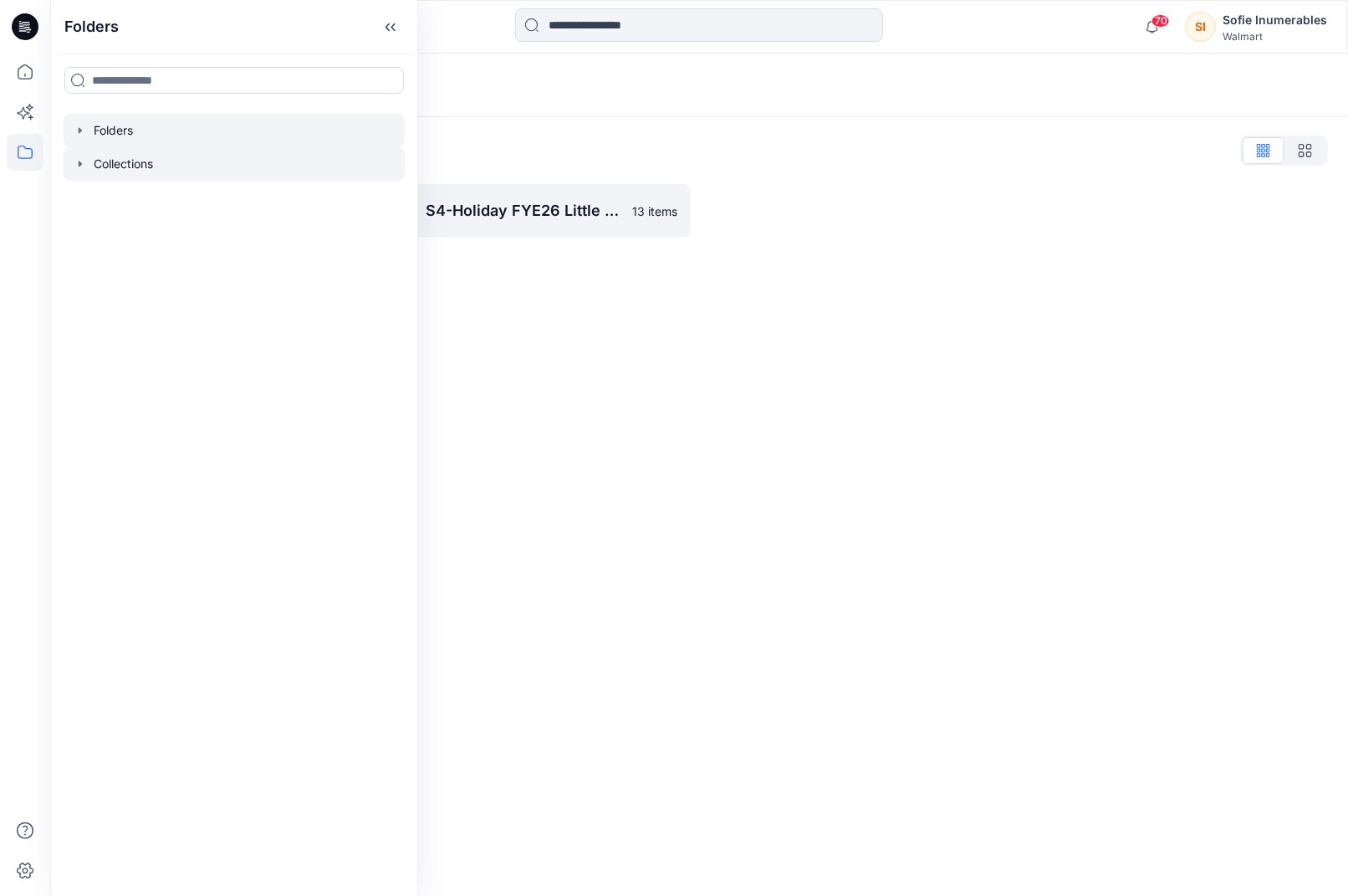
click at [87, 137] on icon "button" at bounding box center [80, 130] width 14 height 14
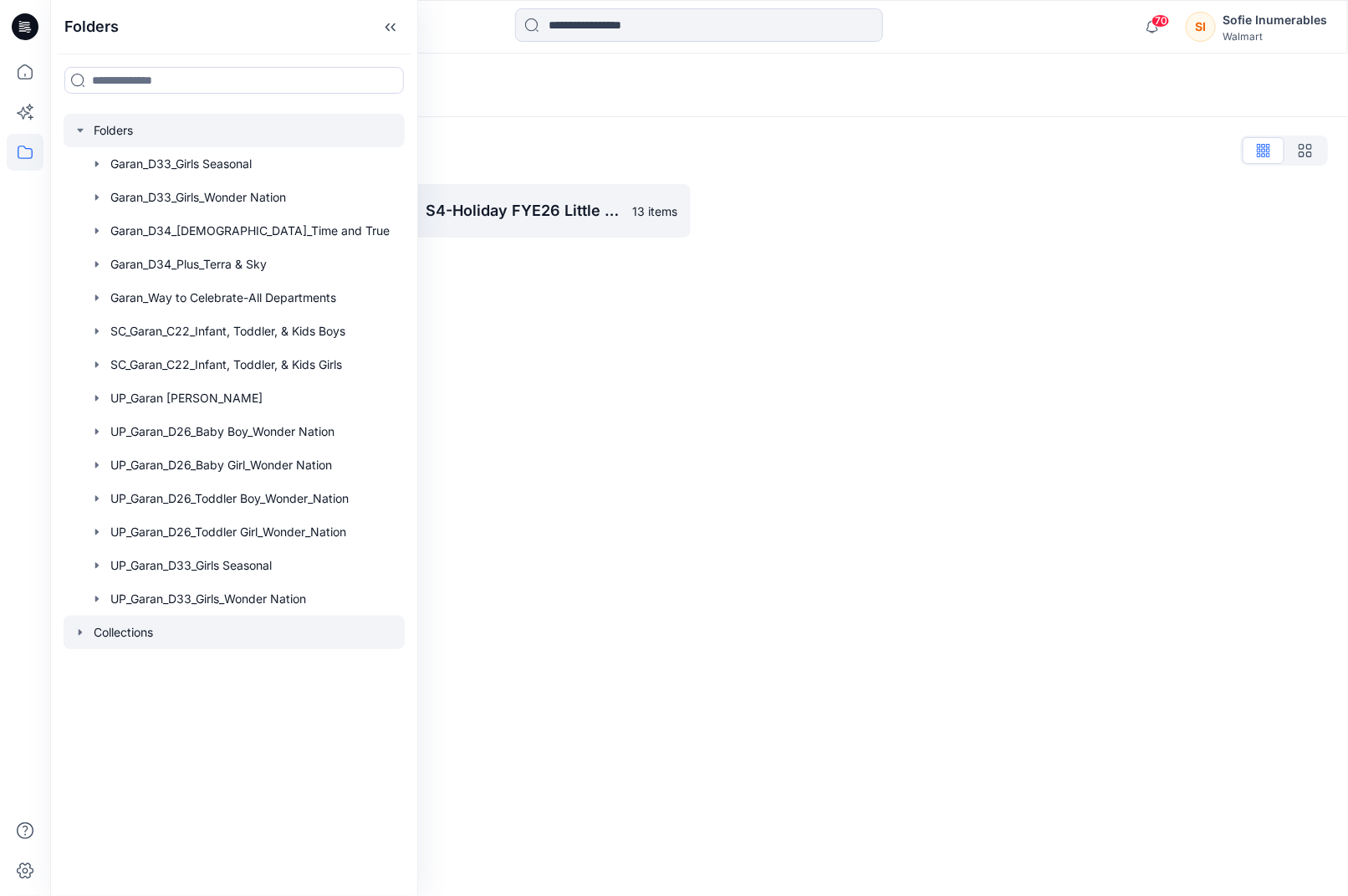
click at [83, 132] on icon "button" at bounding box center [79, 131] width 6 height 4
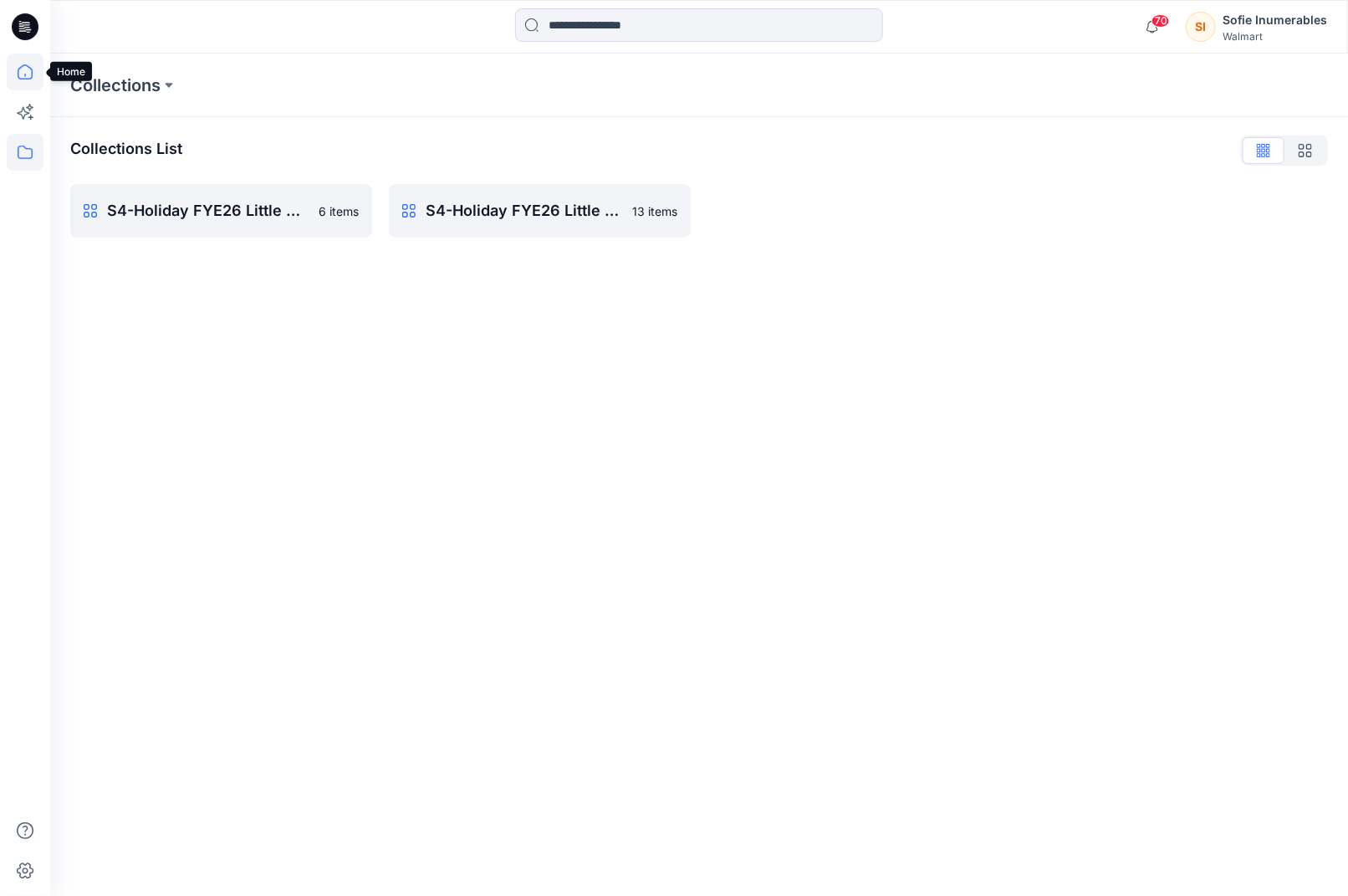
click at [27, 81] on icon at bounding box center [24, 71] width 37 height 37
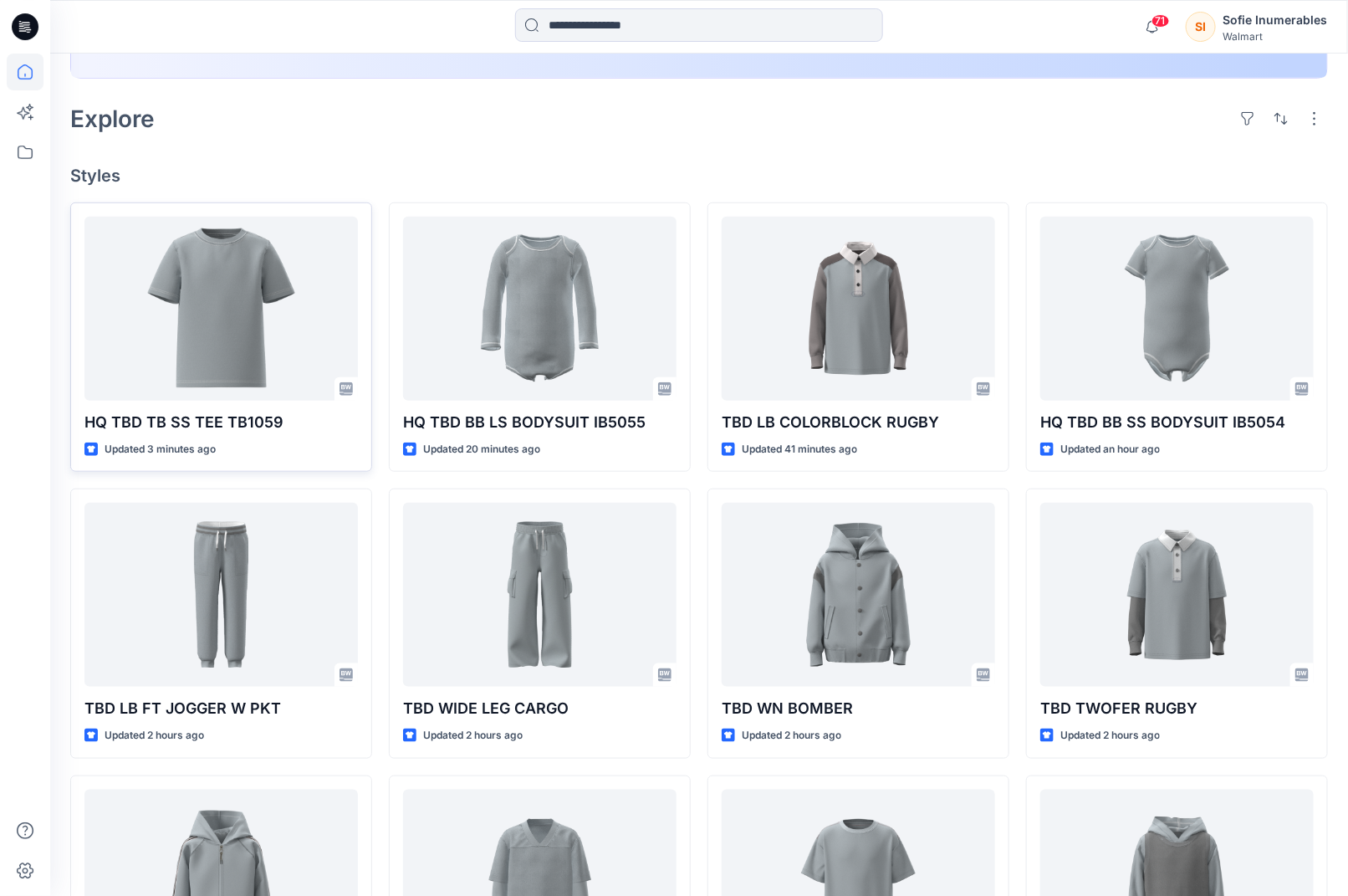
scroll to position [356, 0]
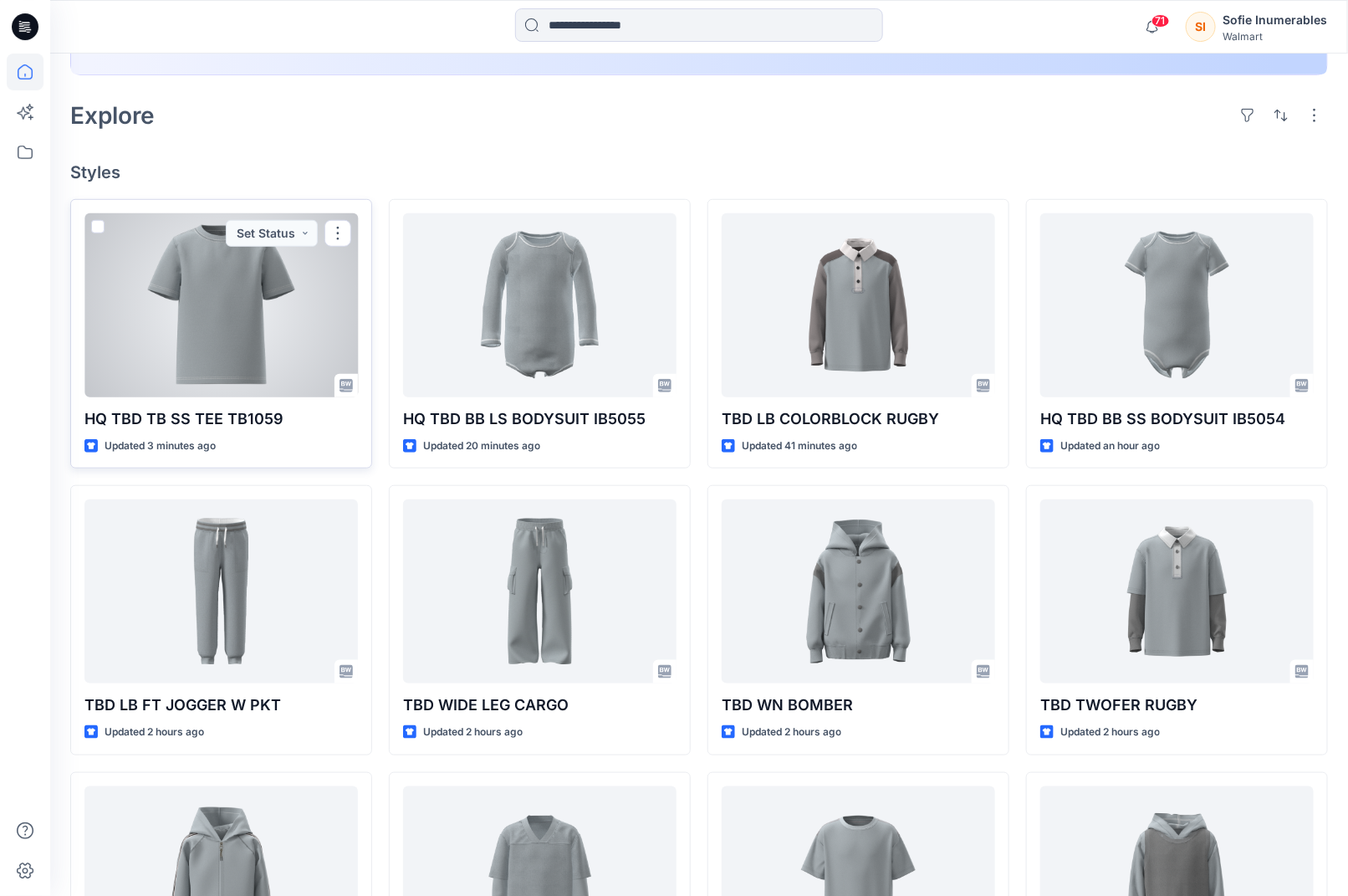
click at [258, 397] on div at bounding box center [222, 305] width 274 height 184
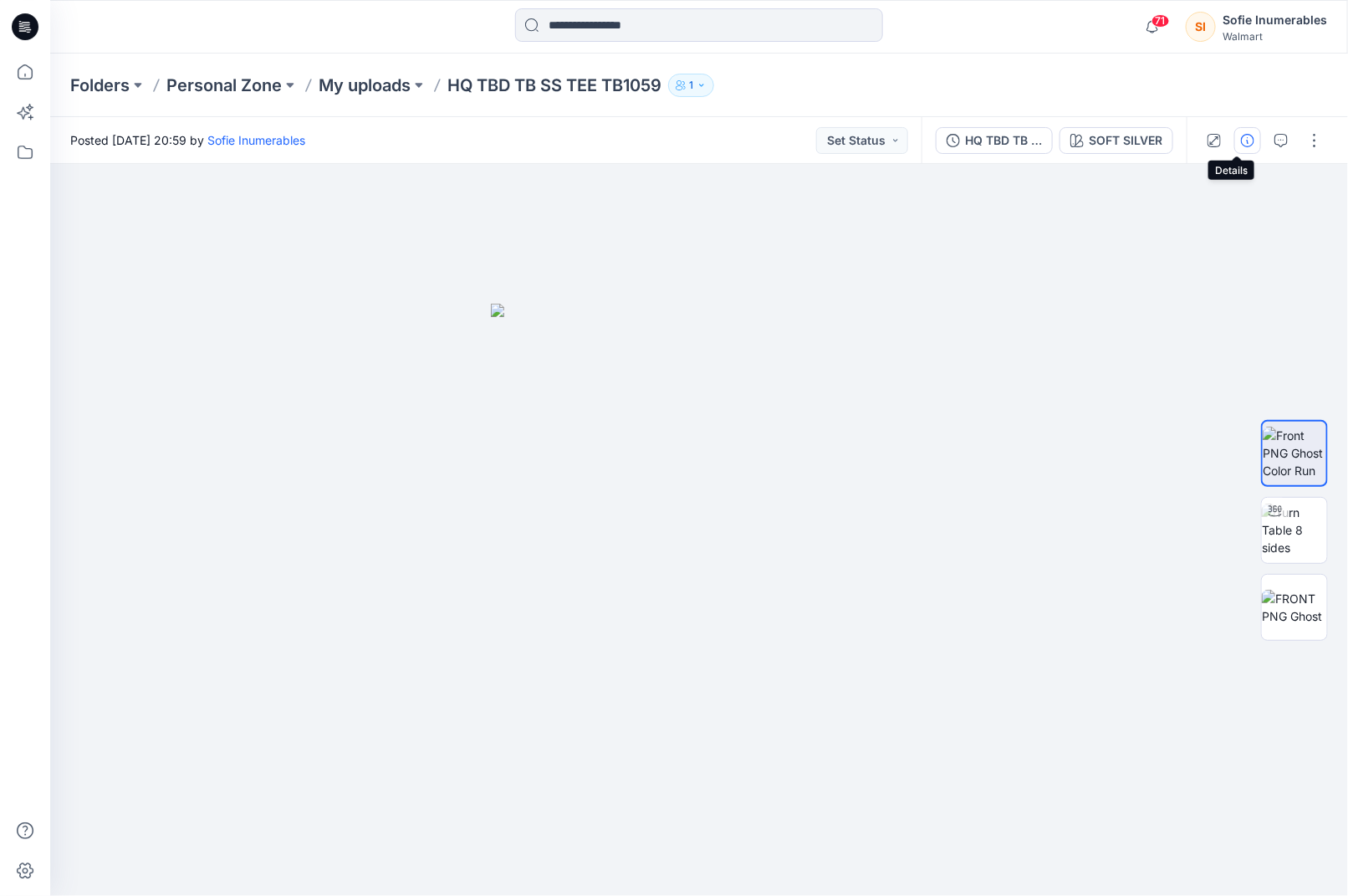
click at [1242, 139] on icon "button" at bounding box center [1248, 140] width 14 height 14
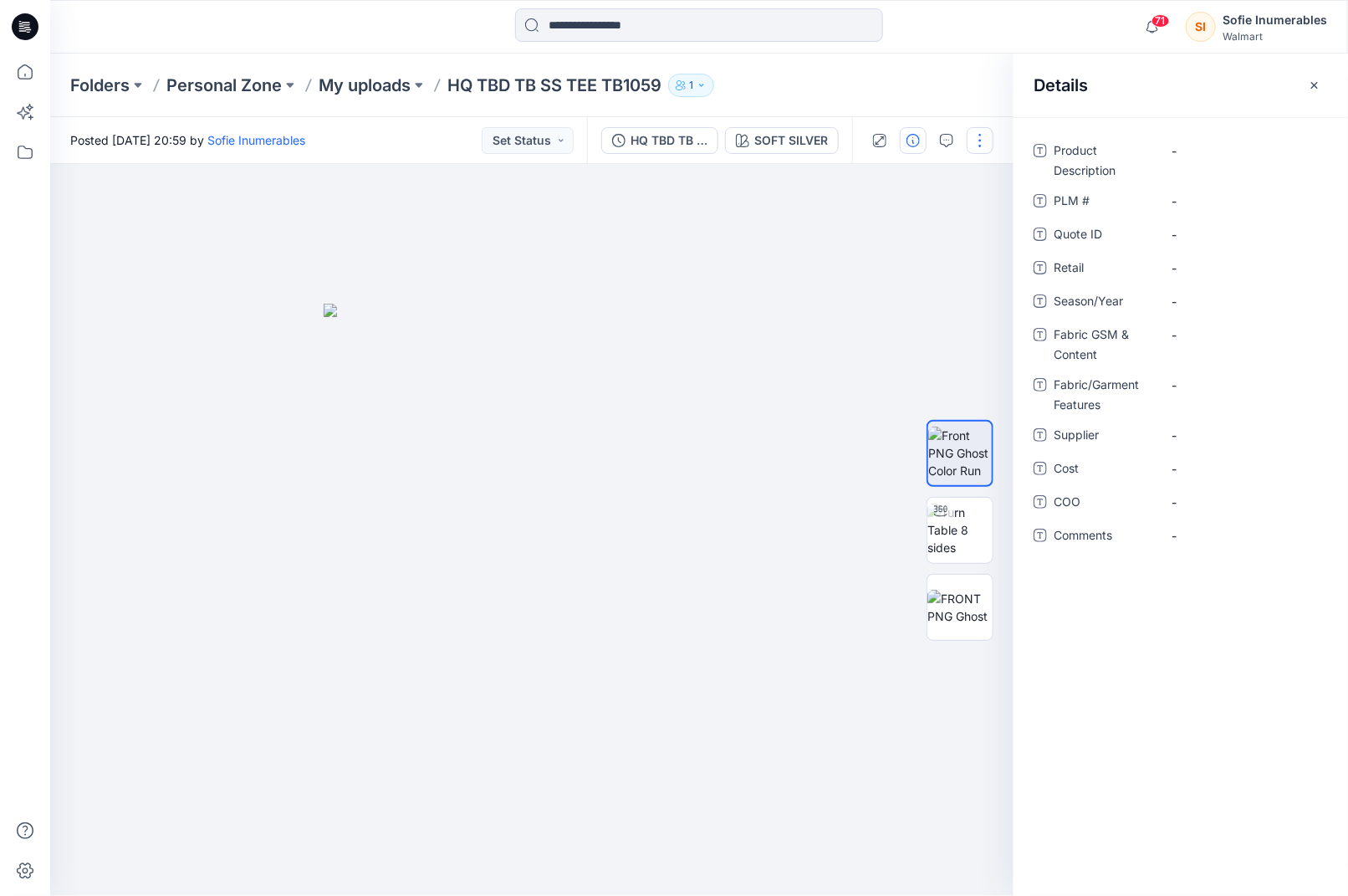
click at [982, 141] on button "button" at bounding box center [981, 140] width 27 height 27
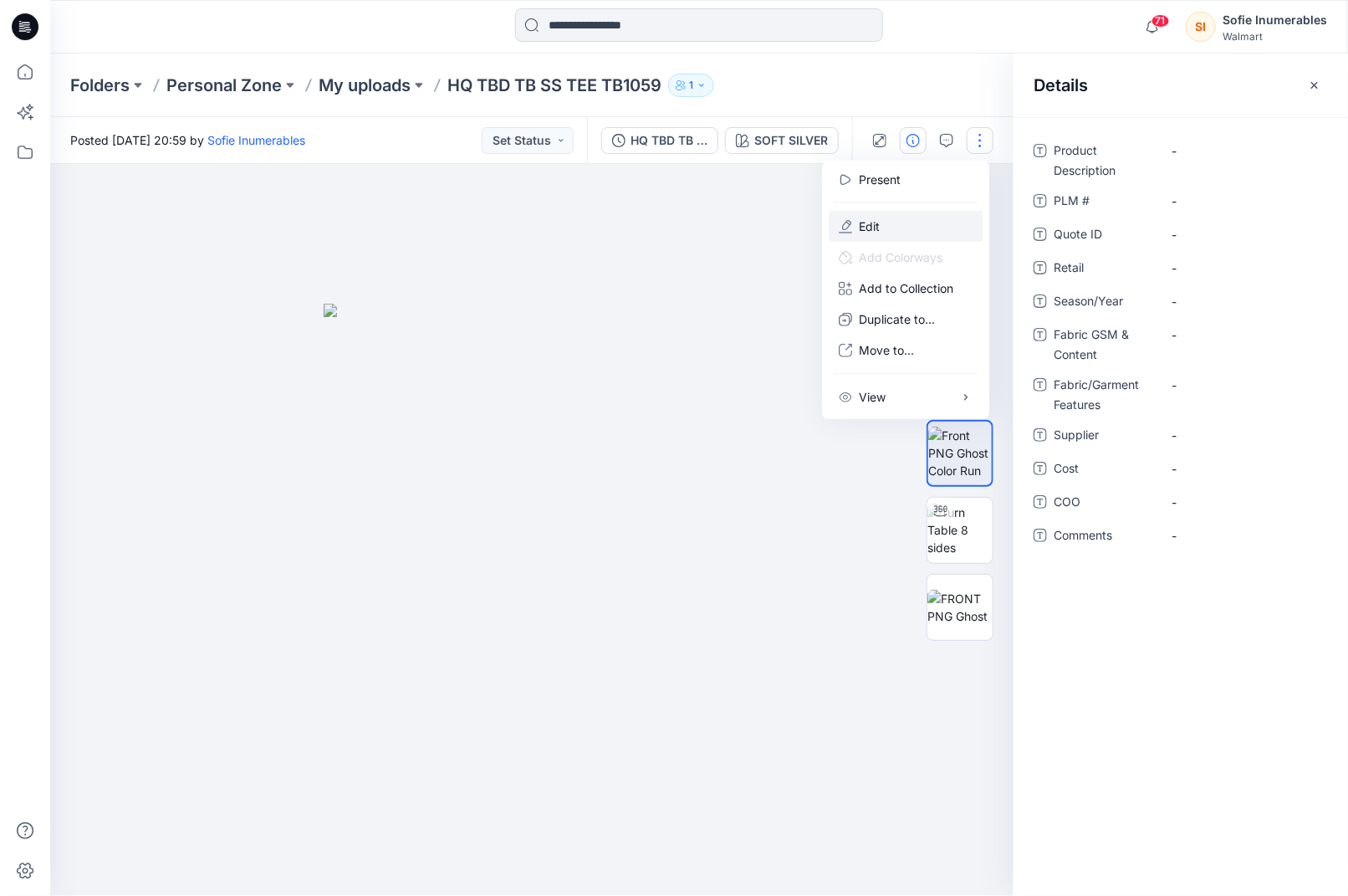
click at [876, 235] on p "Edit" at bounding box center [869, 227] width 21 height 18
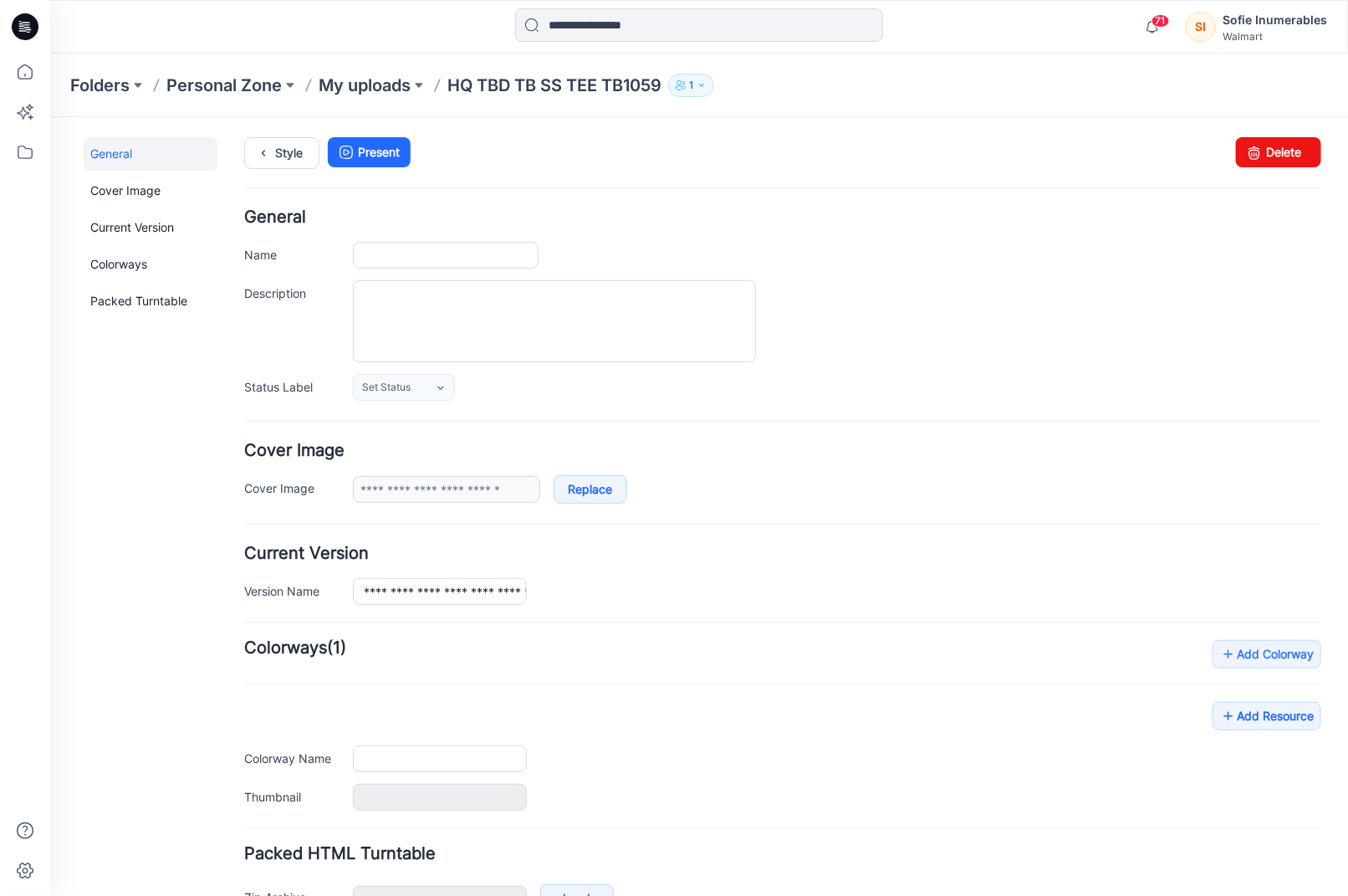
type input "**********"
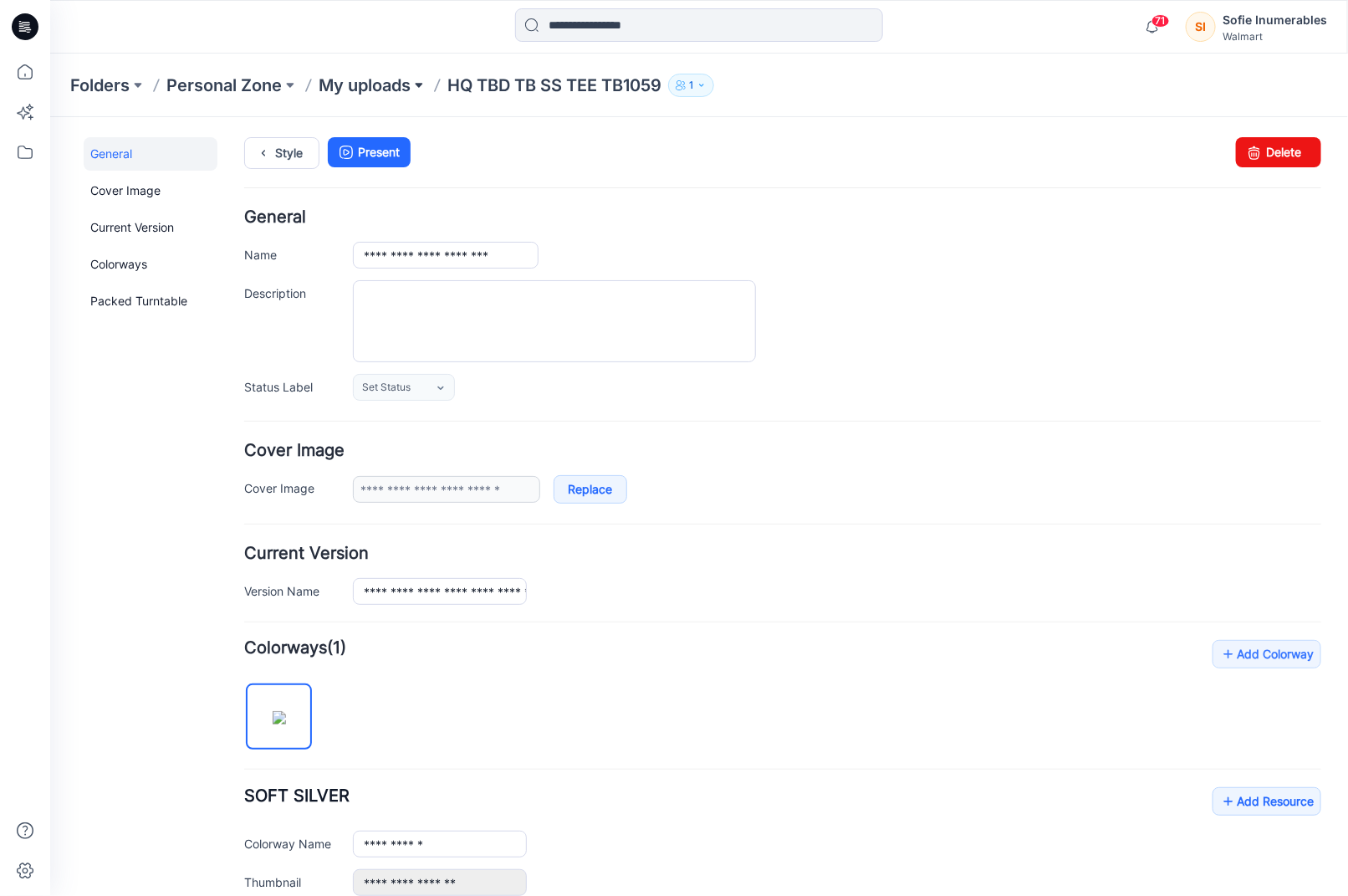
click at [423, 86] on button at bounding box center [419, 86] width 17 height 23
click at [375, 88] on p "My uploads" at bounding box center [365, 86] width 92 height 23
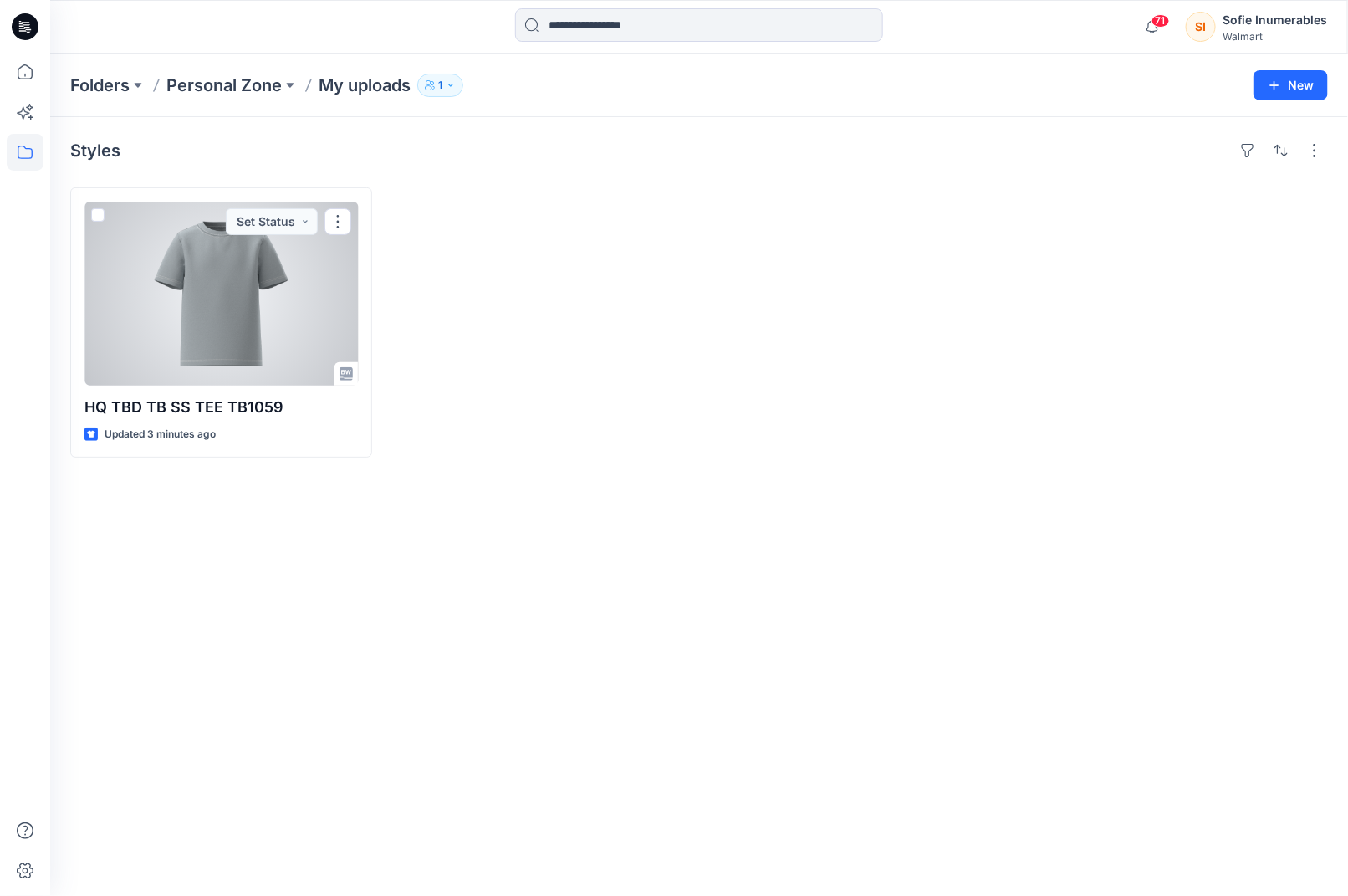
click at [259, 278] on div at bounding box center [222, 294] width 274 height 184
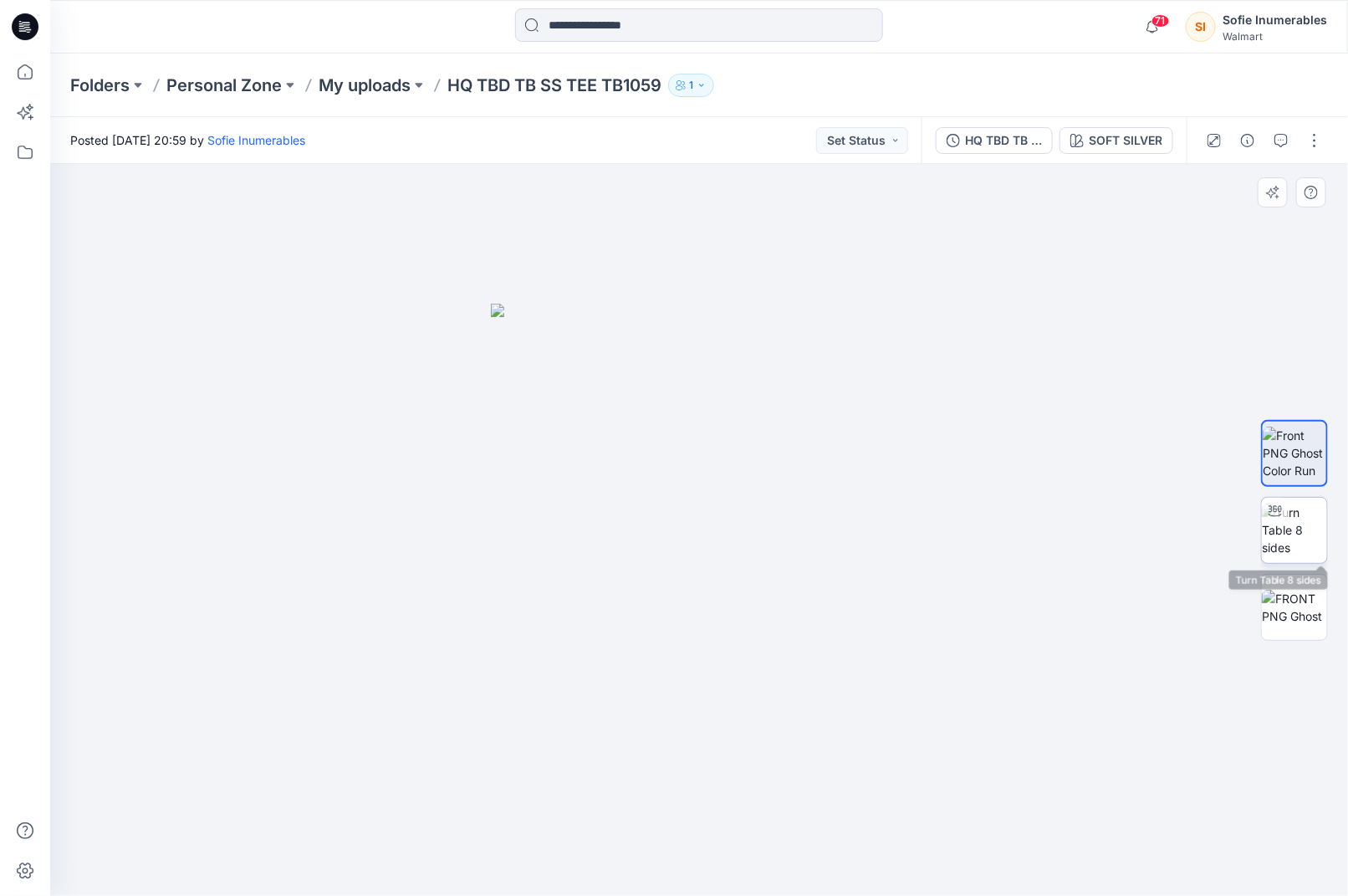
click at [1294, 535] on img at bounding box center [1295, 529] width 65 height 53
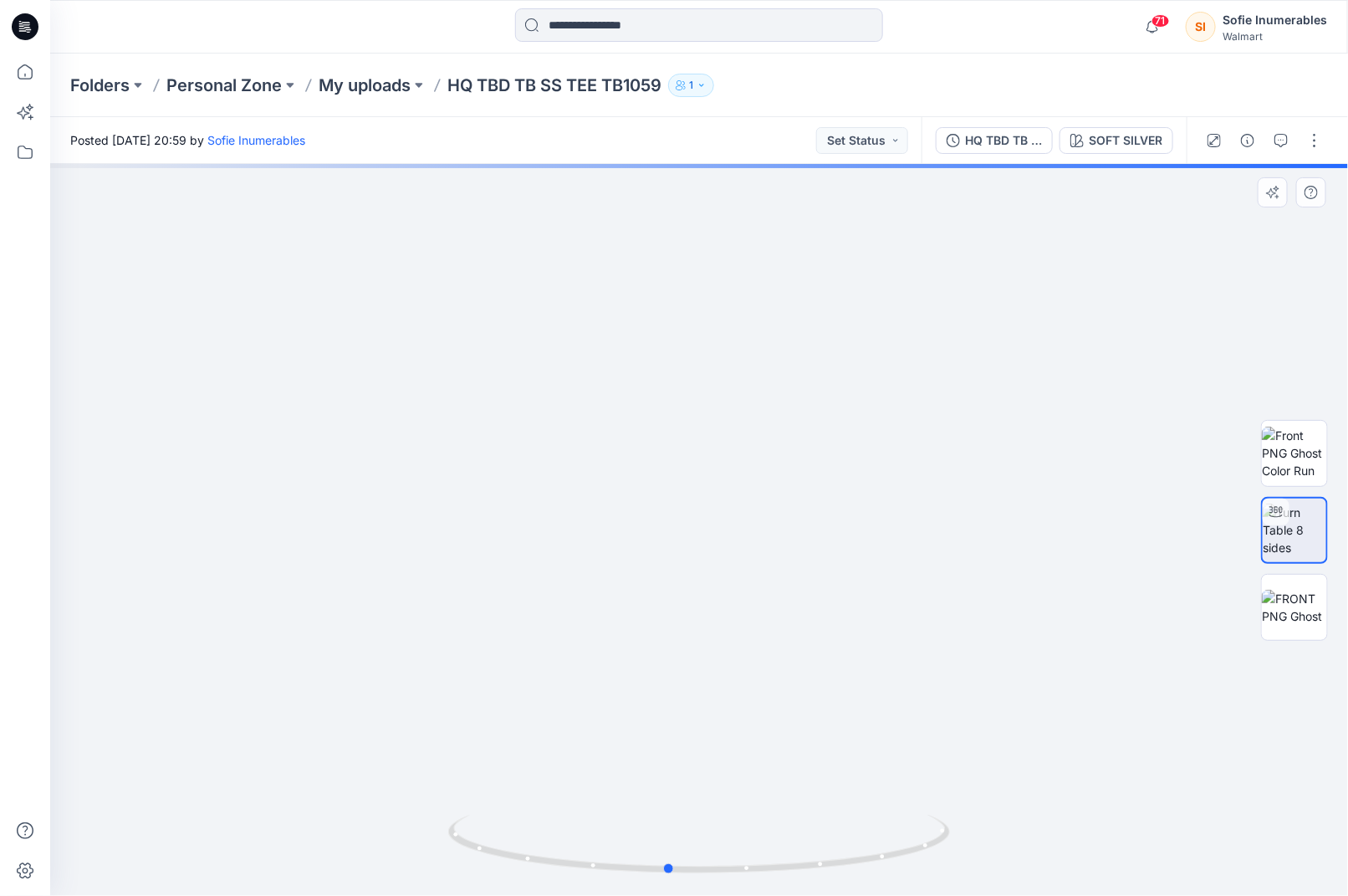
drag, startPoint x: 804, startPoint y: 560, endPoint x: 786, endPoint y: 572, distance: 21.6
click at [792, 570] on div at bounding box center [700, 529] width 1298 height 732
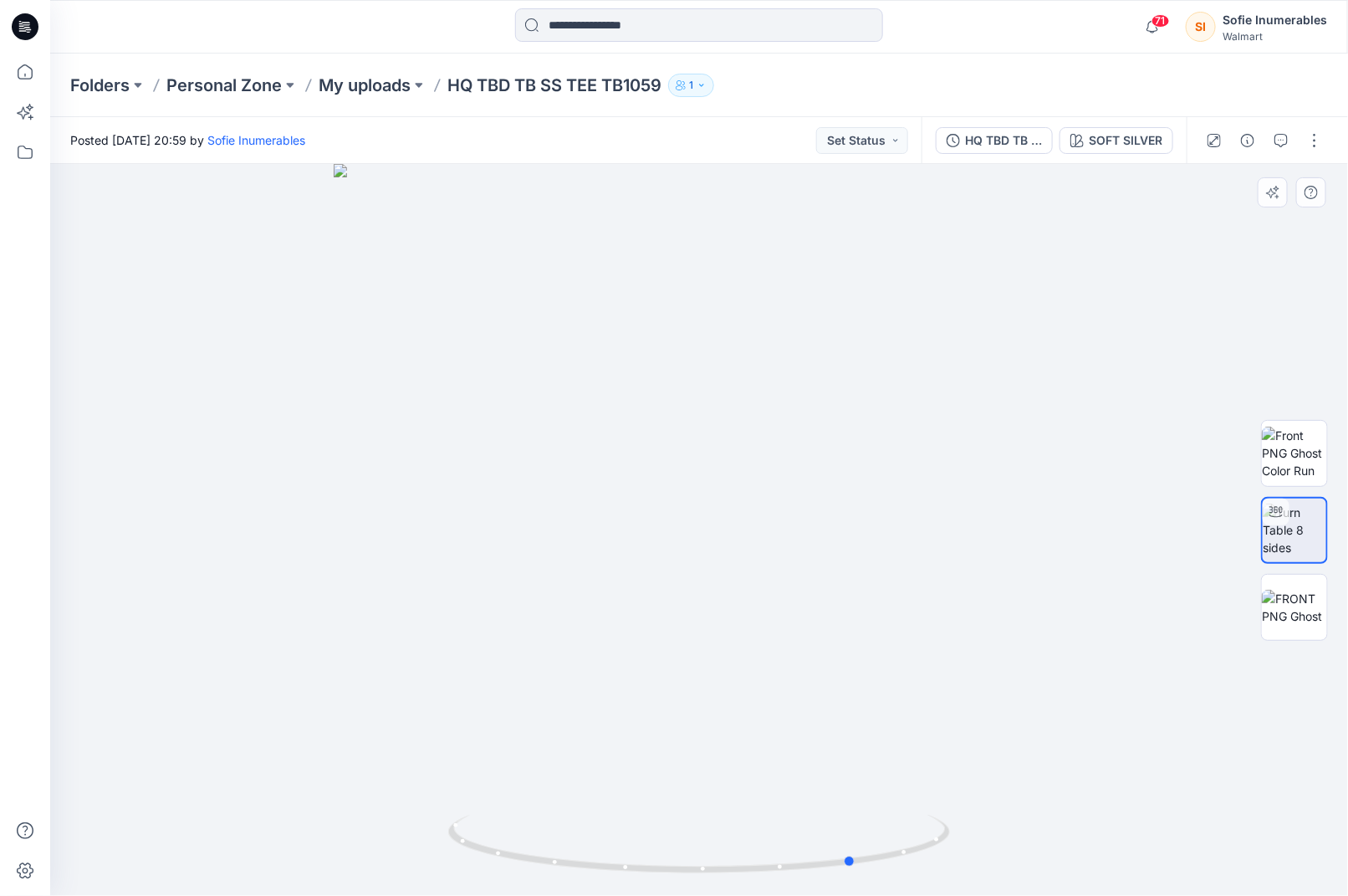
drag, startPoint x: 731, startPoint y: 559, endPoint x: 372, endPoint y: 626, distance: 365.2
click at [404, 630] on div at bounding box center [700, 529] width 1298 height 732
drag, startPoint x: 1313, startPoint y: 140, endPoint x: 1308, endPoint y: 154, distance: 14.9
click at [1313, 140] on button "button" at bounding box center [1315, 140] width 27 height 27
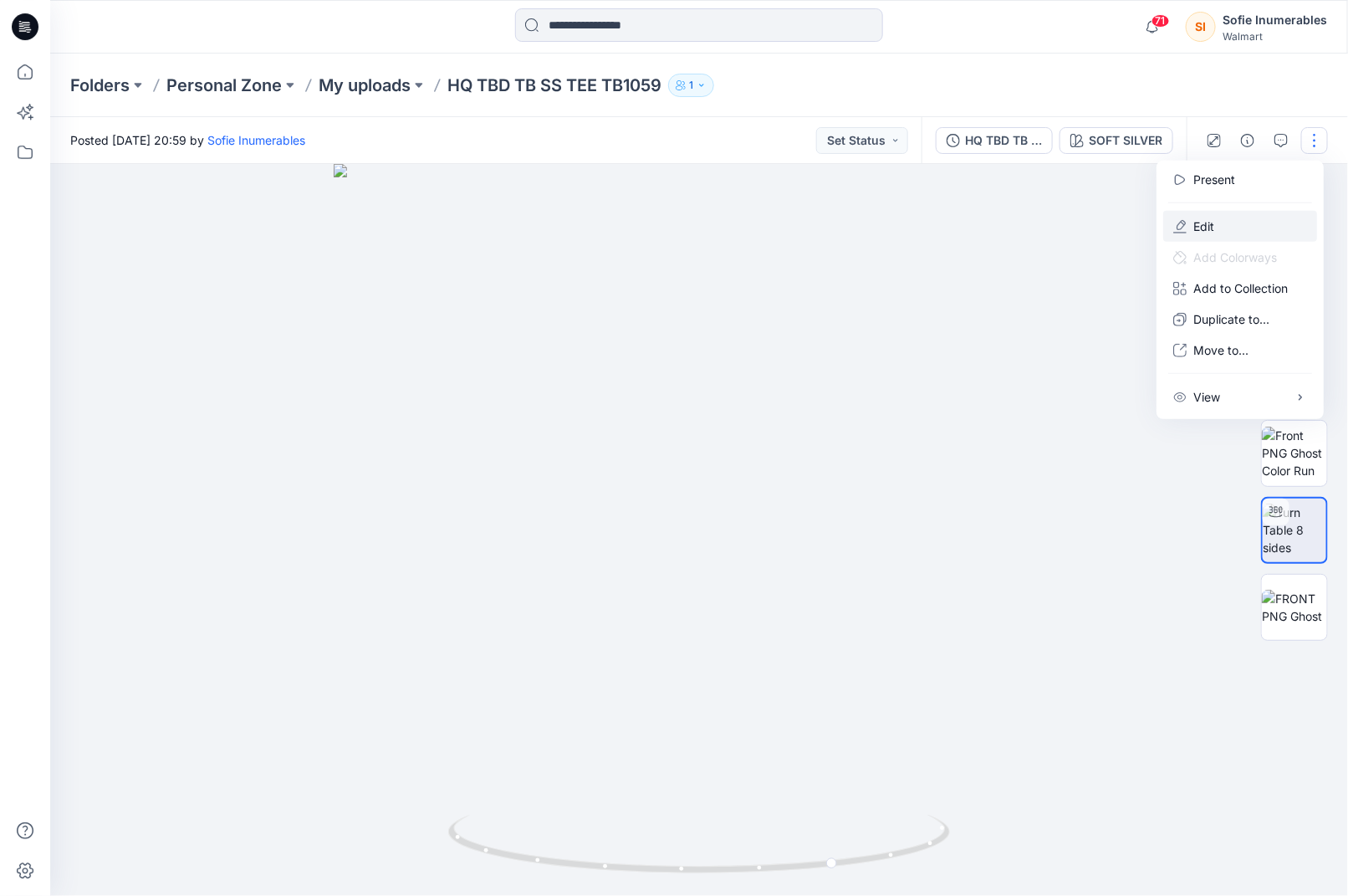
click at [1215, 229] on p "Edit" at bounding box center [1204, 227] width 21 height 18
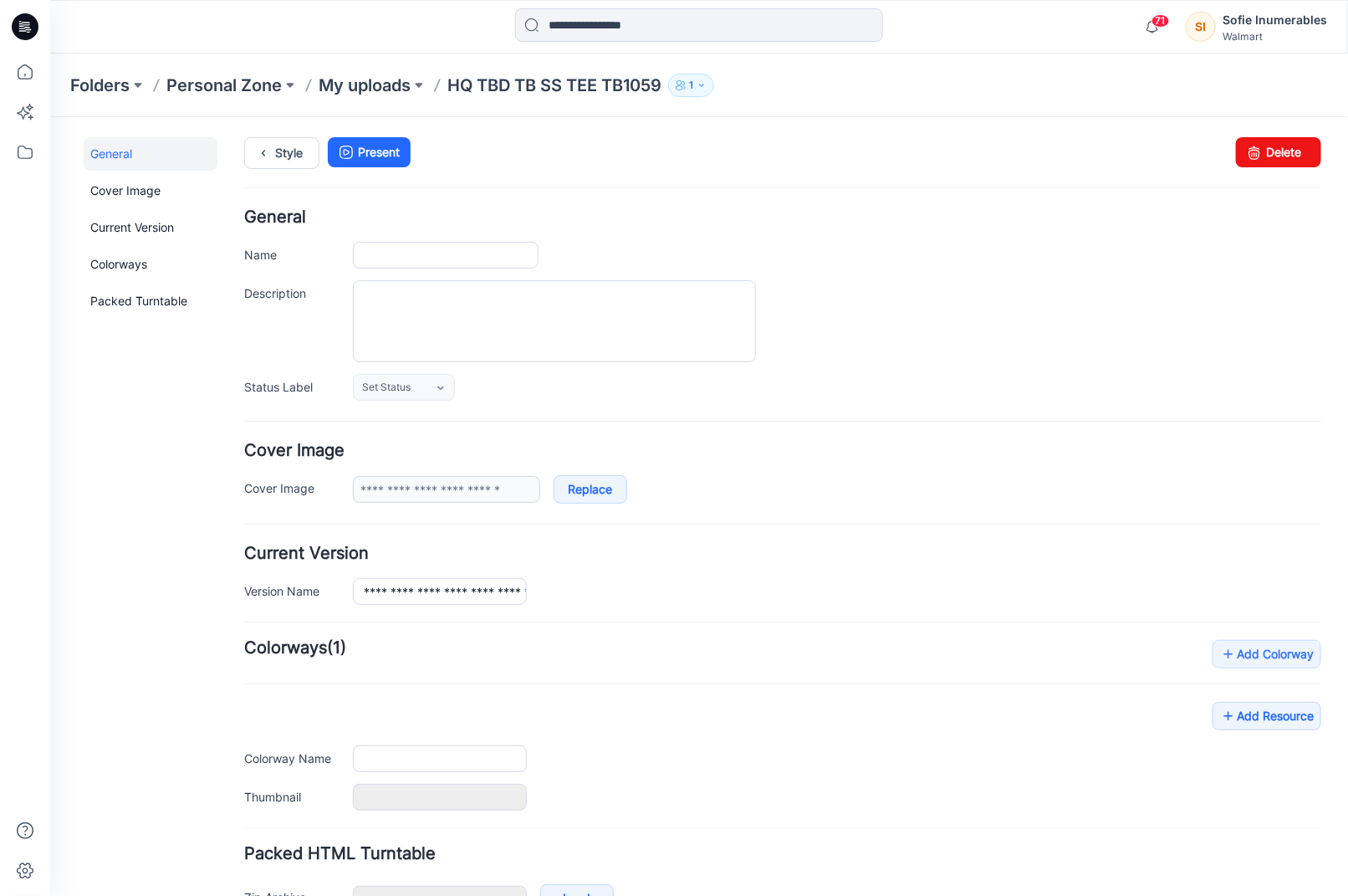
type input "**********"
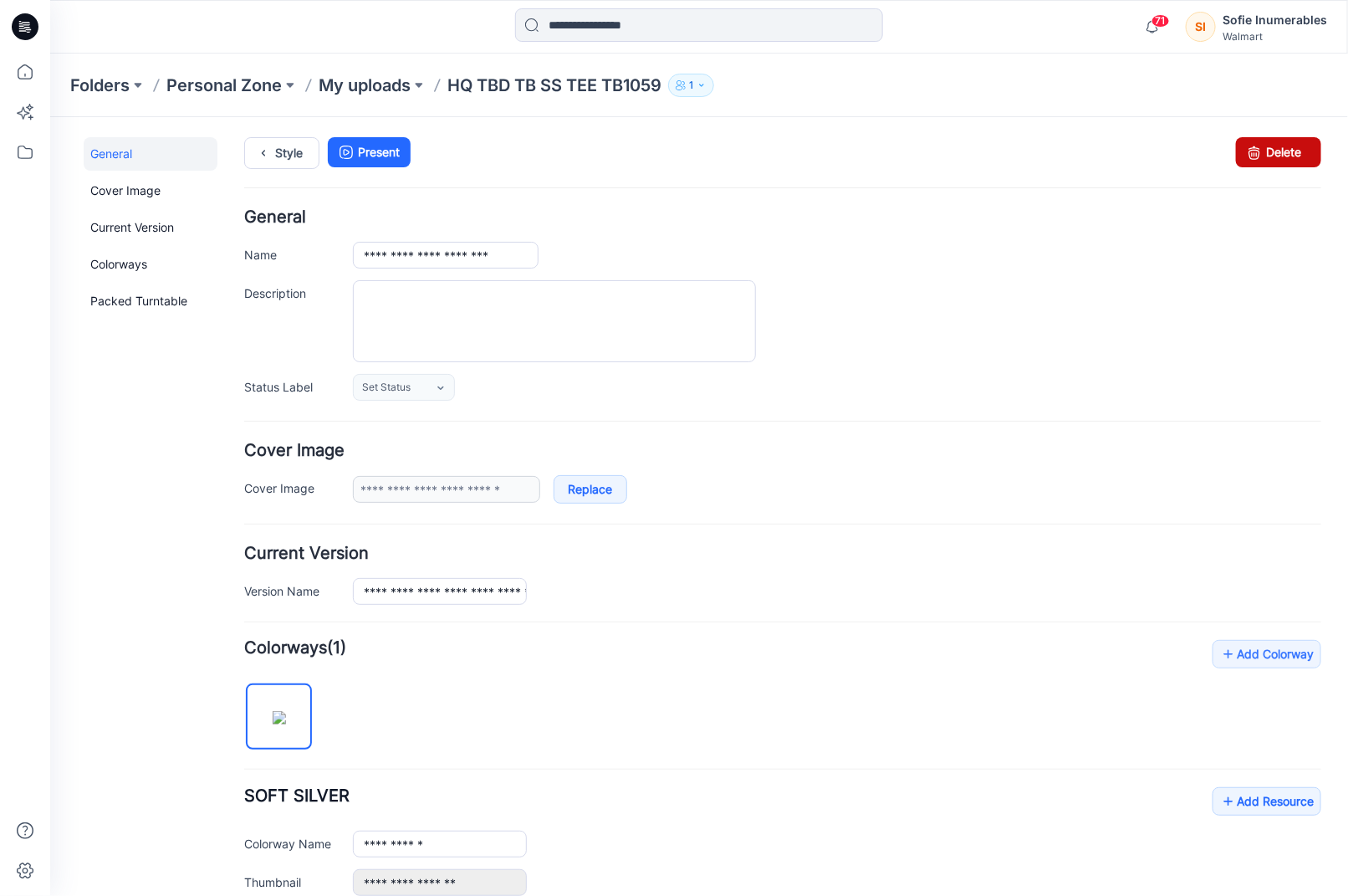
click at [1265, 149] on link "Delete" at bounding box center [1278, 150] width 86 height 30
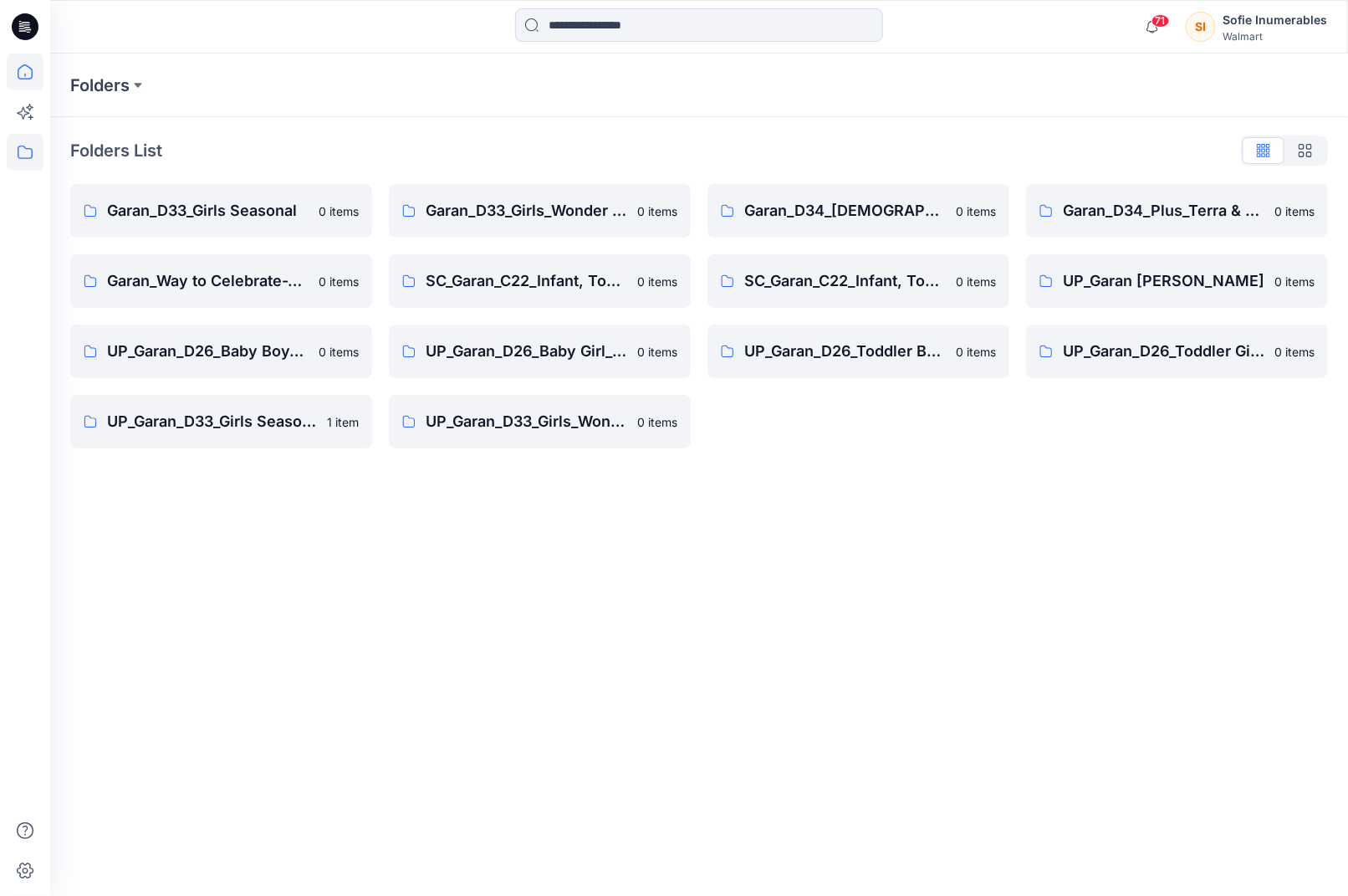
click at [32, 62] on icon at bounding box center [24, 71] width 37 height 37
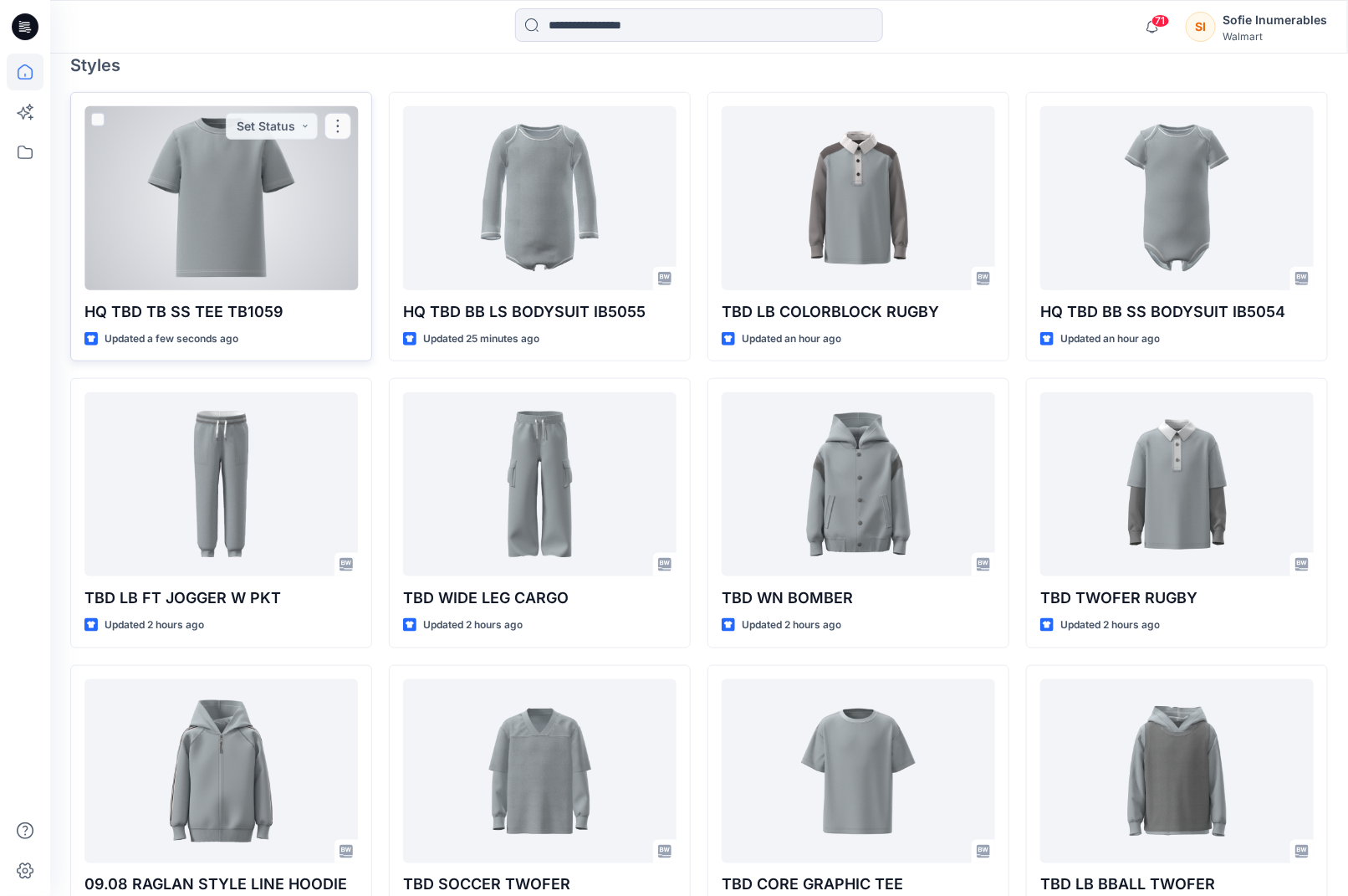
scroll to position [468, 0]
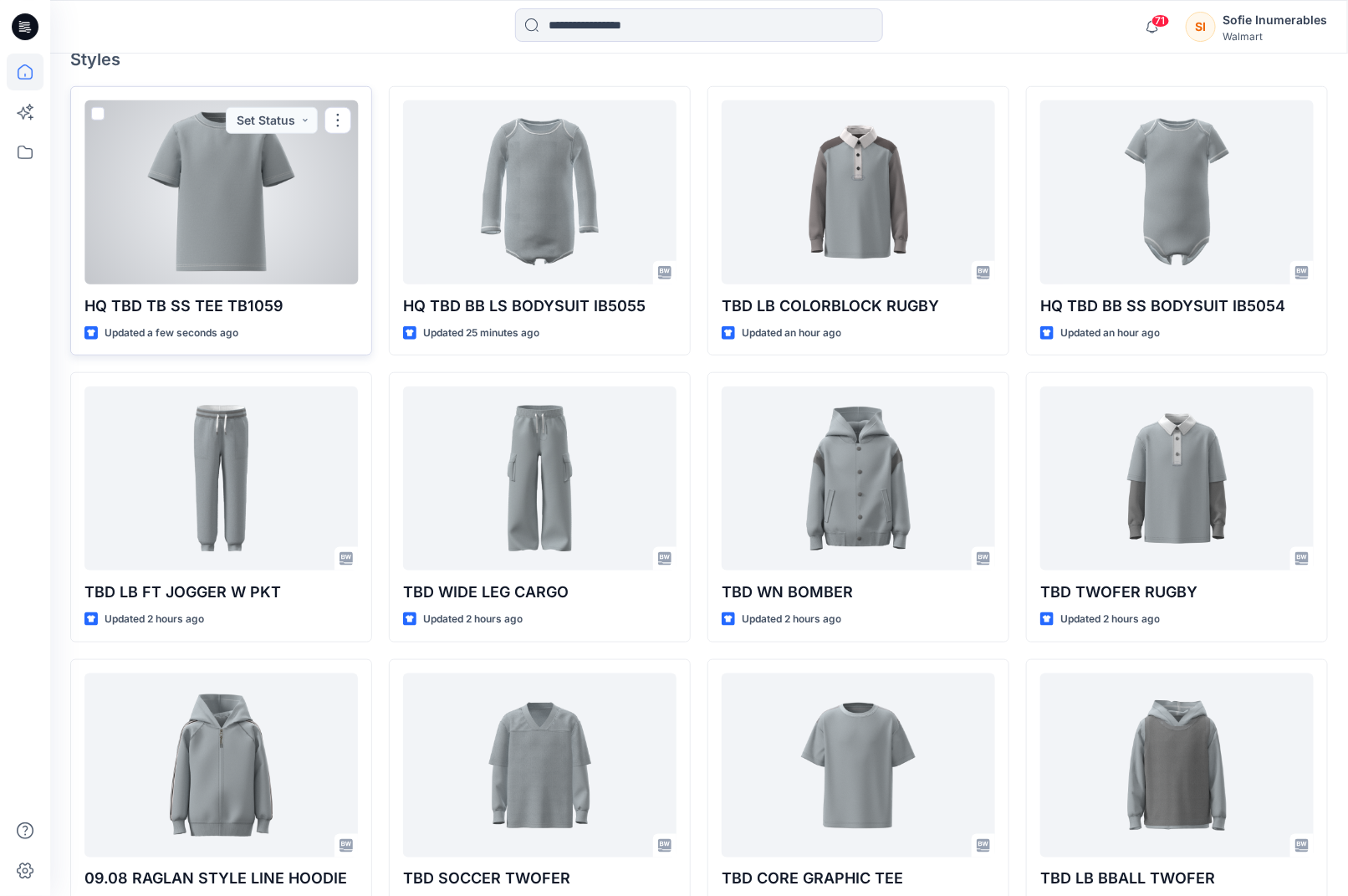
click at [256, 285] on div at bounding box center [222, 192] width 274 height 184
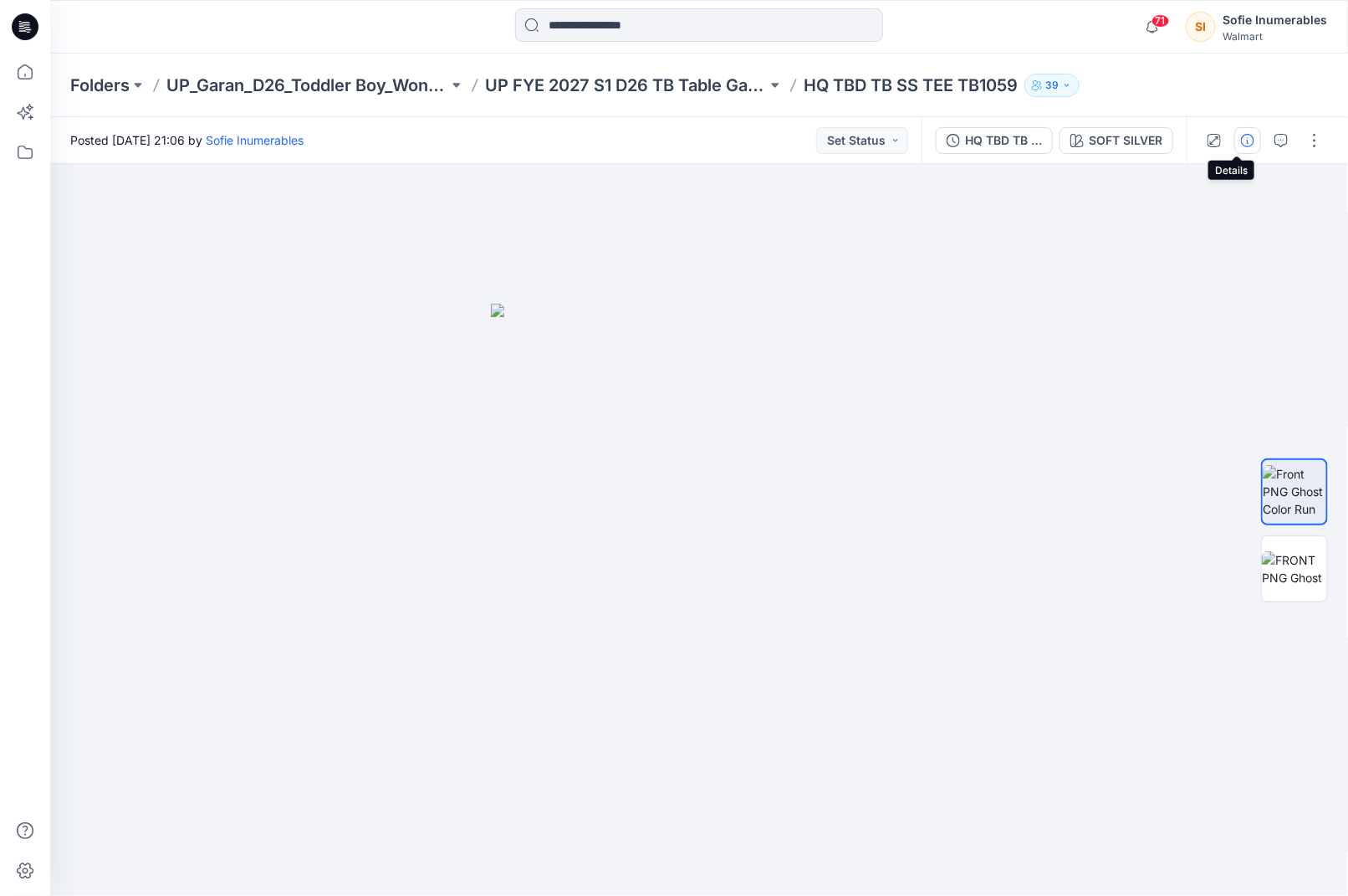
click at [1242, 137] on icon "button" at bounding box center [1248, 140] width 14 height 14
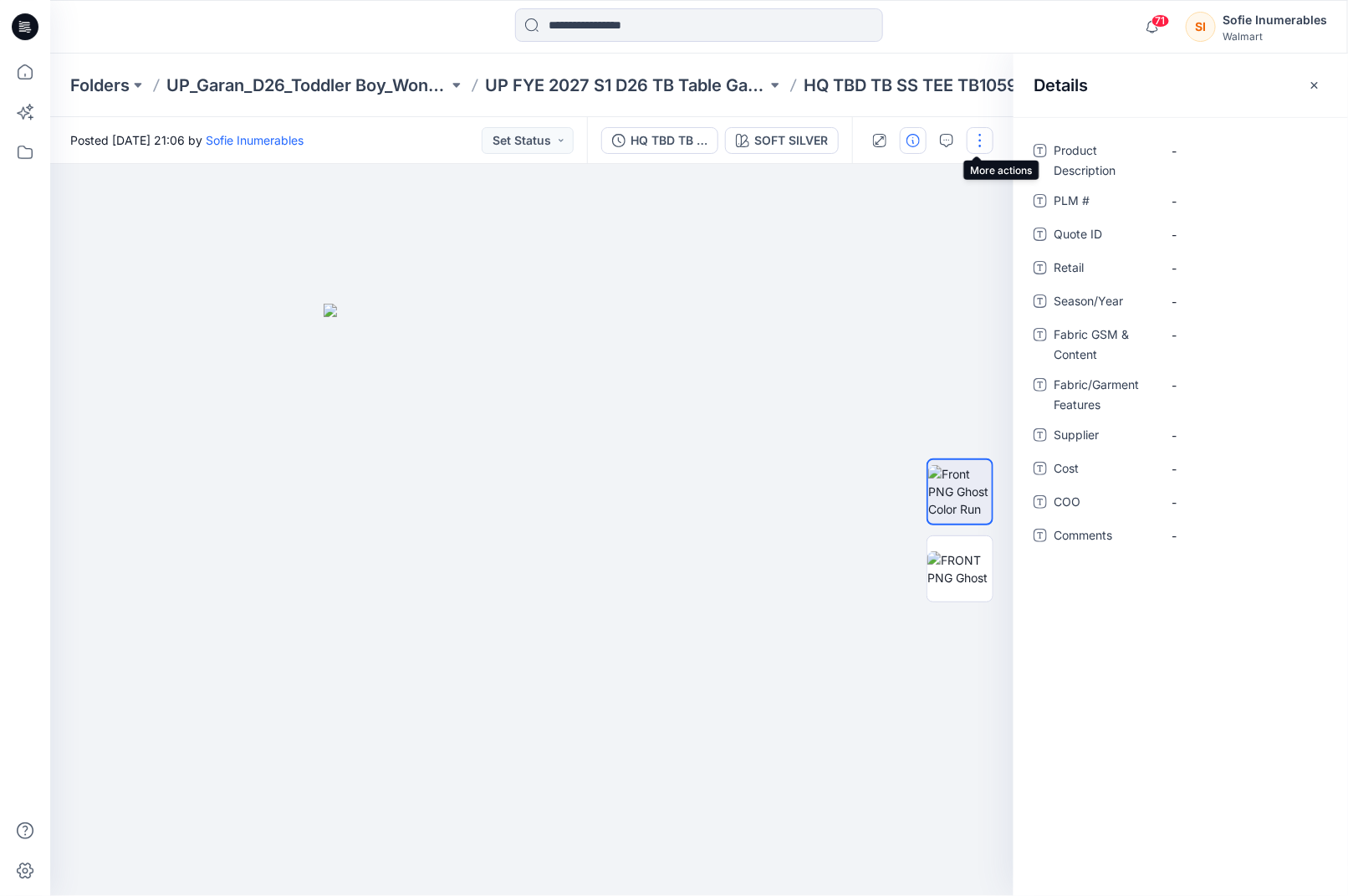
click at [982, 133] on button "button" at bounding box center [981, 140] width 27 height 27
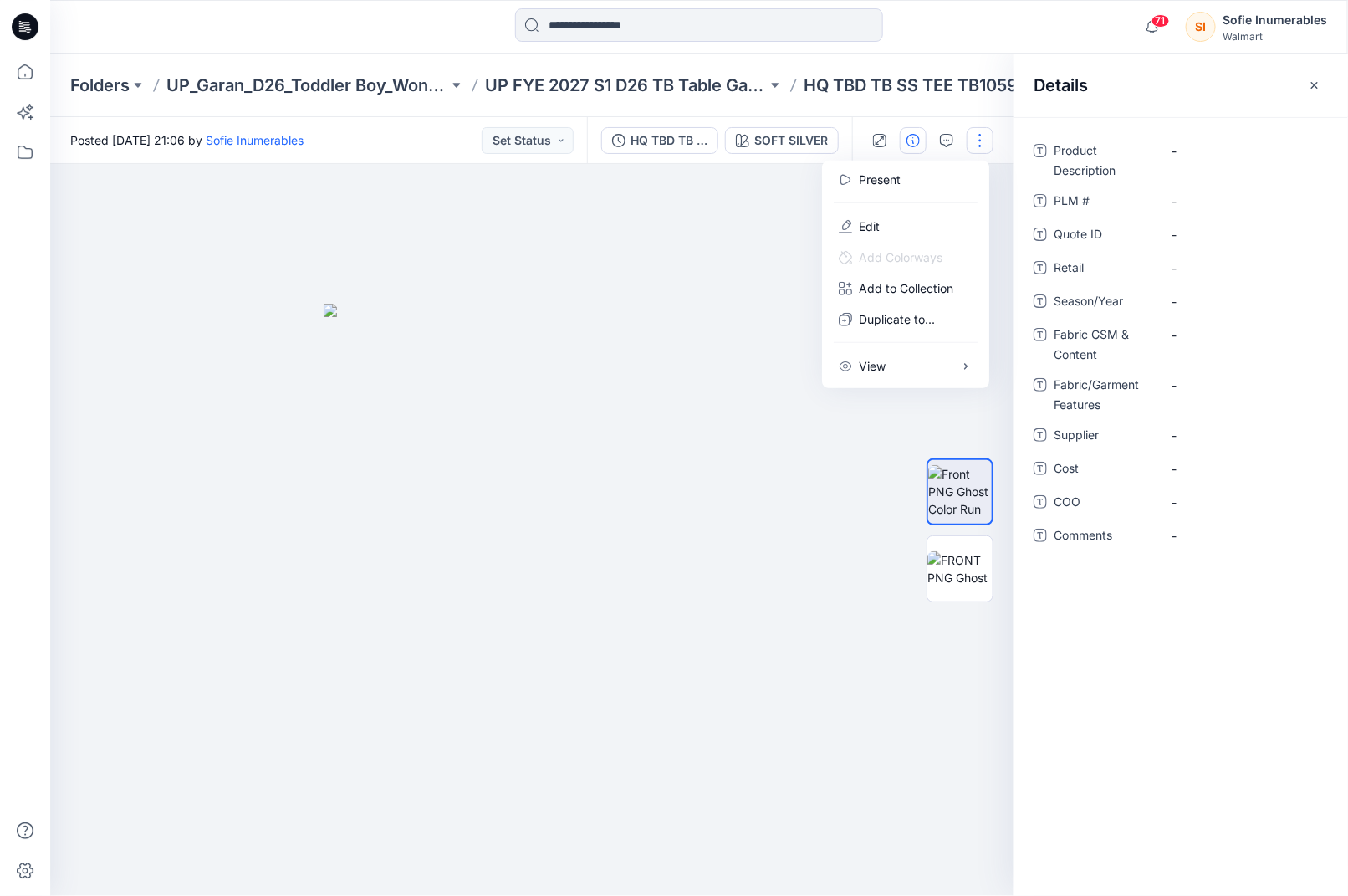
drag, startPoint x: 983, startPoint y: 132, endPoint x: 944, endPoint y: 123, distance: 40.0
click at [983, 131] on button "button" at bounding box center [981, 140] width 27 height 27
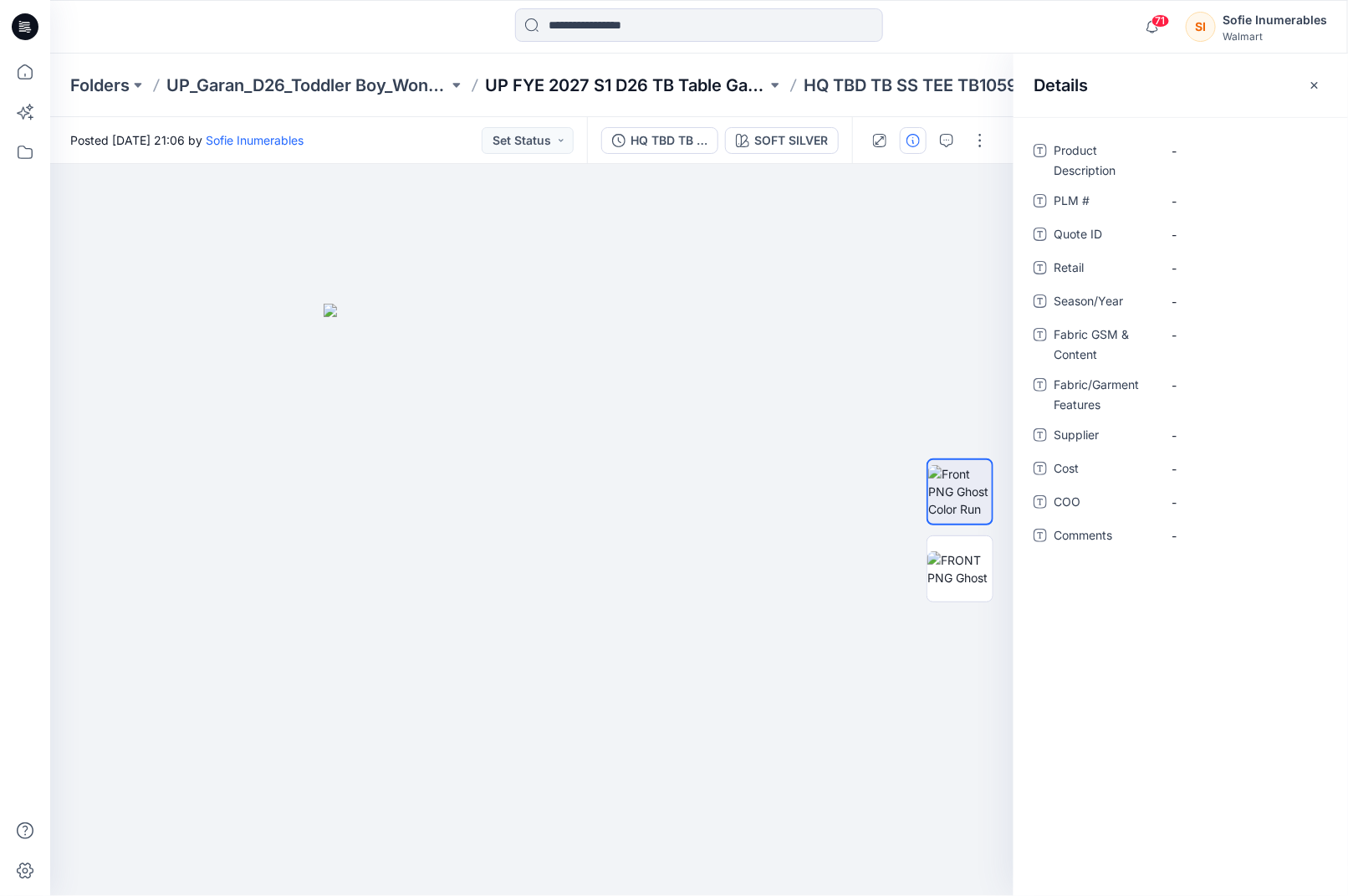
click at [726, 74] on p "UP FYE 2027 S1 D26 TB Table Garan" at bounding box center [626, 86] width 282 height 23
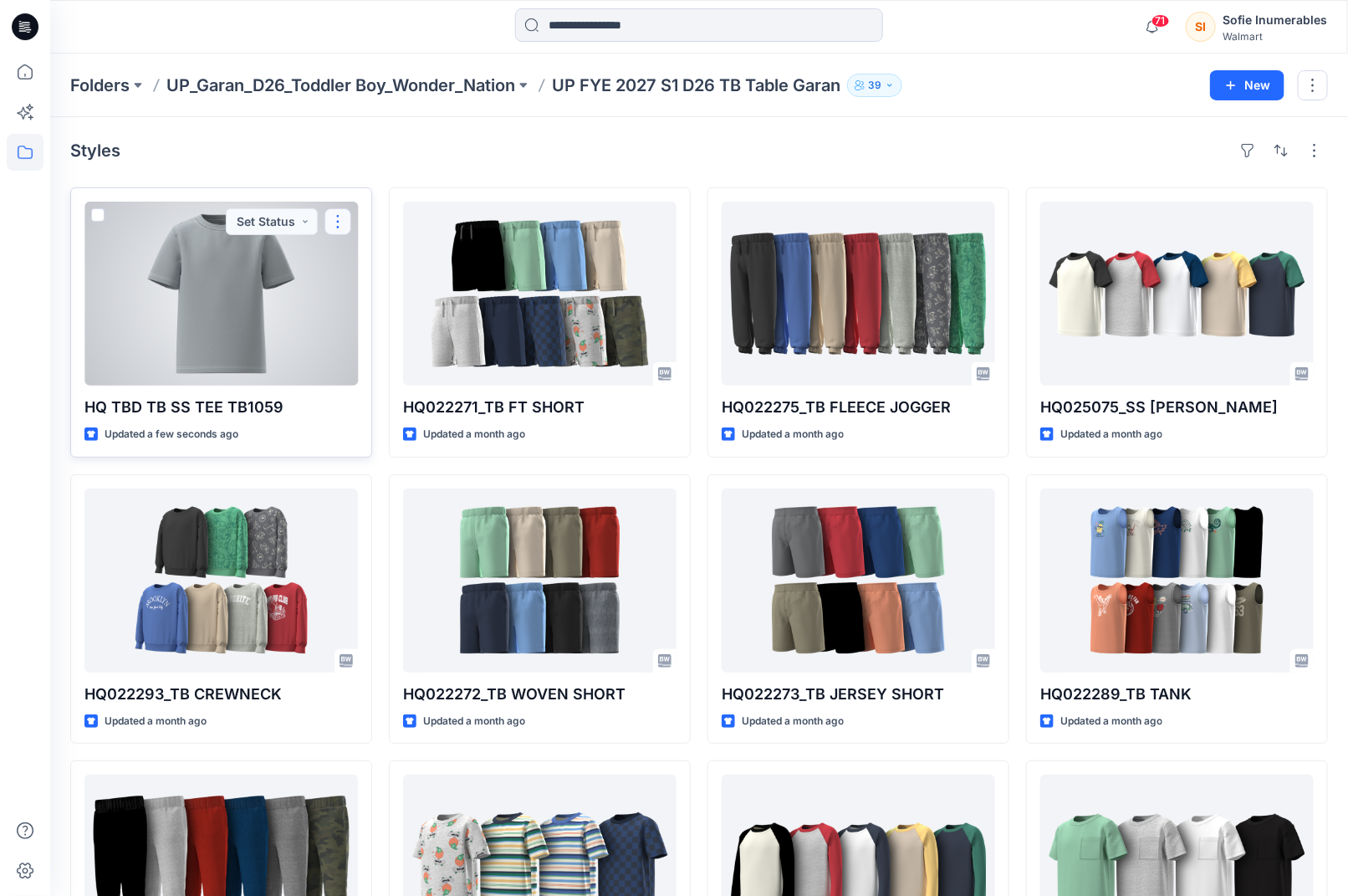
click at [344, 232] on button "button" at bounding box center [338, 222] width 27 height 27
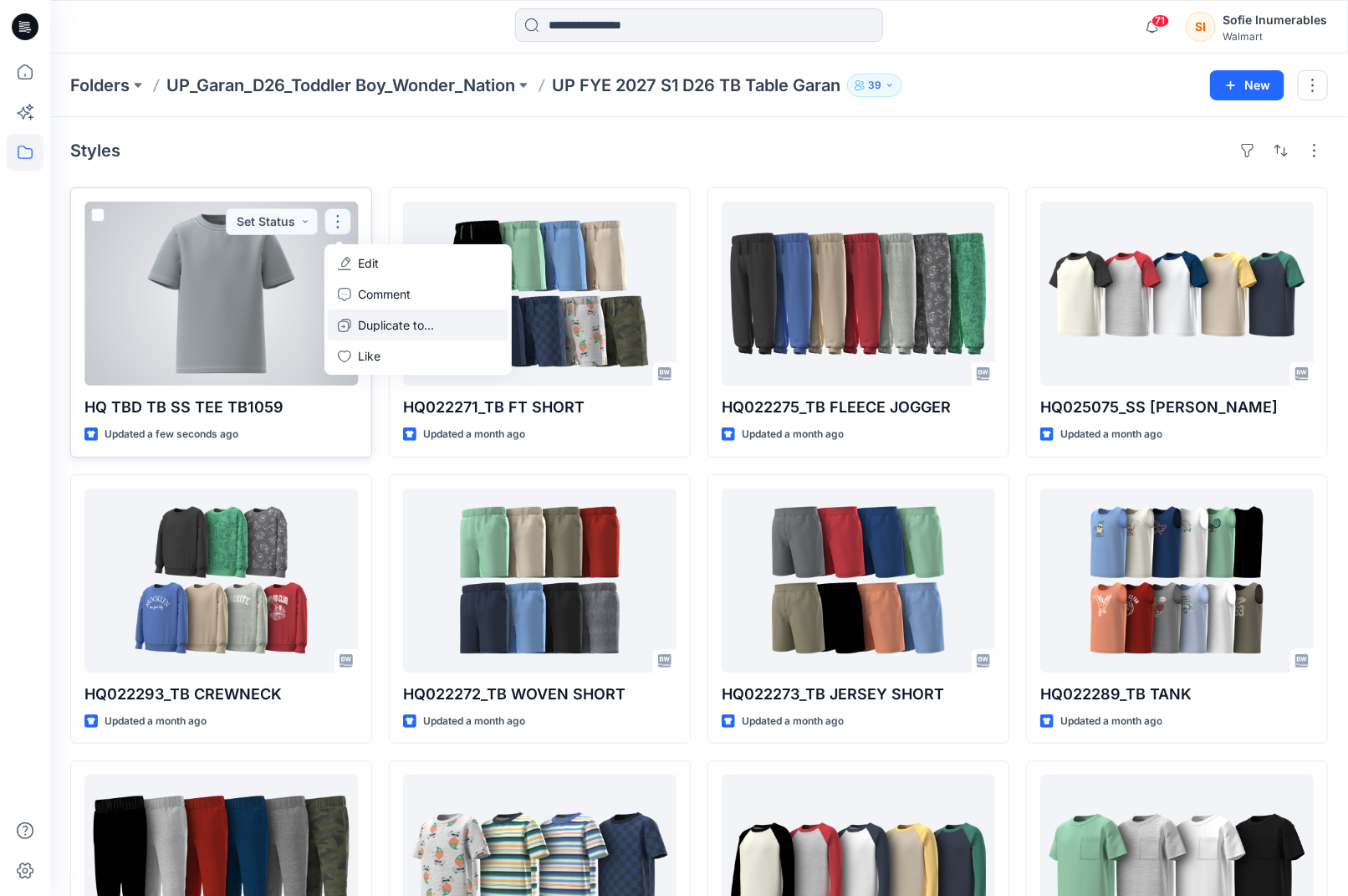
click at [375, 334] on p "Duplicate to..." at bounding box center [396, 325] width 77 height 18
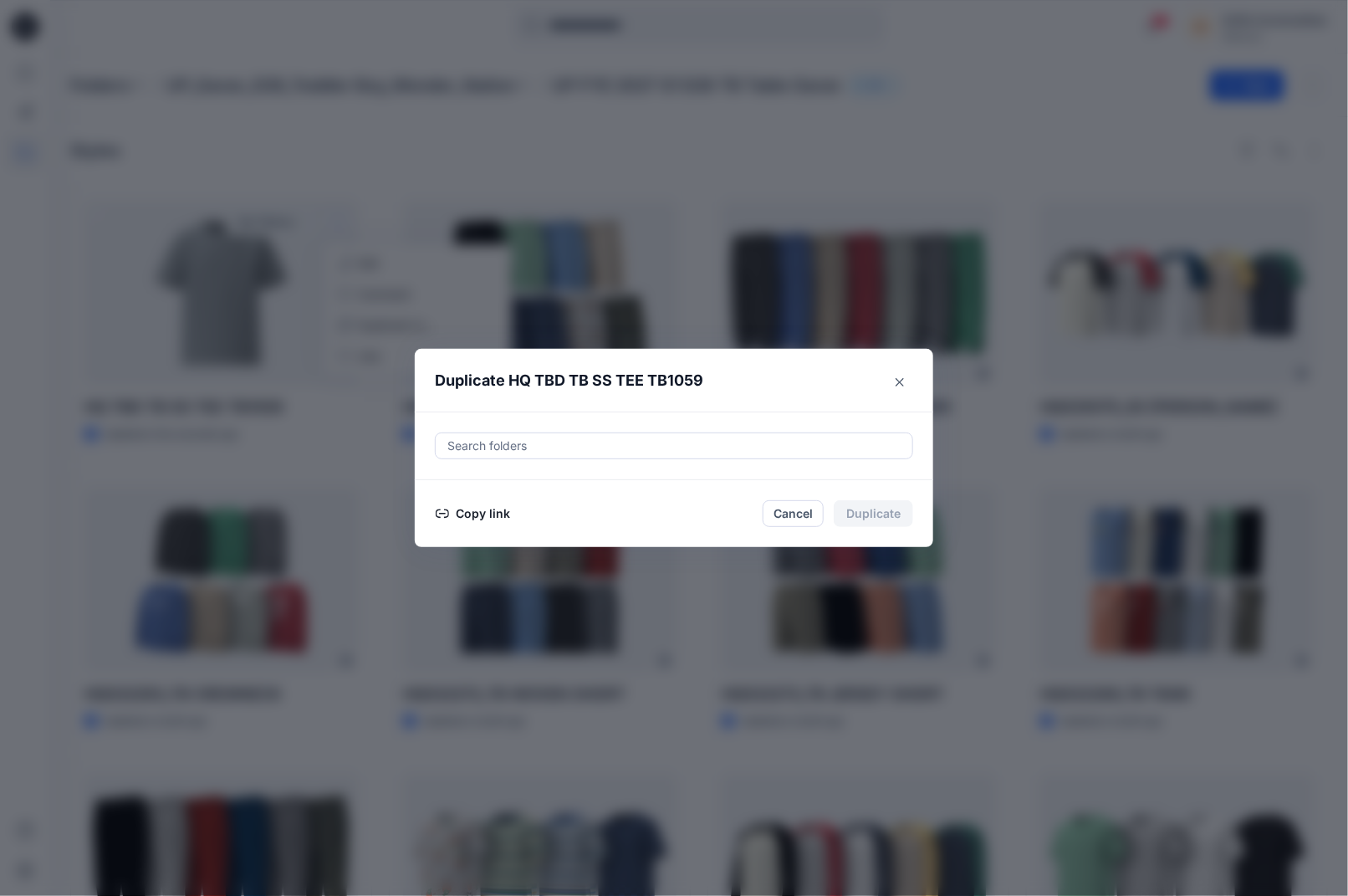
click at [613, 441] on div at bounding box center [674, 446] width 457 height 20
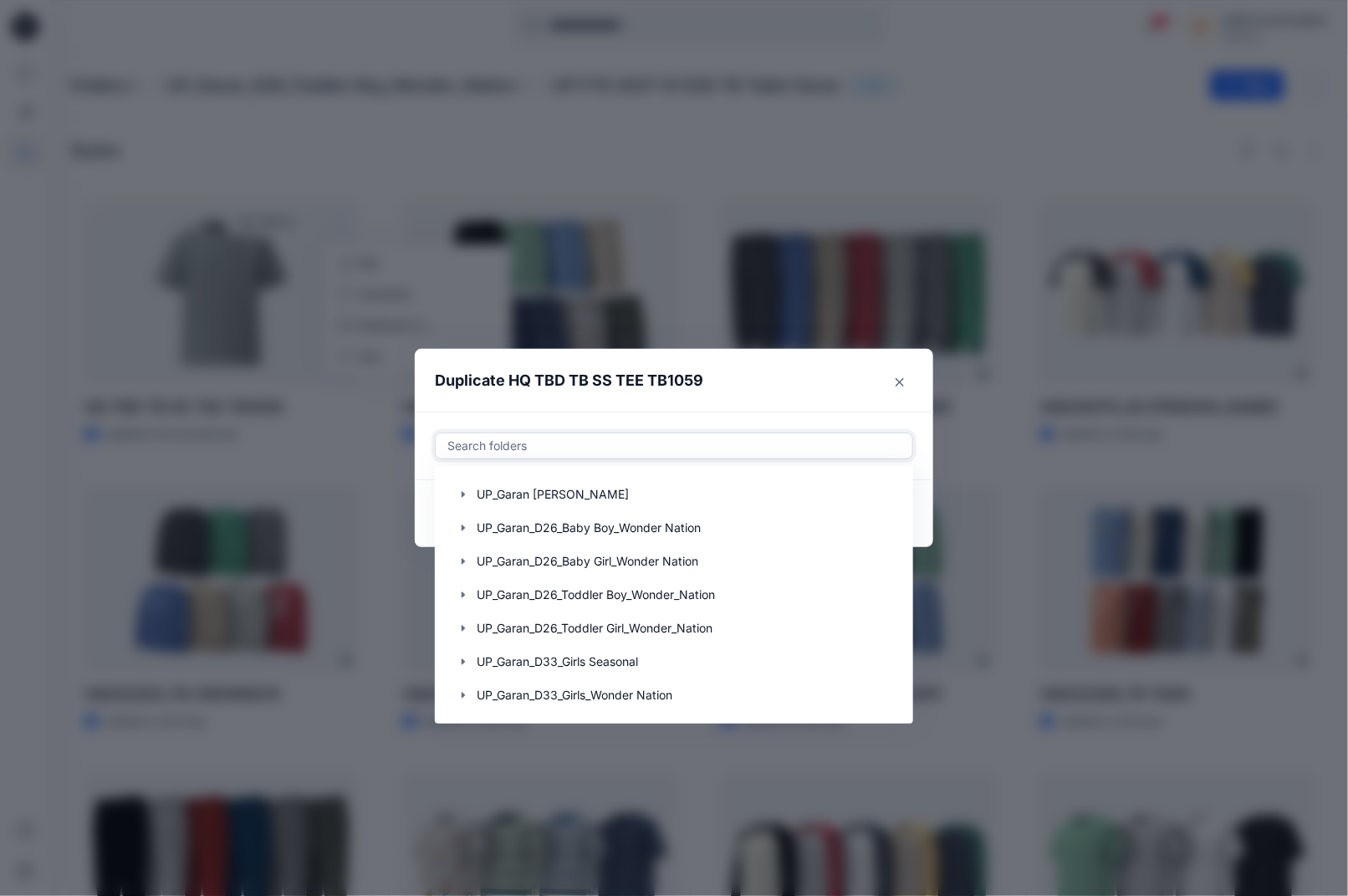
scroll to position [318, 0]
click at [466, 593] on icon "button" at bounding box center [464, 595] width 4 height 6
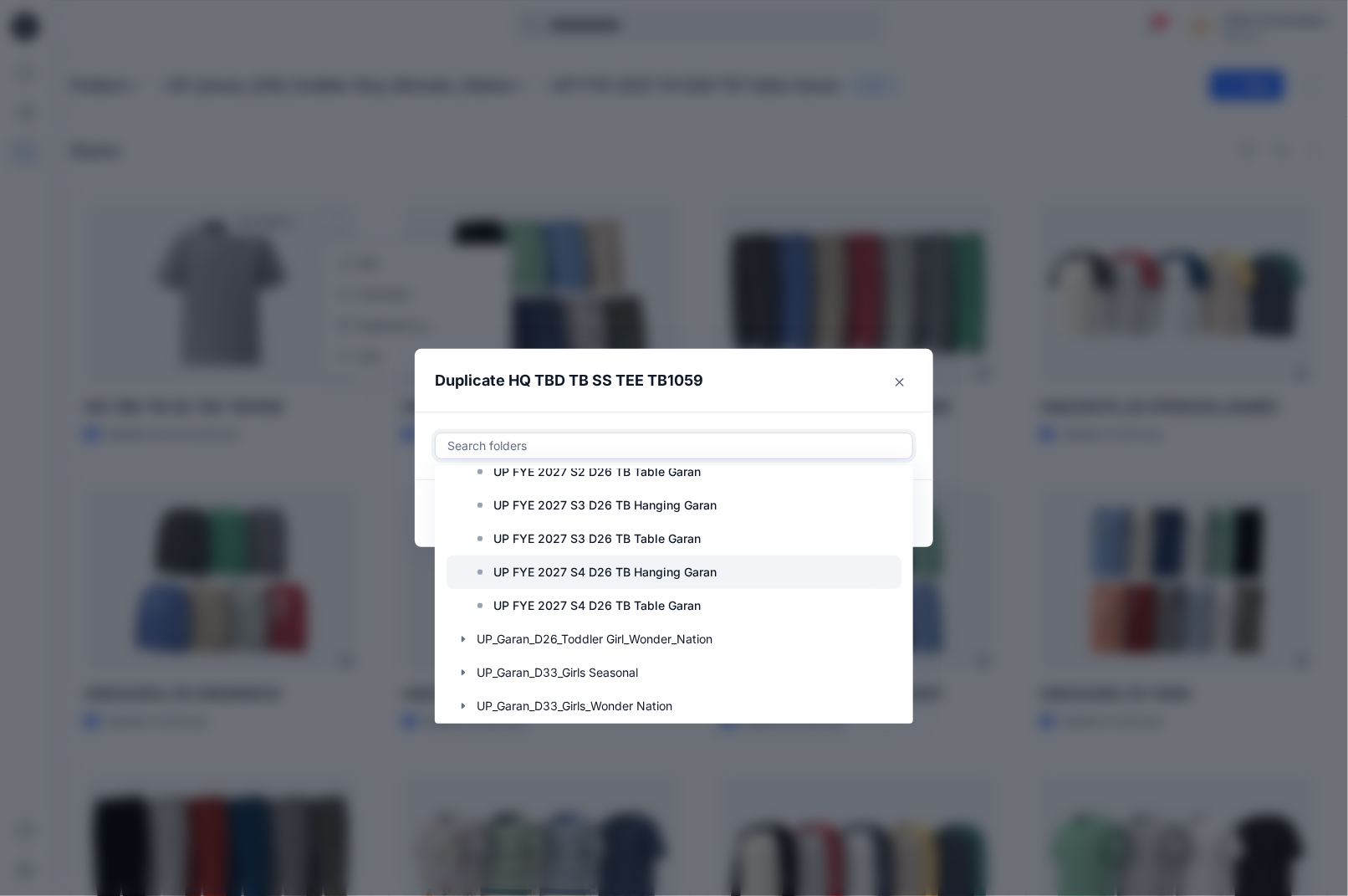
scroll to position [514, 0]
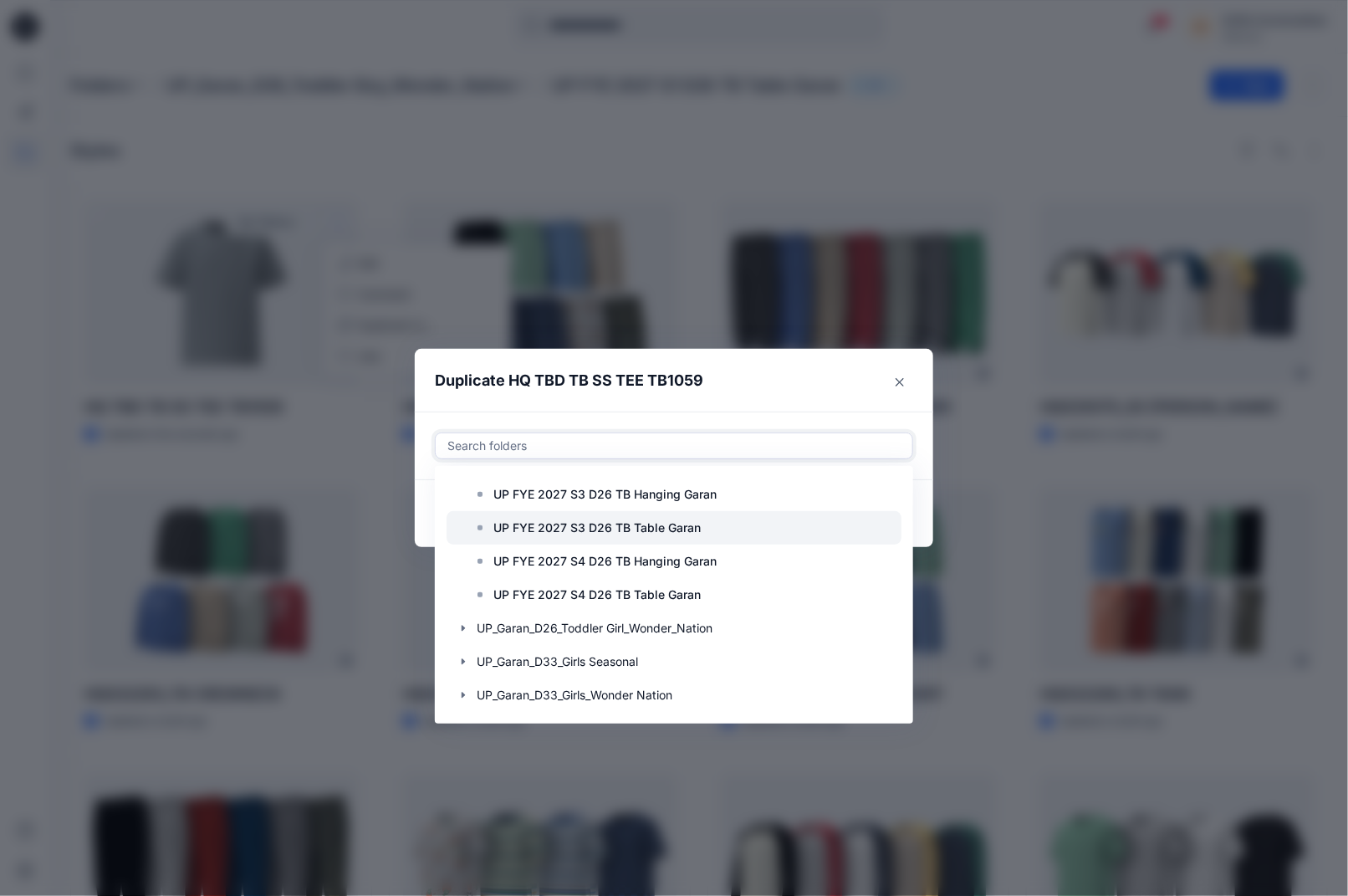
click at [597, 538] on p "UP FYE 2027 S3 D26 TB Table Garan" at bounding box center [597, 528] width 207 height 20
click at [927, 502] on footer "Copy link Cancel Duplicate" at bounding box center [674, 513] width 519 height 67
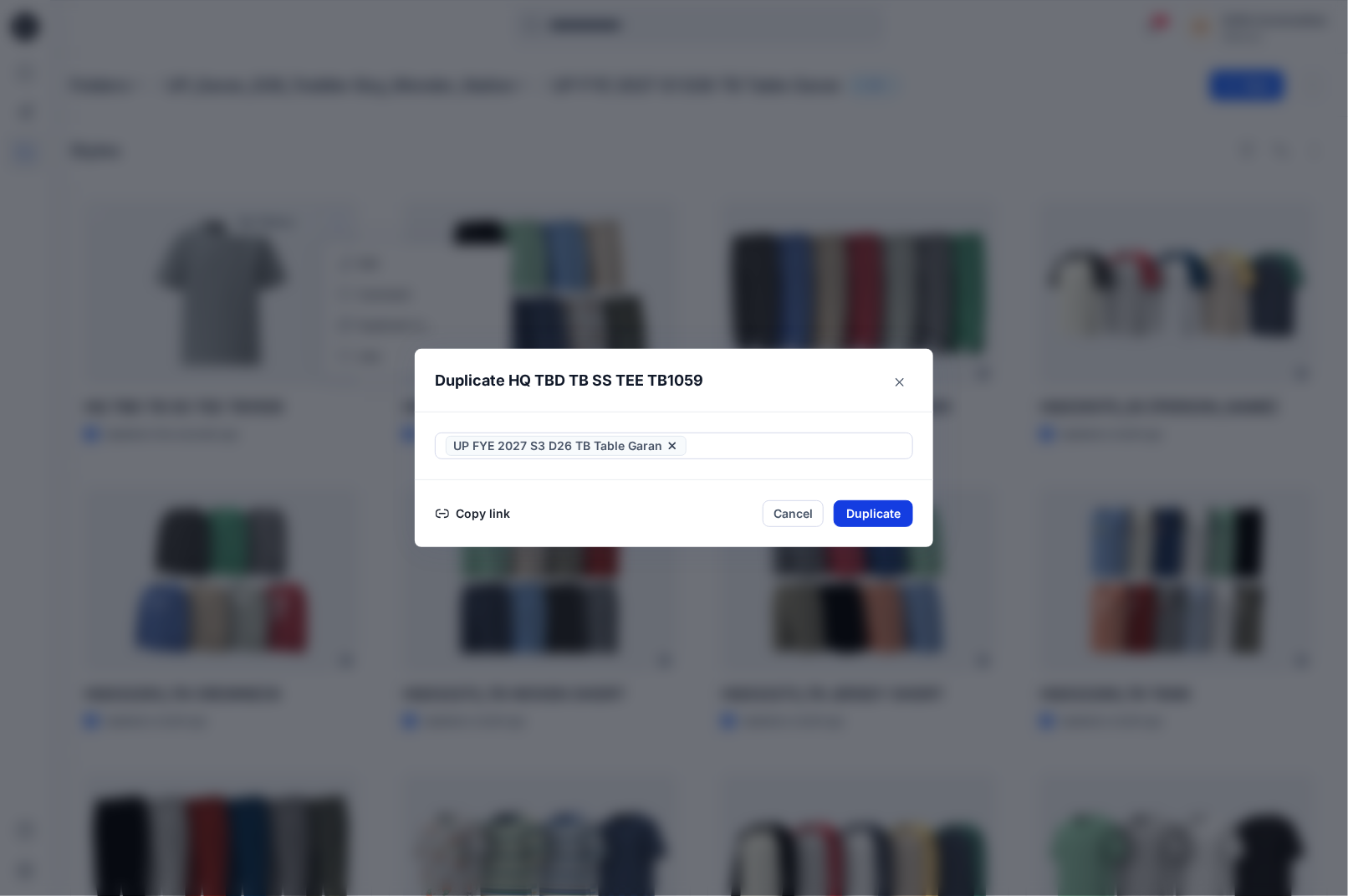
click at [874, 527] on button "Duplicate" at bounding box center [873, 514] width 79 height 27
click at [880, 528] on button "Close" at bounding box center [886, 514] width 54 height 27
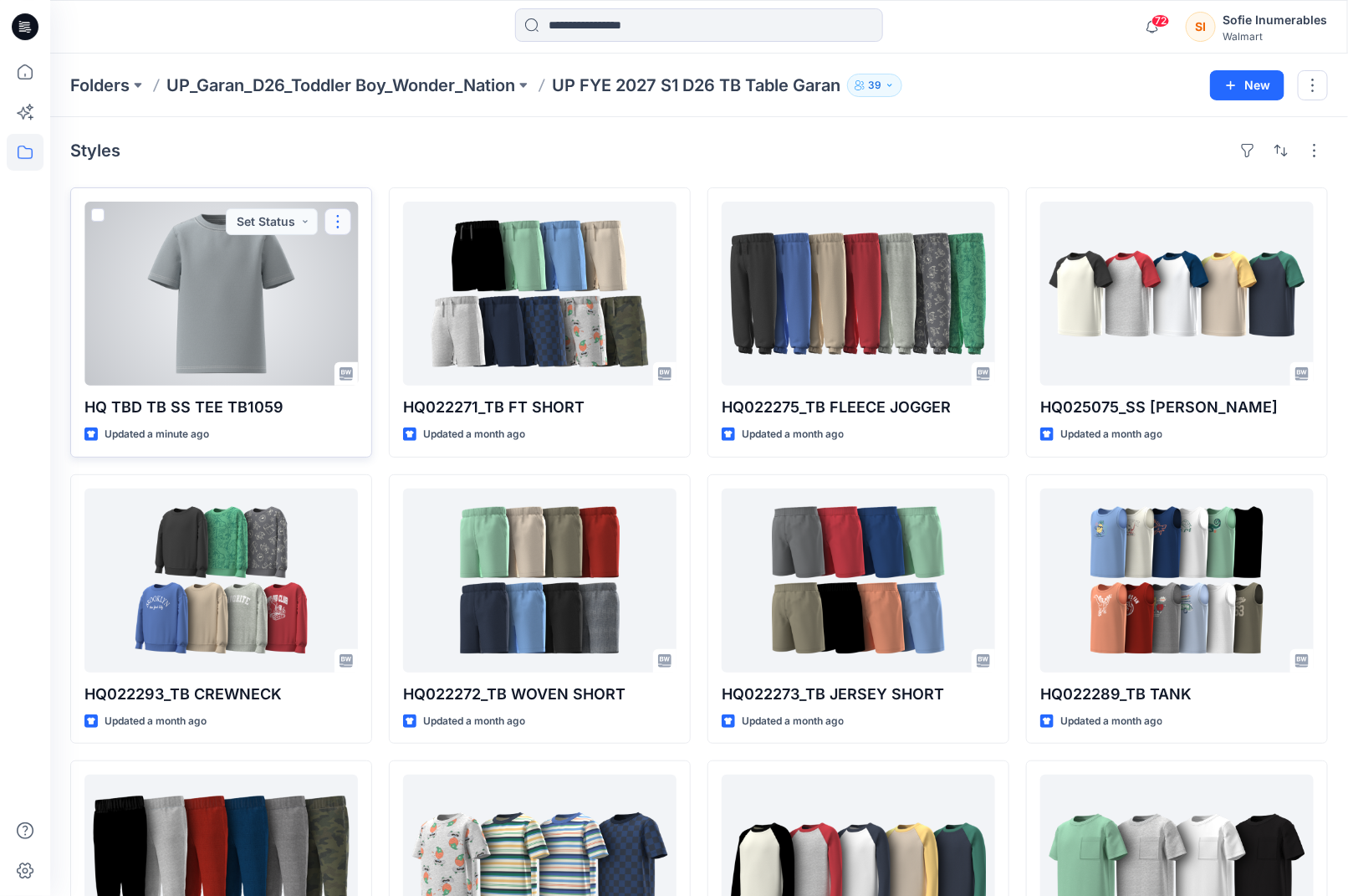
click at [346, 228] on button "button" at bounding box center [338, 222] width 27 height 27
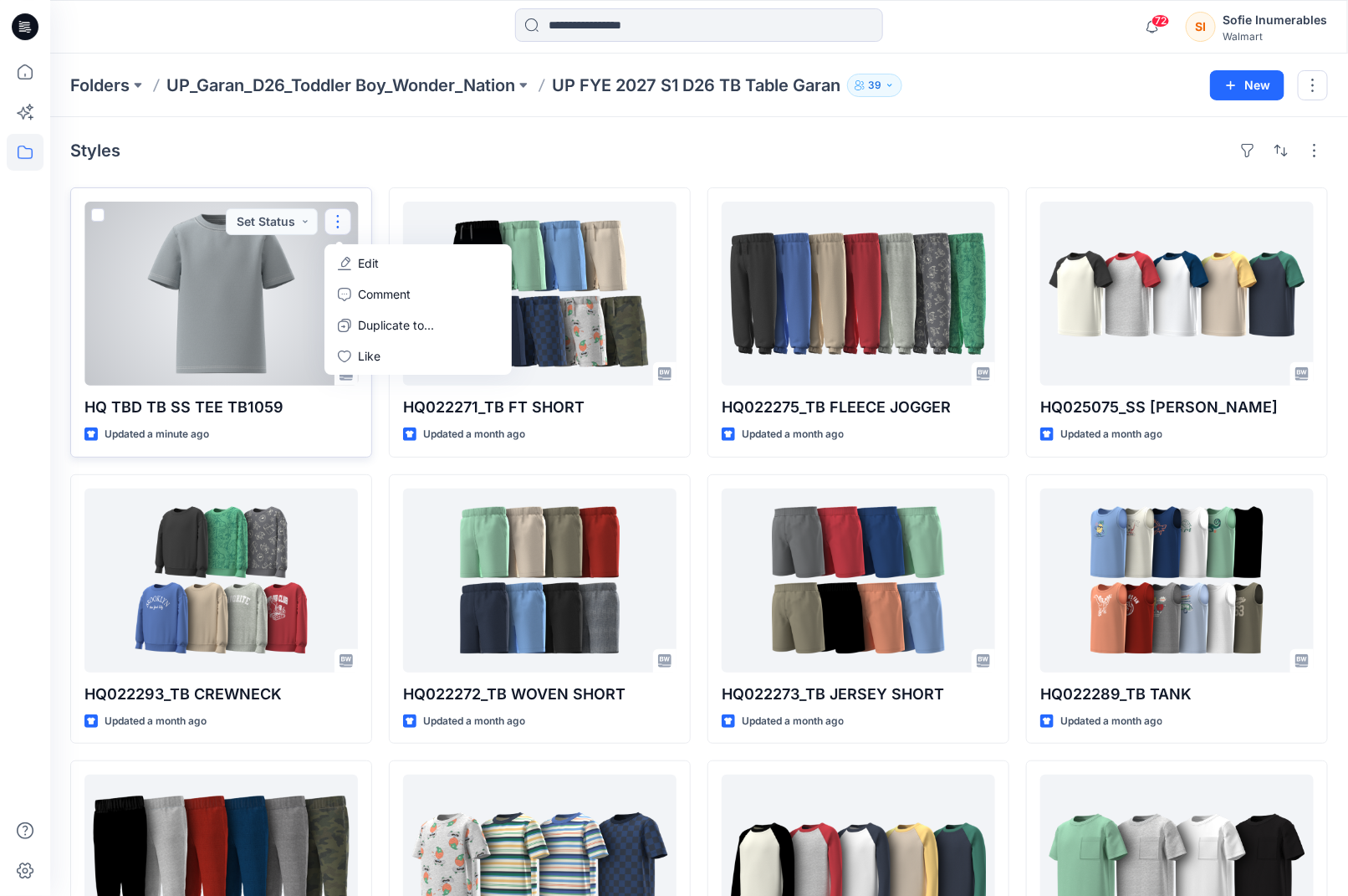
click at [262, 332] on div at bounding box center [222, 294] width 274 height 184
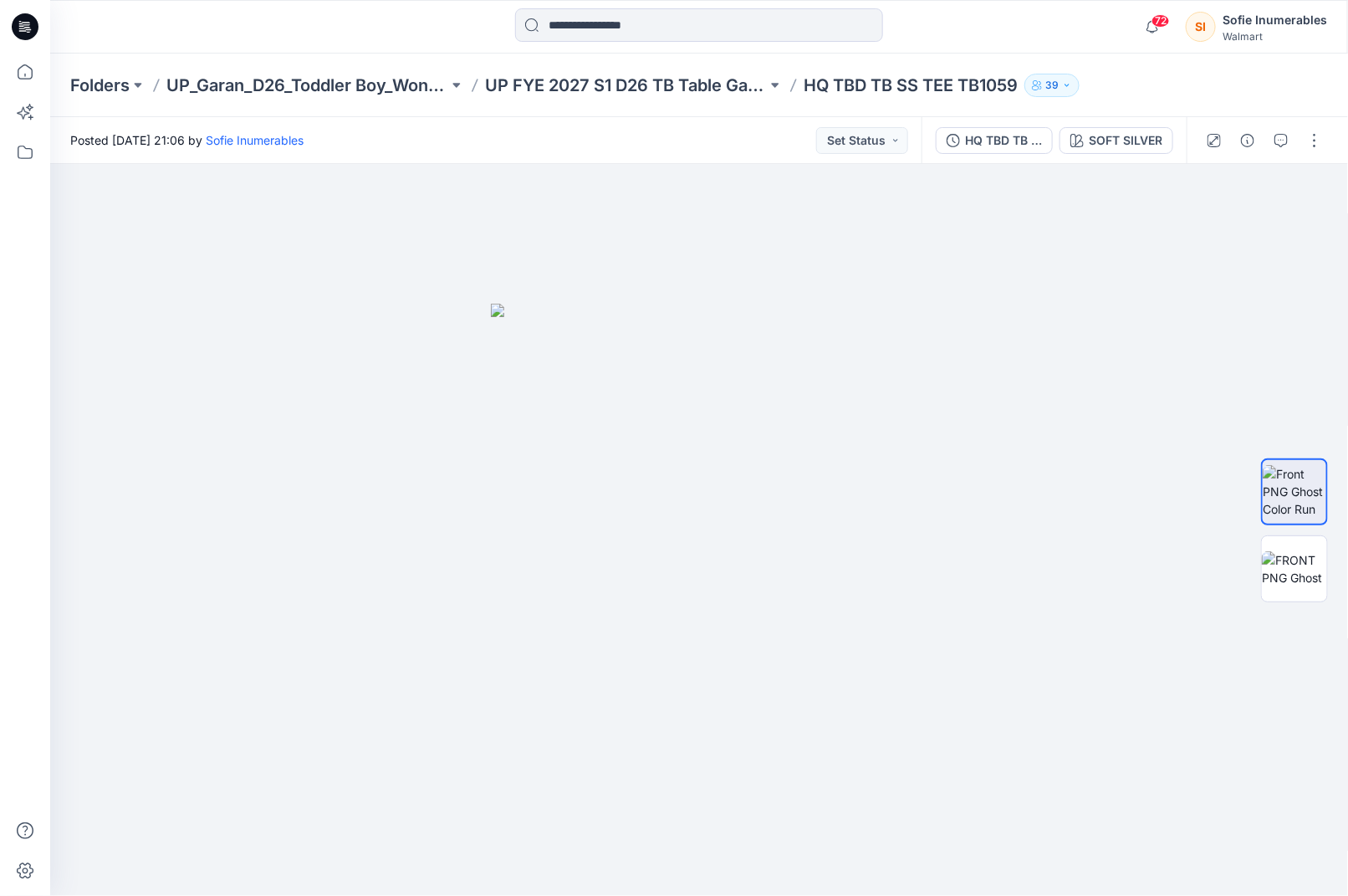
drag, startPoint x: 1305, startPoint y: 138, endPoint x: 1311, endPoint y: 158, distance: 20.9
click at [1305, 137] on button "button" at bounding box center [1315, 140] width 27 height 27
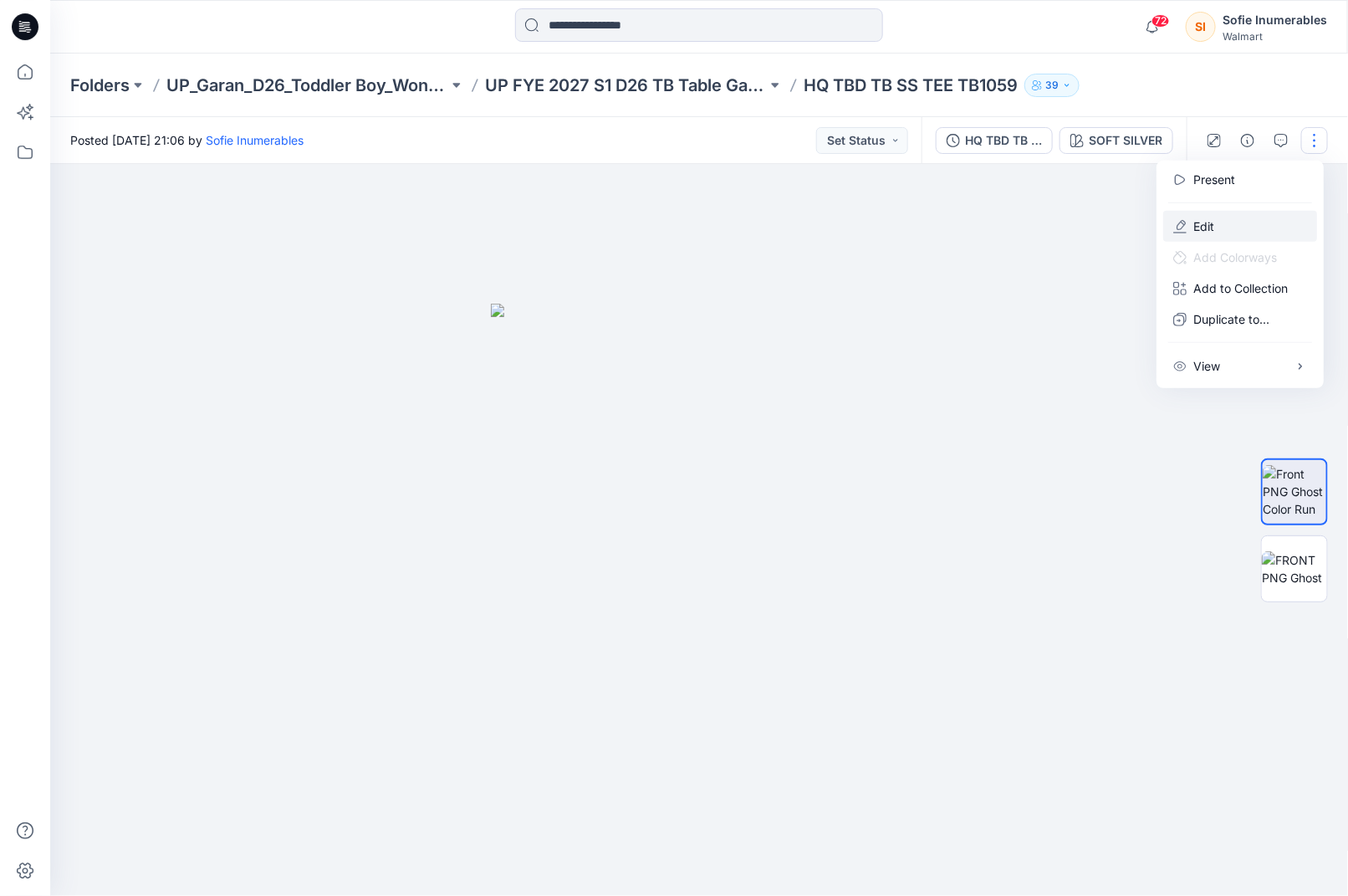
click at [1229, 238] on button "Edit" at bounding box center [1240, 226] width 154 height 31
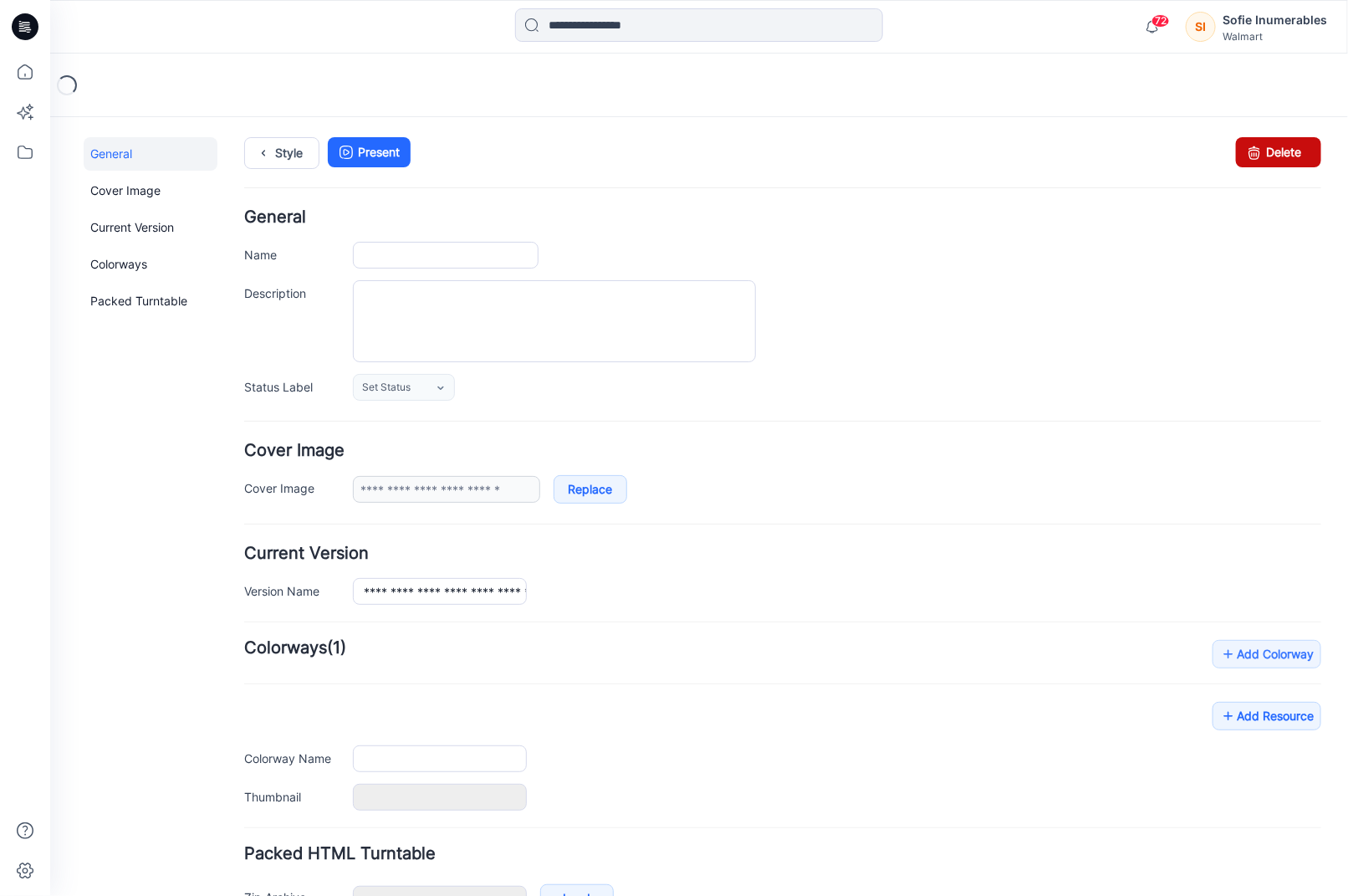
type input "**********"
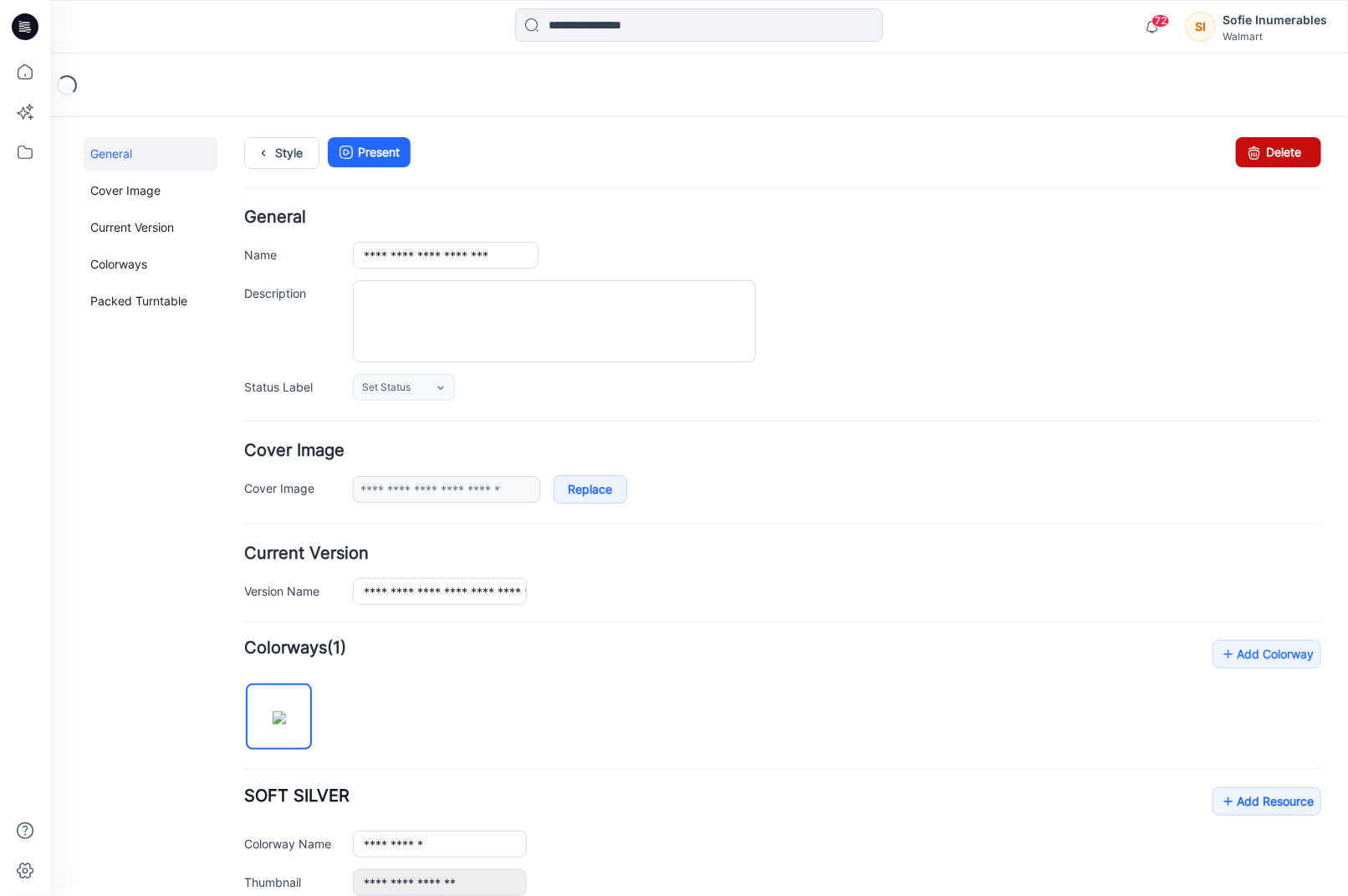
click at [1280, 153] on link "Delete" at bounding box center [1278, 150] width 86 height 30
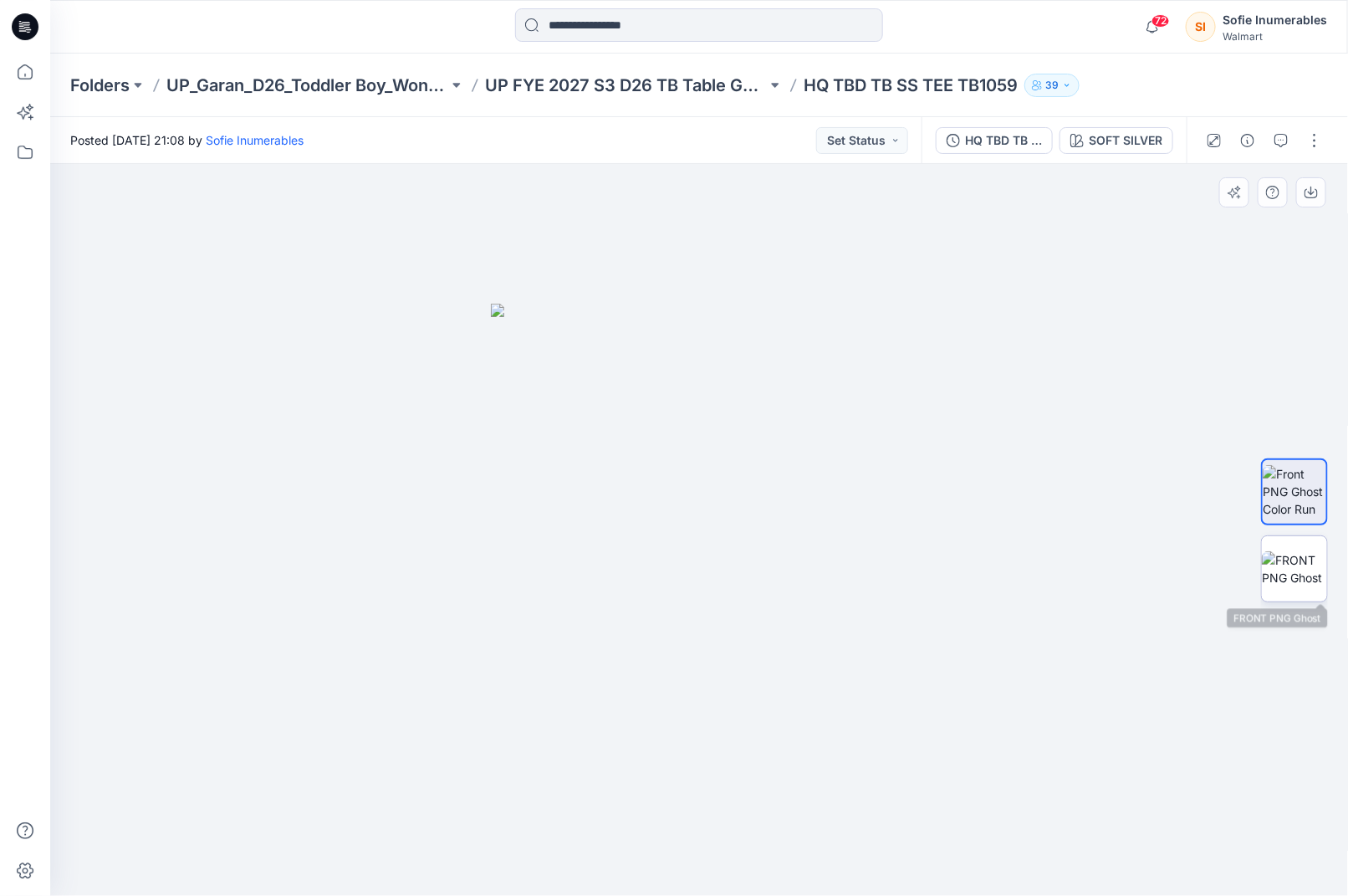
drag, startPoint x: 1284, startPoint y: 547, endPoint x: 1287, endPoint y: 537, distance: 10.4
click at [1284, 551] on img at bounding box center [1295, 568] width 65 height 35
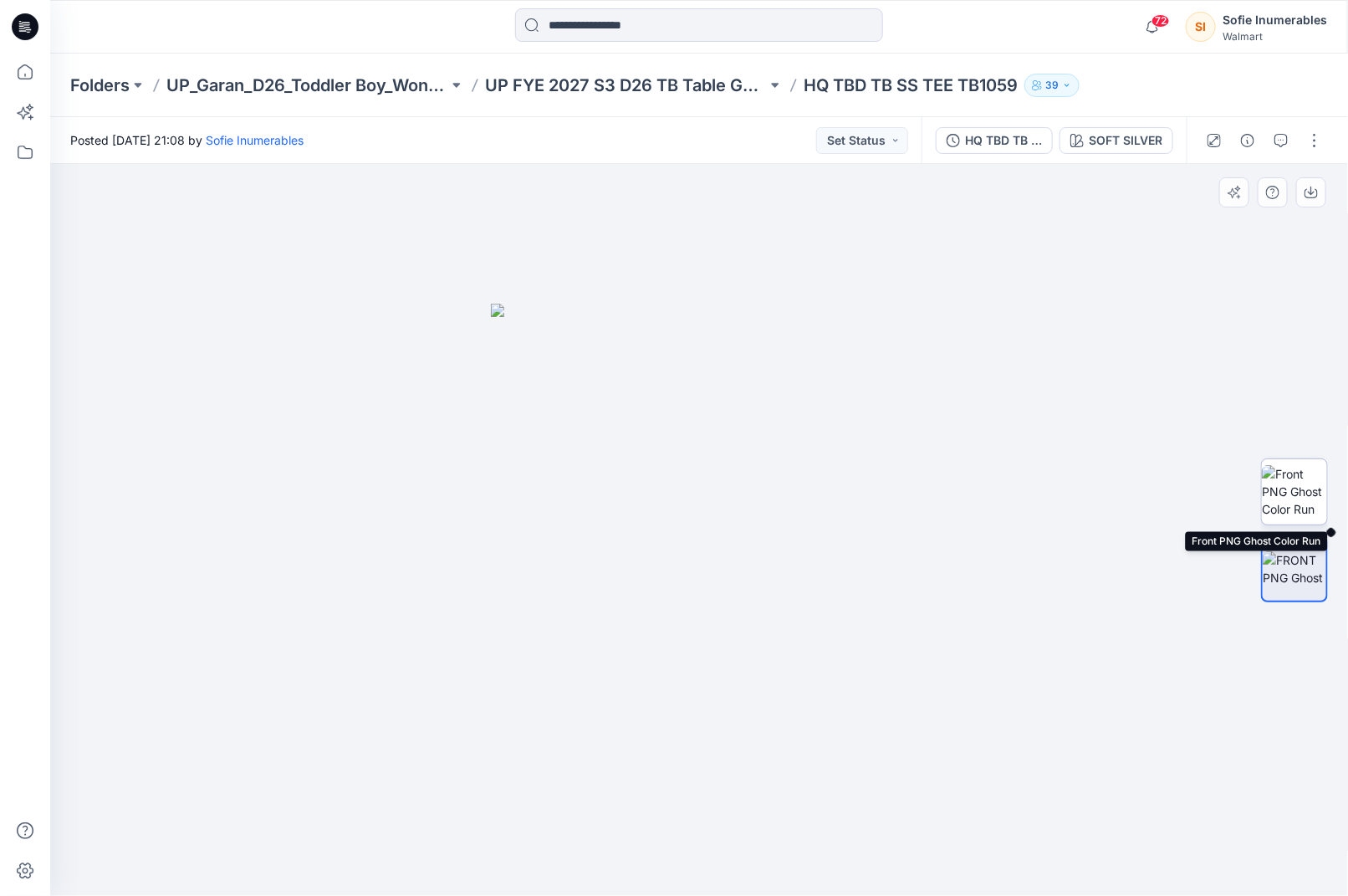
click at [1280, 482] on img at bounding box center [1295, 492] width 65 height 53
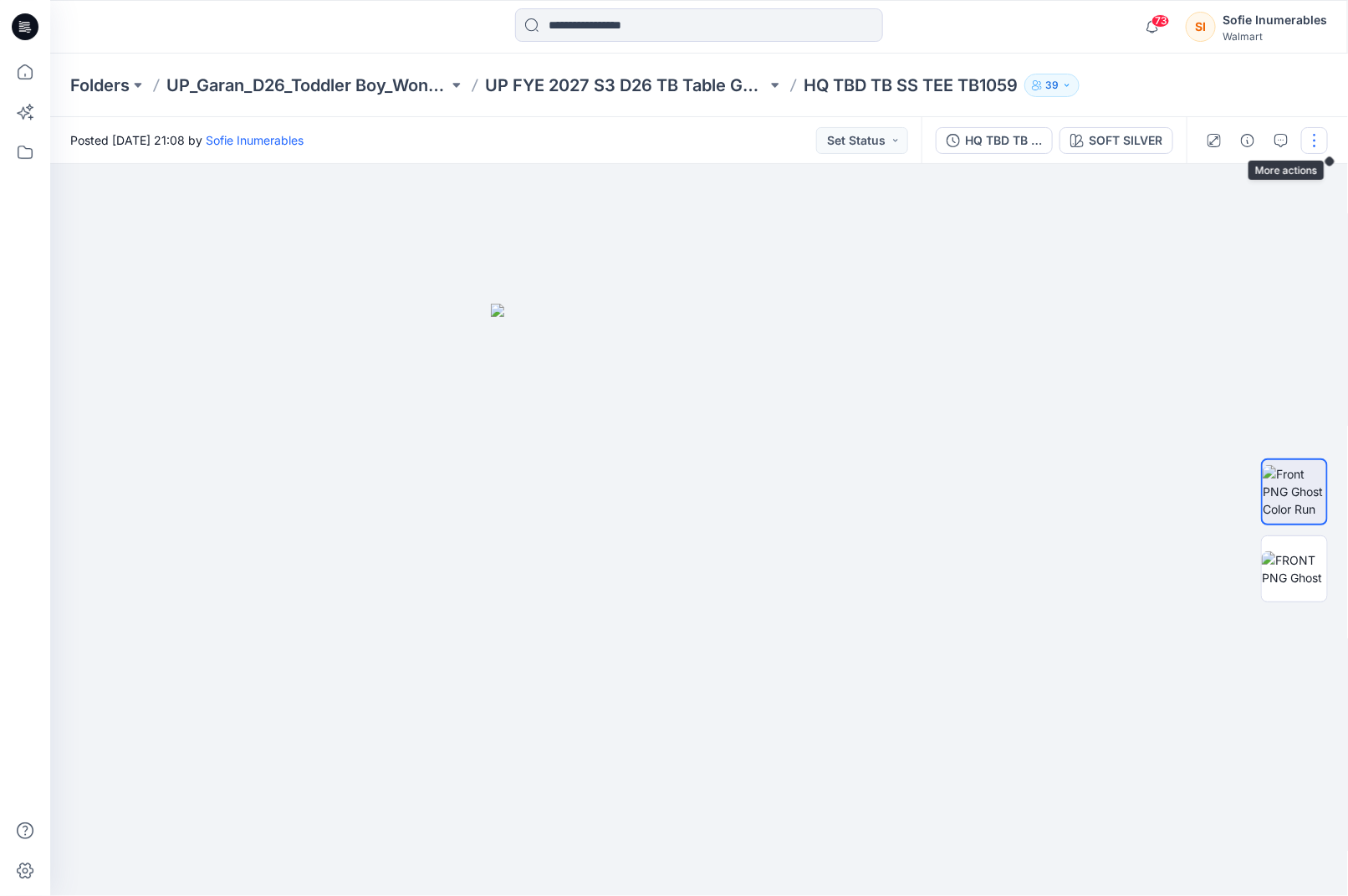
click at [1313, 140] on button "button" at bounding box center [1315, 140] width 27 height 27
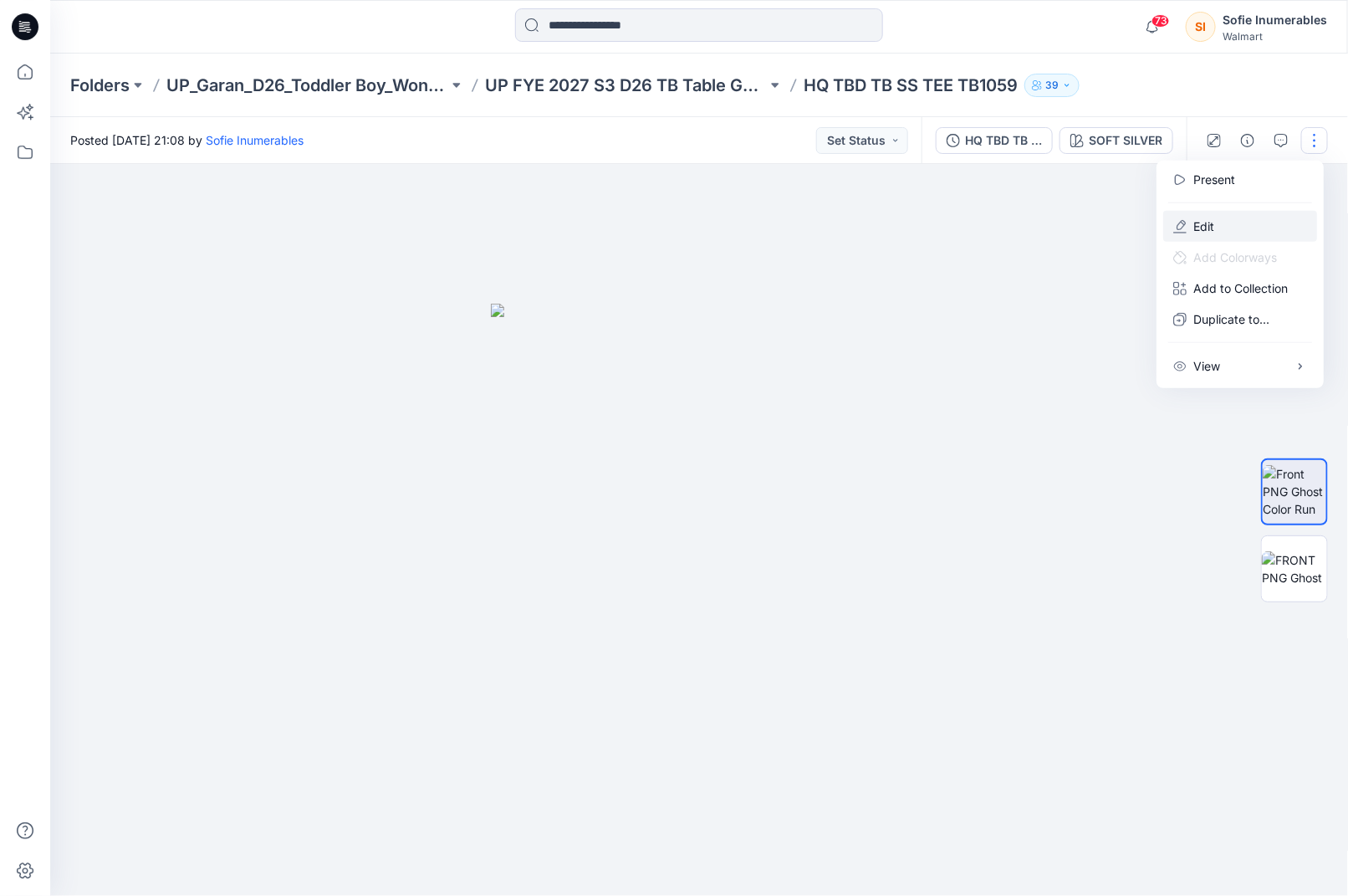
click at [1215, 229] on p "Edit" at bounding box center [1204, 227] width 21 height 18
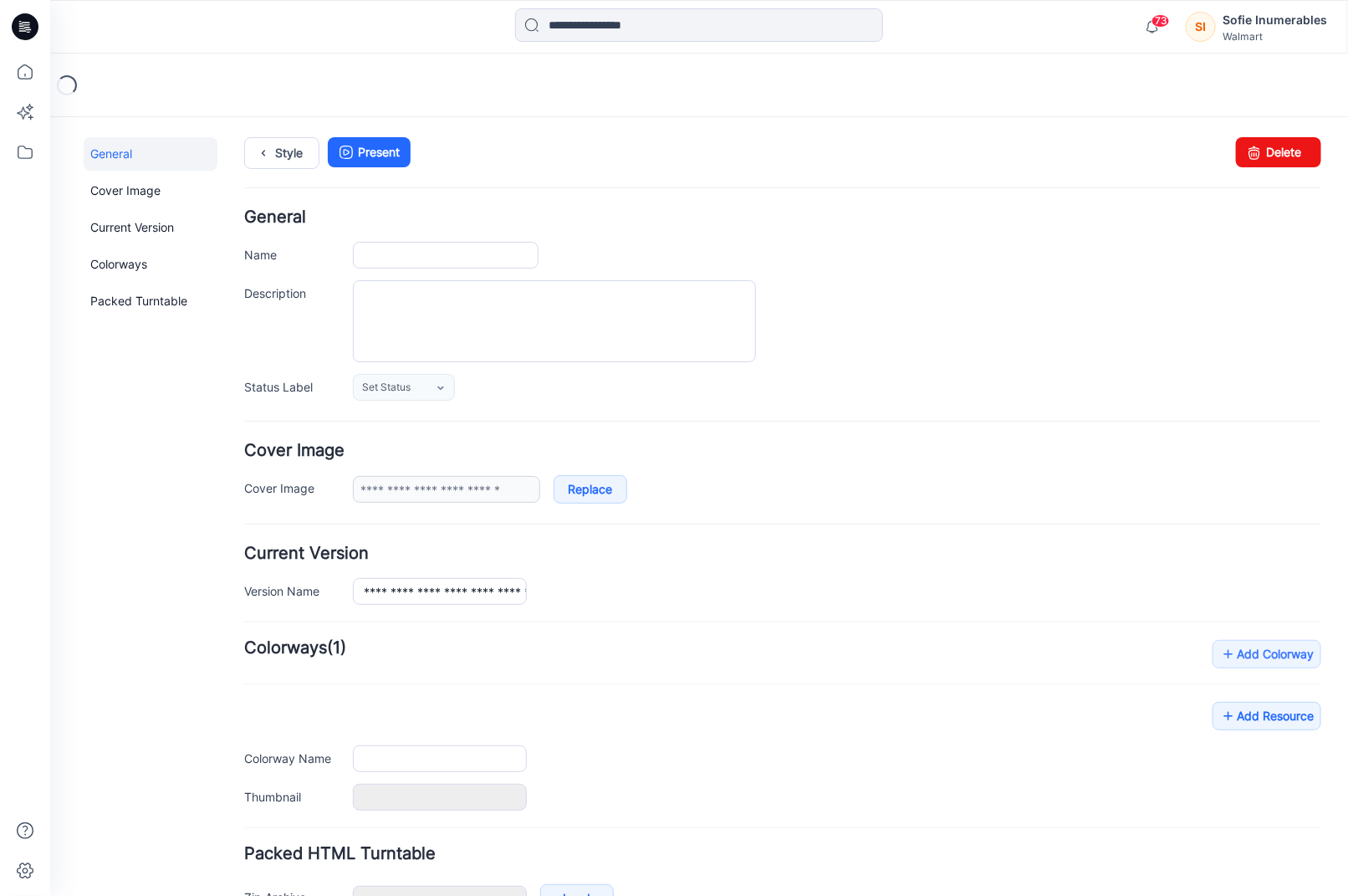
type input "**********"
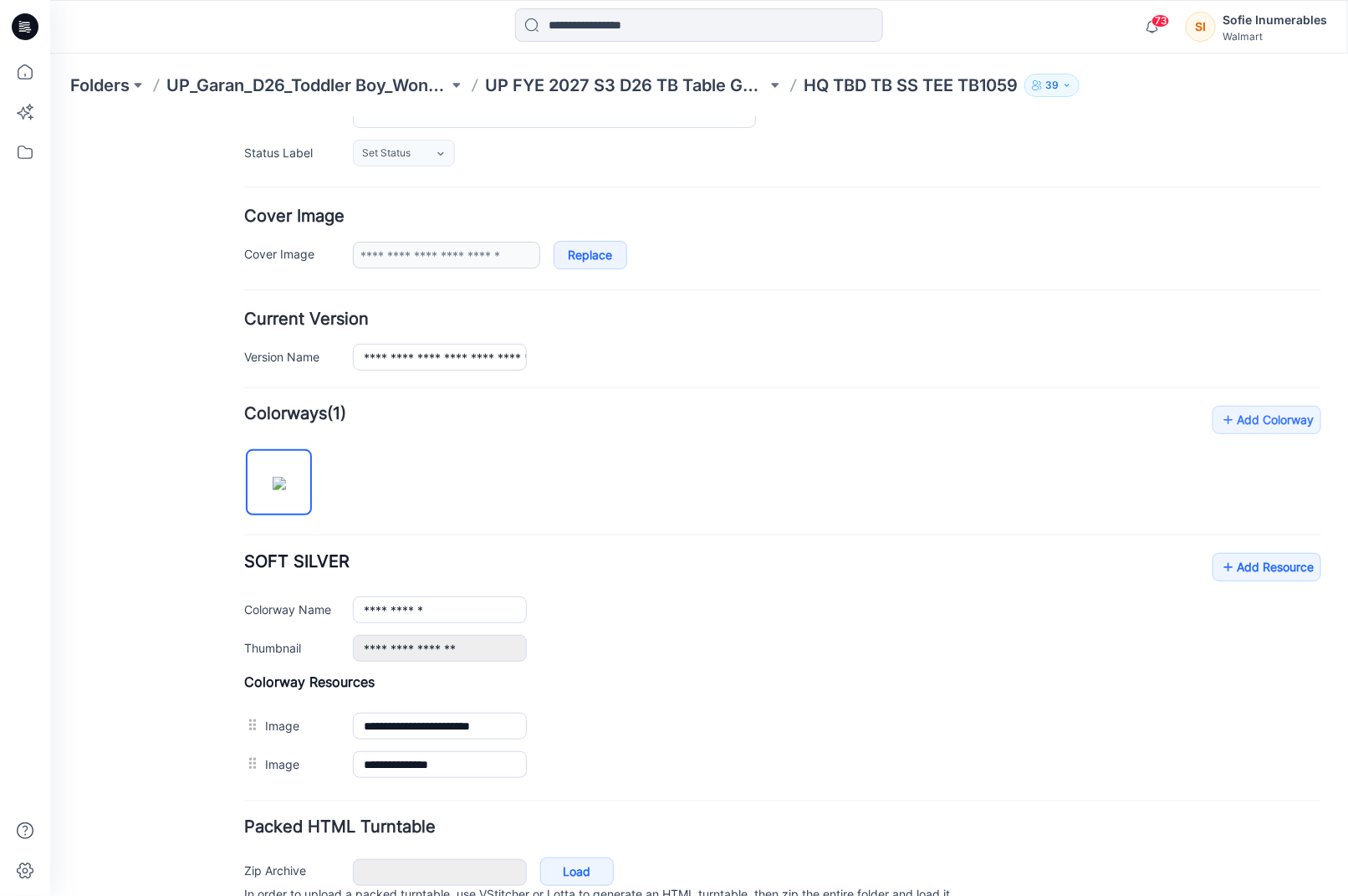
scroll to position [305, 0]
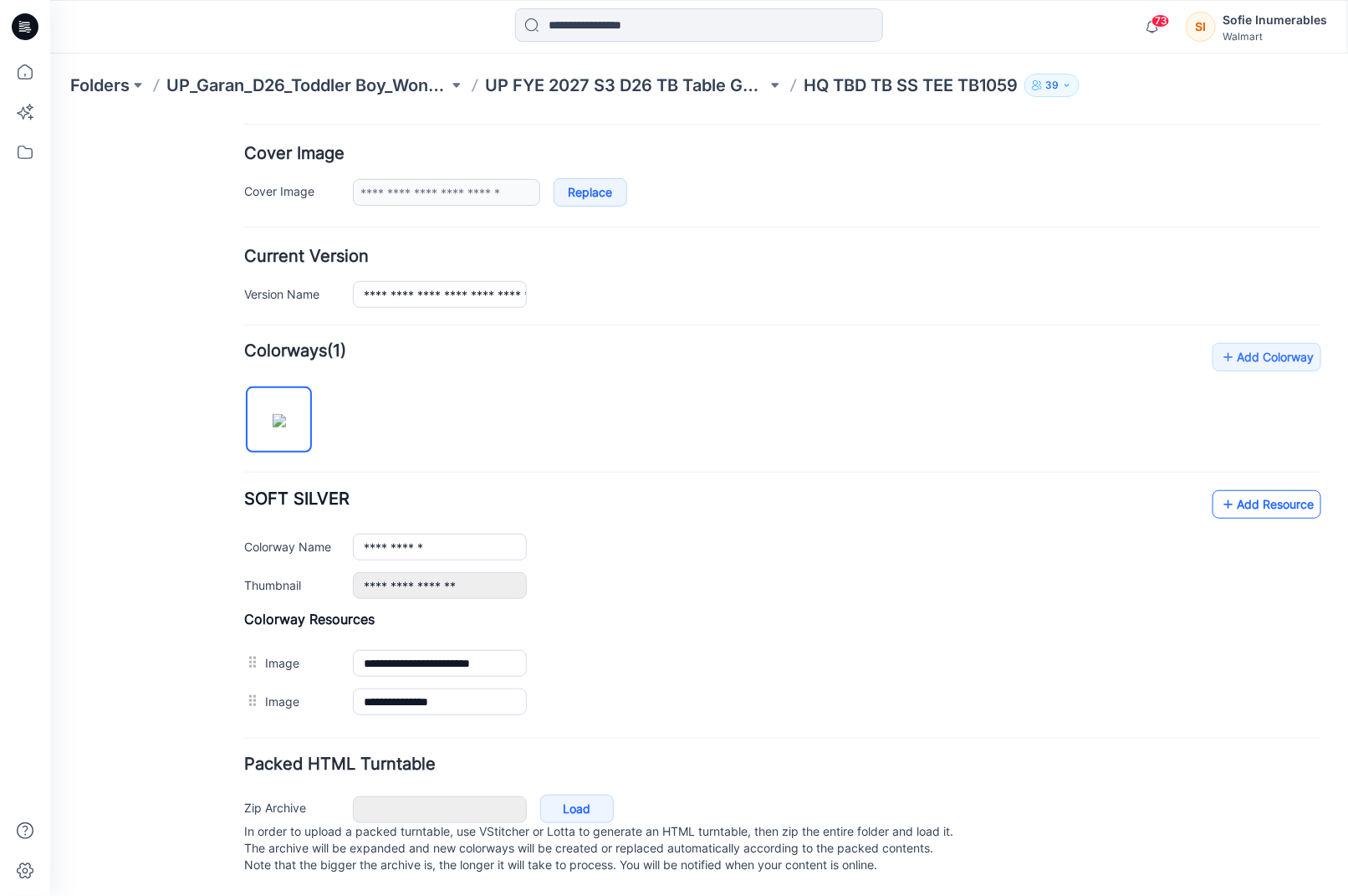
click at [1271, 489] on link "Add Resource" at bounding box center [1266, 503] width 109 height 29
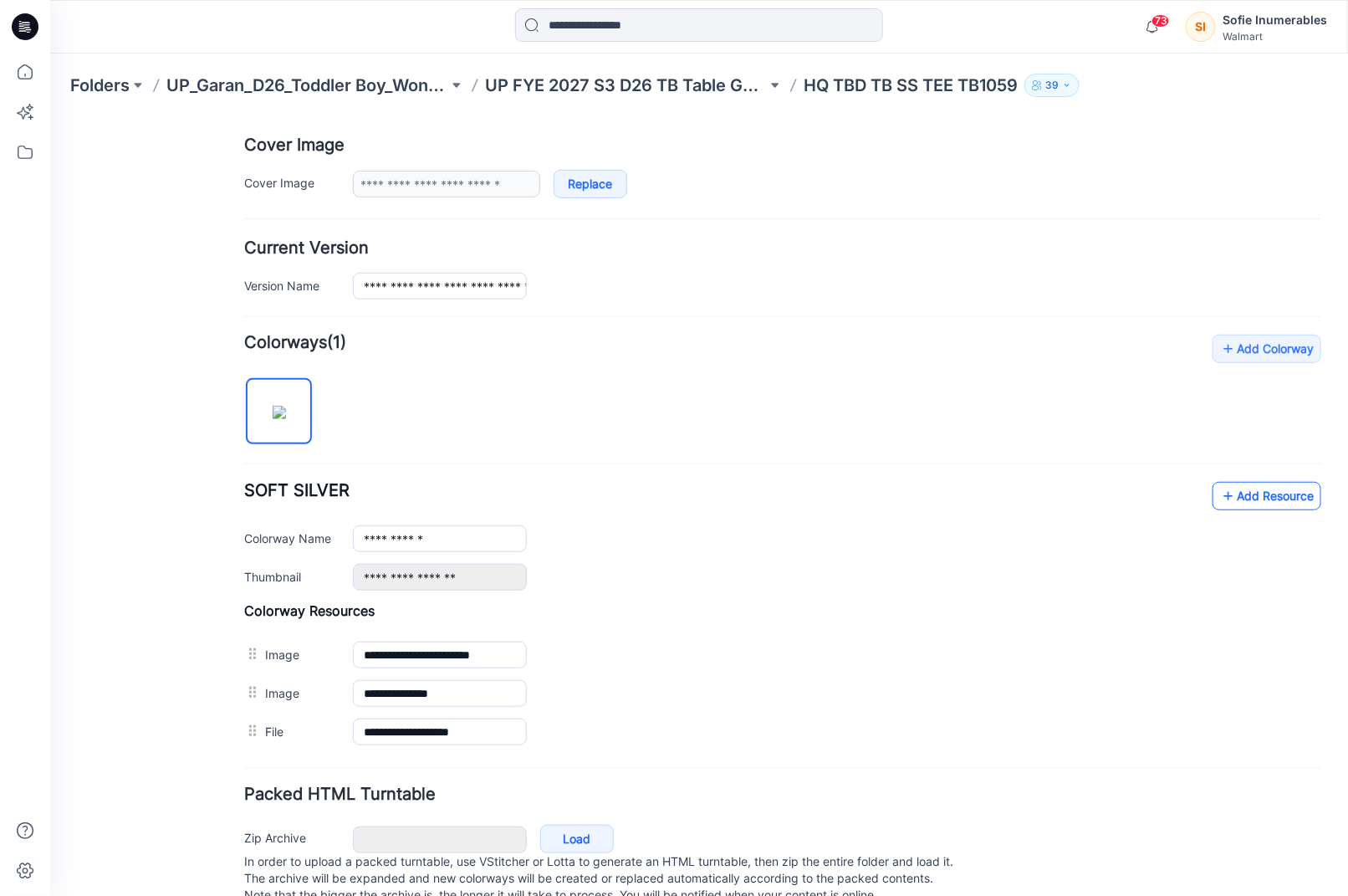
click at [1287, 489] on link "Add Resource" at bounding box center [1266, 495] width 109 height 29
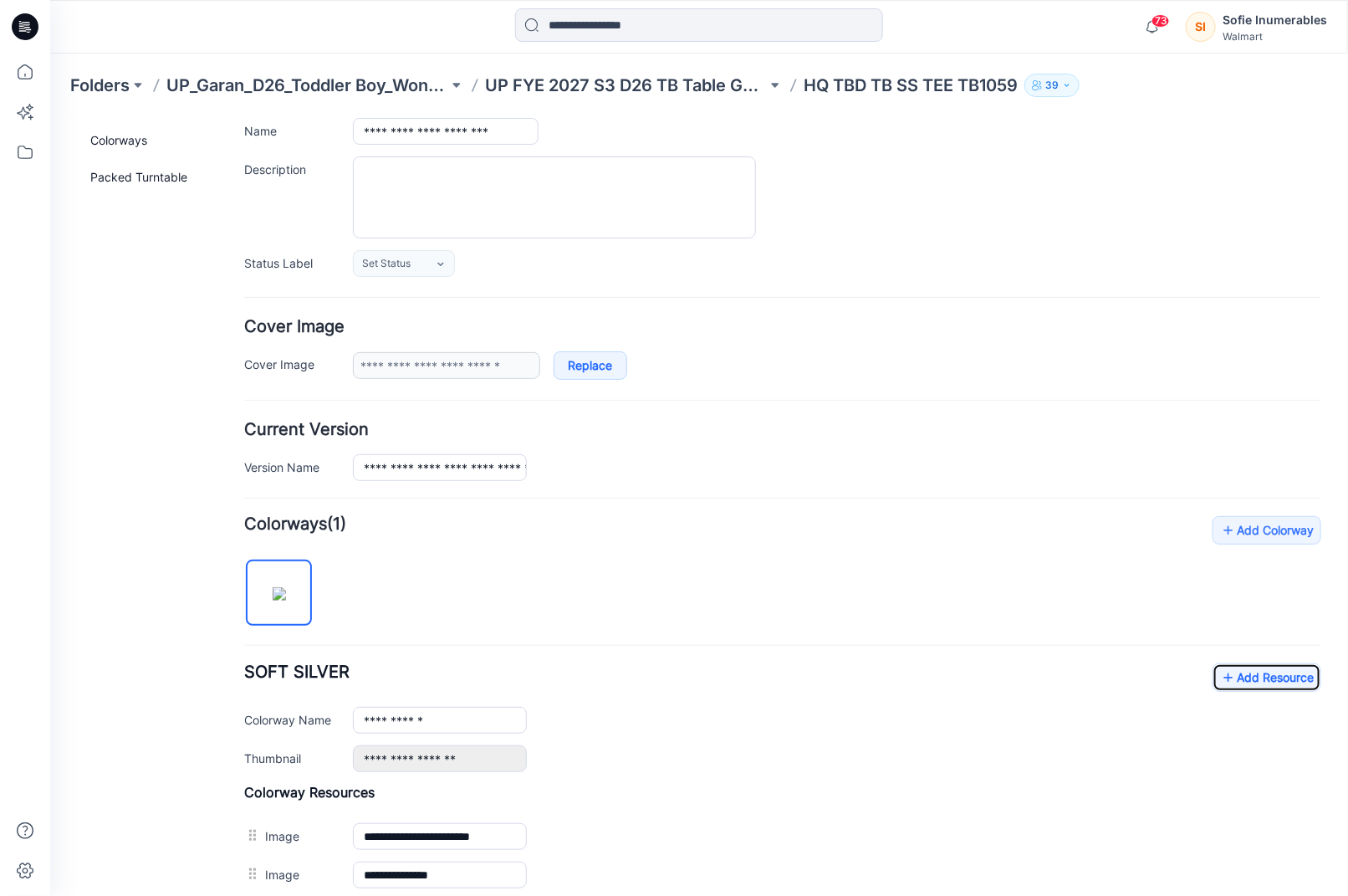
scroll to position [5, 0]
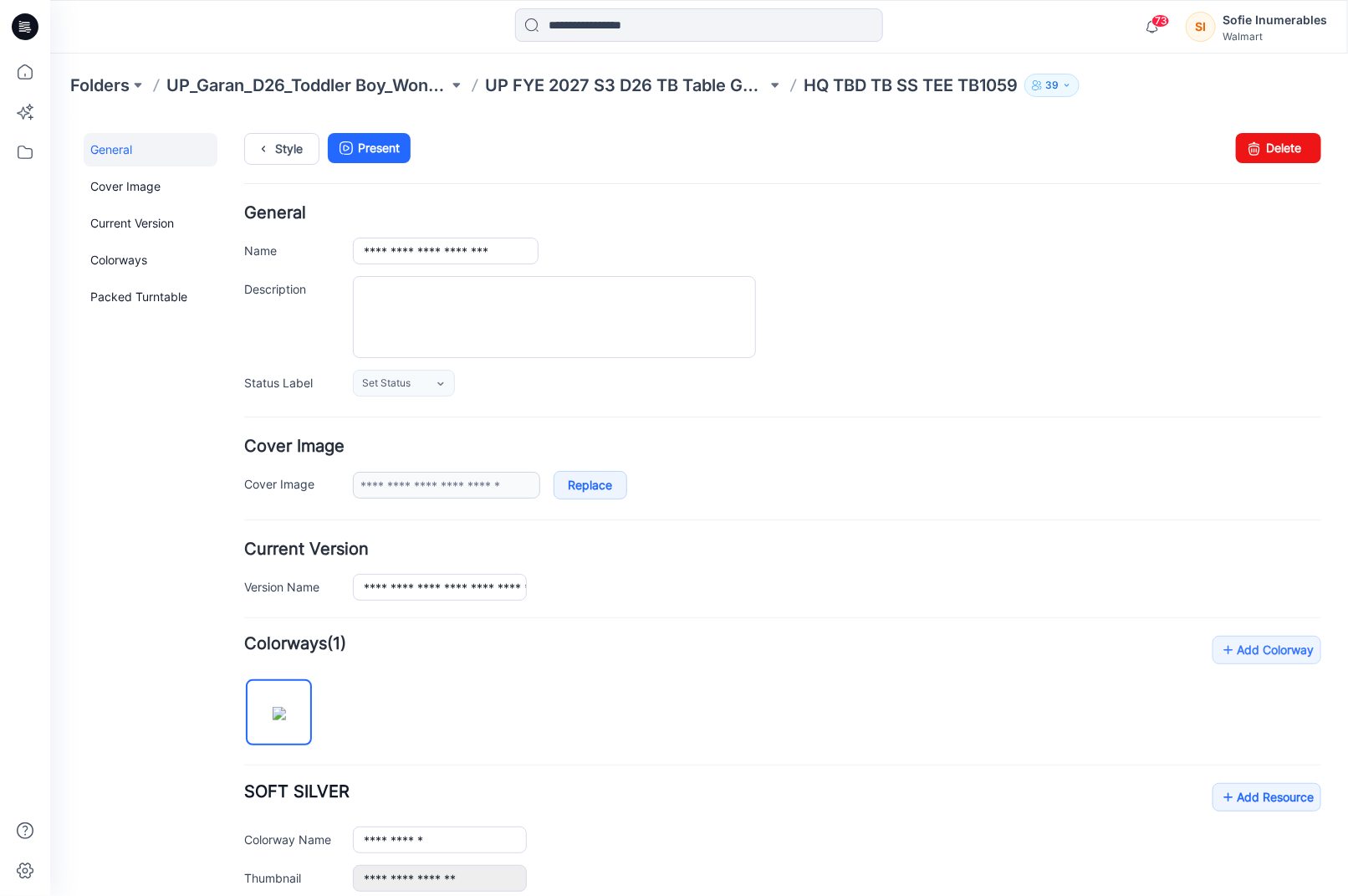
click at [951, 75] on p "HQ TBD TB SS TEE TB1059" at bounding box center [911, 86] width 214 height 23
click at [767, 78] on p "UP FYE 2027 S3 D26 TB Table Garan" at bounding box center [626, 86] width 282 height 23
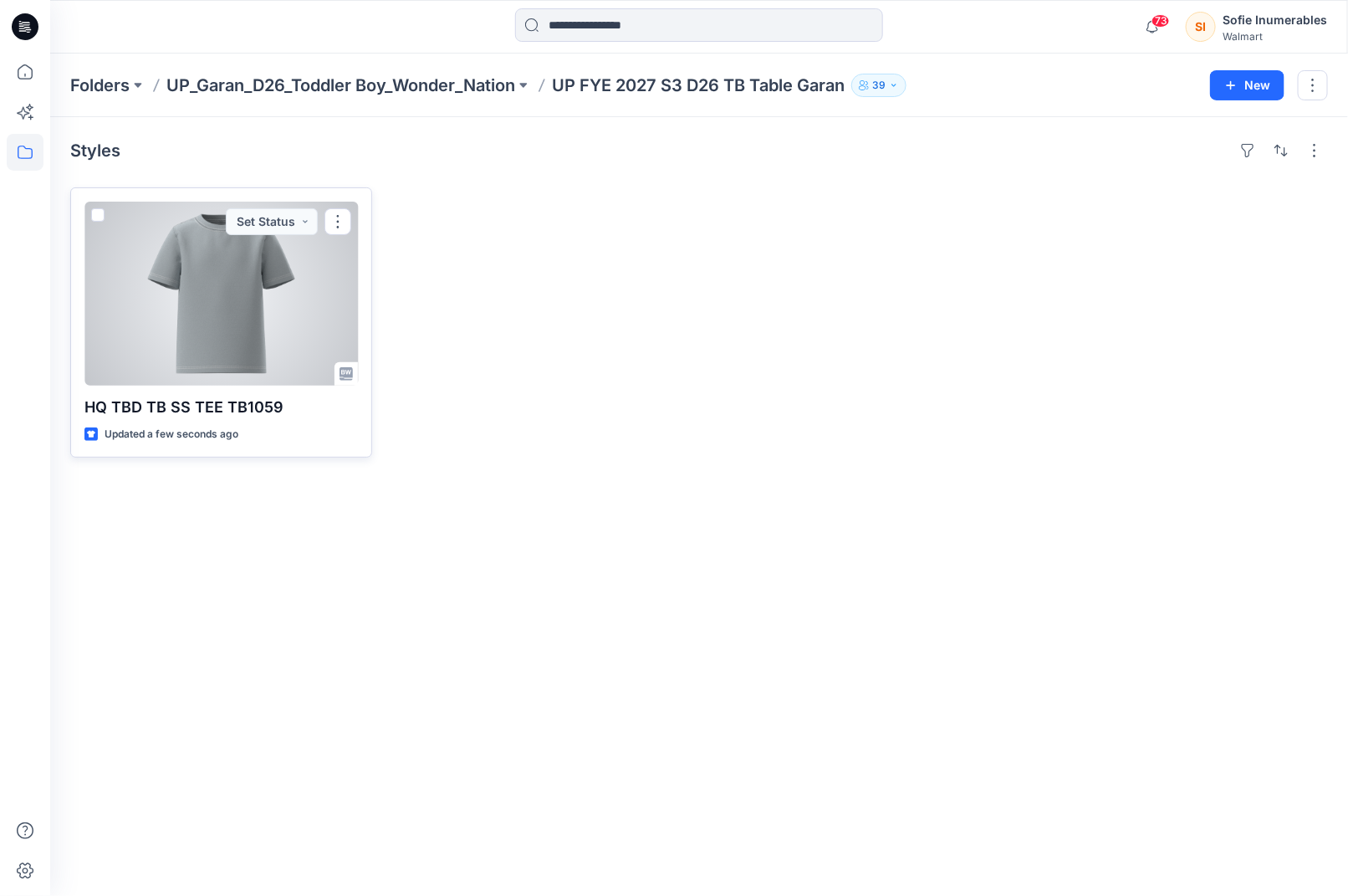
click at [234, 348] on div at bounding box center [222, 294] width 274 height 184
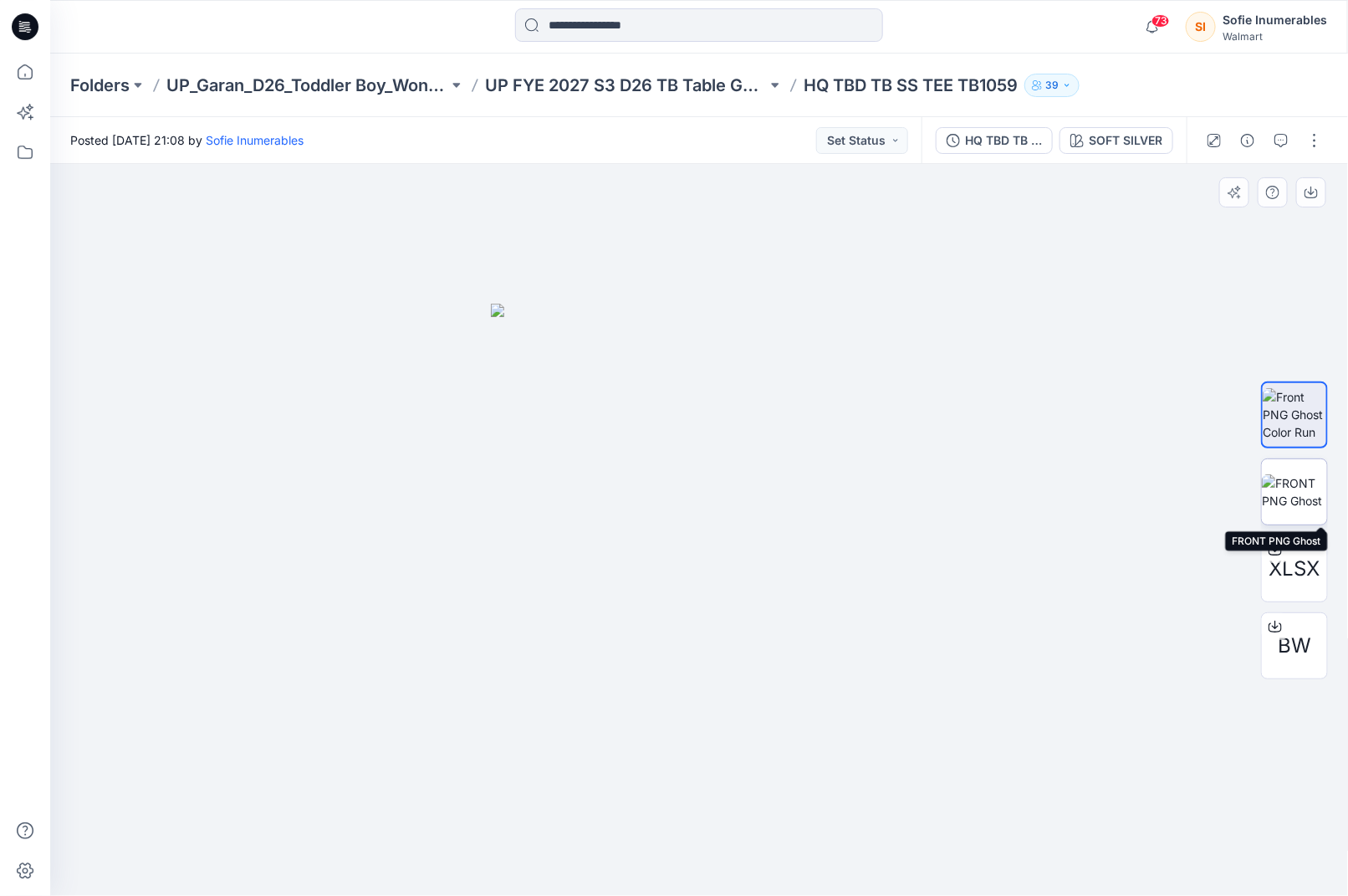
drag, startPoint x: 1303, startPoint y: 480, endPoint x: 1301, endPoint y: 465, distance: 15.1
click at [1303, 480] on img at bounding box center [1295, 492] width 65 height 35
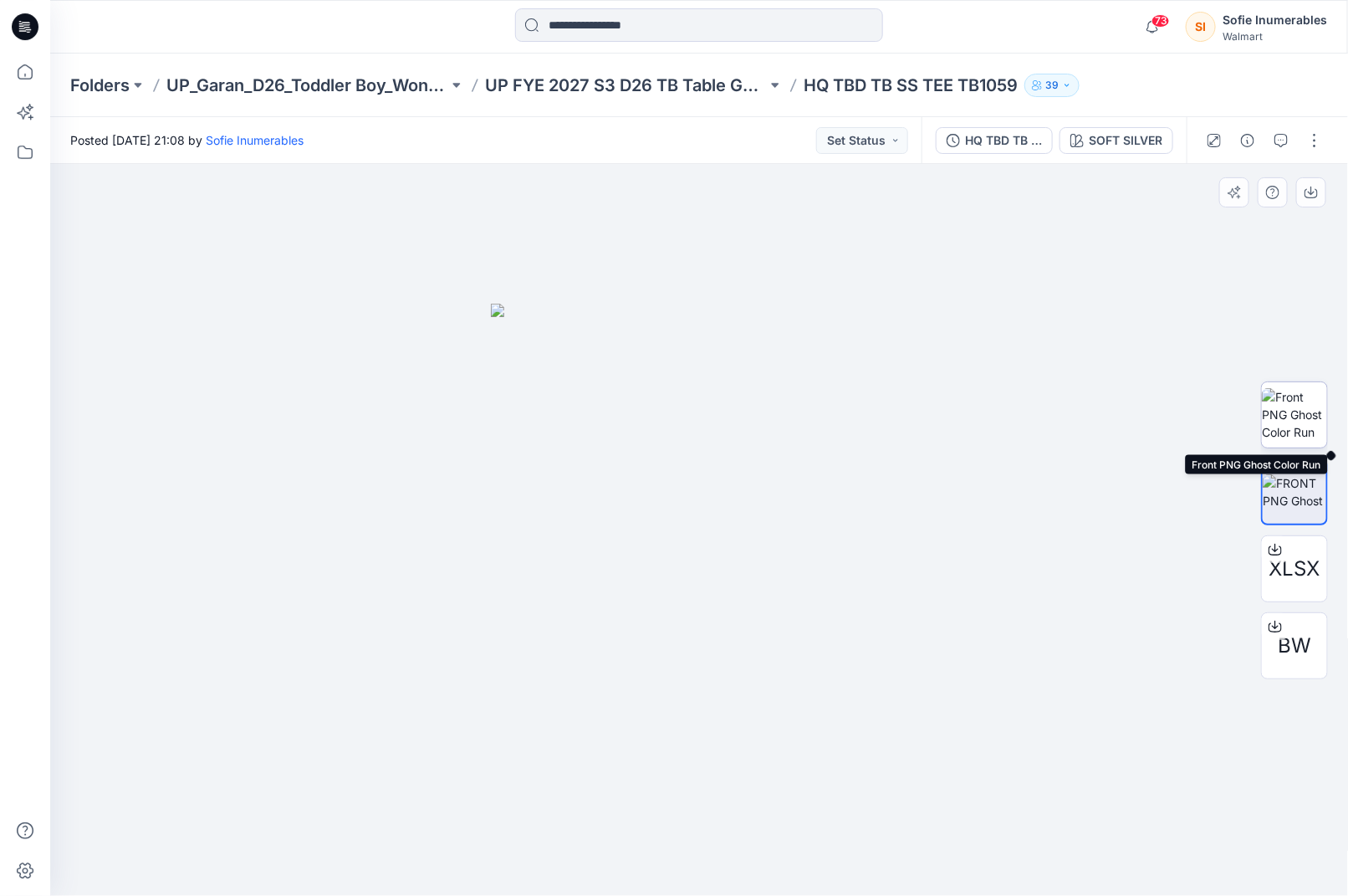
click at [1296, 409] on img at bounding box center [1295, 414] width 65 height 53
click at [1242, 149] on button "button" at bounding box center [1248, 140] width 27 height 27
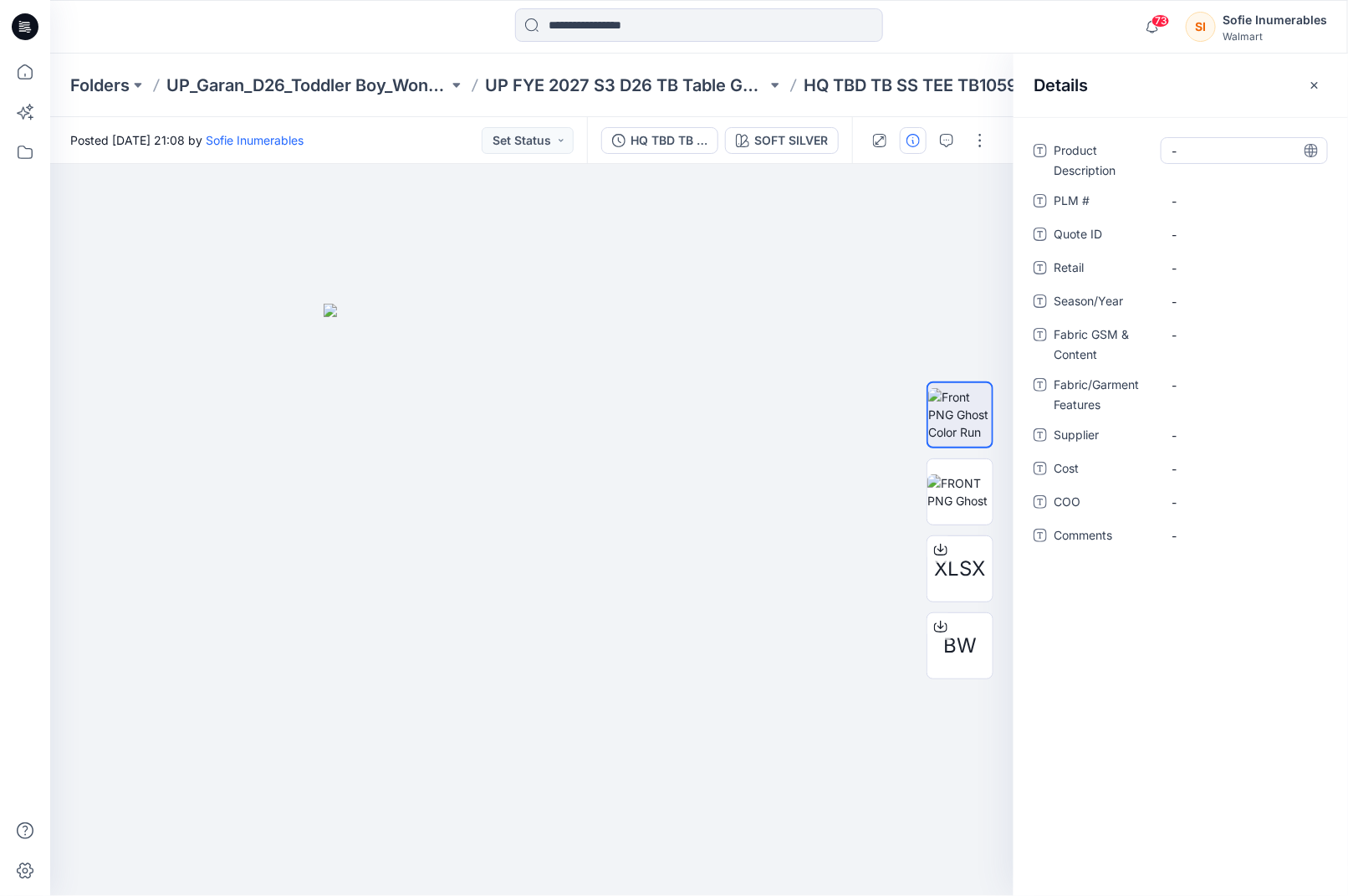
click at [1199, 144] on Description "-" at bounding box center [1244, 151] width 146 height 18
type textarea "*********"
click at [1202, 298] on span "-" at bounding box center [1244, 302] width 146 height 18
type textarea "**********"
click at [1217, 335] on Content "-" at bounding box center [1244, 335] width 146 height 18
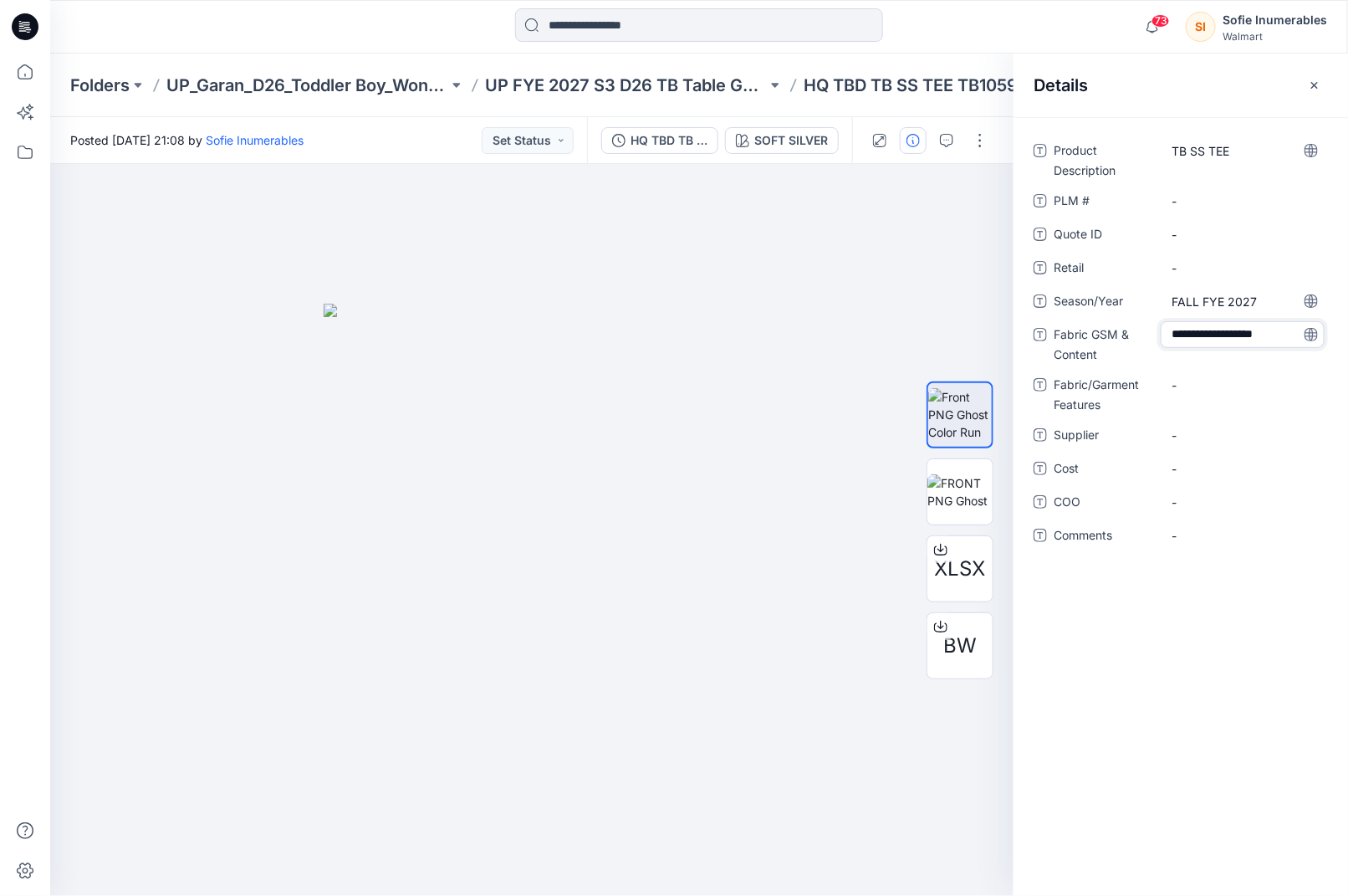
scroll to position [11, 0]
type textarea "**********"
click at [1244, 338] on Content "-" at bounding box center [1244, 335] width 146 height 18
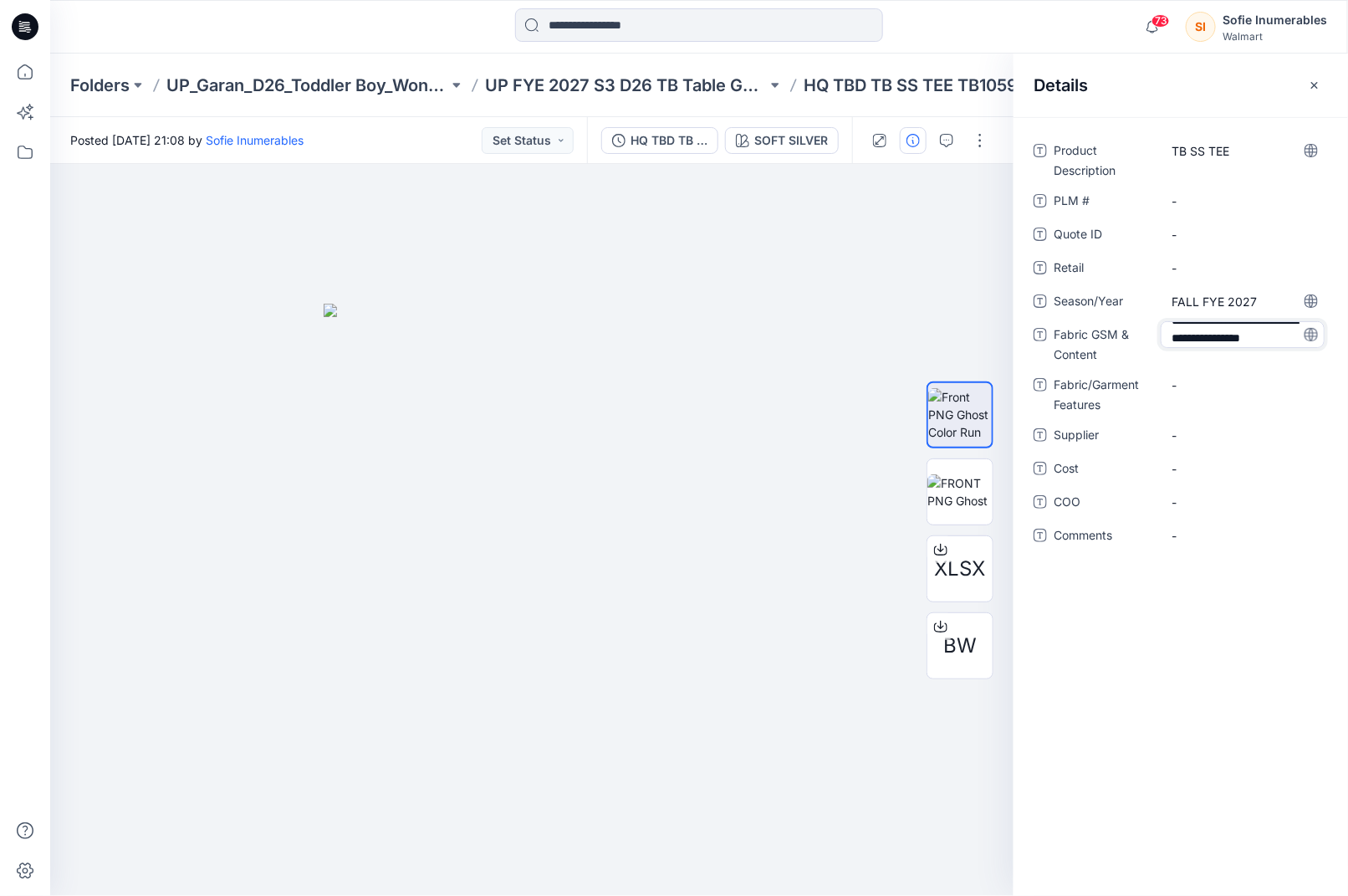
type textarea "**********"
click at [1237, 336] on Content "60/40 COTTON RECYCLED POLYESTER JERSEY, 160 GSM" at bounding box center [1244, 348] width 146 height 53
drag, startPoint x: 1233, startPoint y: 365, endPoint x: 1262, endPoint y: 391, distance: 38.9
click at [1262, 391] on div "**********" at bounding box center [1181, 357] width 294 height 441
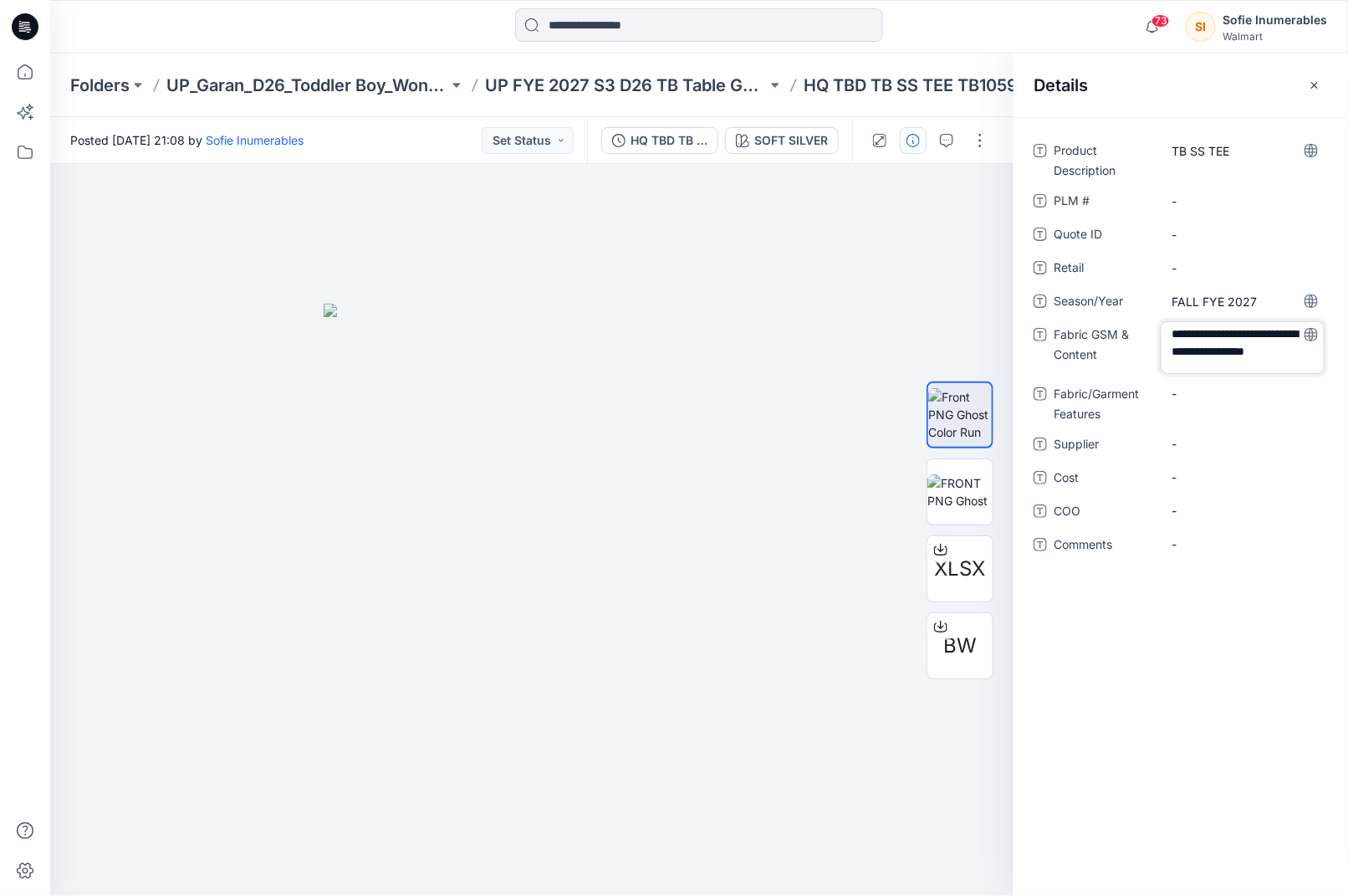
drag, startPoint x: 1258, startPoint y: 340, endPoint x: 1253, endPoint y: 357, distance: 17.7
click at [1258, 340] on textarea "**********" at bounding box center [1243, 348] width 164 height 53
drag, startPoint x: 1193, startPoint y: 383, endPoint x: 1180, endPoint y: 411, distance: 30.9
click at [1193, 385] on div "-" at bounding box center [1244, 394] width 167 height 27
click at [1192, 447] on span "-" at bounding box center [1244, 447] width 146 height 18
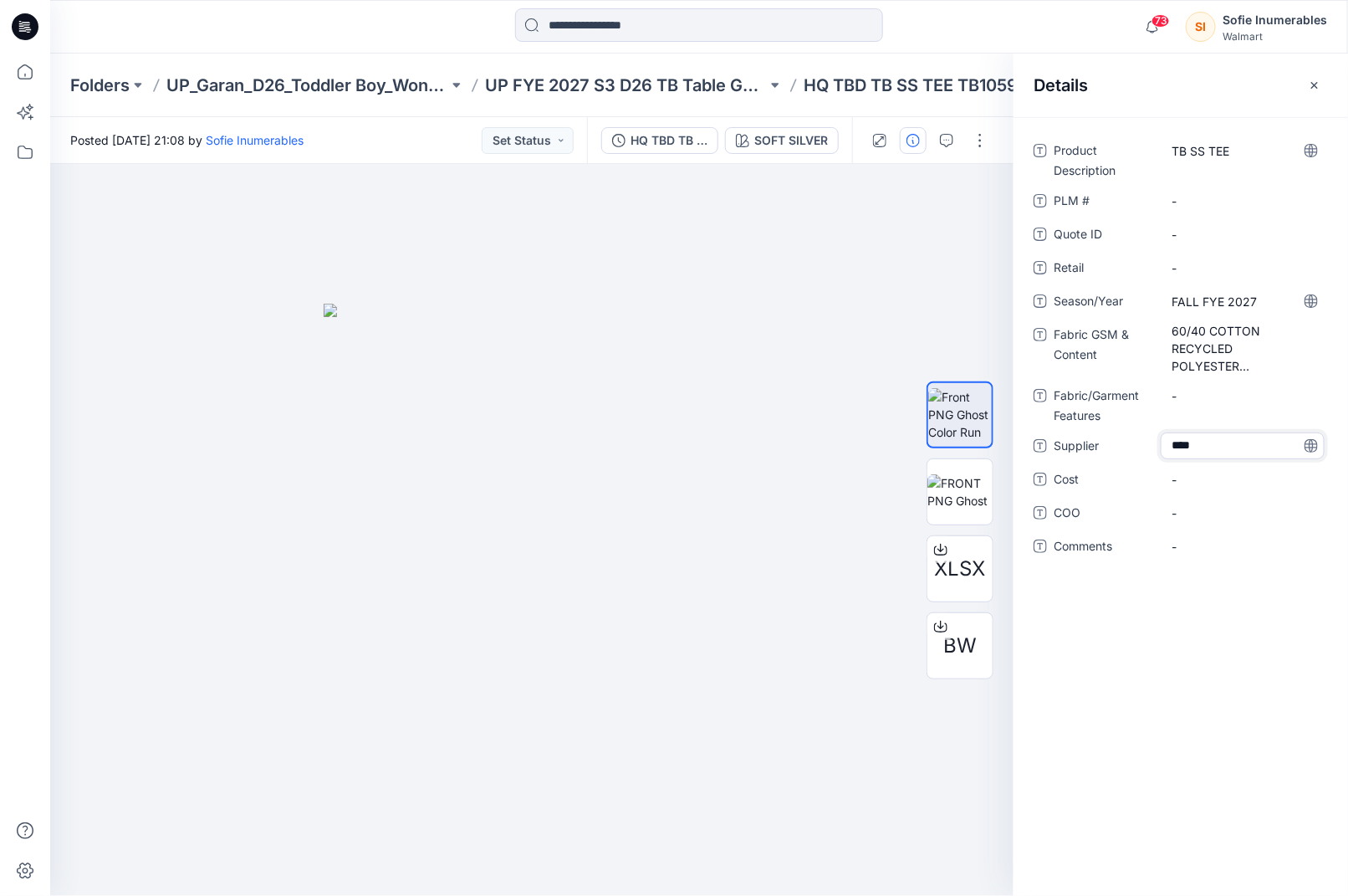
type textarea "*****"
drag, startPoint x: 615, startPoint y: 233, endPoint x: 625, endPoint y: 231, distance: 10.2
click at [615, 233] on div at bounding box center [532, 529] width 964 height 732
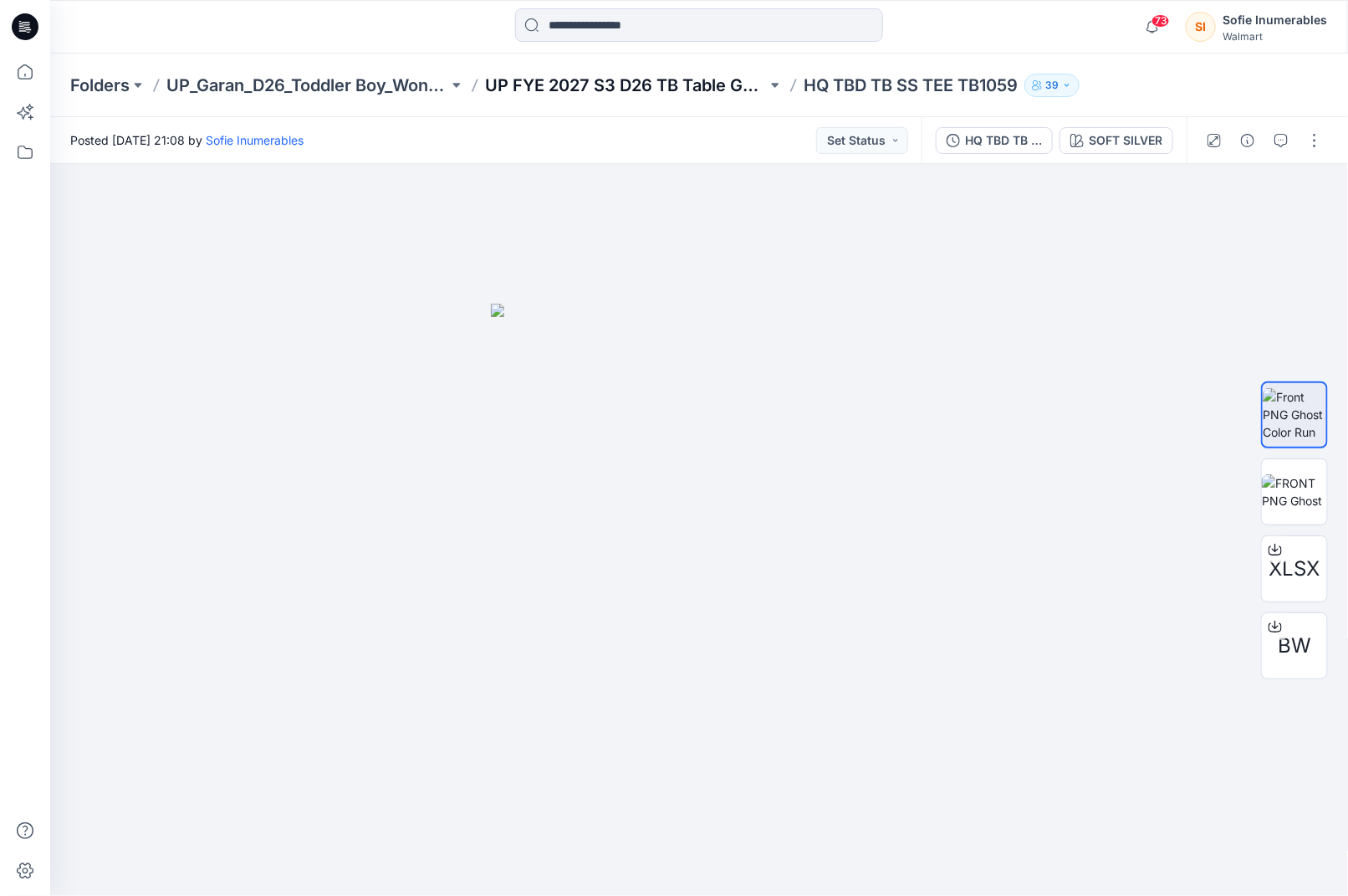
drag, startPoint x: 819, startPoint y: 81, endPoint x: 750, endPoint y: 89, distance: 69.5
click at [819, 81] on p "HQ TBD TB SS TEE TB1059" at bounding box center [911, 86] width 214 height 23
drag, startPoint x: 496, startPoint y: 83, endPoint x: 706, endPoint y: 94, distance: 210.3
click at [733, 90] on p "UP FYE 2027 S3 D26 TB Table Garan" at bounding box center [626, 86] width 282 height 23
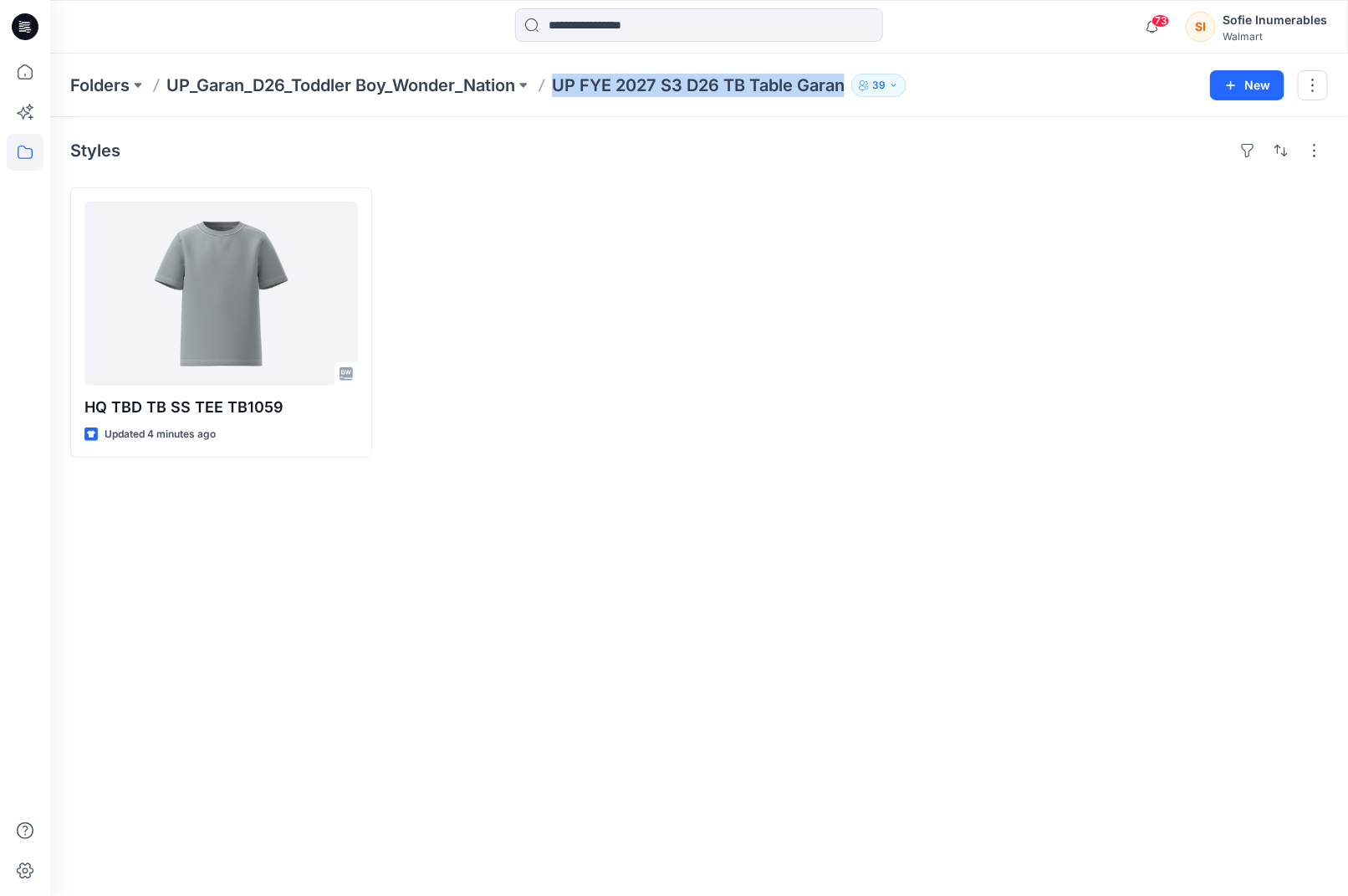
drag, startPoint x: 566, startPoint y: 81, endPoint x: 859, endPoint y: 86, distance: 293.0
click at [859, 88] on div "Folders UP_Garan_D26_Toddler Boy_Wonder_Nation UP FYE 2027 S3 D26 TB Table Gara…" at bounding box center [634, 86] width 1127 height 23
copy p "UP FYE 2027 S3 D26 TB Table Garan"
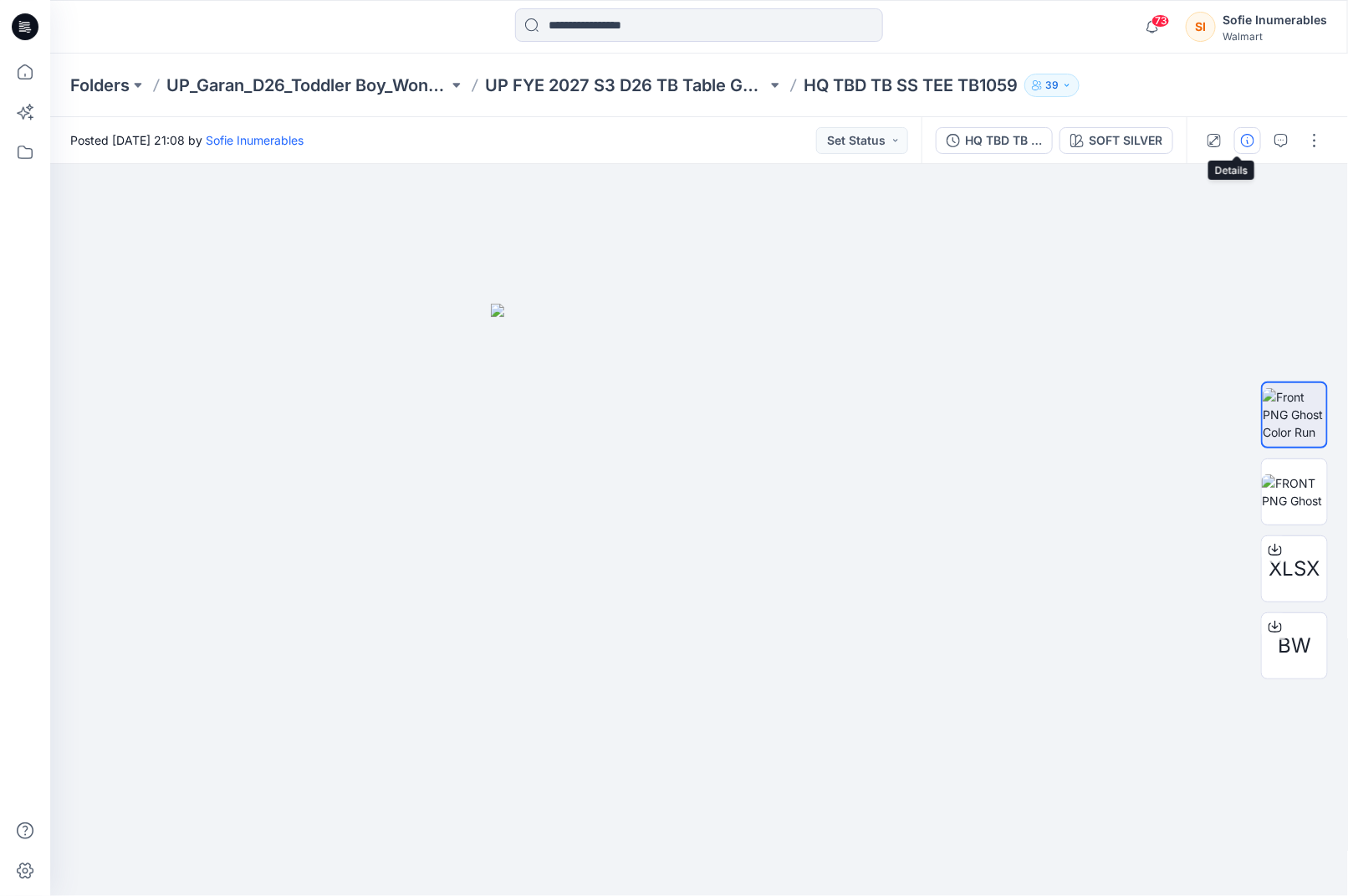
click at [1244, 135] on icon "button" at bounding box center [1248, 140] width 14 height 14
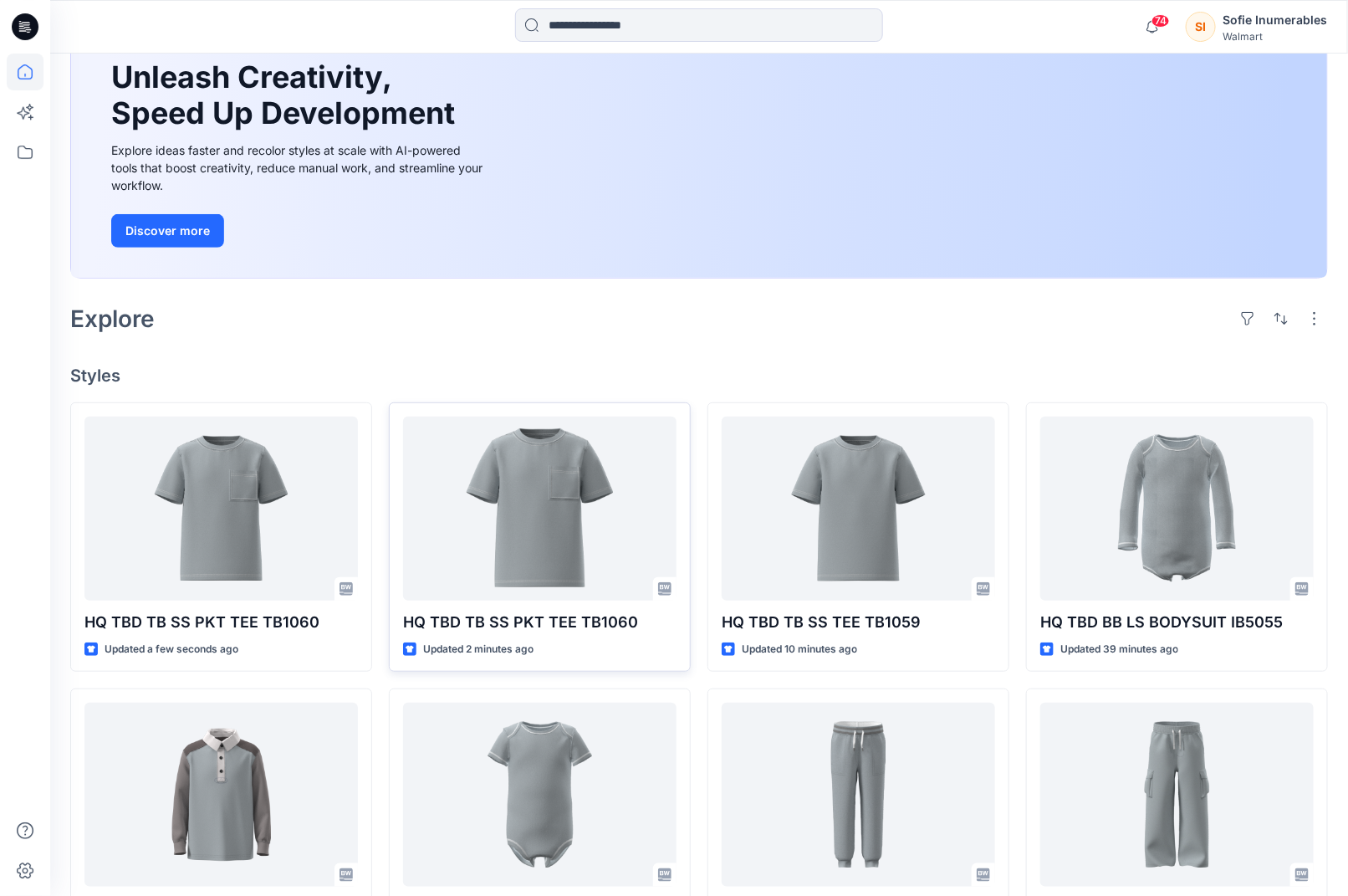
scroll to position [176, 0]
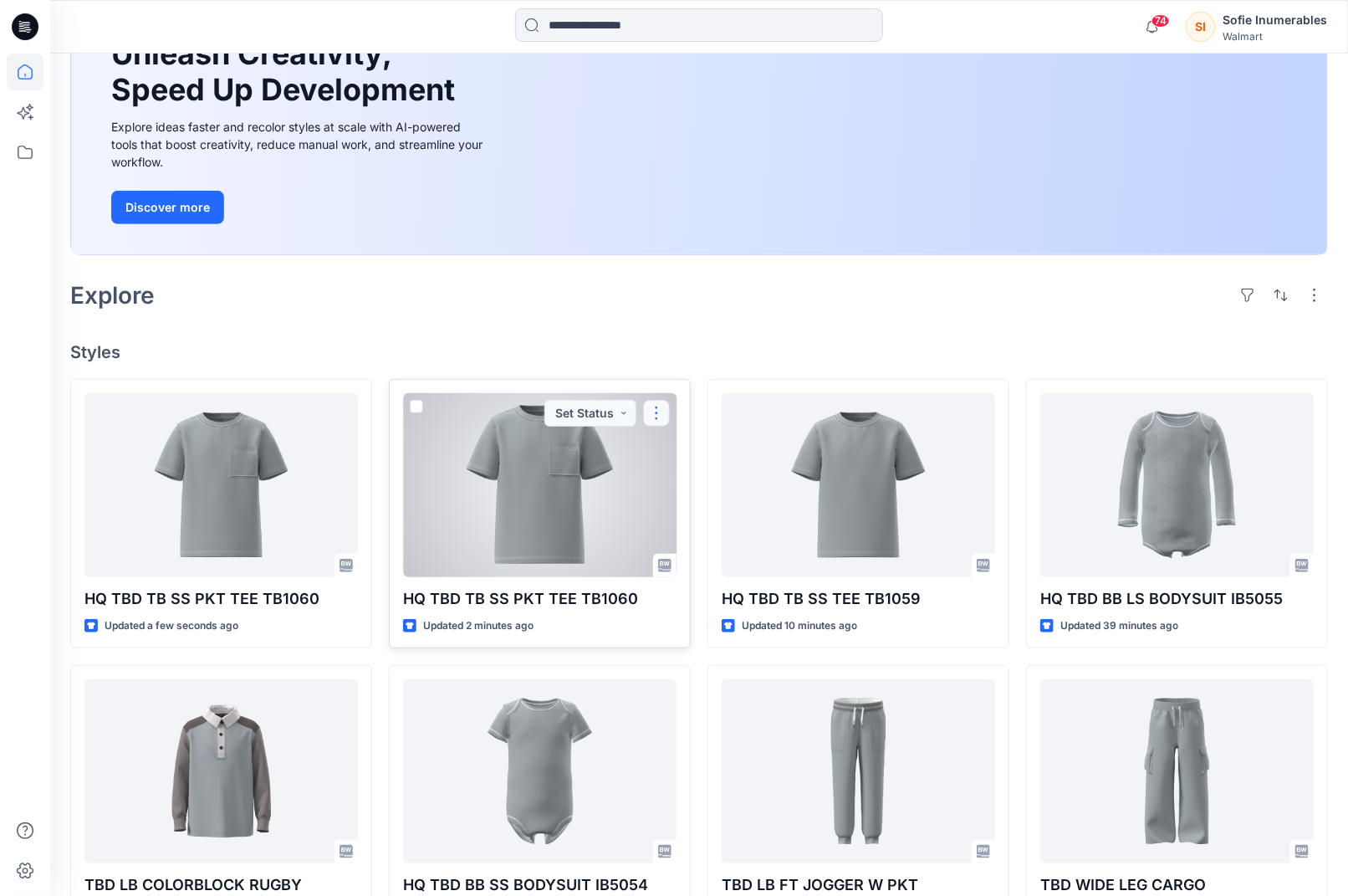
click at [665, 427] on button "button" at bounding box center [656, 413] width 27 height 27
click at [528, 577] on div at bounding box center [540, 485] width 274 height 184
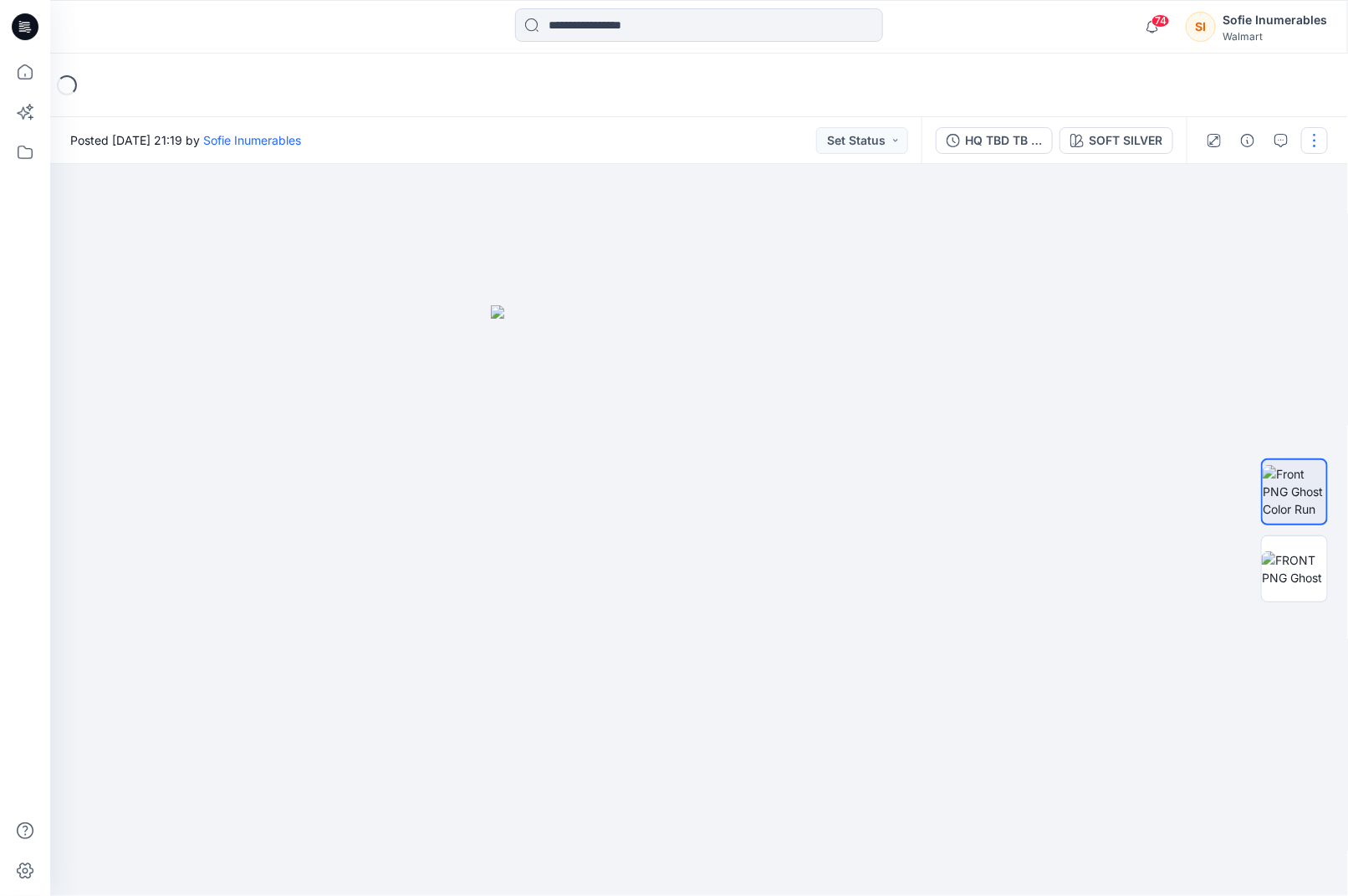
click at [1313, 135] on button "button" at bounding box center [1315, 140] width 27 height 27
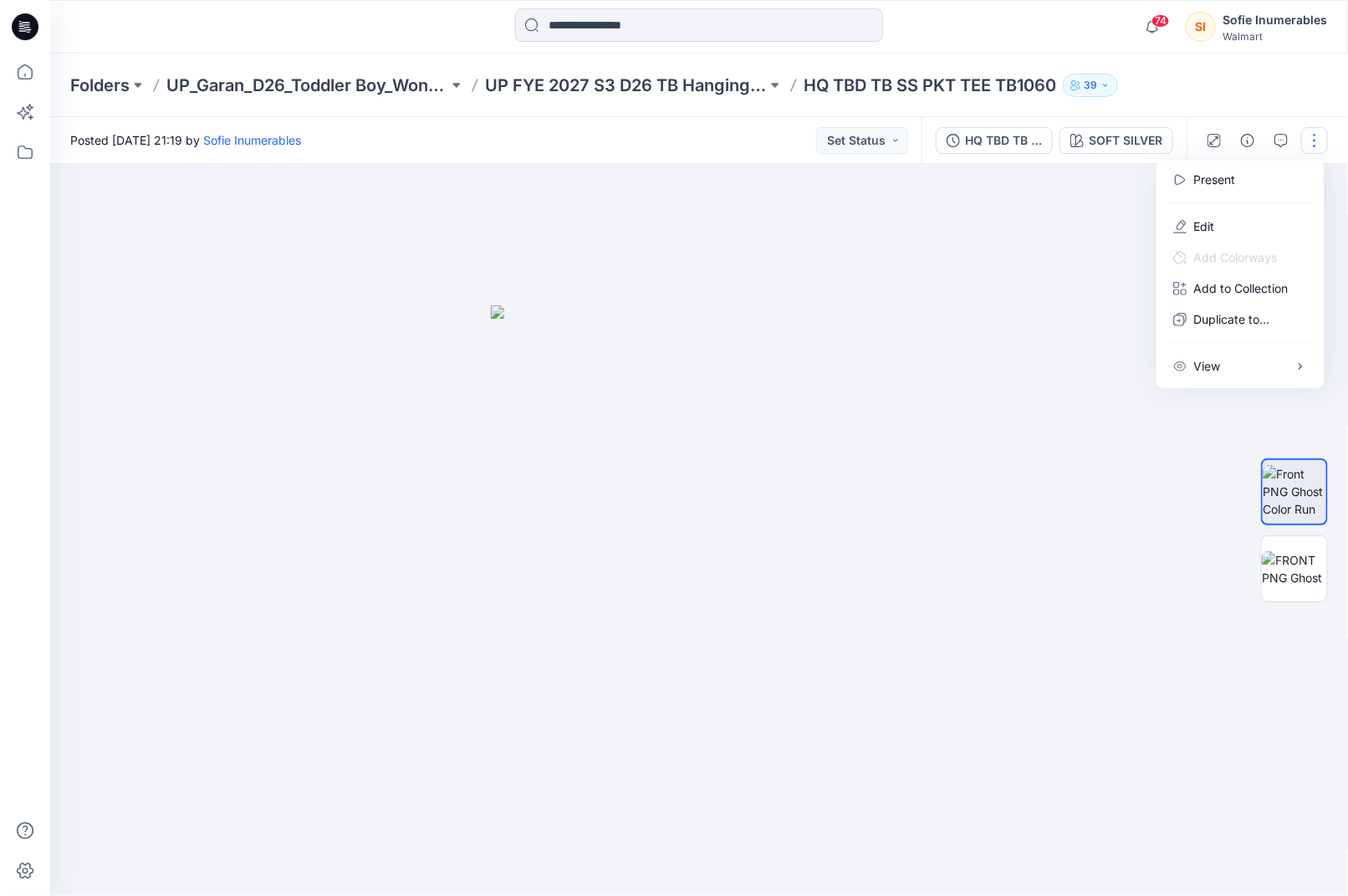
click at [1078, 206] on div at bounding box center [700, 529] width 1299 height 732
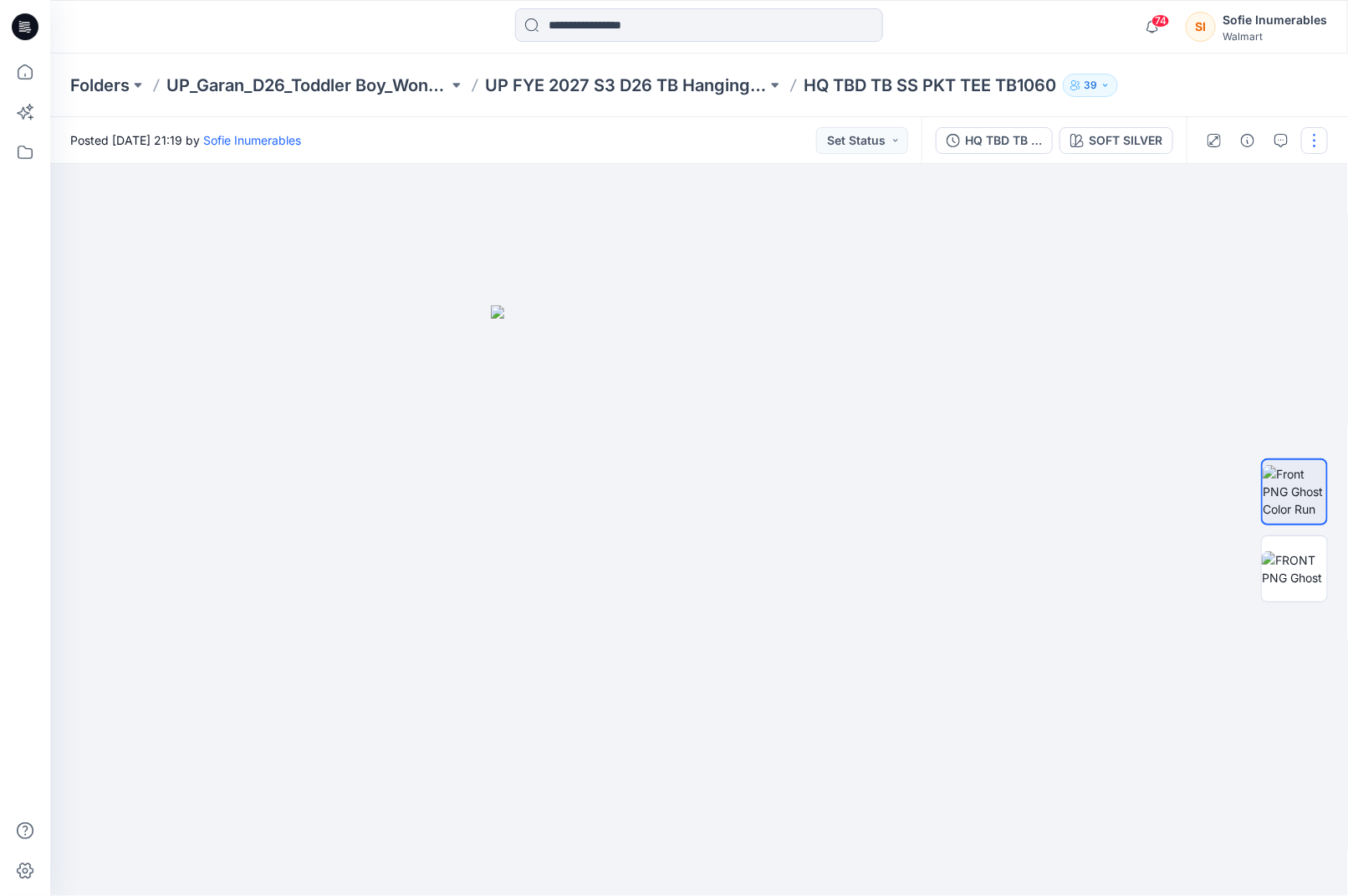
click at [1307, 135] on button "button" at bounding box center [1315, 140] width 27 height 27
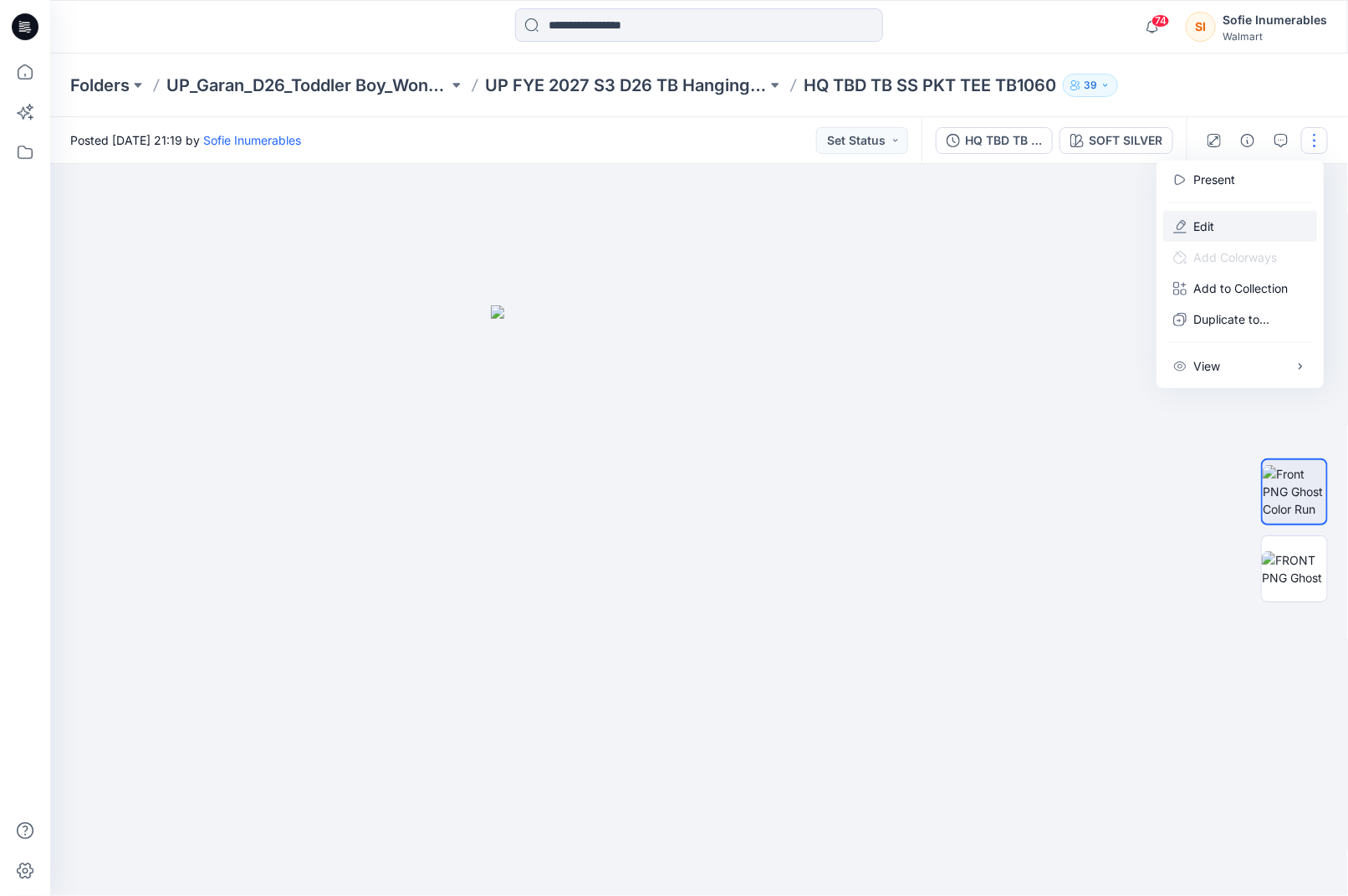
click at [1234, 225] on button "Edit" at bounding box center [1240, 226] width 154 height 31
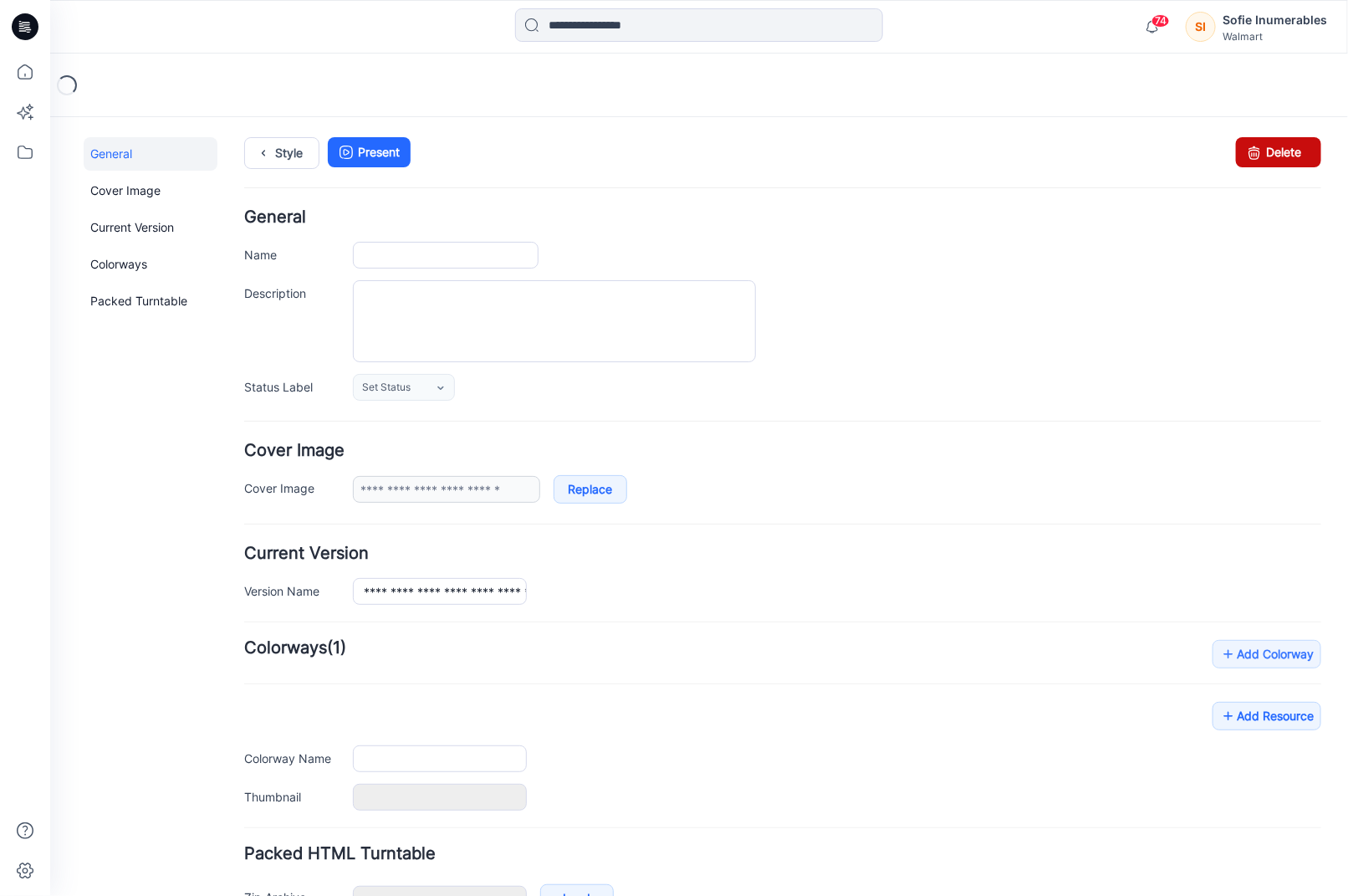
type input "**********"
click at [1292, 161] on link "Delete" at bounding box center [1278, 150] width 86 height 30
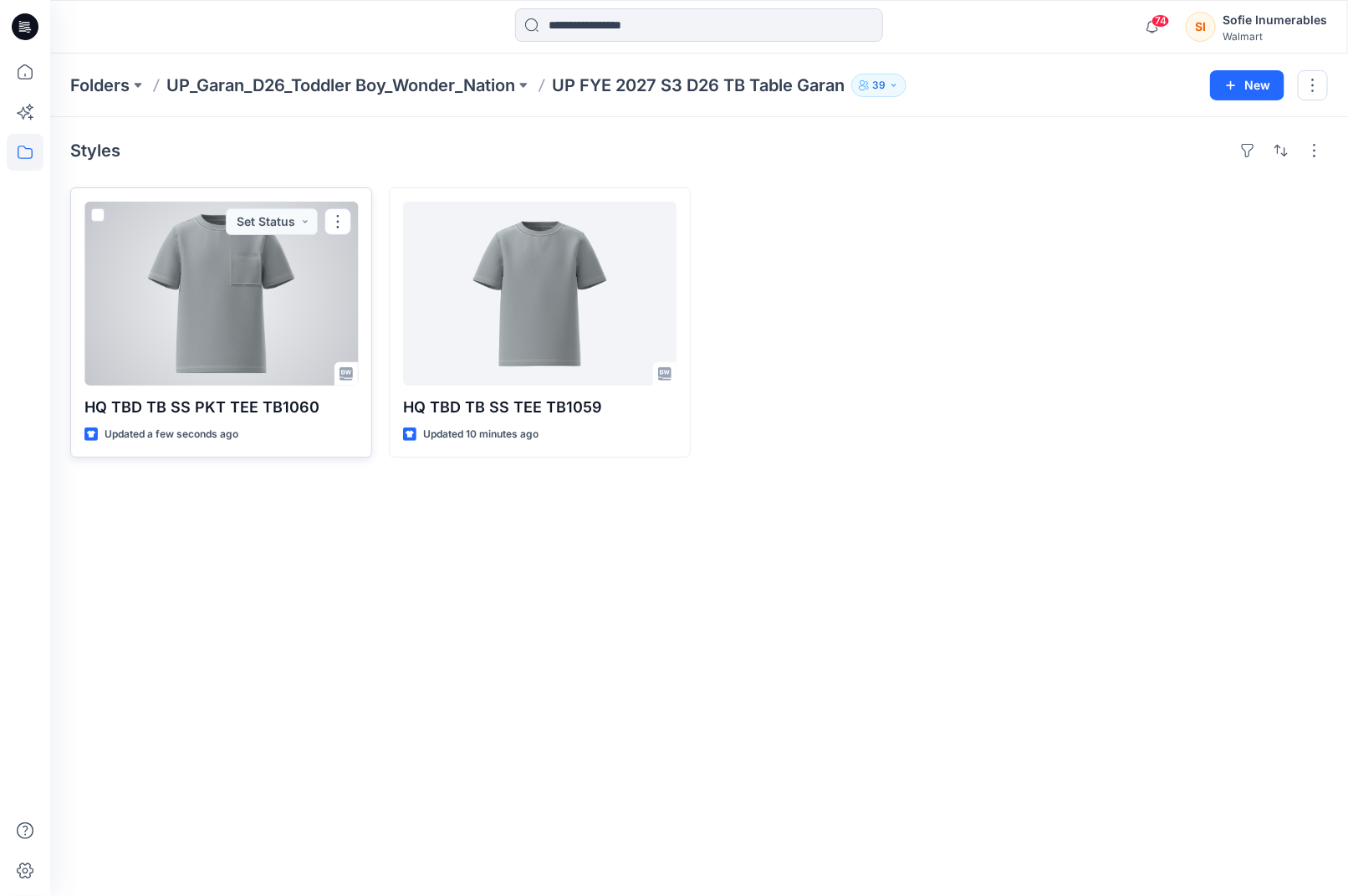
click at [211, 359] on div at bounding box center [222, 294] width 274 height 184
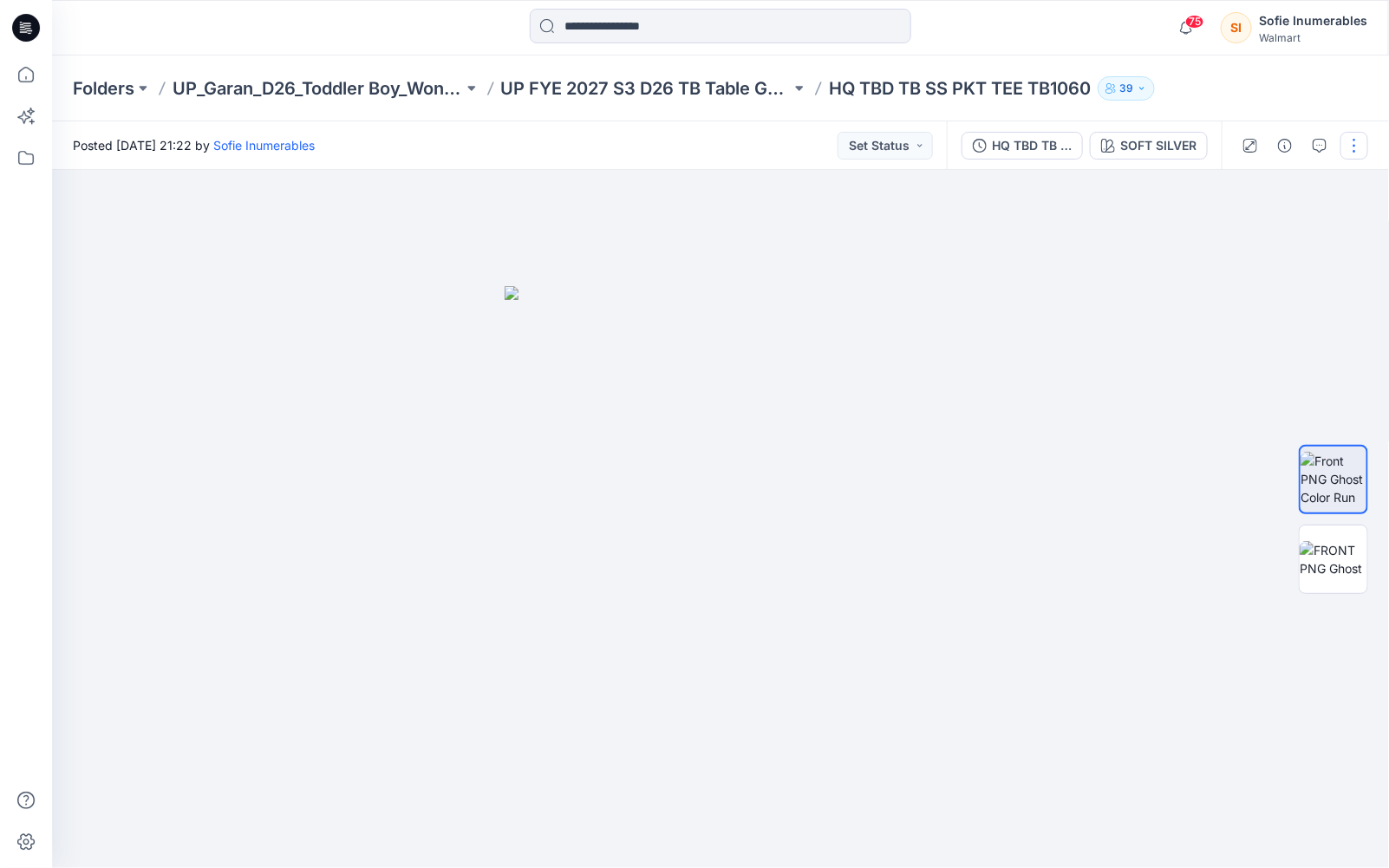
click at [1351, 140] on button "button" at bounding box center [1354, 146] width 28 height 28
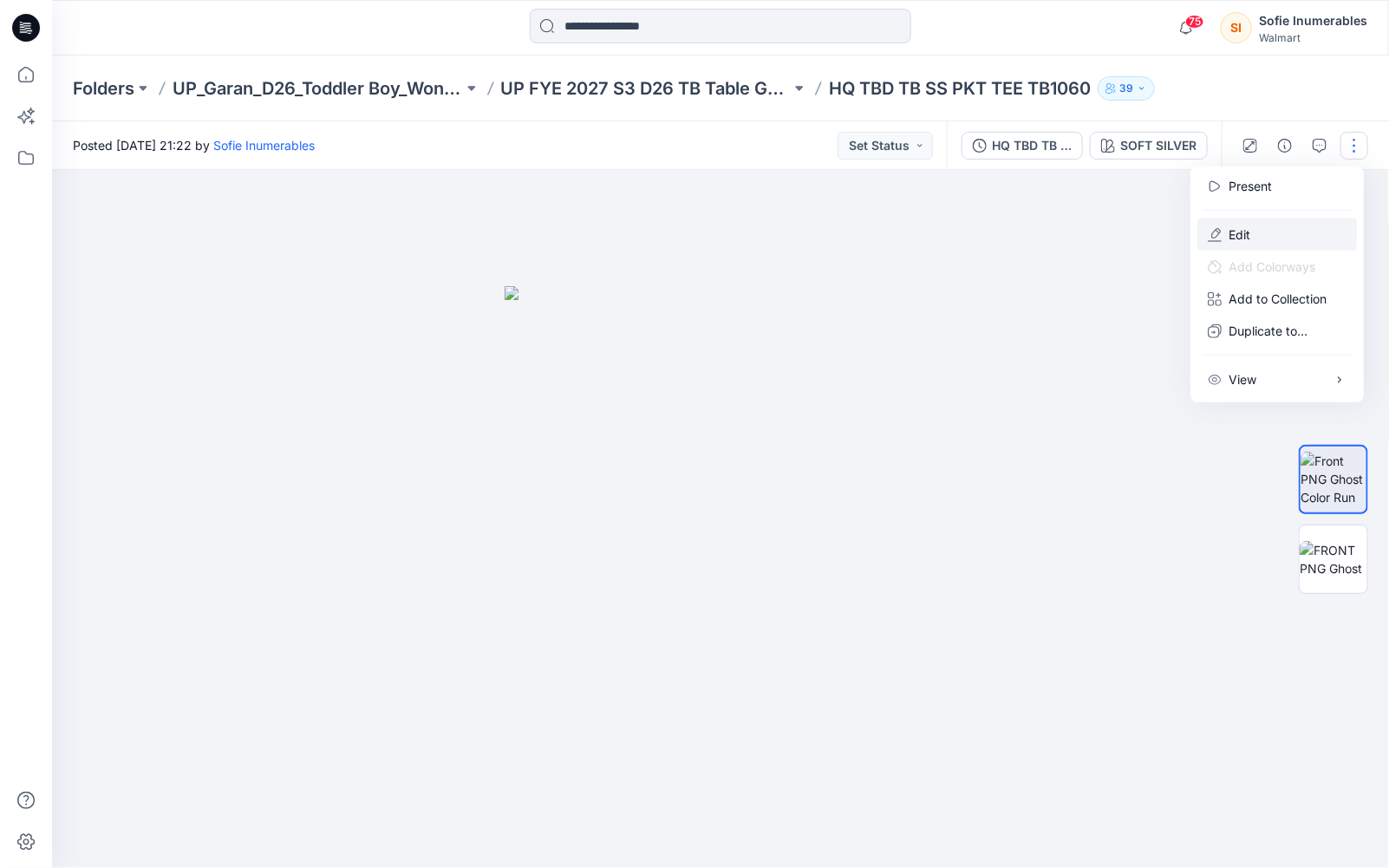
click at [1251, 239] on p "Edit" at bounding box center [1239, 235] width 21 height 19
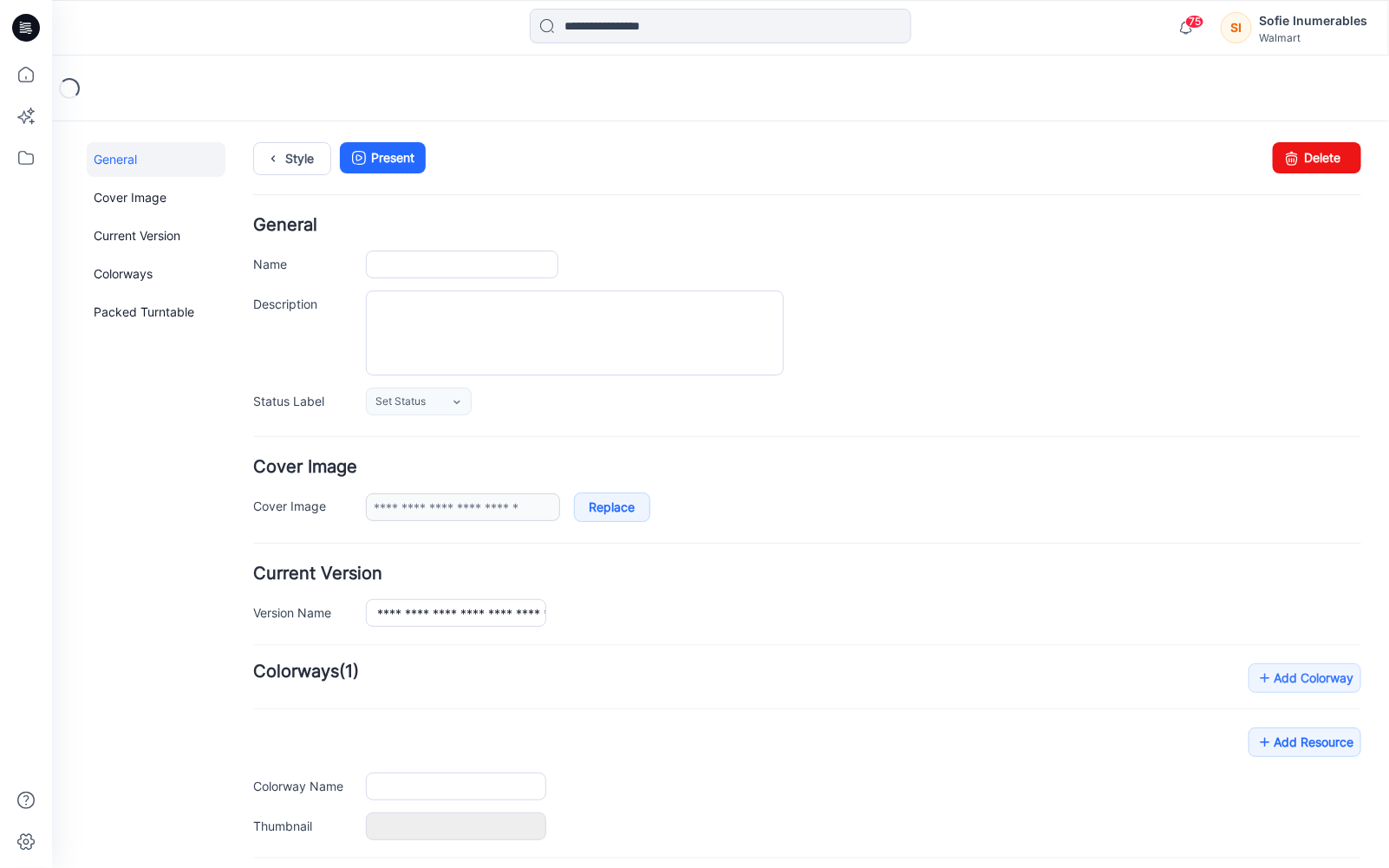
type input "**********"
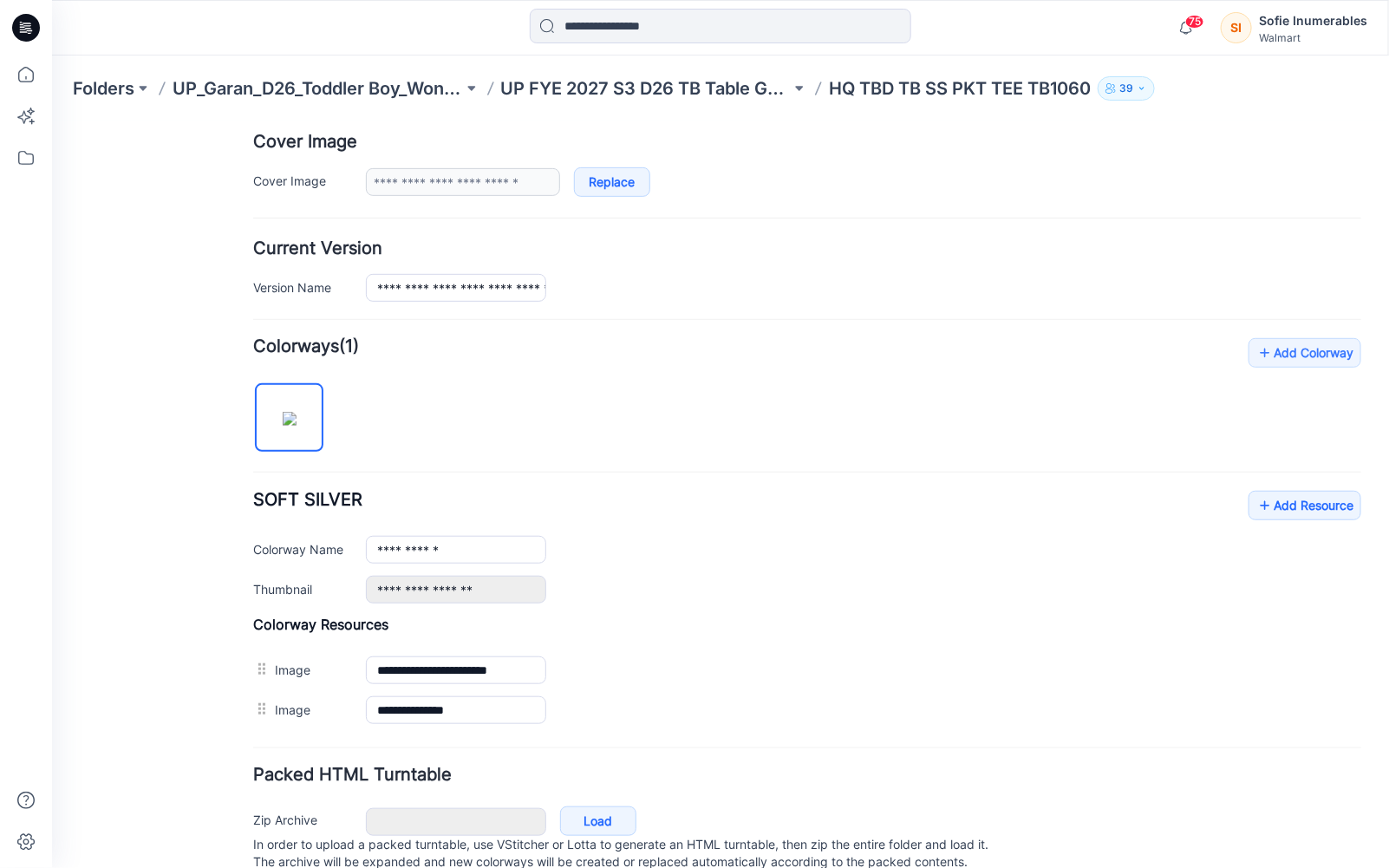
scroll to position [377, 0]
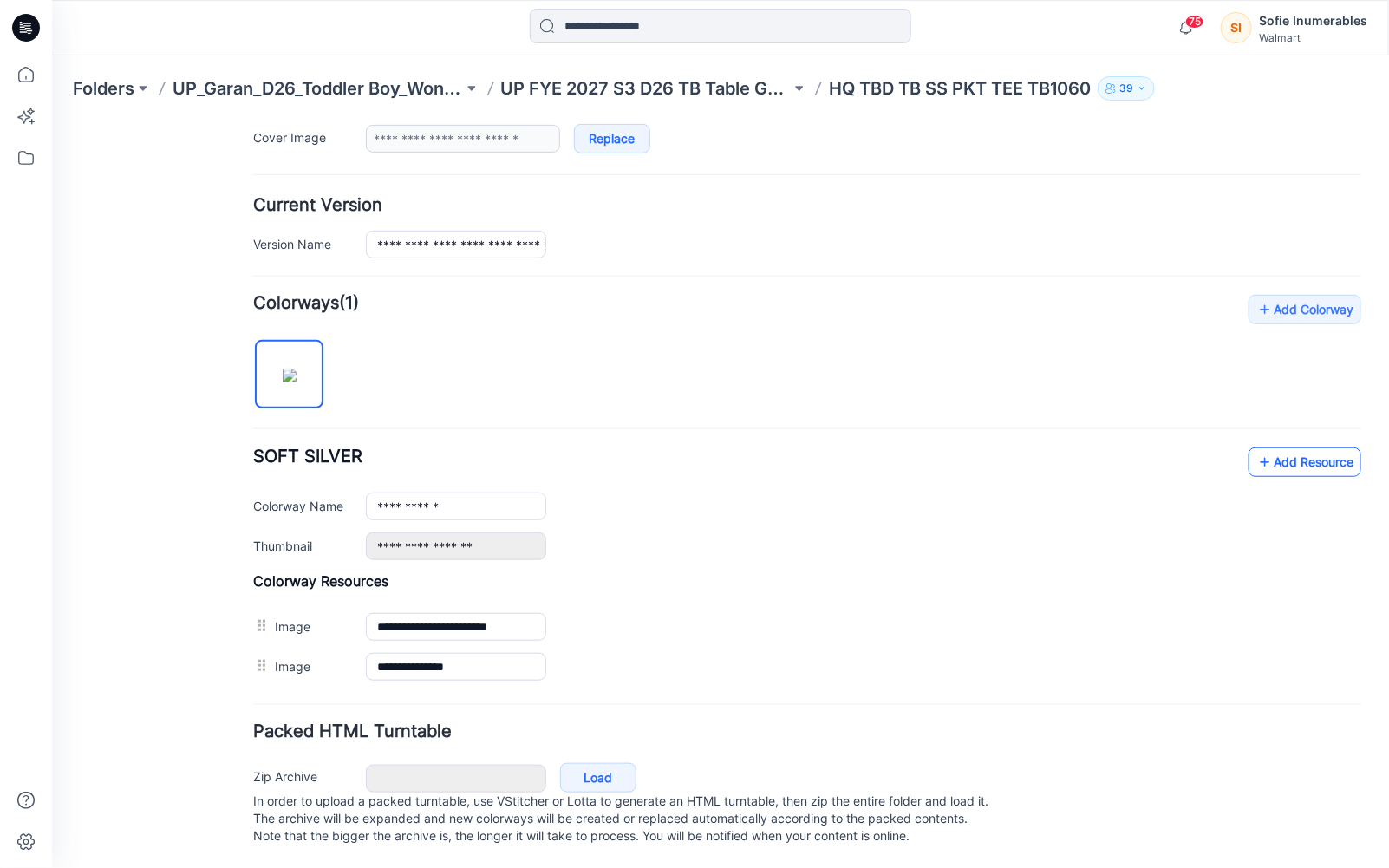
click at [1294, 446] on link "Add Resource" at bounding box center [1304, 461] width 113 height 30
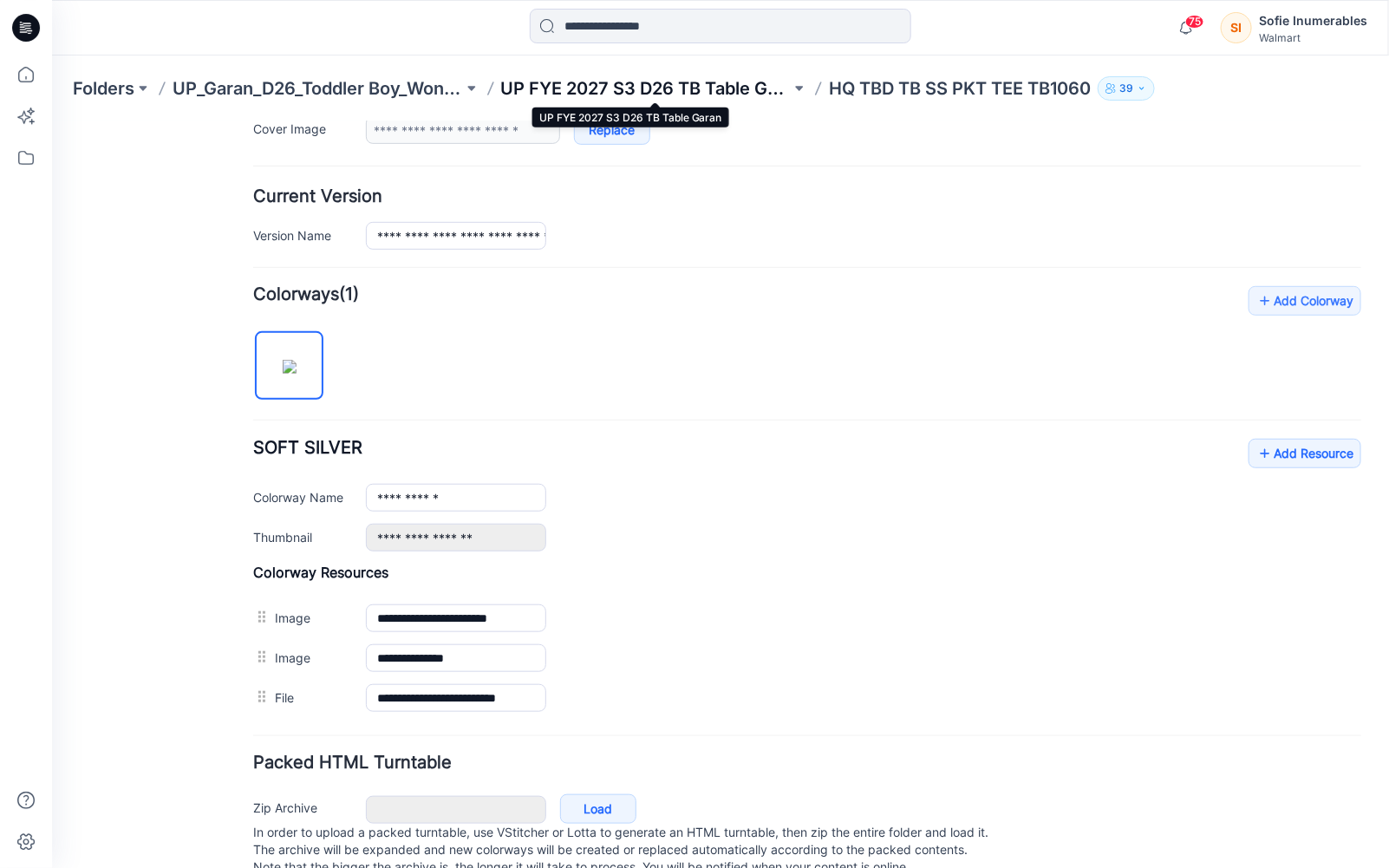
click at [723, 77] on p "UP FYE 2027 S3 D26 TB Table Garan" at bounding box center [646, 89] width 290 height 24
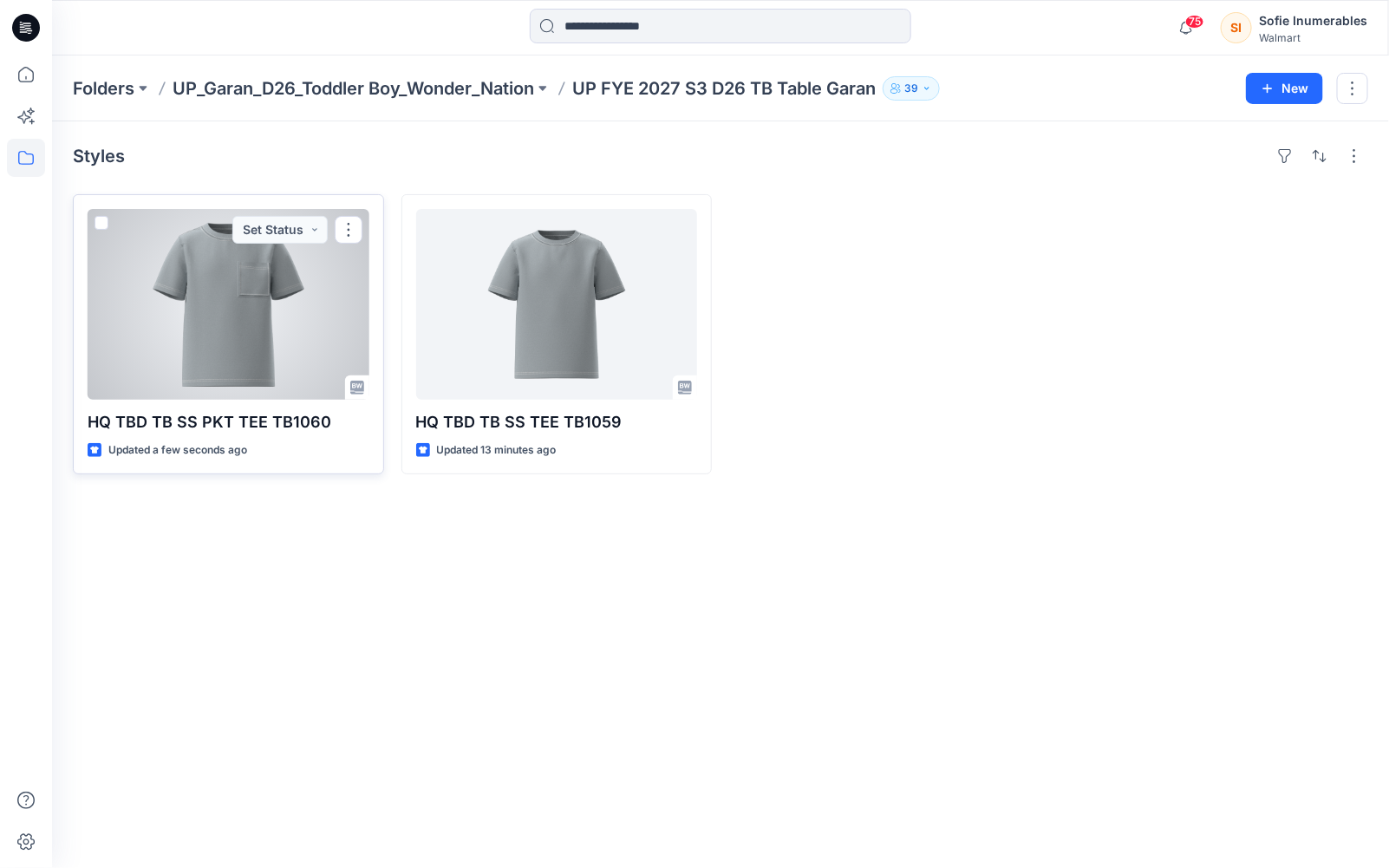
click at [266, 319] on div at bounding box center [229, 304] width 282 height 190
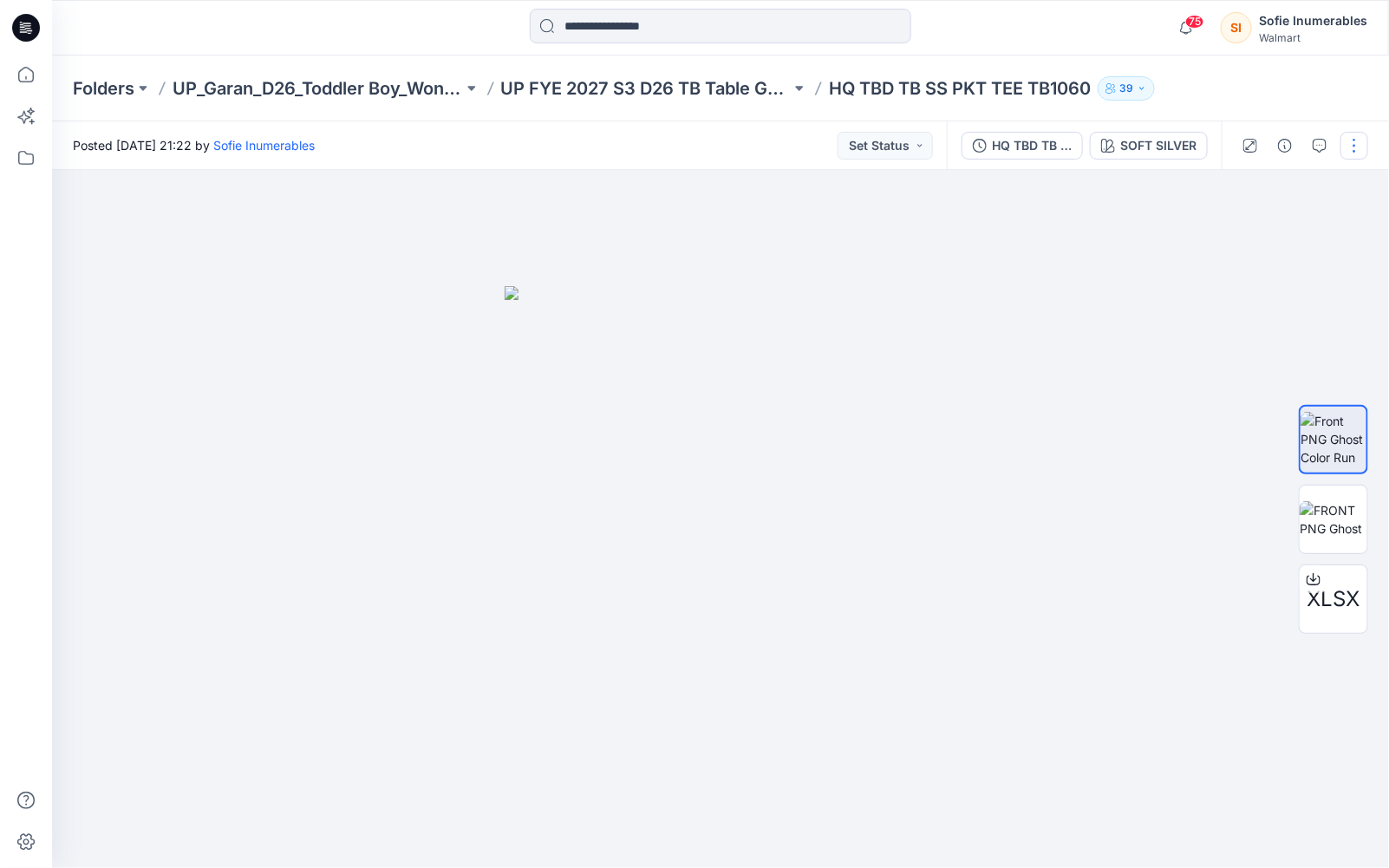
click at [1349, 142] on button "button" at bounding box center [1354, 146] width 28 height 28
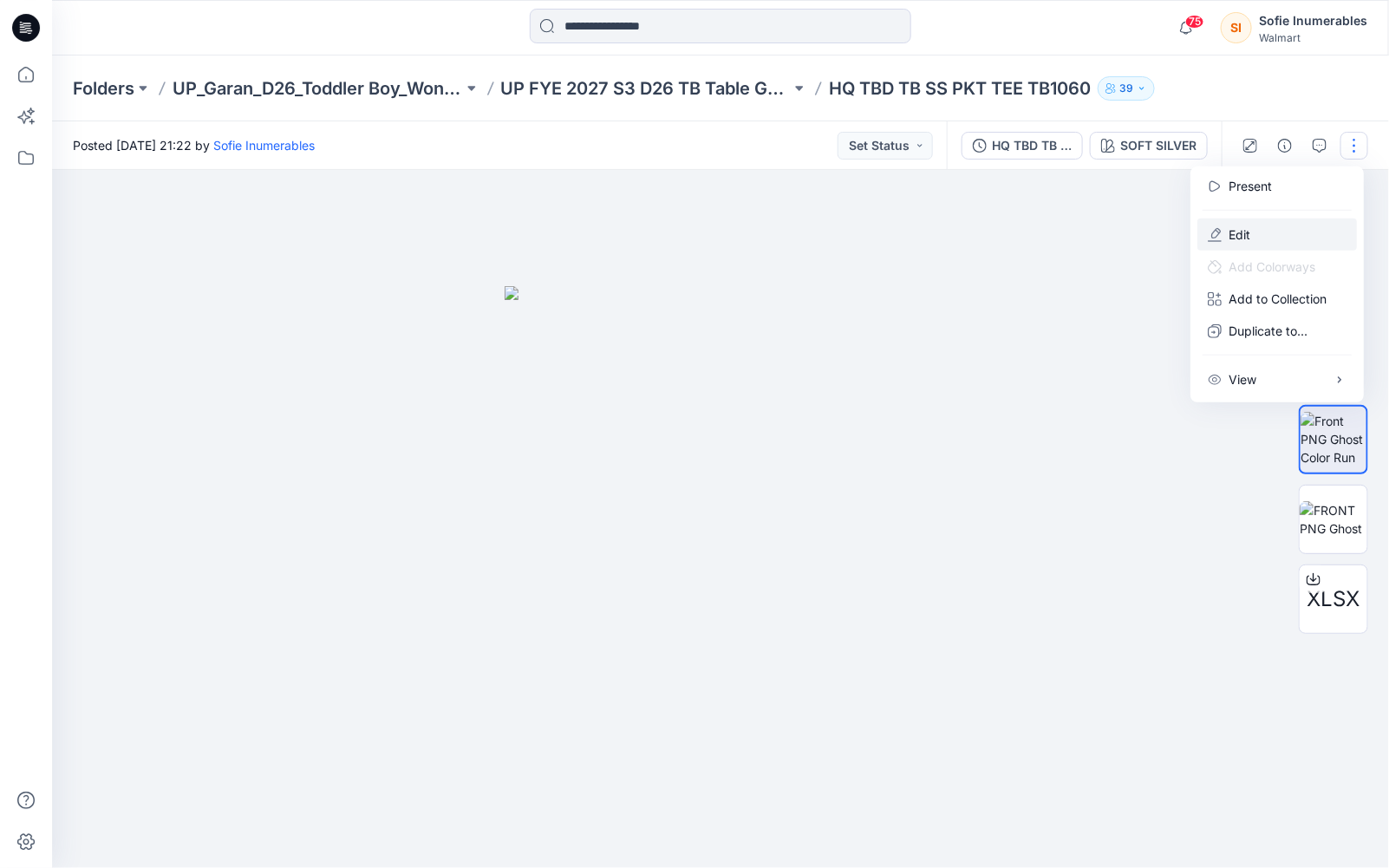
click at [1251, 241] on p "Edit" at bounding box center [1239, 235] width 21 height 19
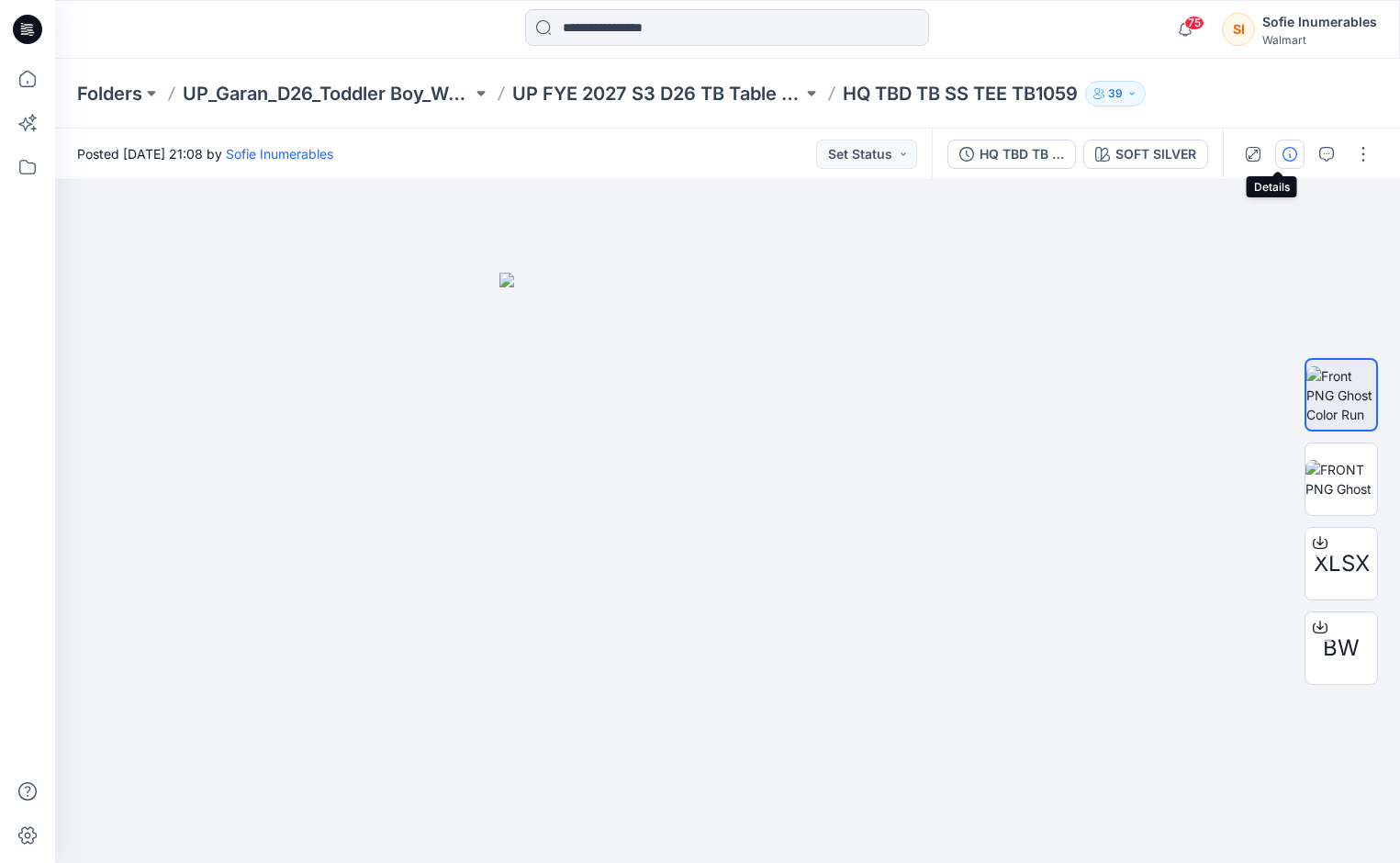
click at [1275, 157] on button "button" at bounding box center [1289, 154] width 30 height 30
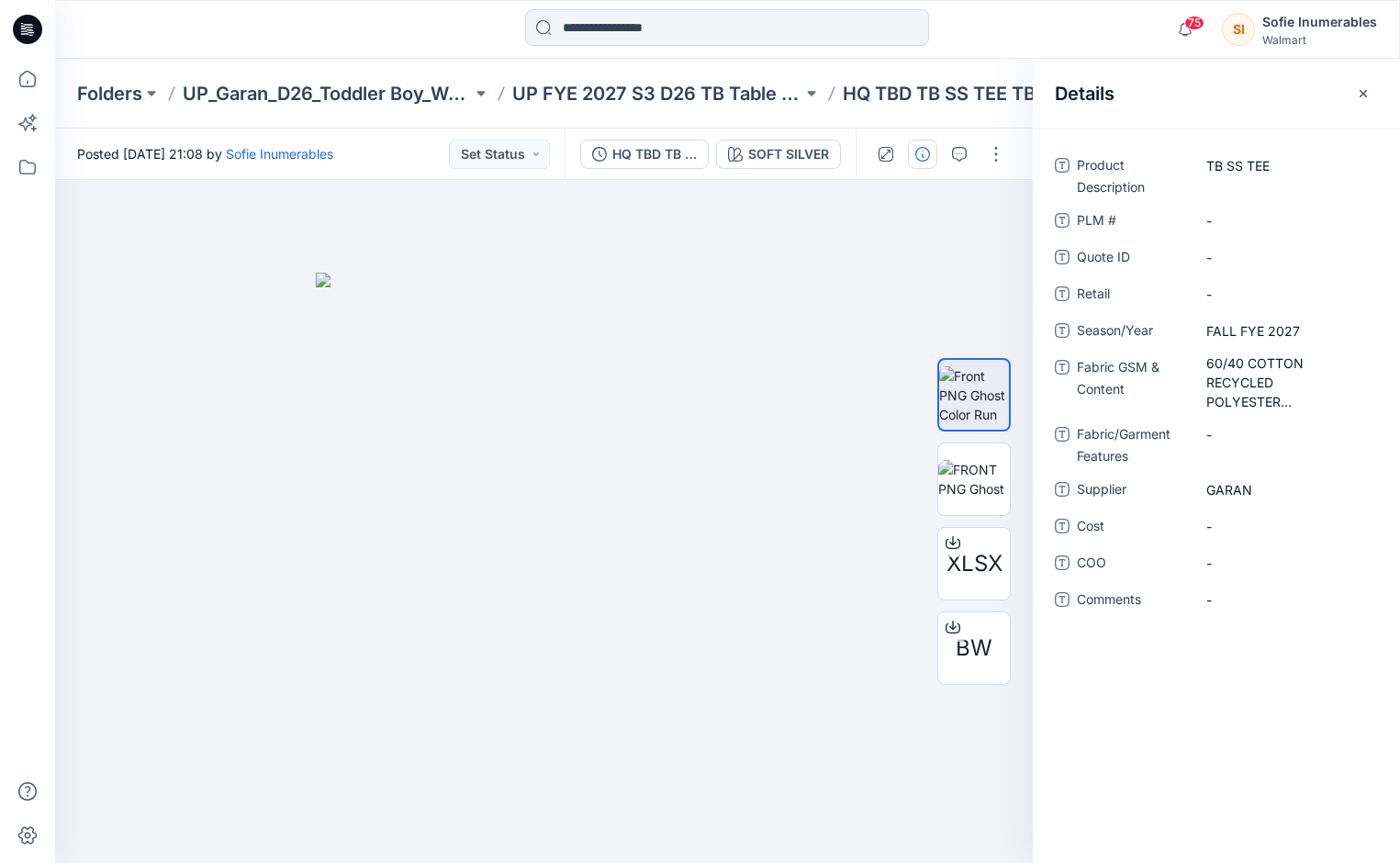
click at [1361, 86] on icon "button" at bounding box center [1362, 93] width 15 height 15
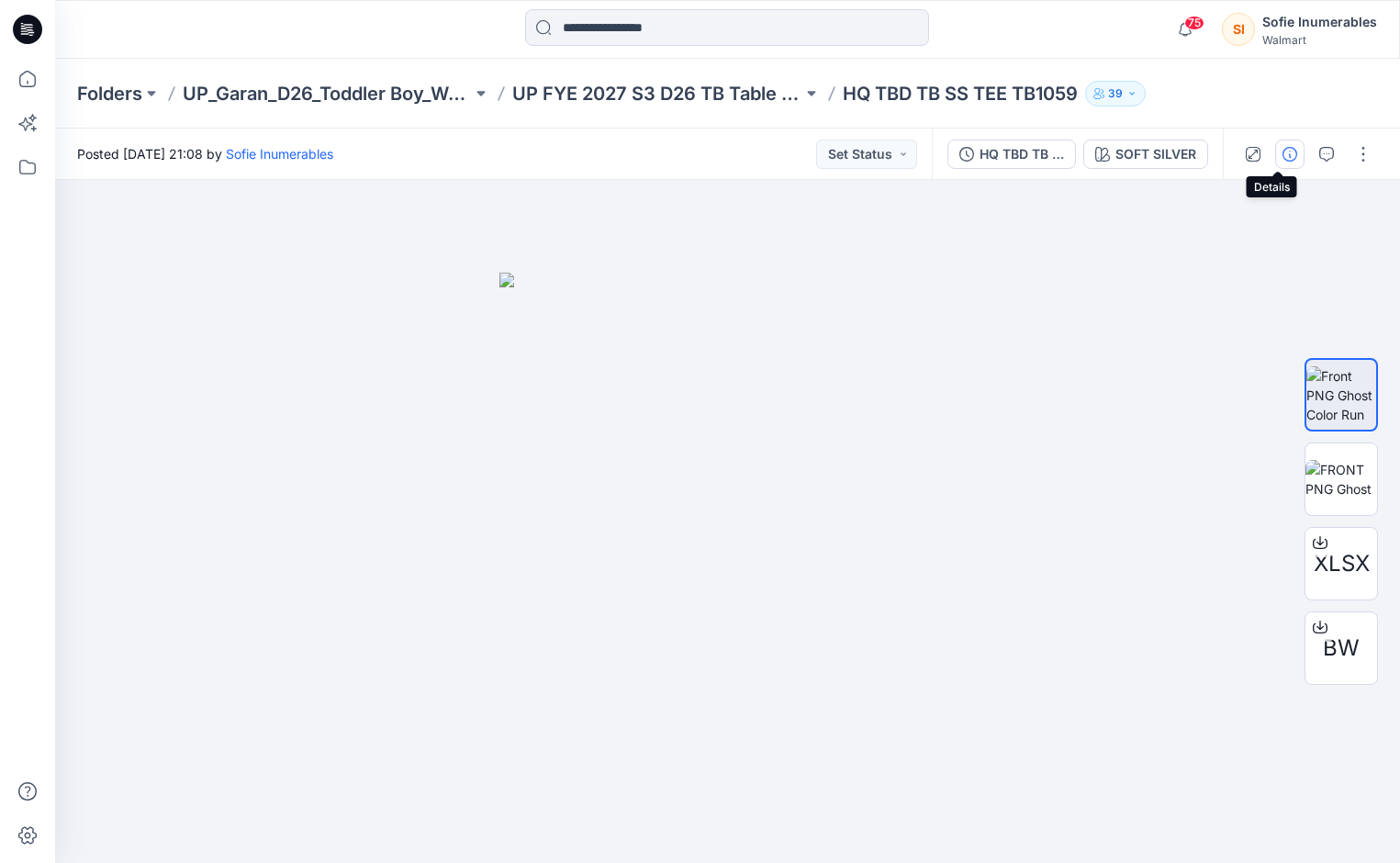
click at [1282, 156] on icon "button" at bounding box center [1289, 154] width 15 height 15
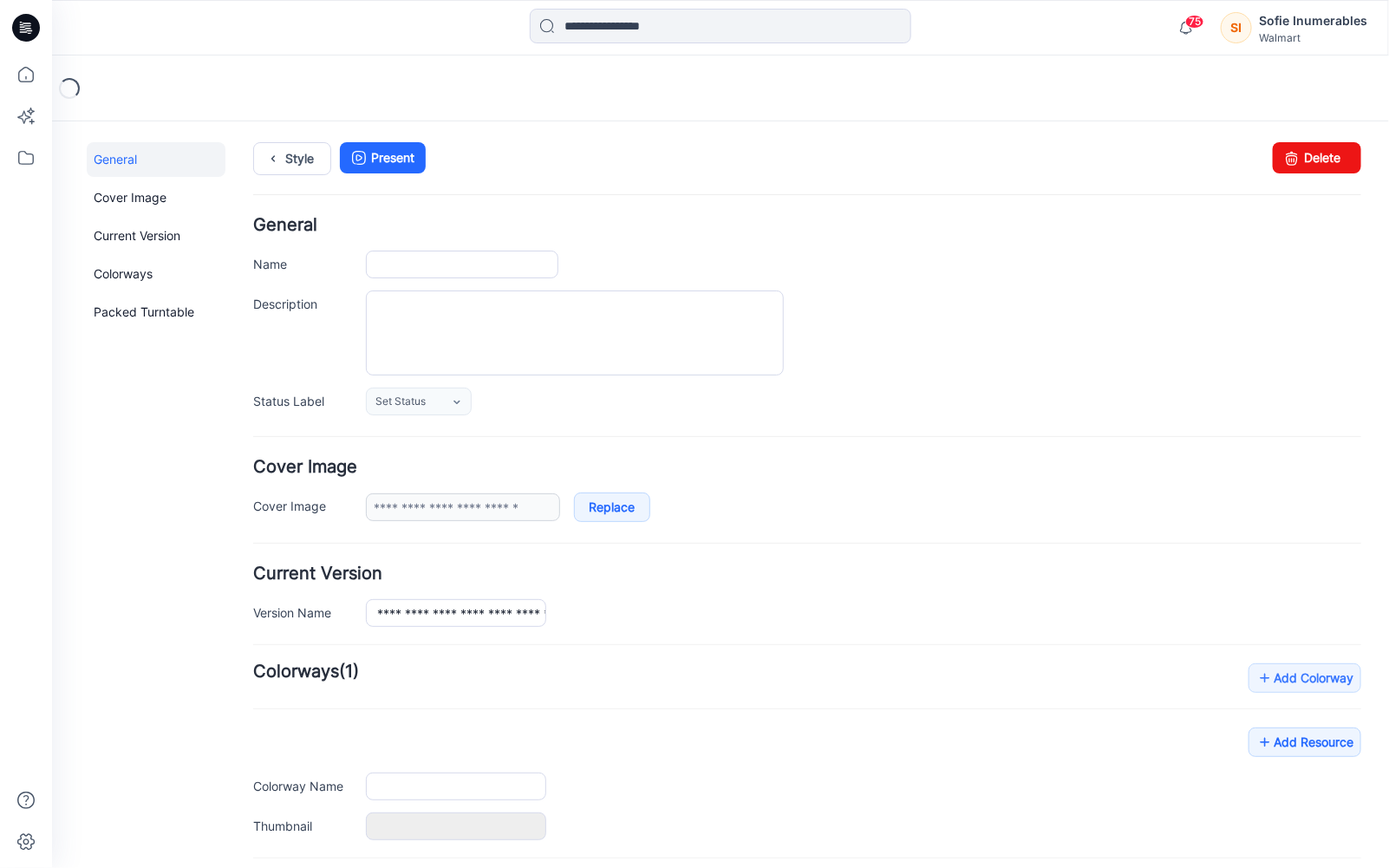
type input "**********"
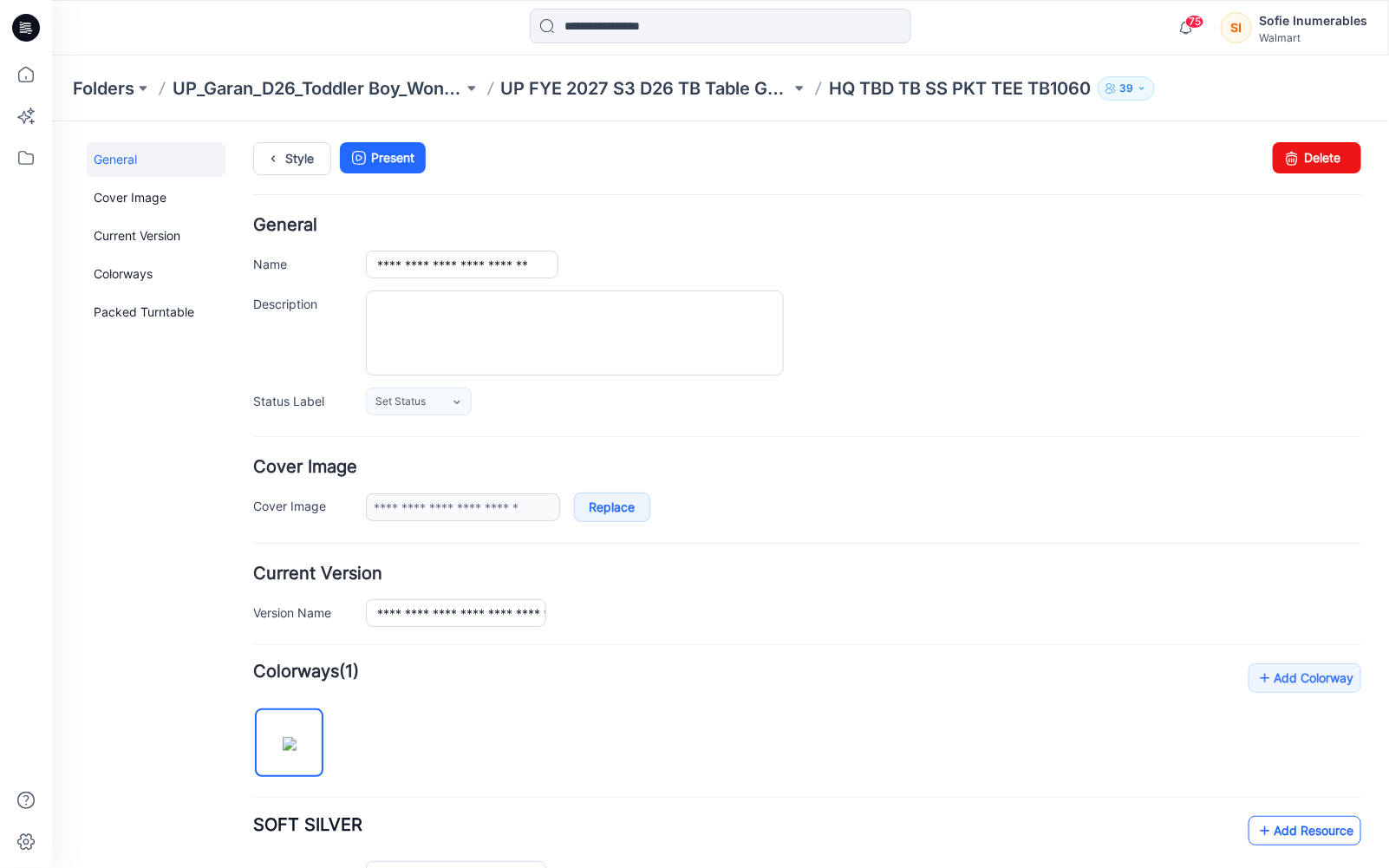
click at [1281, 824] on link "Add Resource" at bounding box center [1304, 830] width 113 height 30
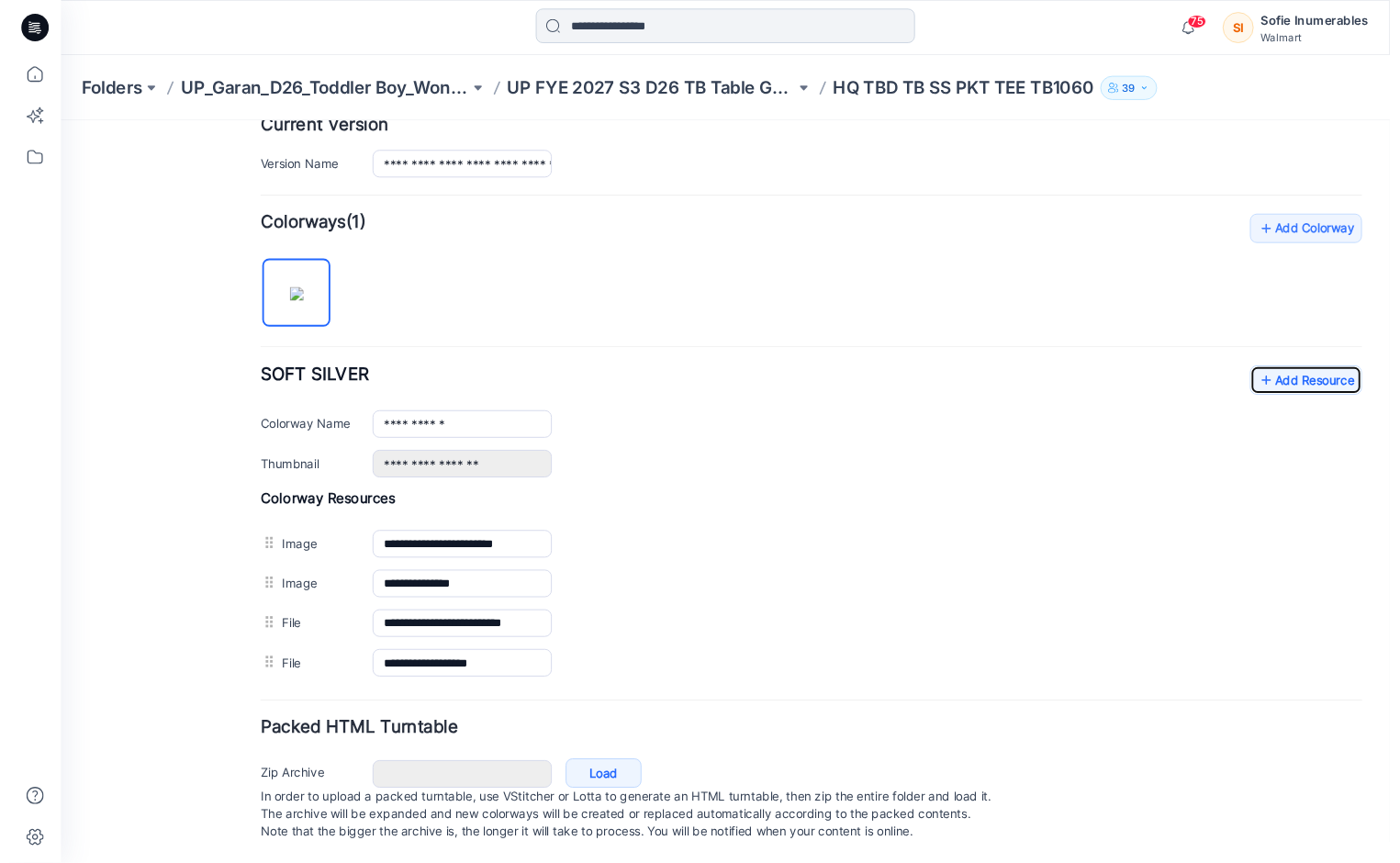
scroll to position [483, 0]
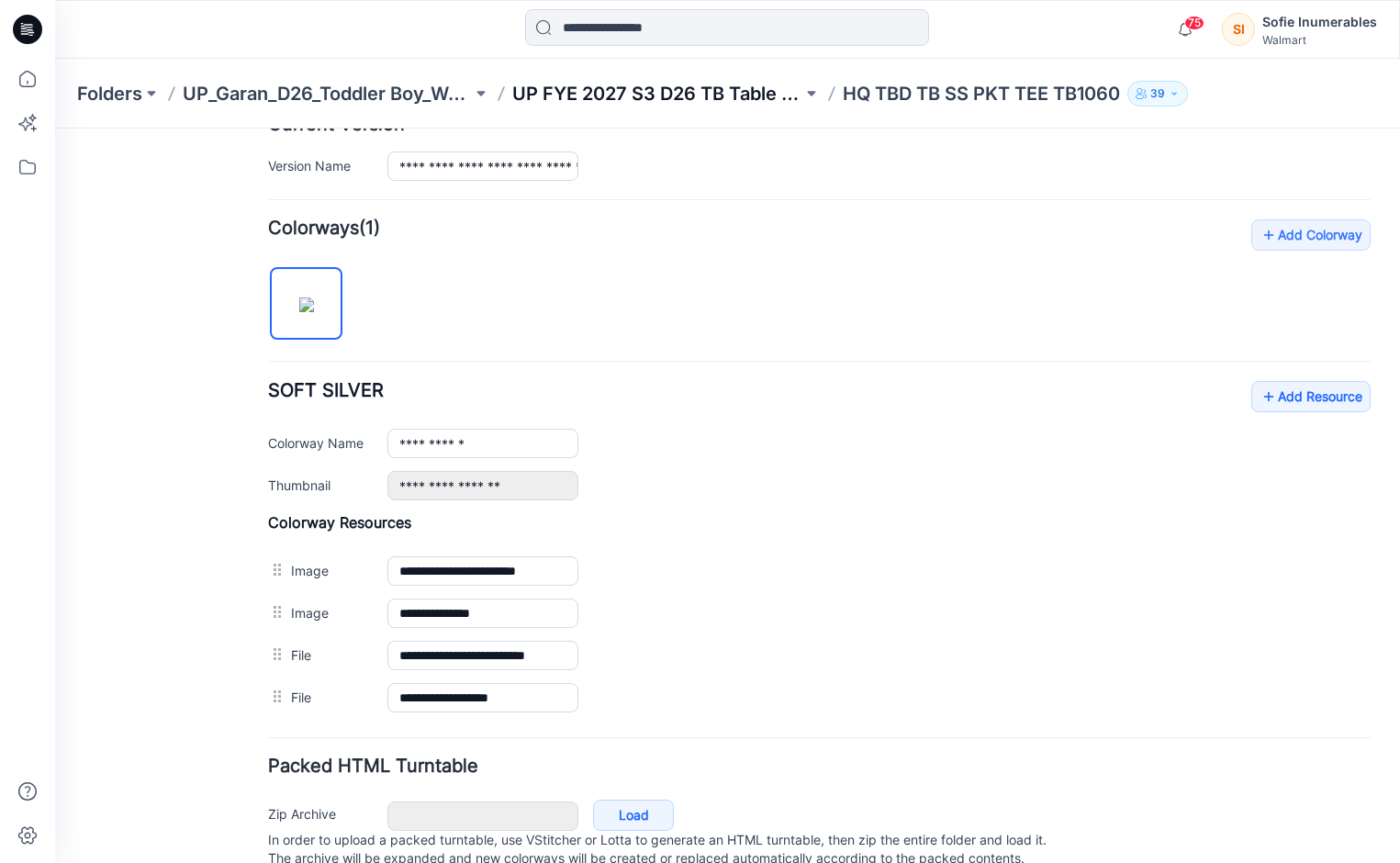
click at [650, 95] on p "UP FYE 2027 S3 D26 TB Table Garan" at bounding box center [656, 94] width 289 height 26
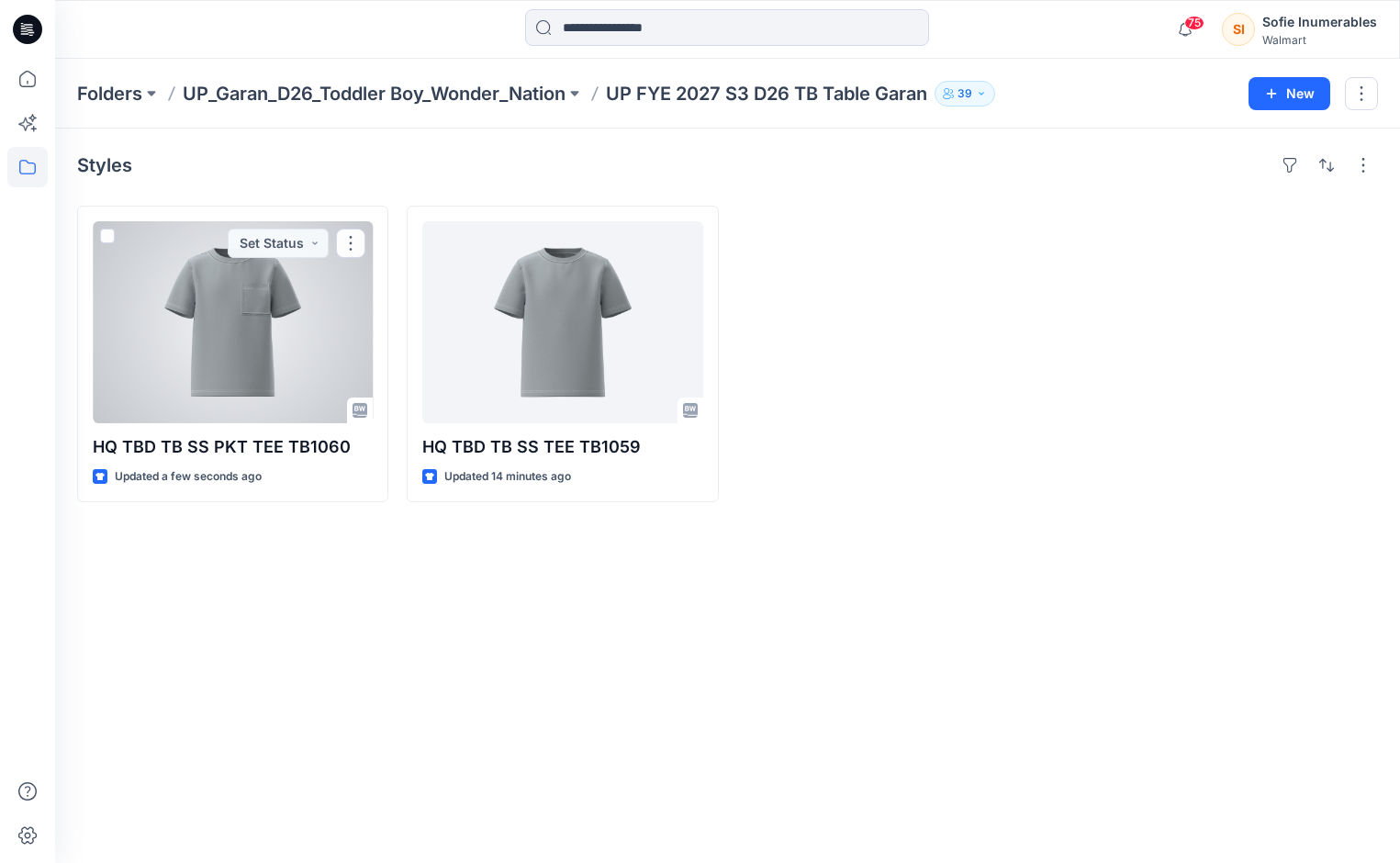
click at [283, 355] on div at bounding box center [232, 322] width 280 height 202
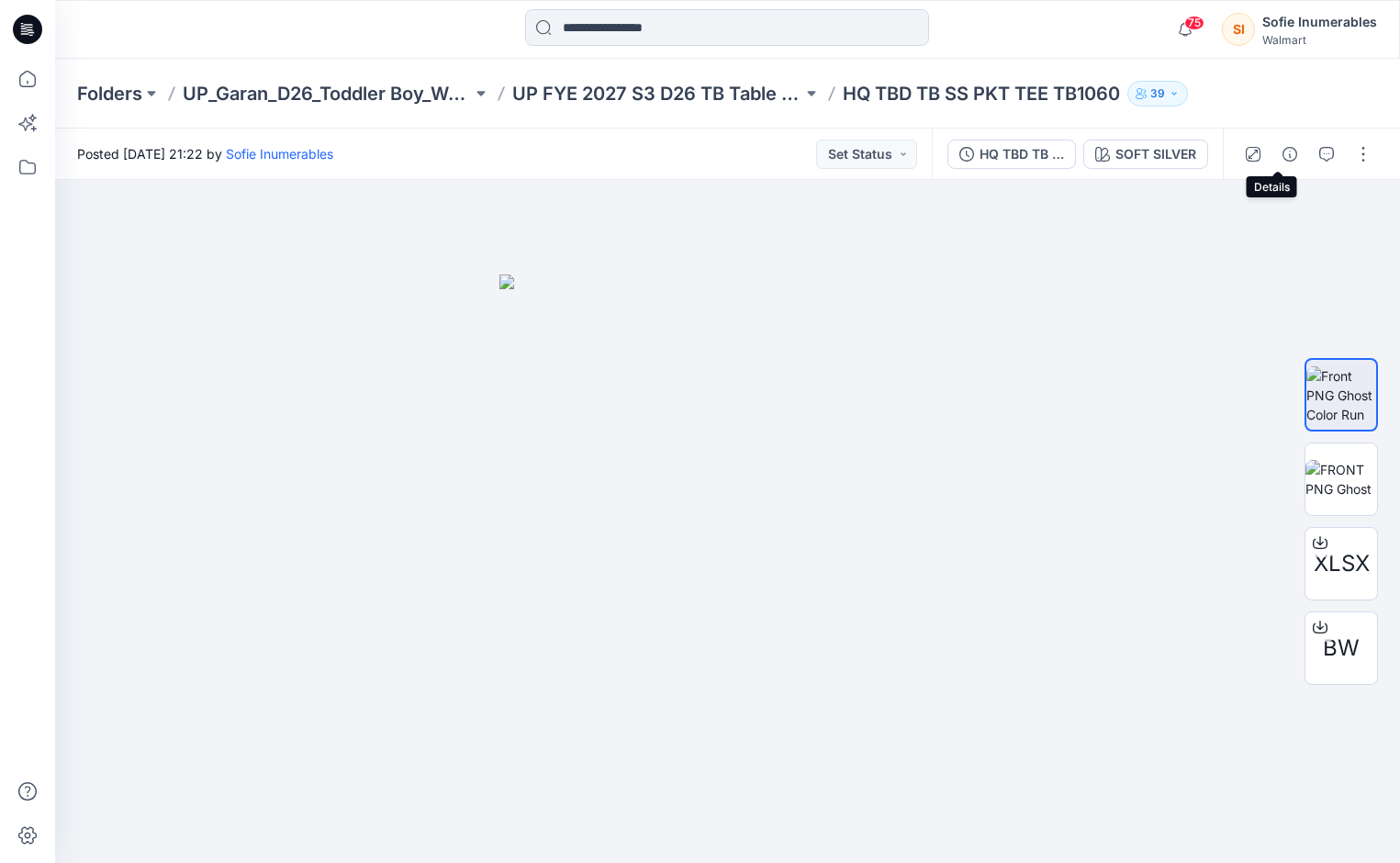
click at [1282, 161] on icon "button" at bounding box center [1289, 154] width 15 height 15
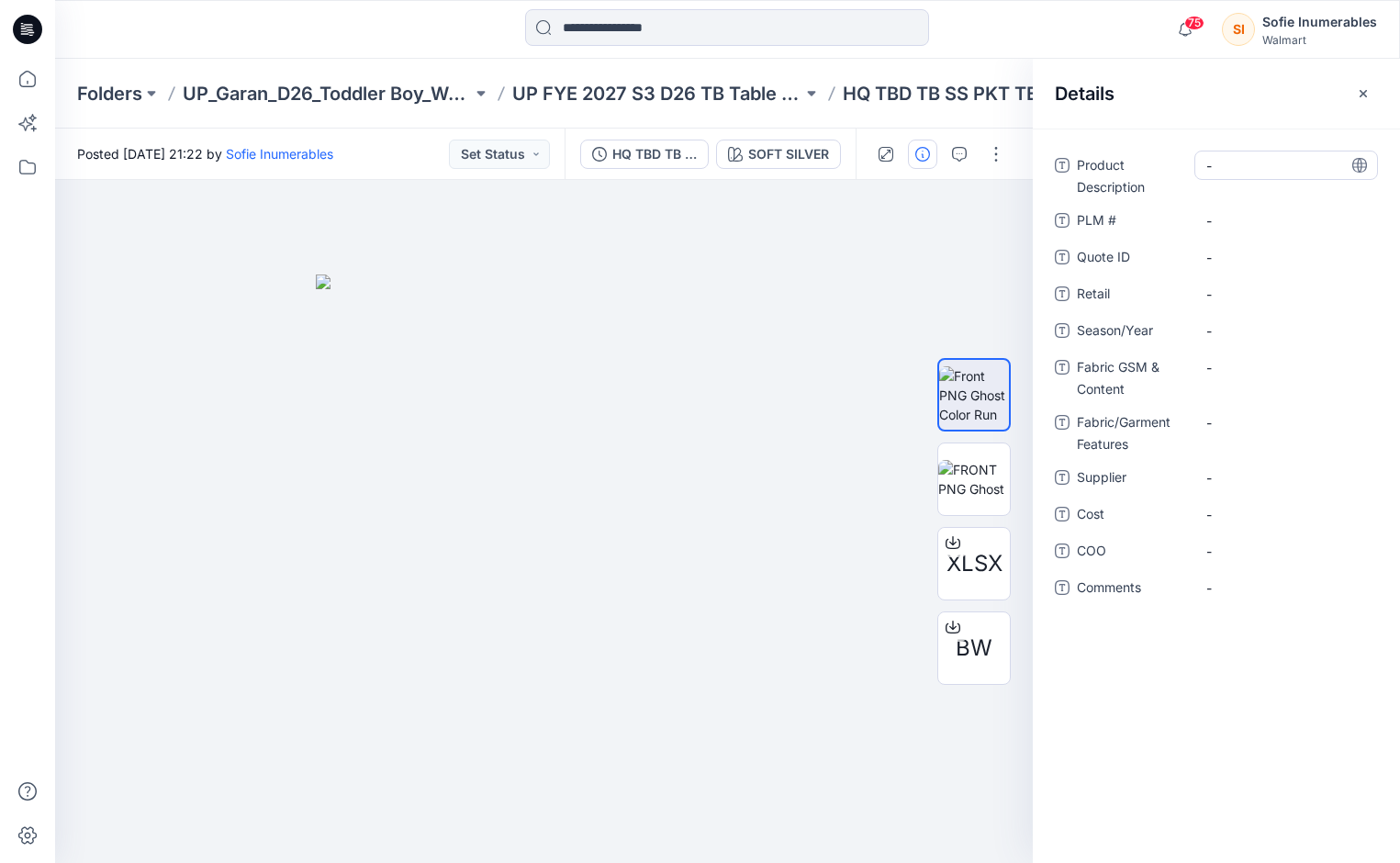
click at [1238, 165] on Description "-" at bounding box center [1286, 166] width 160 height 20
type textarea "*"
type textarea "**********"
click at [1220, 335] on span "-" at bounding box center [1286, 331] width 160 height 20
type textarea "*"
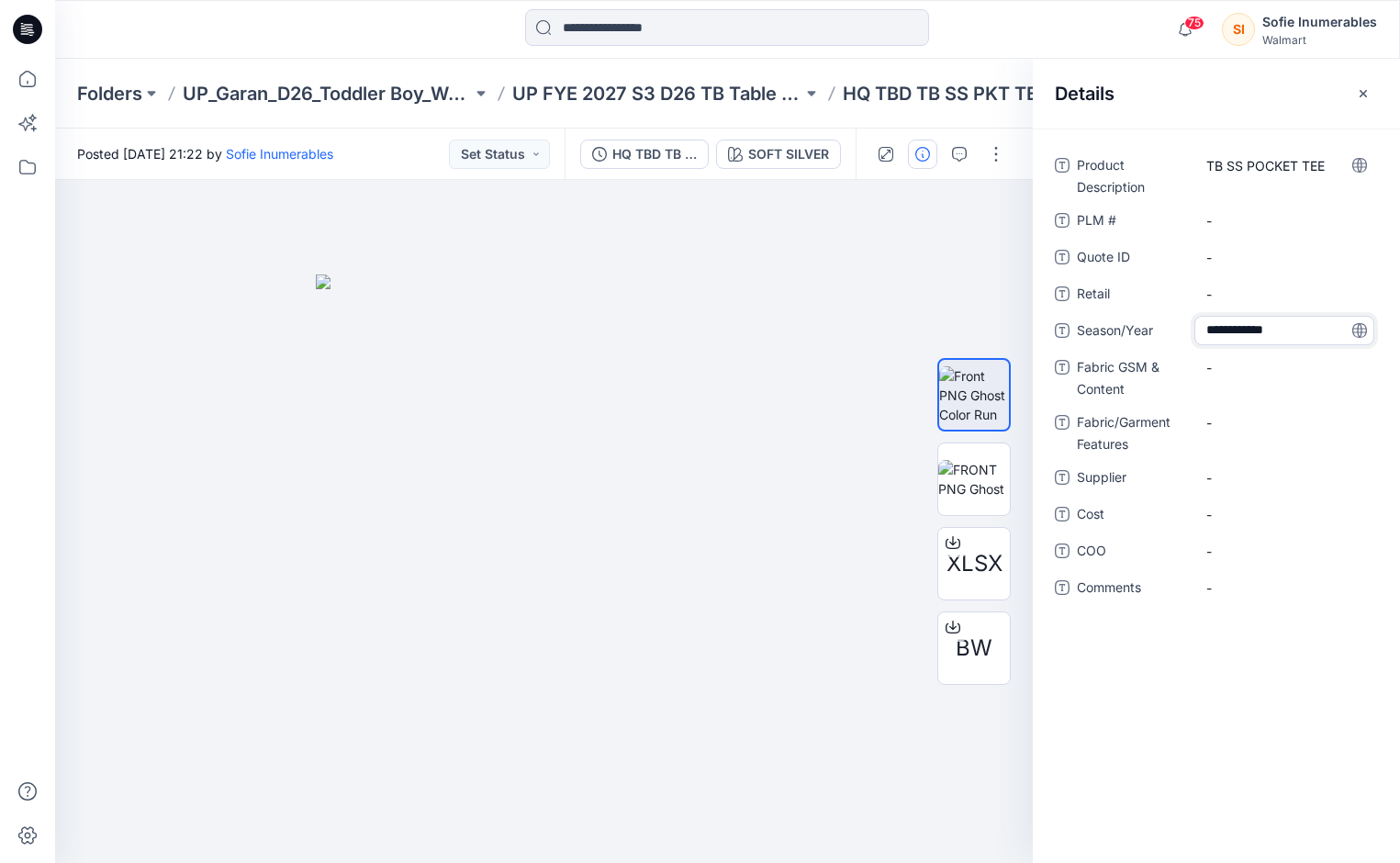
type textarea "**********"
click at [1247, 366] on Content "-" at bounding box center [1286, 368] width 160 height 20
type textarea "**********"
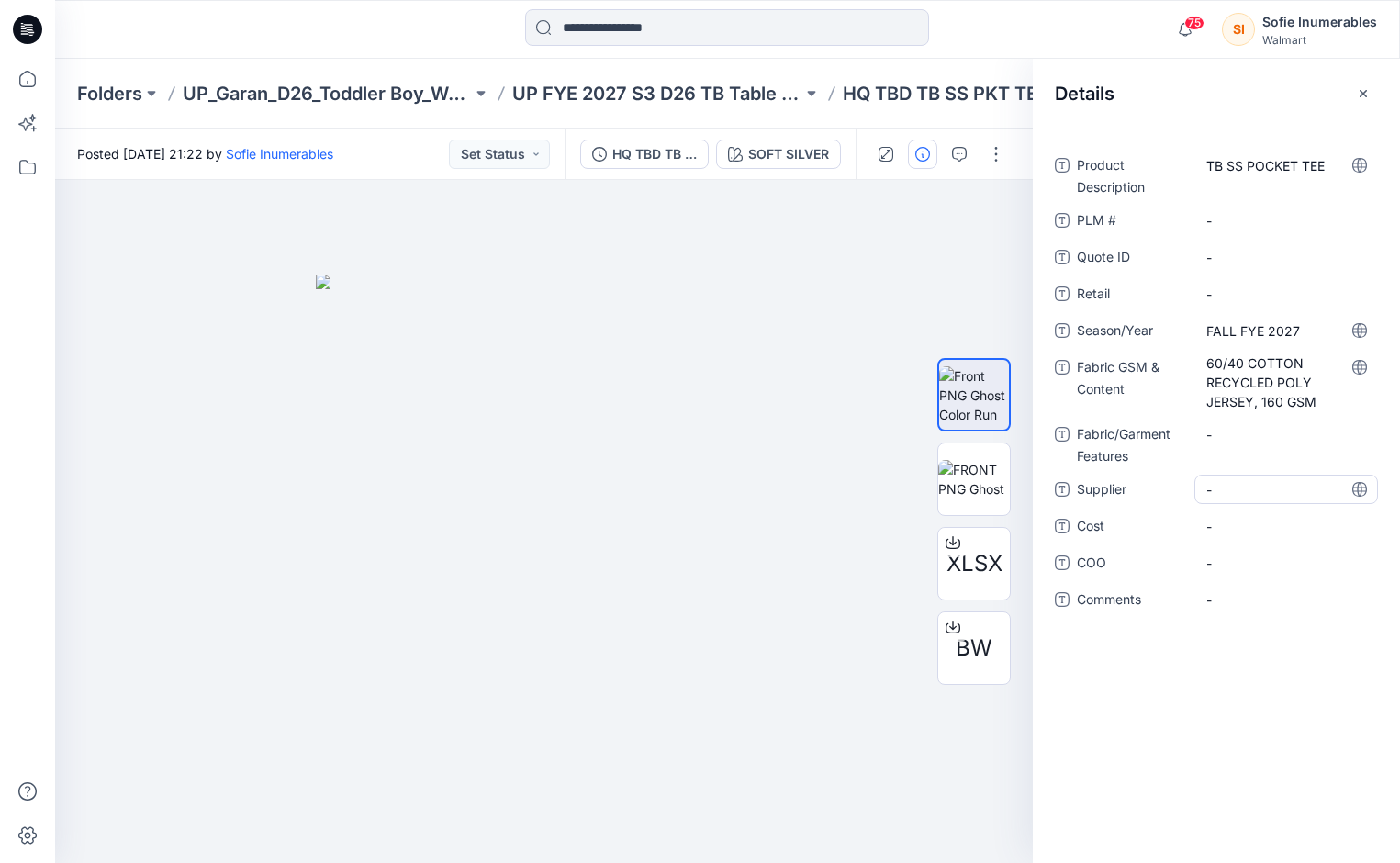
click at [1246, 490] on span "-" at bounding box center [1286, 490] width 160 height 20
type textarea "*****"
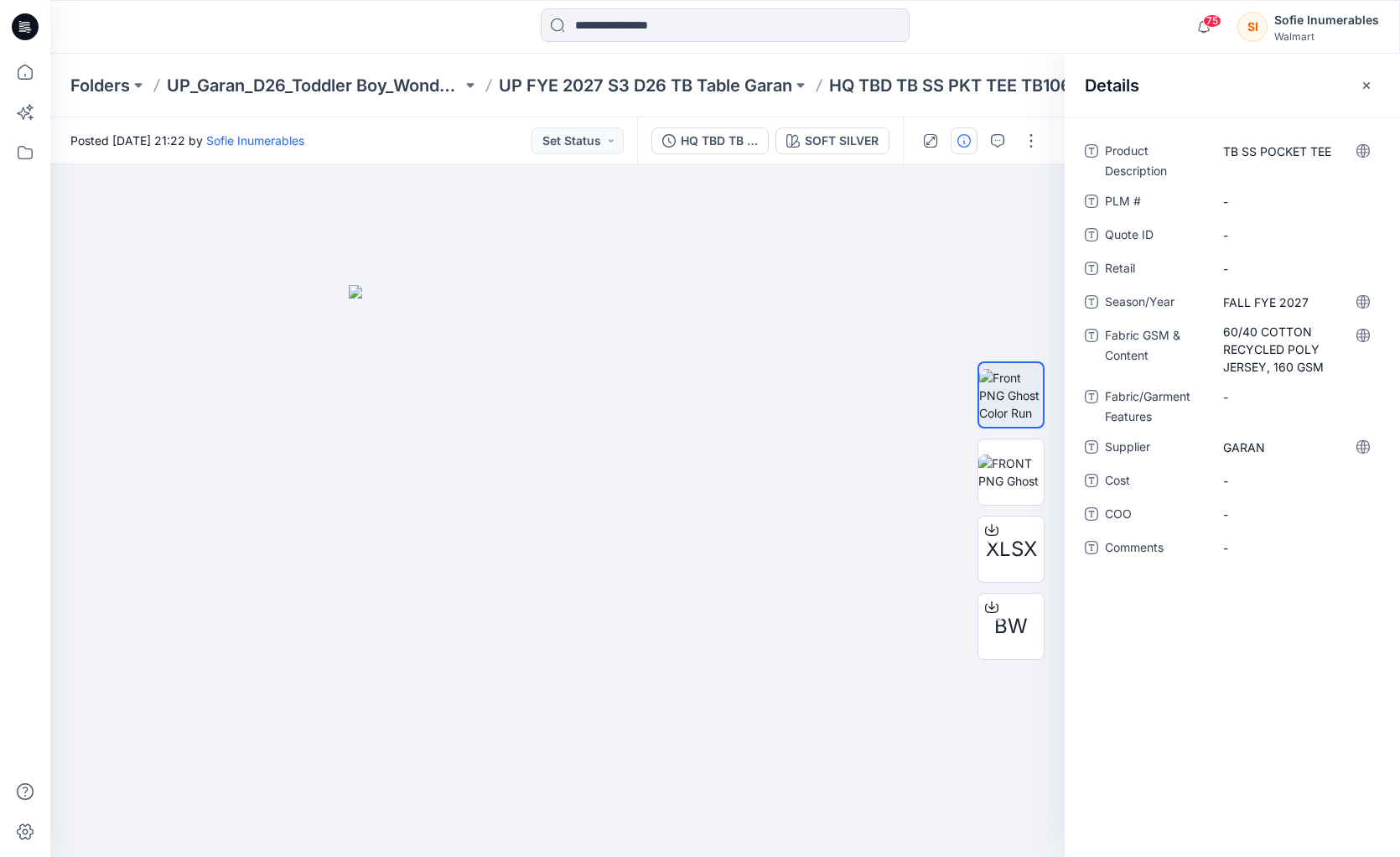
drag, startPoint x: 431, startPoint y: 57, endPoint x: 432, endPoint y: 69, distance: 12.0
click at [432, 69] on div "Folders UP_Garan_D26_Toddler Boy_Wonder_Nation UP FYE 2027 S3 D26 TB Table Gara…" at bounding box center [726, 85] width 1350 height 64
click at [580, 88] on p "UP FYE 2027 S3 D26 TB Table Garan" at bounding box center [645, 86] width 293 height 23
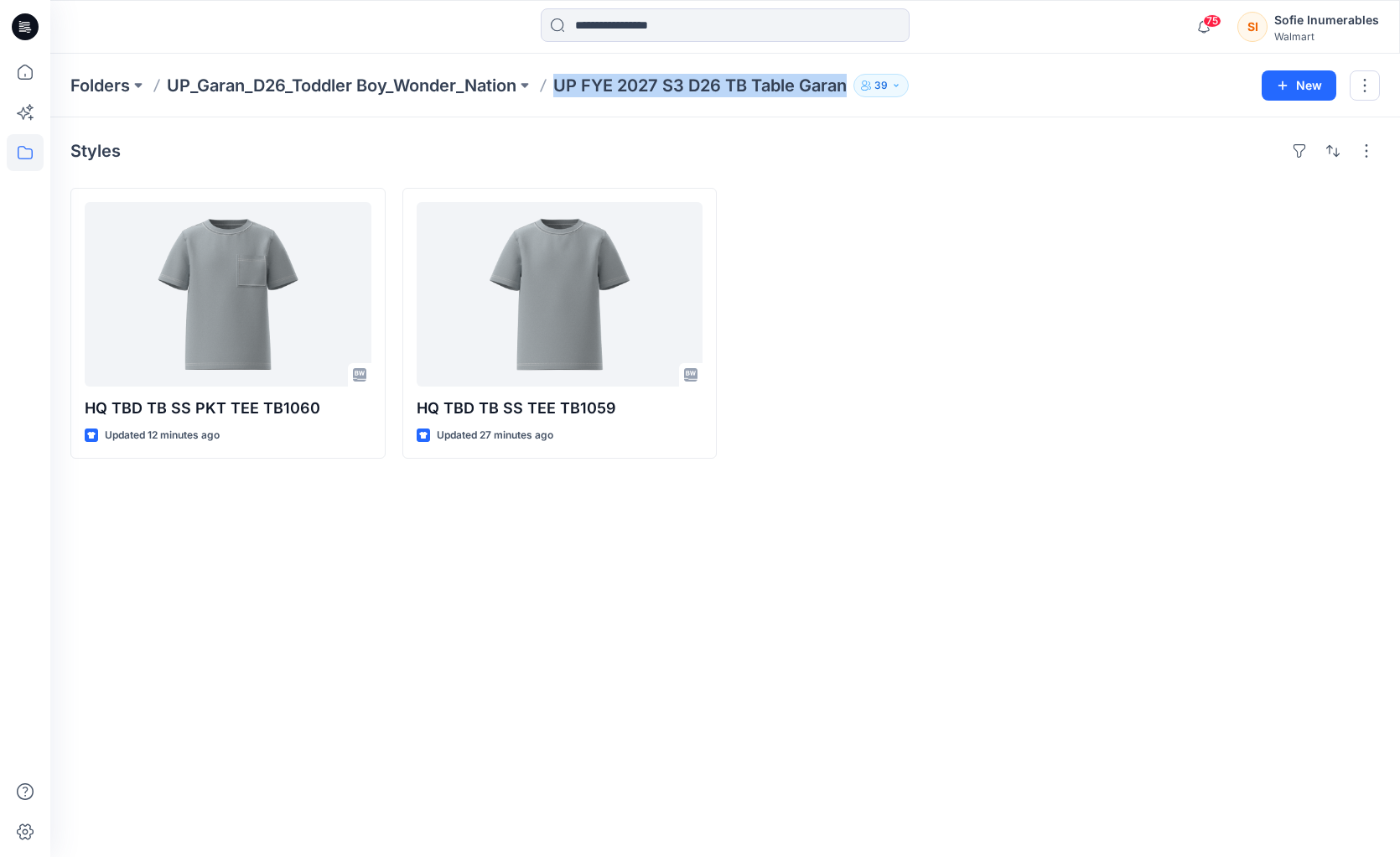
drag, startPoint x: 566, startPoint y: 83, endPoint x: 865, endPoint y: 93, distance: 299.2
click at [865, 93] on div "Folders UP_Garan_D26_Toddler Boy_Wonder_Nation UP FYE 2027 S3 D26 TB Table Gara…" at bounding box center [660, 86] width 1179 height 23
copy p "UP FYE 2027 S3 D26 TB Table Garan"
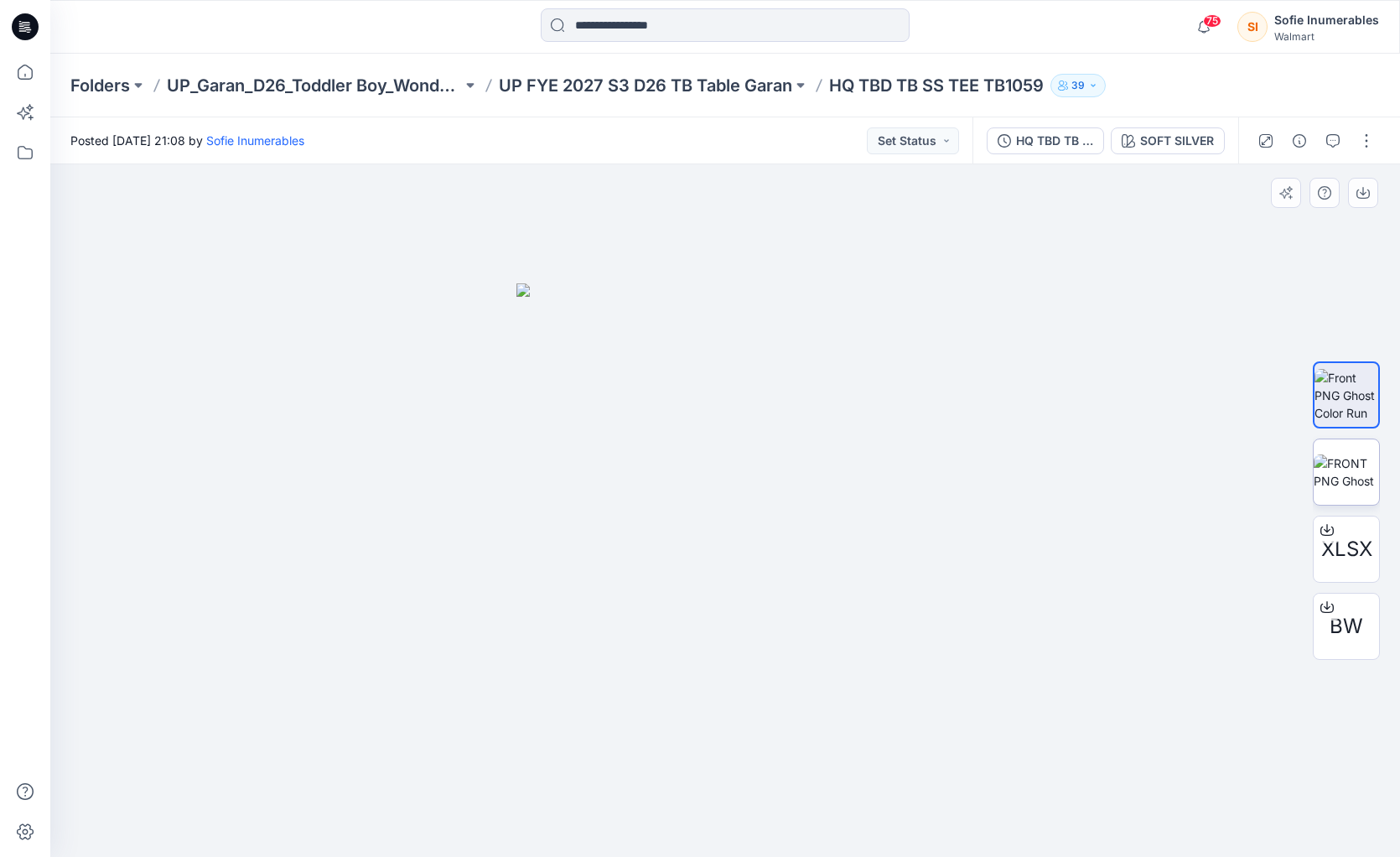
click at [1329, 485] on img at bounding box center [1347, 471] width 65 height 35
drag, startPoint x: 586, startPoint y: 537, endPoint x: 666, endPoint y: 537, distance: 80.0
click at [626, 564] on img at bounding box center [725, 570] width 418 height 573
drag, startPoint x: 783, startPoint y: 491, endPoint x: 987, endPoint y: 468, distance: 205.3
click at [951, 480] on div at bounding box center [726, 510] width 1350 height 693
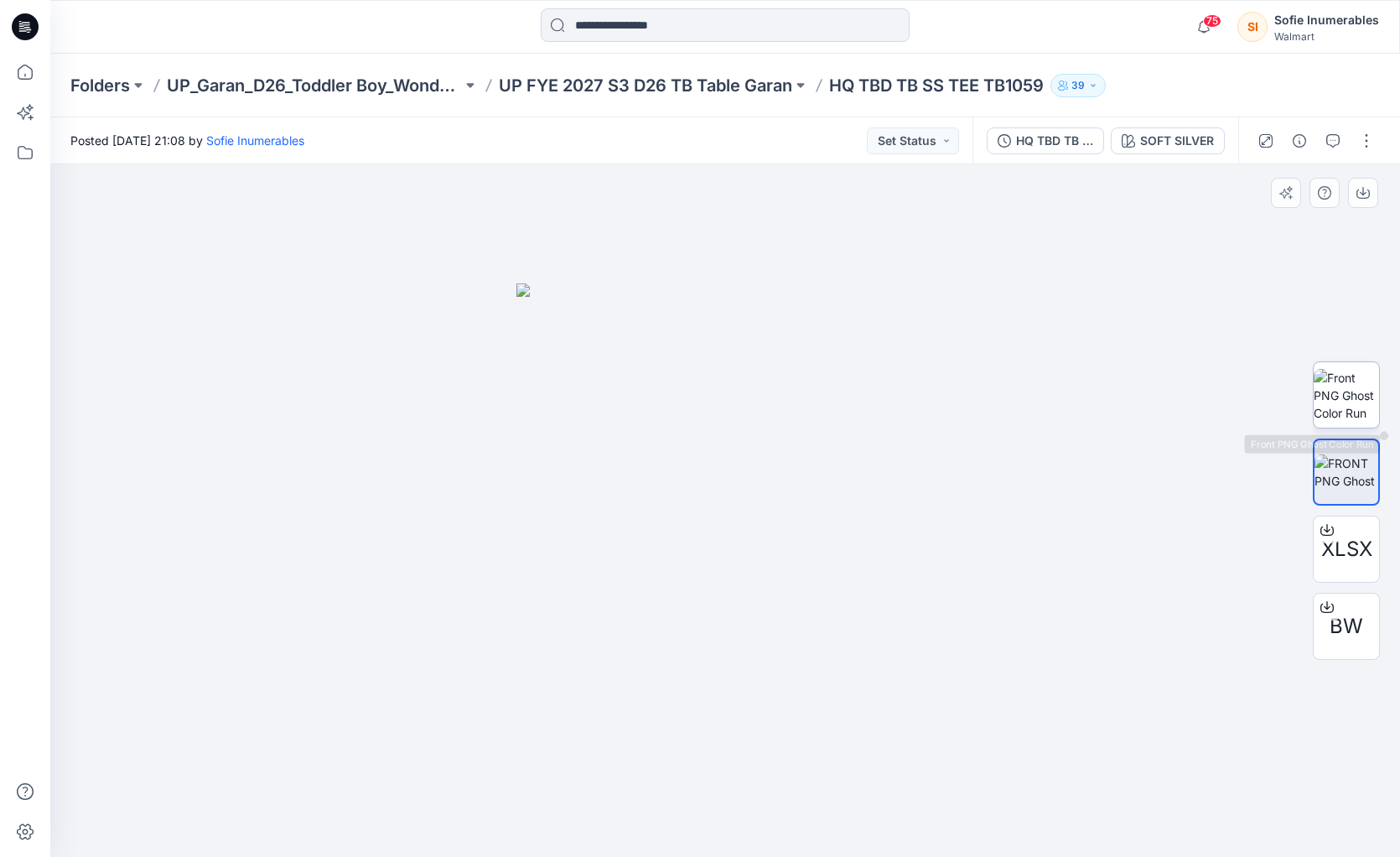
click at [1363, 389] on img at bounding box center [1347, 396] width 65 height 53
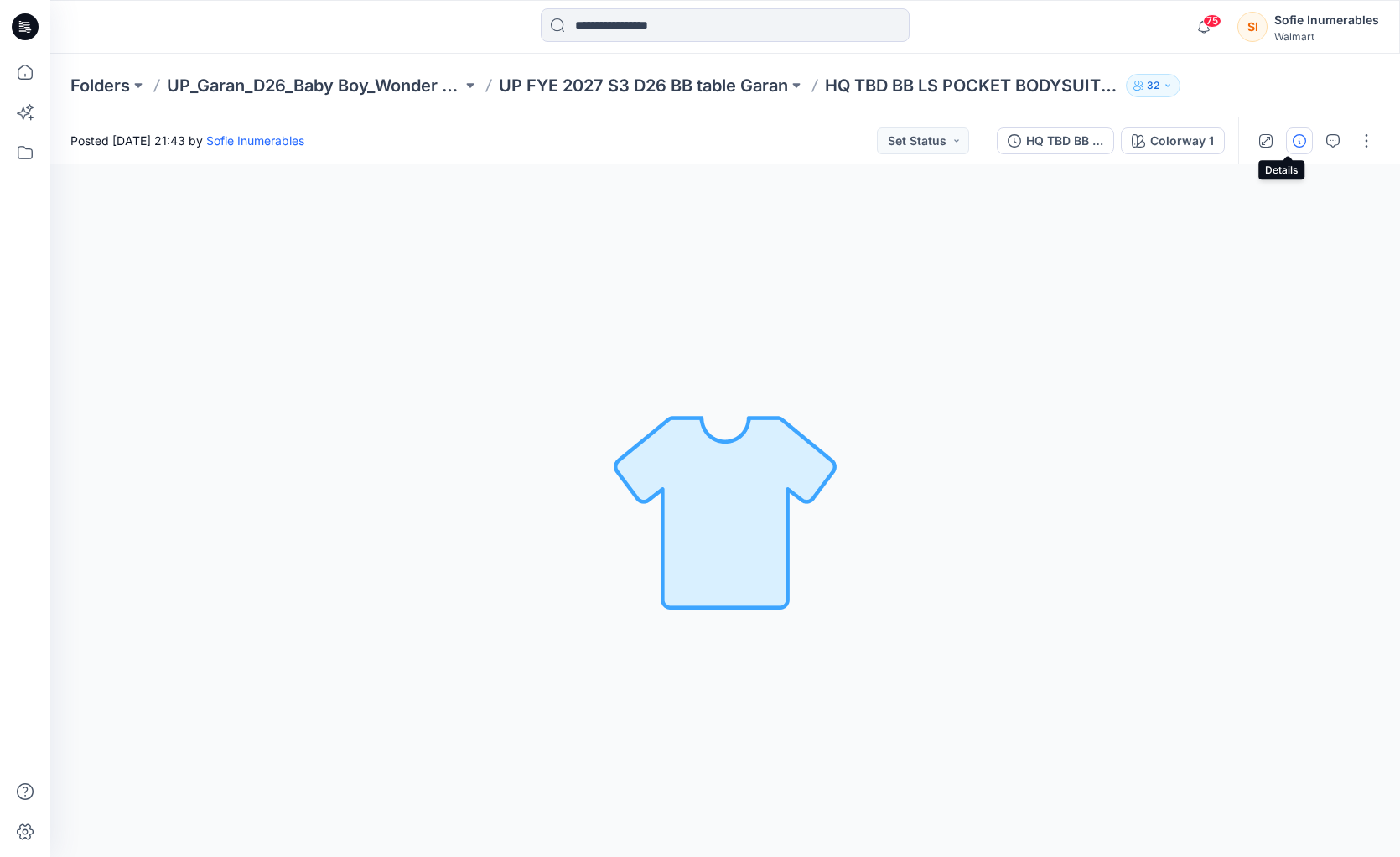
click at [1293, 146] on icon "button" at bounding box center [1299, 141] width 14 height 14
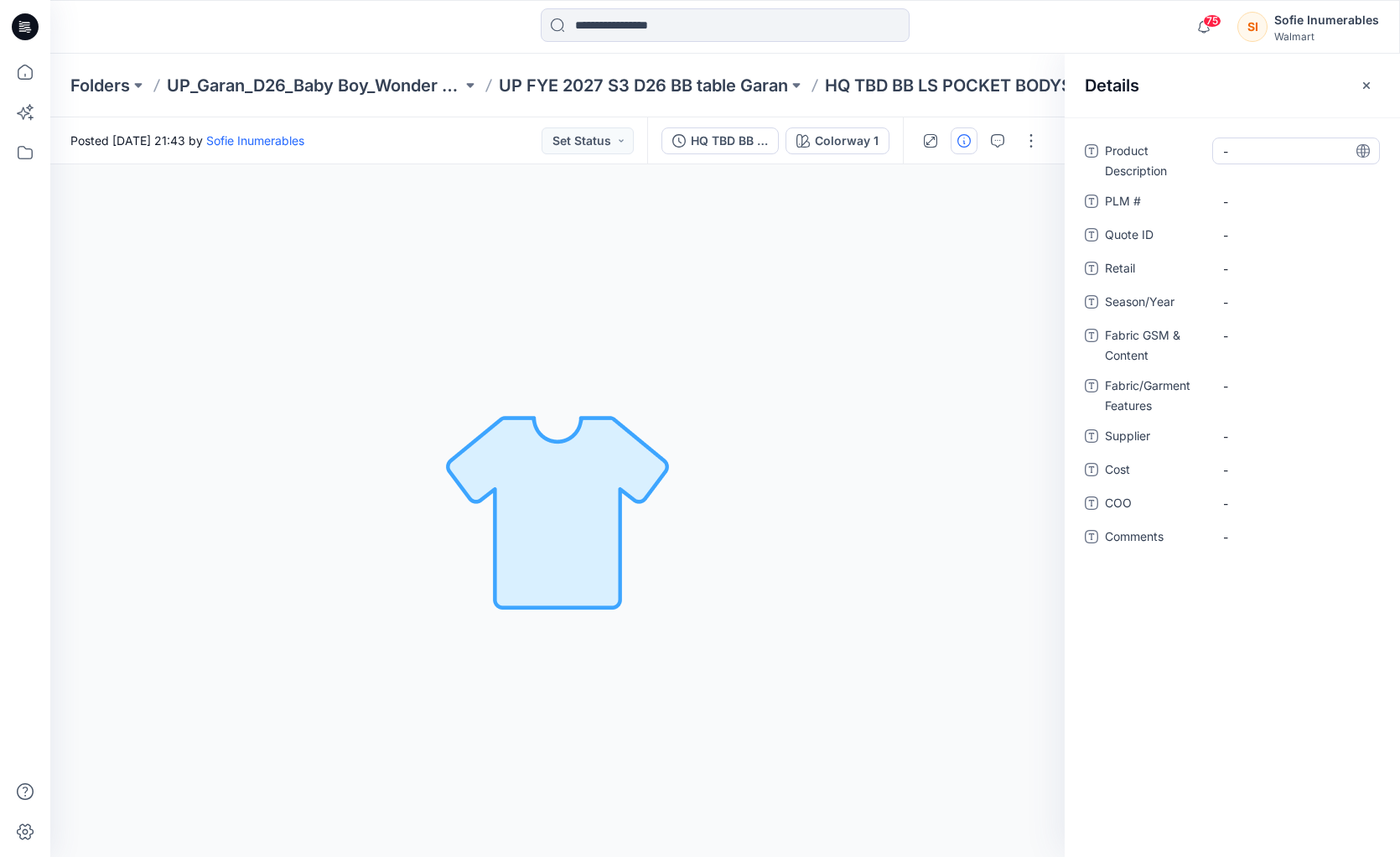
click at [1269, 147] on Description "-" at bounding box center [1296, 152] width 146 height 18
type textarea "*"
type textarea "**********"
click at [1227, 151] on Description "BB LS POCKET BIDYSUIT" at bounding box center [1296, 155] width 146 height 35
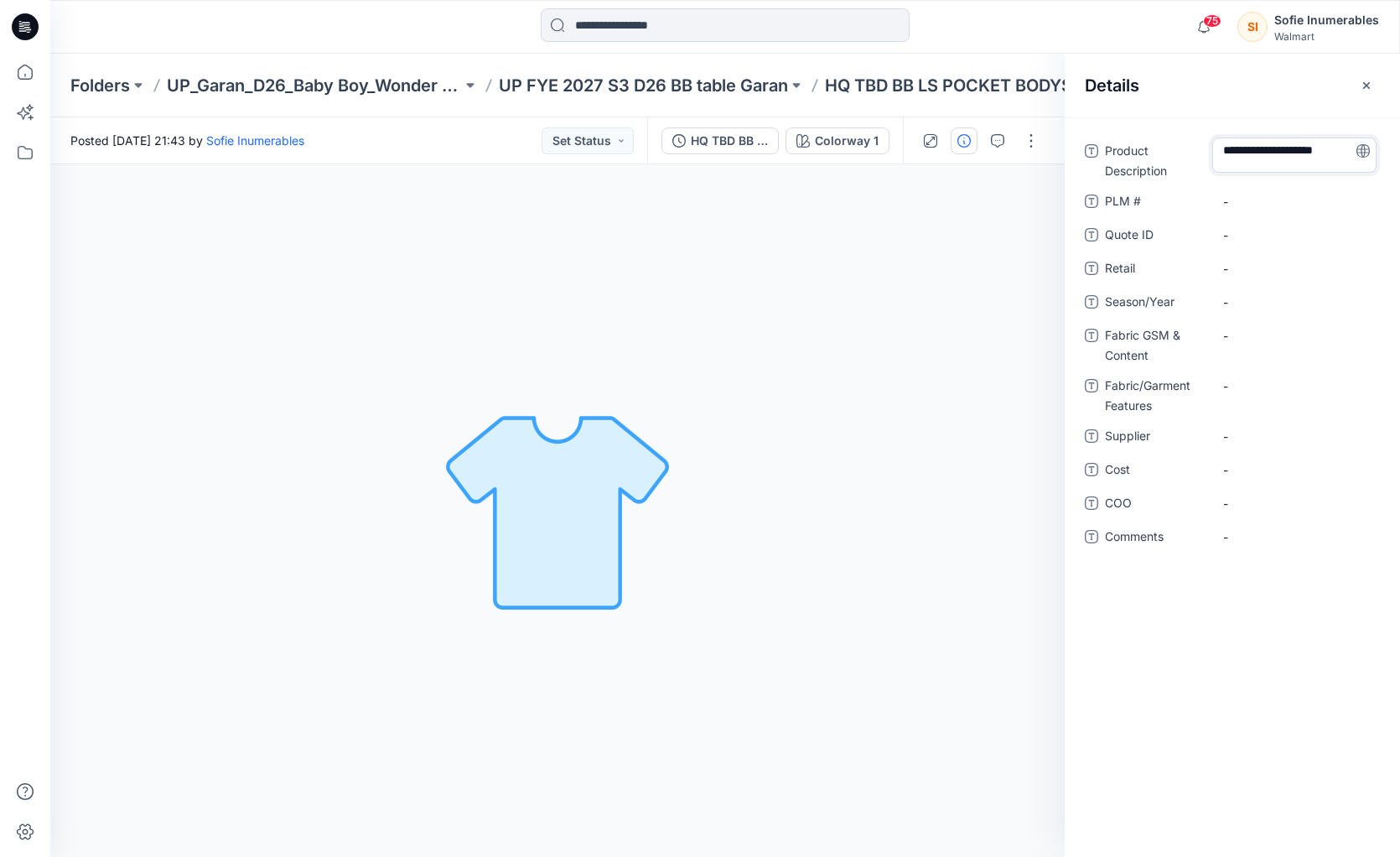
click at [1235, 162] on textarea "**********" at bounding box center [1294, 154] width 164 height 35
type textarea "**********"
click at [1257, 302] on span "-" at bounding box center [1296, 303] width 146 height 18
type textarea "**********"
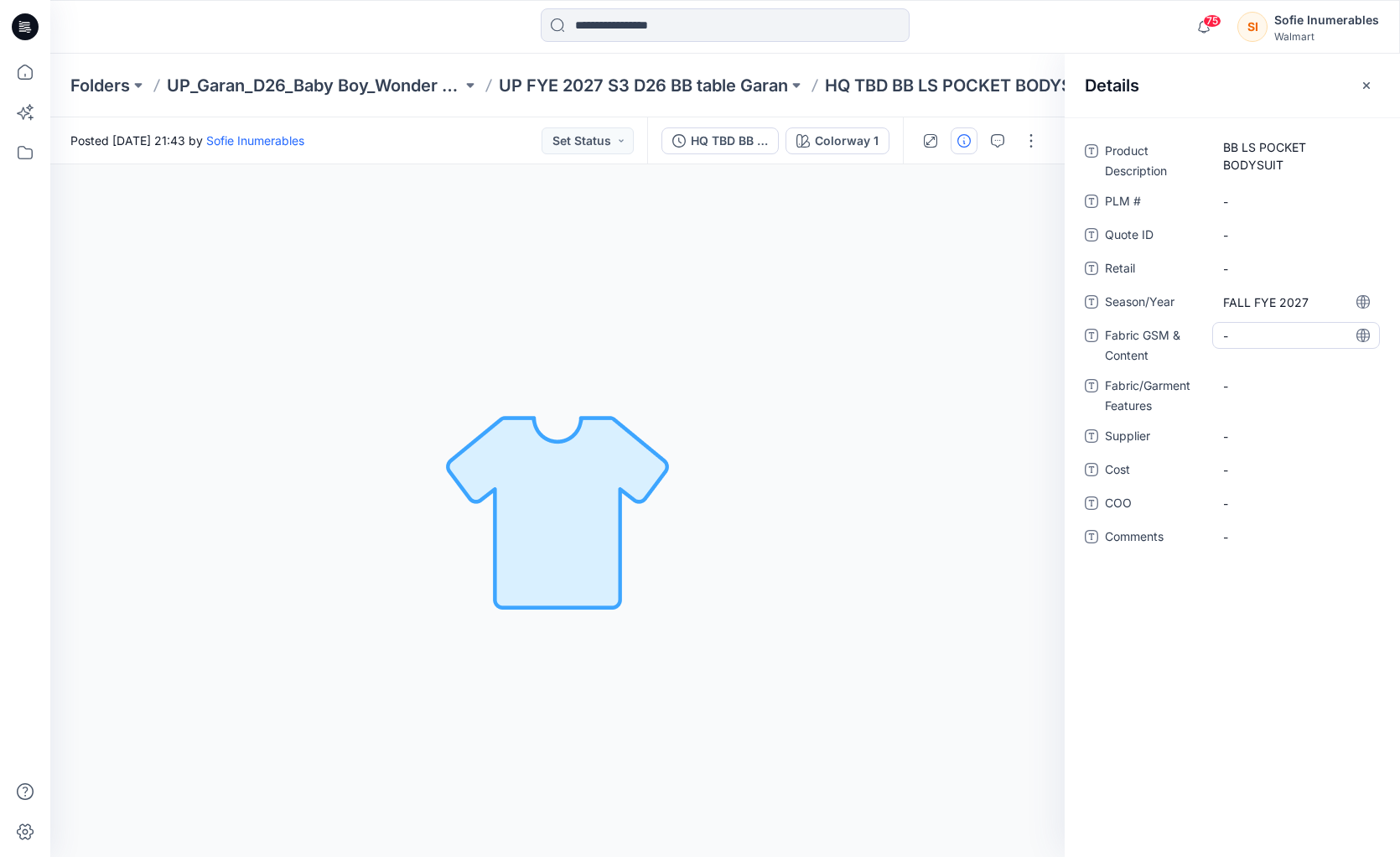
click at [1270, 340] on Content "-" at bounding box center [1296, 336] width 146 height 18
type textarea "*"
type textarea "**********"
click at [1247, 436] on span "-" at bounding box center [1296, 437] width 146 height 18
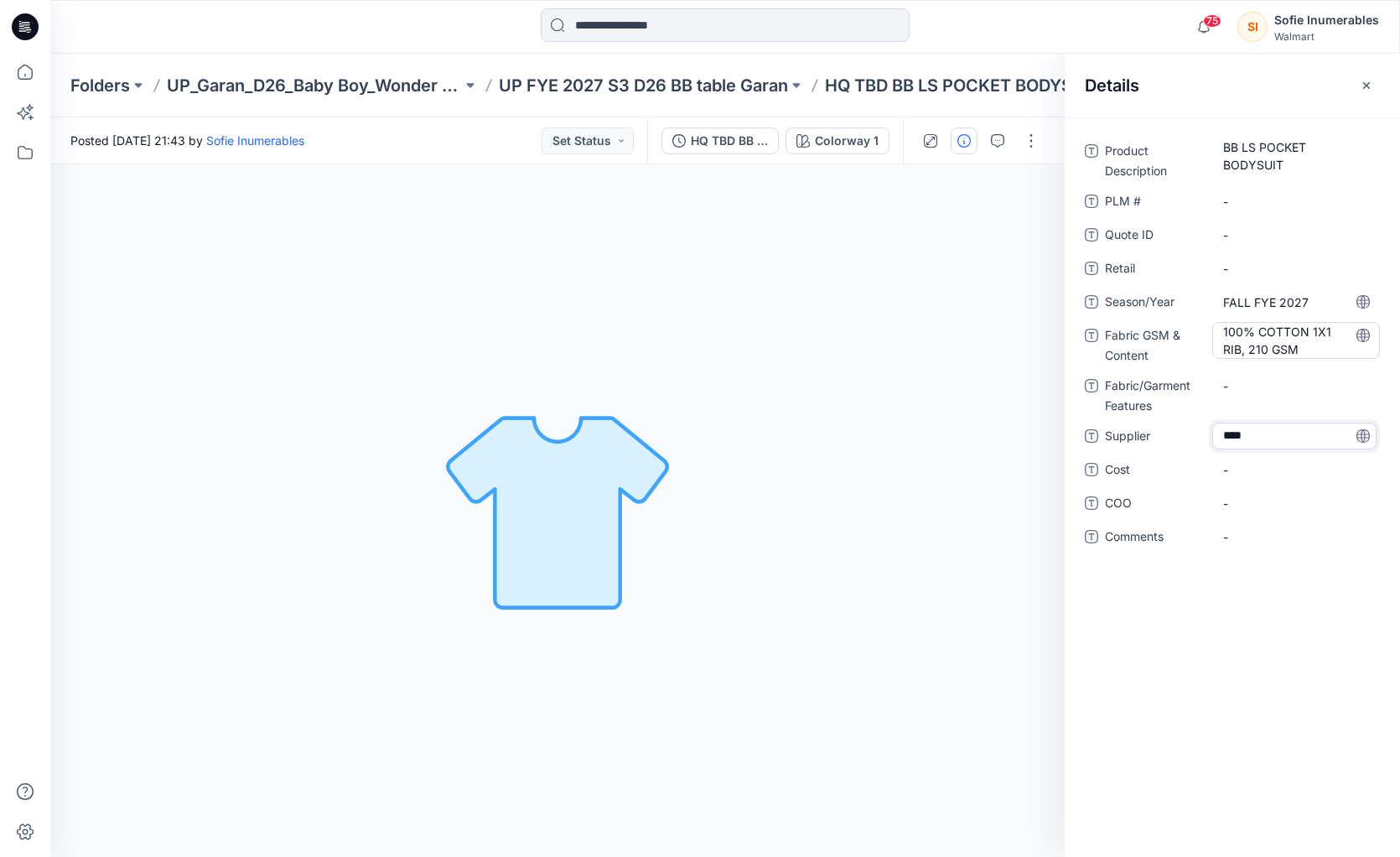
type textarea "*****"
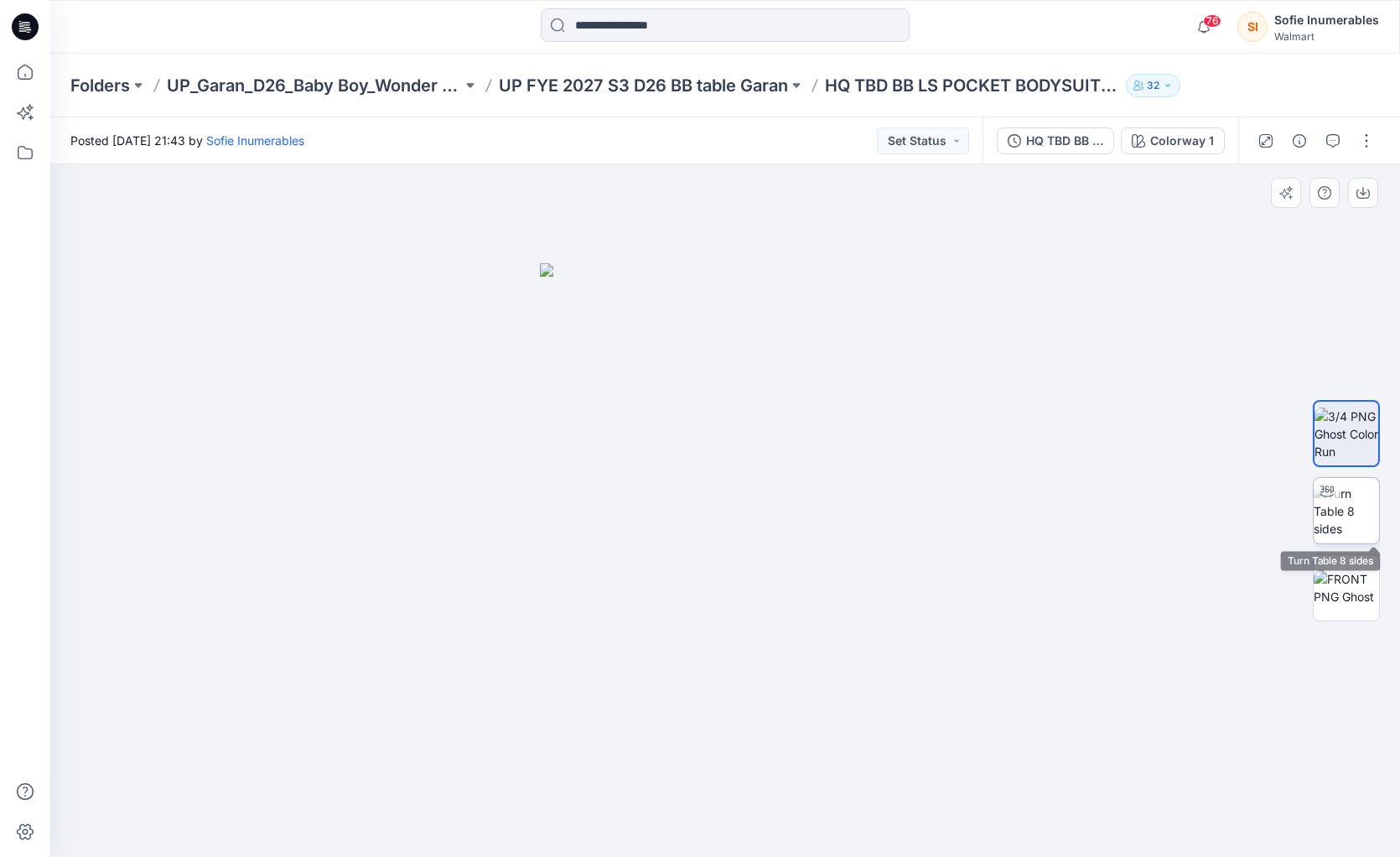
click at [1356, 503] on img at bounding box center [1347, 511] width 65 height 53
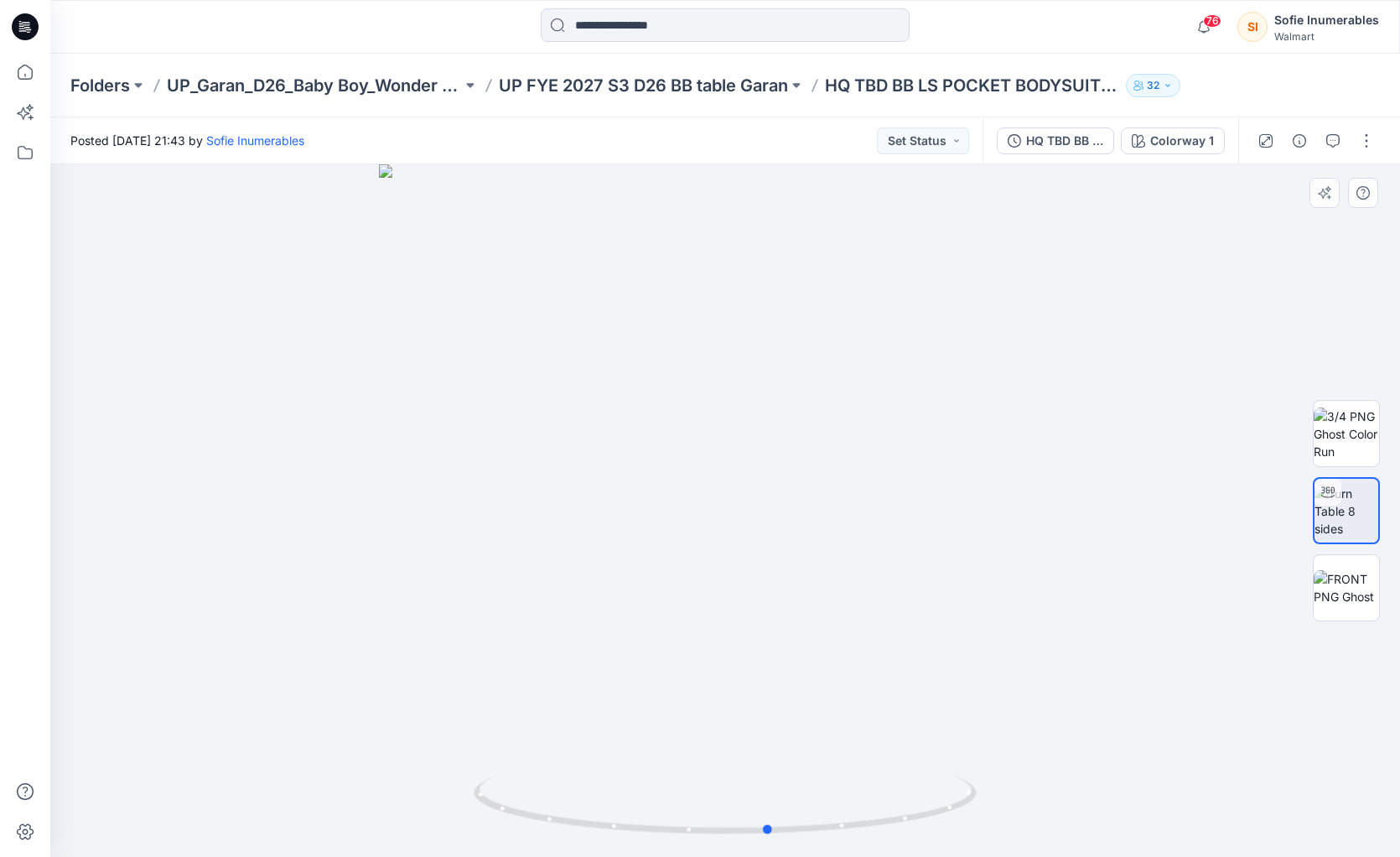
drag, startPoint x: 767, startPoint y: 584, endPoint x: 325, endPoint y: 615, distance: 443.1
click at [864, 617] on div at bounding box center [726, 510] width 1350 height 693
drag, startPoint x: 679, startPoint y: 467, endPoint x: 12, endPoint y: 330, distance: 680.9
click at [88, 369] on div at bounding box center [726, 510] width 1350 height 693
click at [1368, 145] on button "button" at bounding box center [1367, 141] width 27 height 27
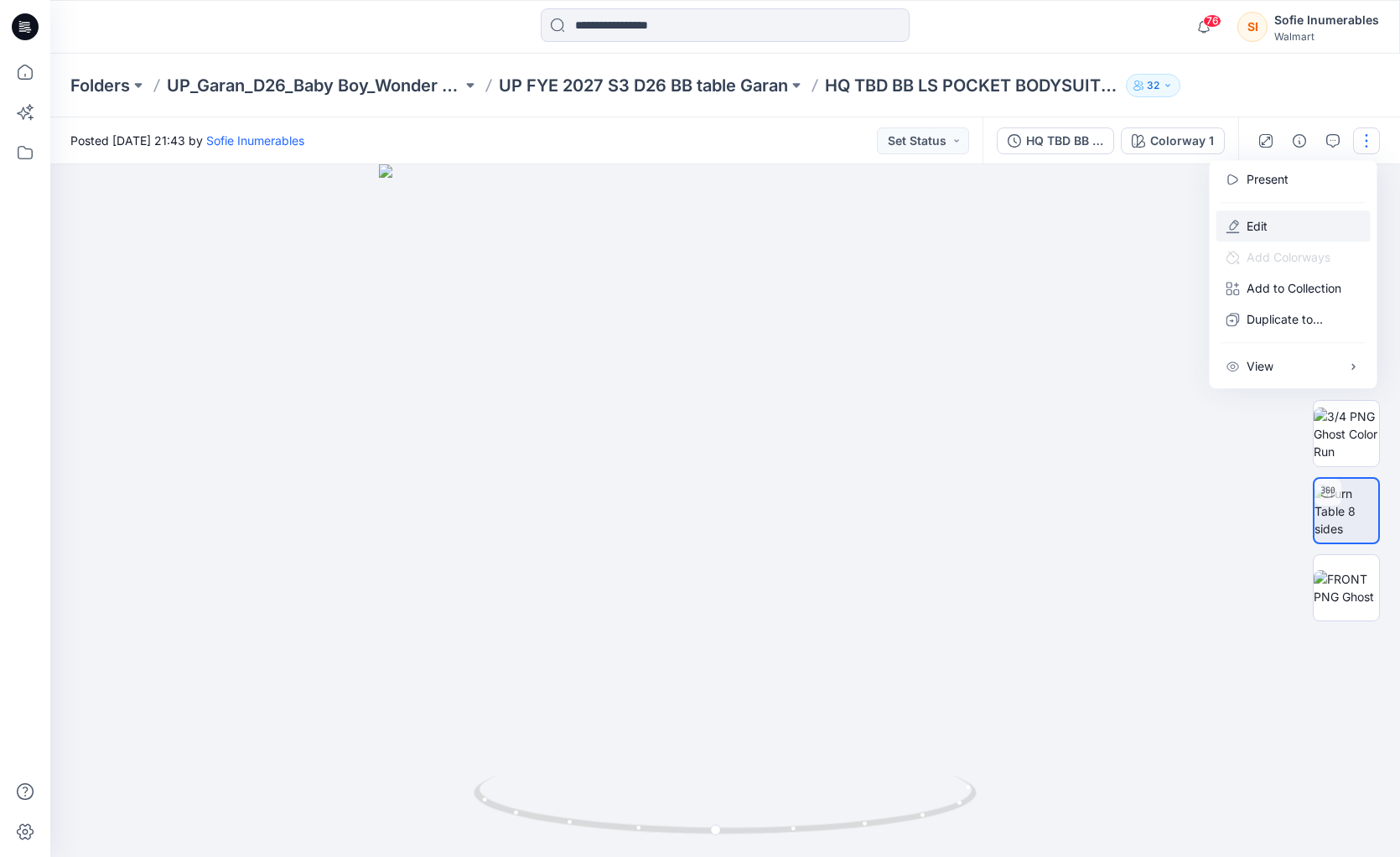
click at [1268, 235] on p "Edit" at bounding box center [1256, 227] width 21 height 18
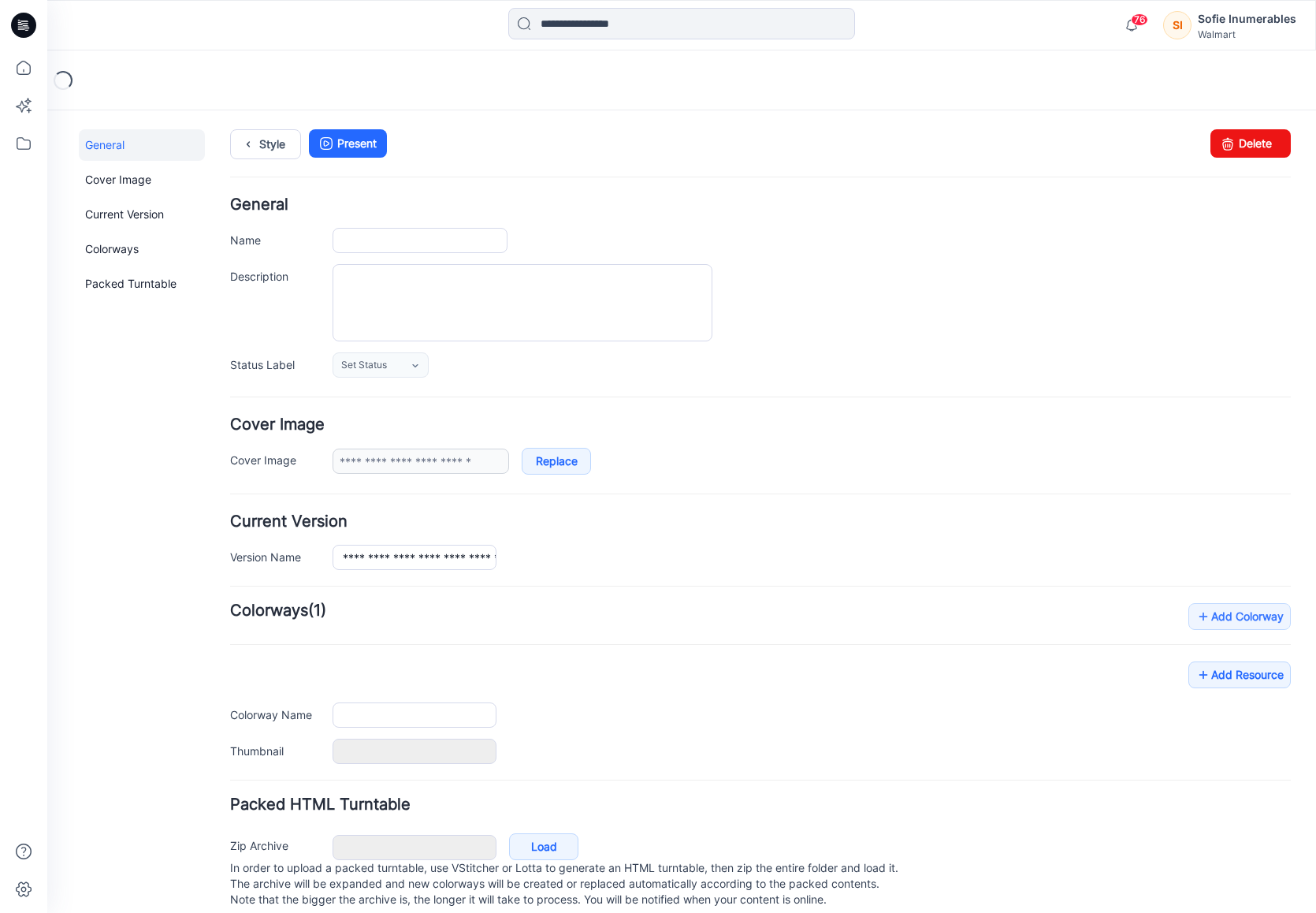
type input "**********"
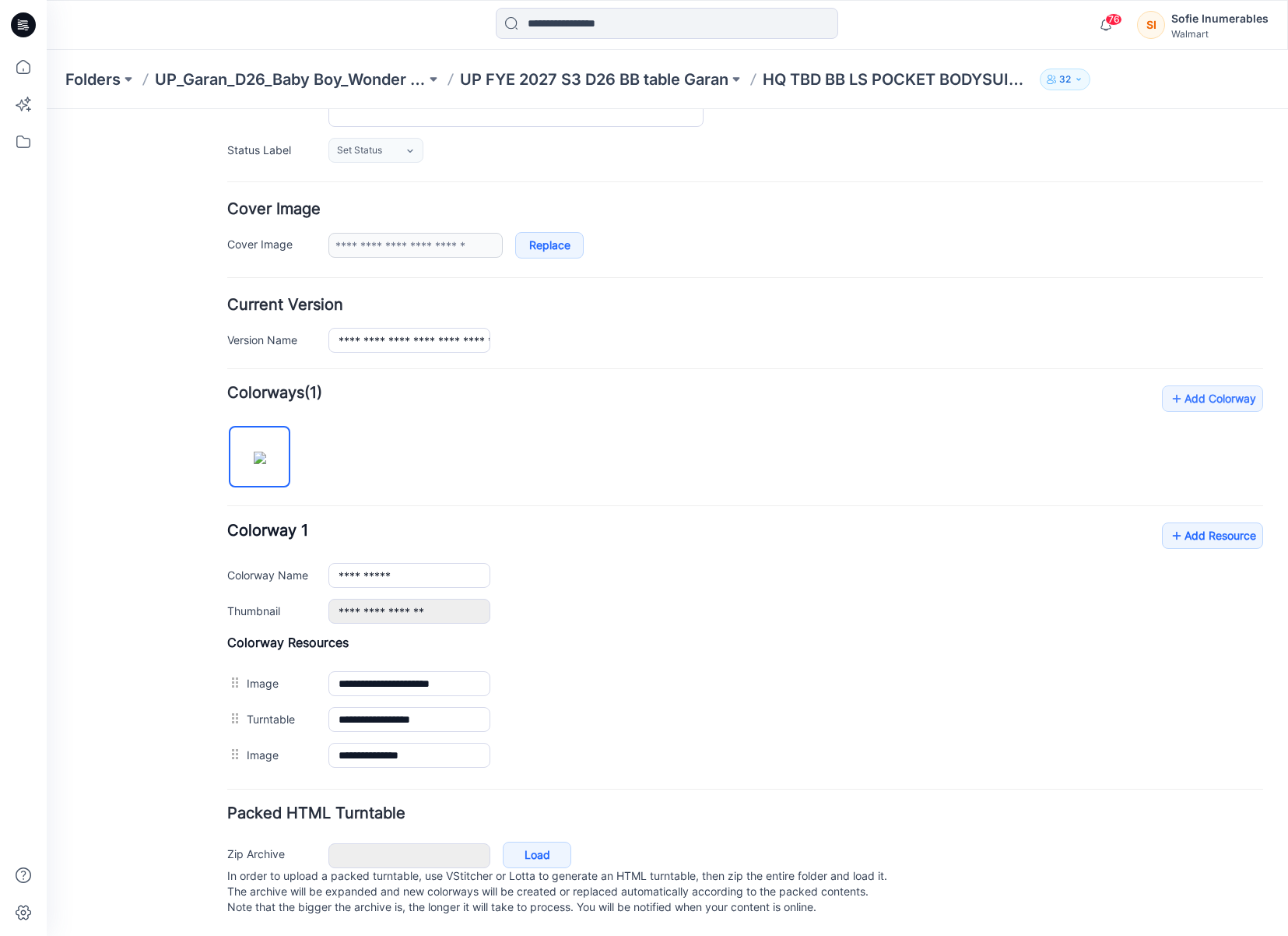
scroll to position [231, 0]
click at [1200, 522] on link "Add Resource" at bounding box center [1213, 535] width 101 height 27
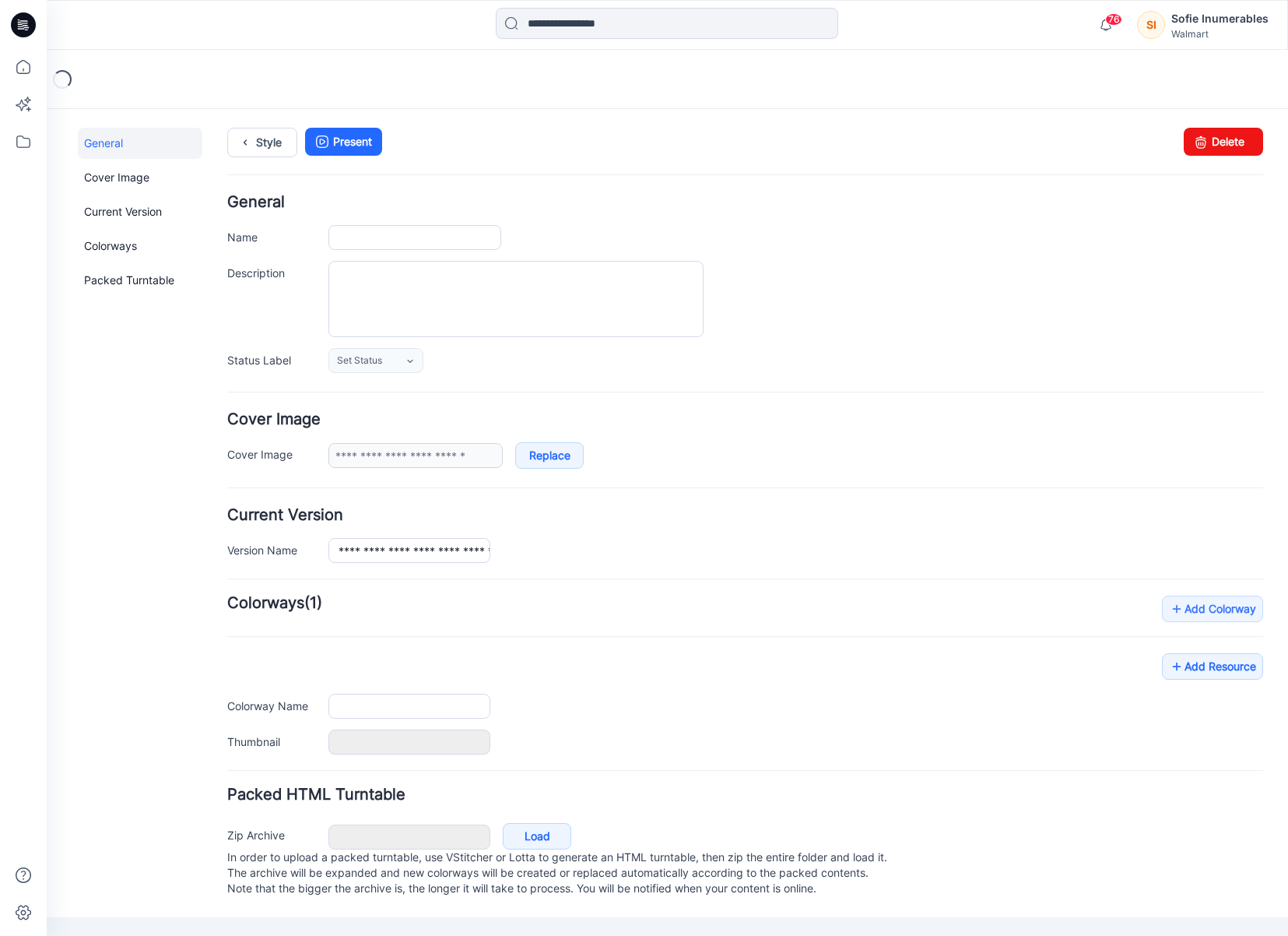
type input "**********"
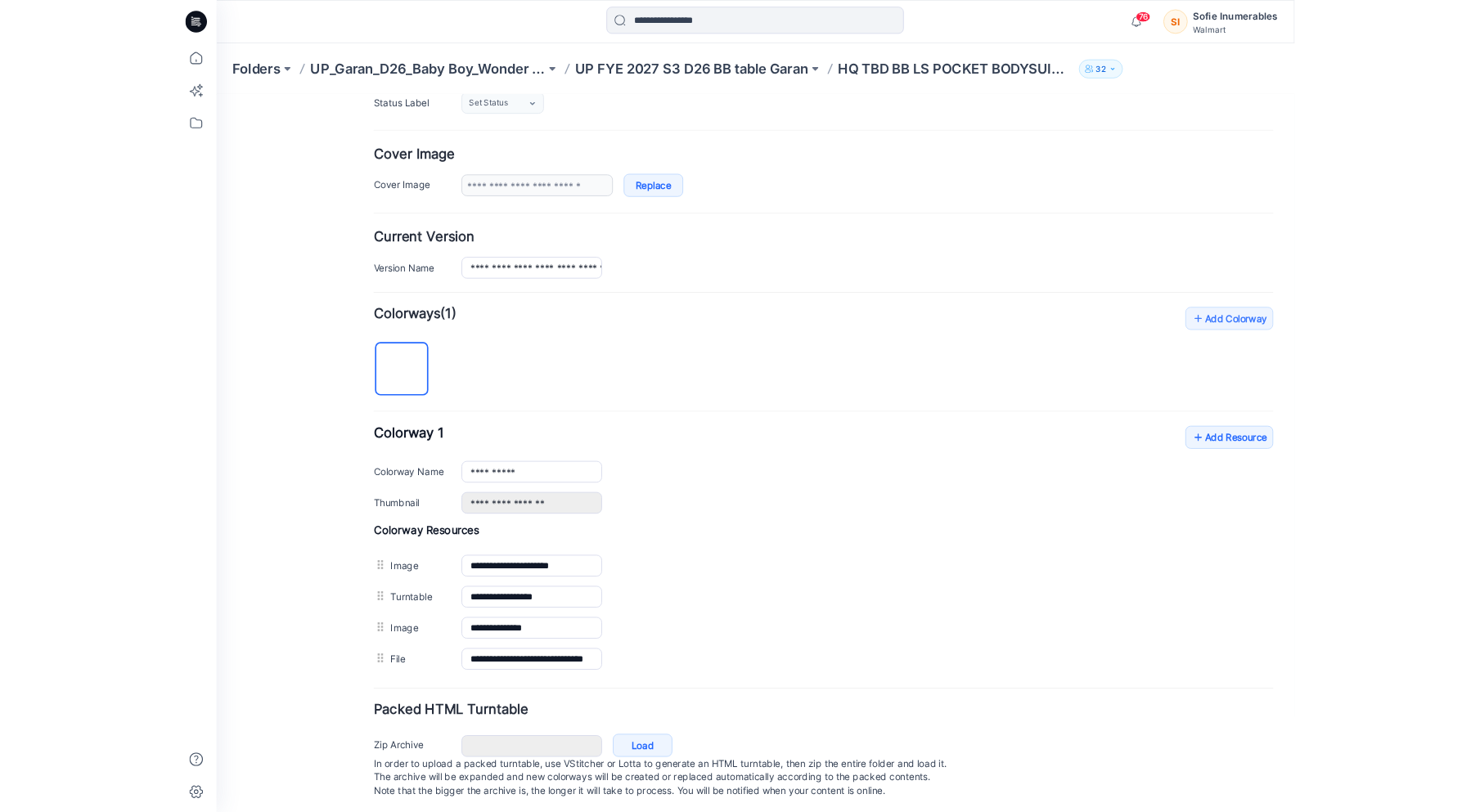
scroll to position [281, 0]
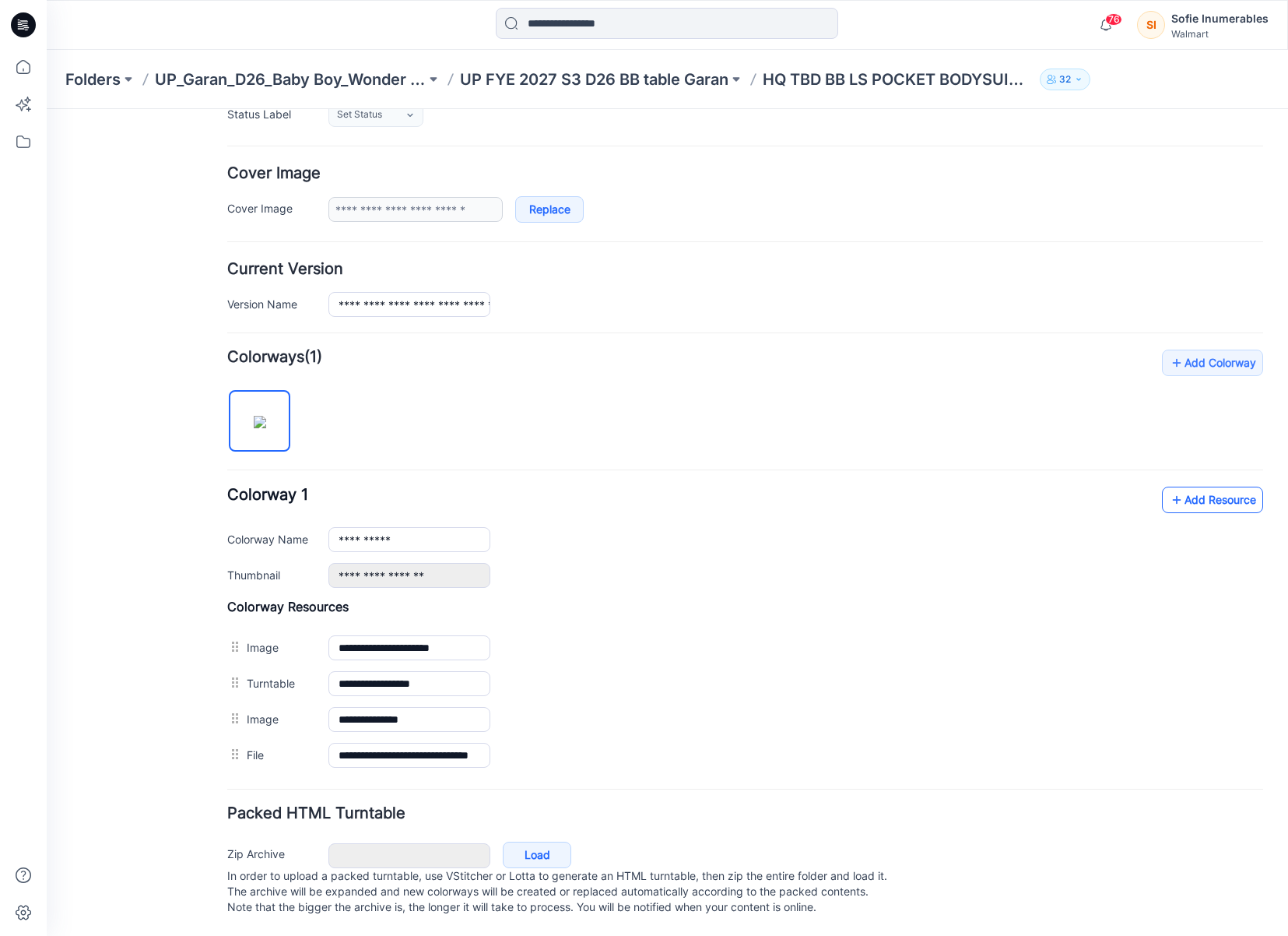
click at [1233, 487] on link "Add Resource" at bounding box center [1213, 500] width 101 height 27
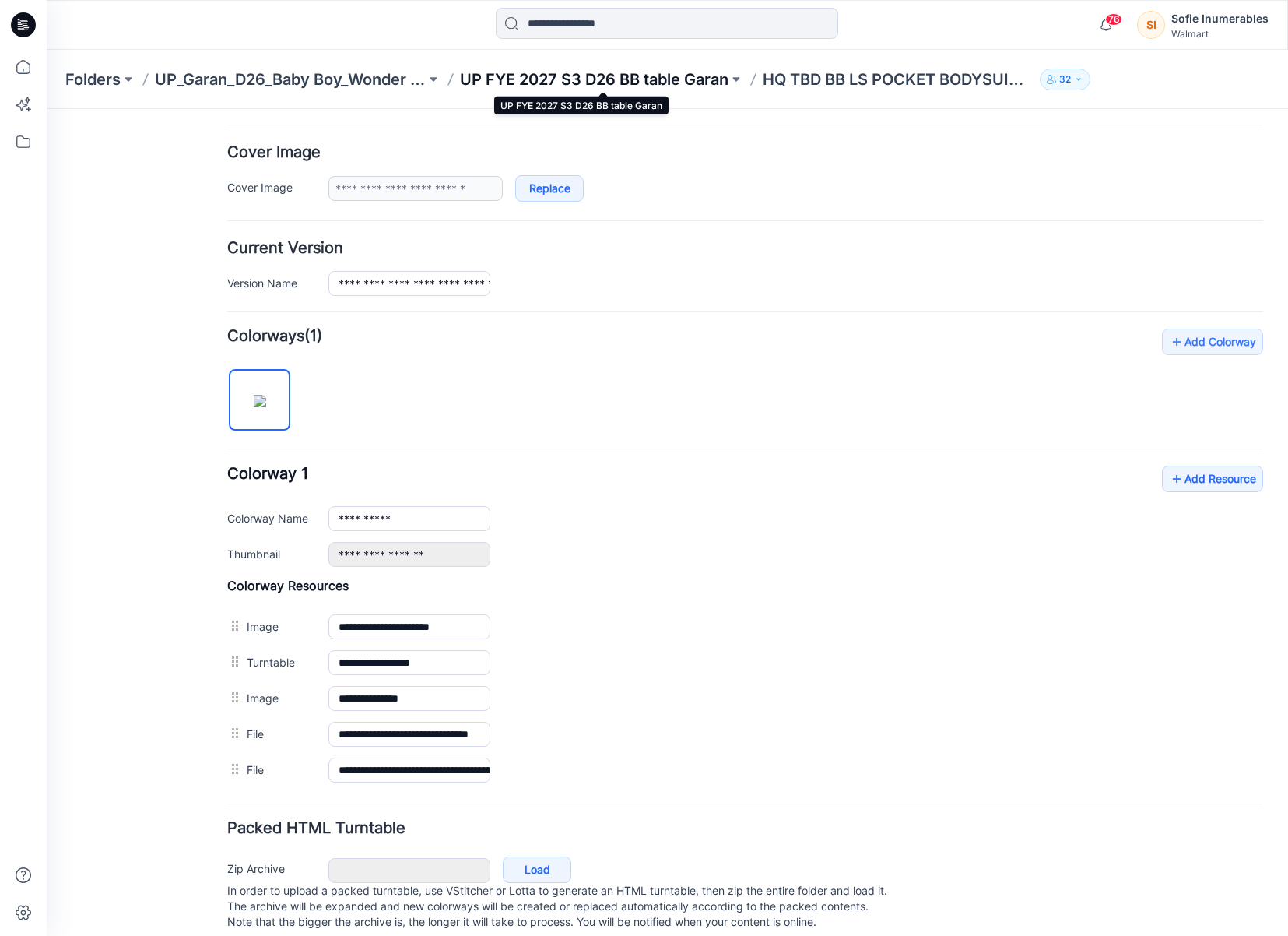
click at [603, 75] on p "UP FYE 2027 S3 D26 BB table Garan" at bounding box center [594, 80] width 268 height 22
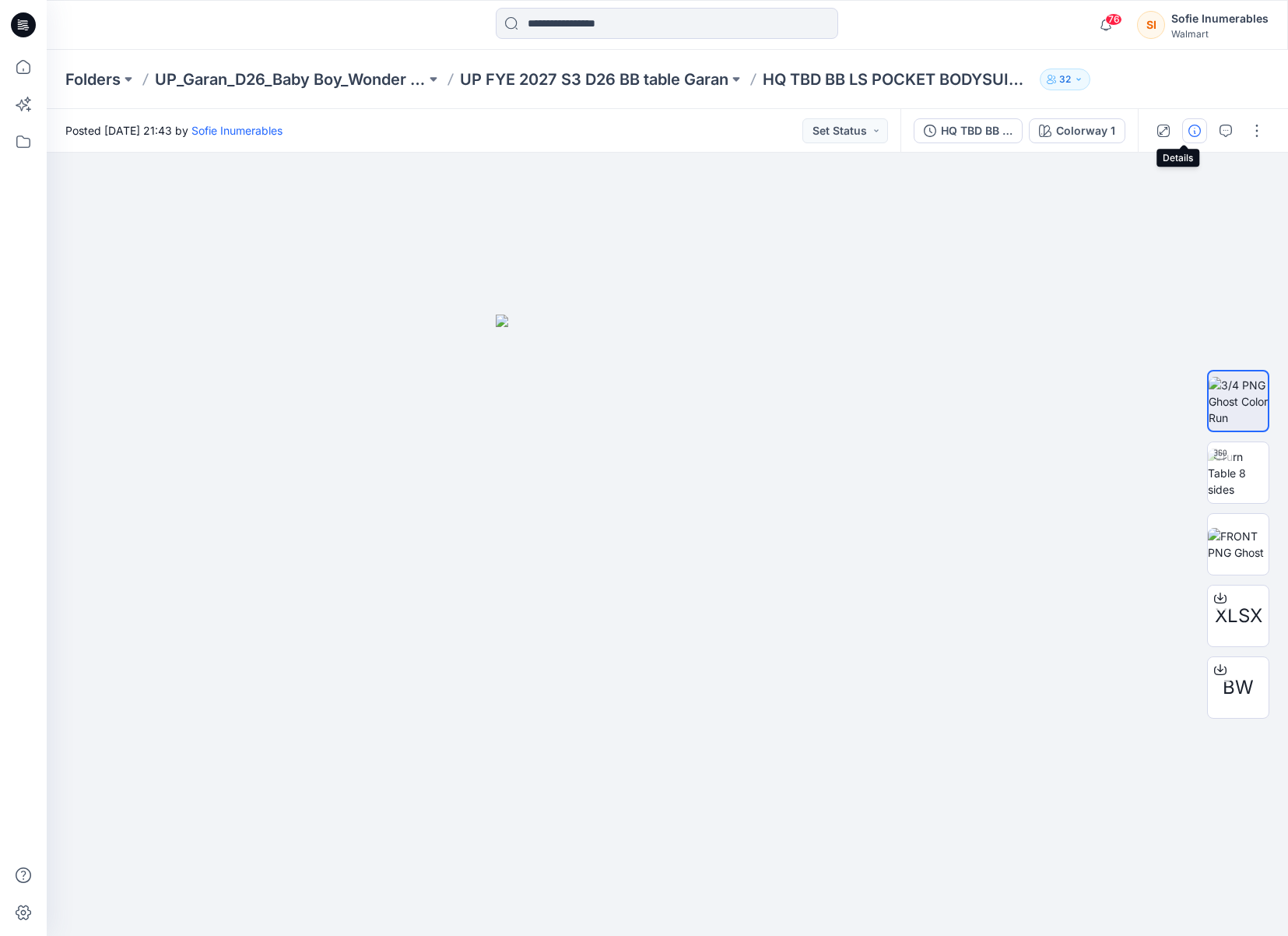
click at [1182, 130] on button "button" at bounding box center [1195, 131] width 25 height 25
